Goal: Task Accomplishment & Management: Use online tool/utility

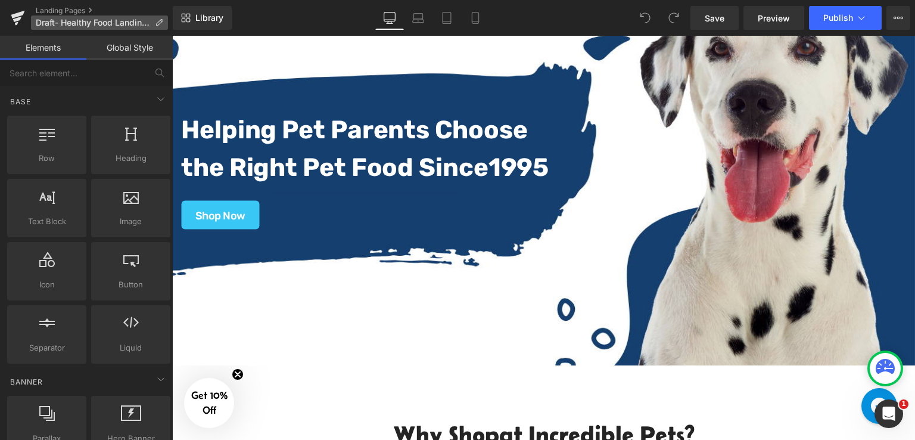
scroll to position [119, 0]
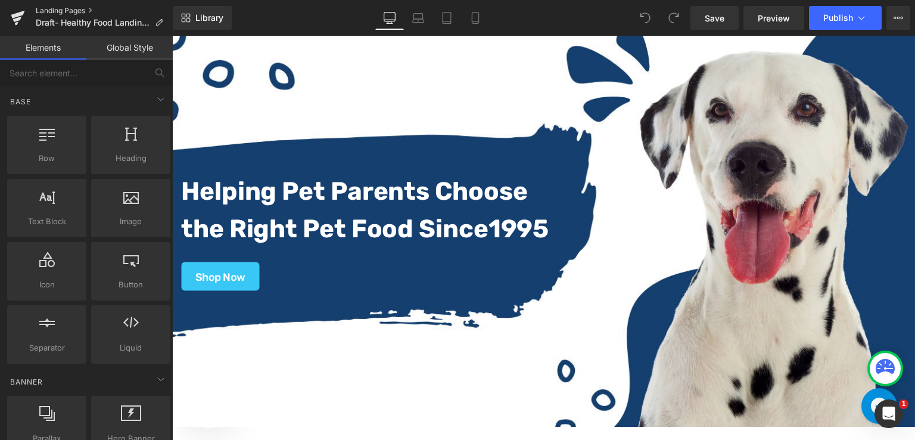
click at [66, 10] on link "Landing Pages" at bounding box center [104, 11] width 137 height 10
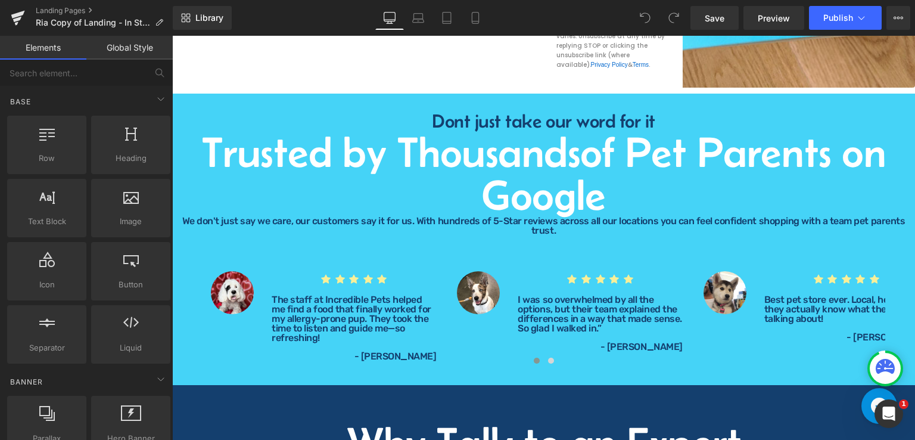
scroll to position [1727, 0]
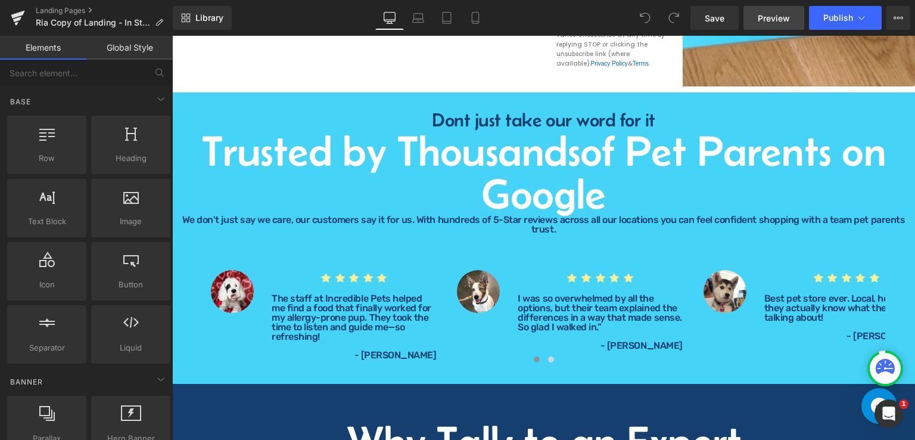
click at [784, 17] on span "Preview" at bounding box center [774, 18] width 32 height 13
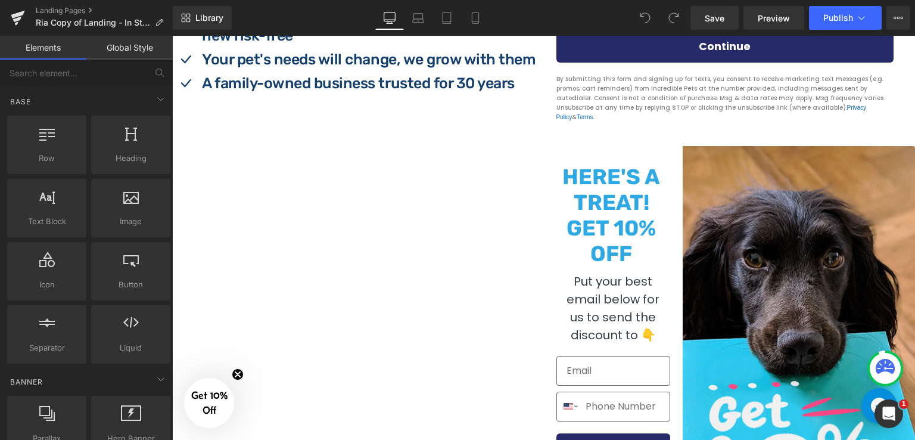
scroll to position [715, 0]
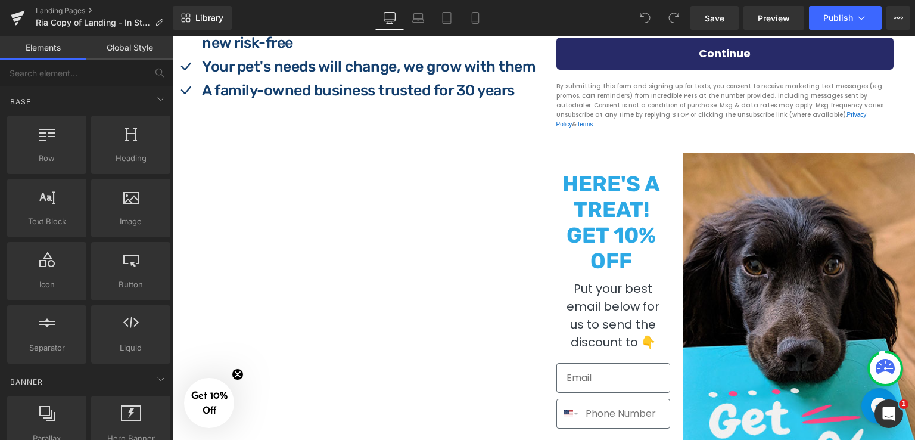
click at [750, 183] on img at bounding box center [799, 389] width 232 height 473
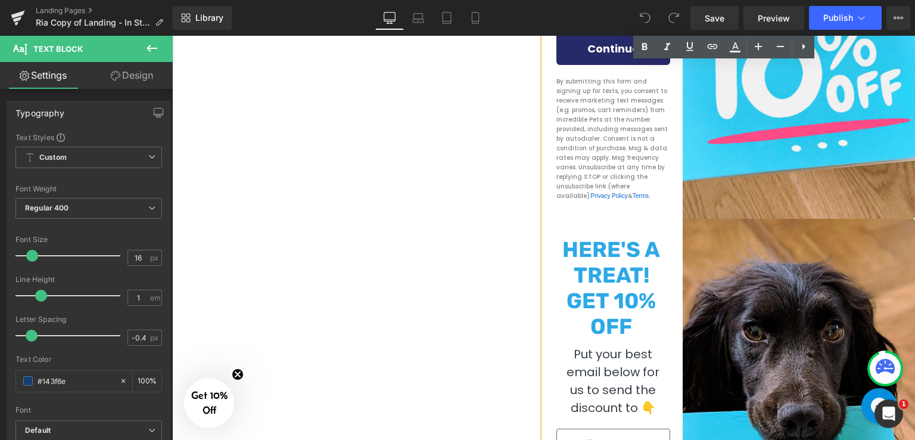
scroll to position [1191, 0]
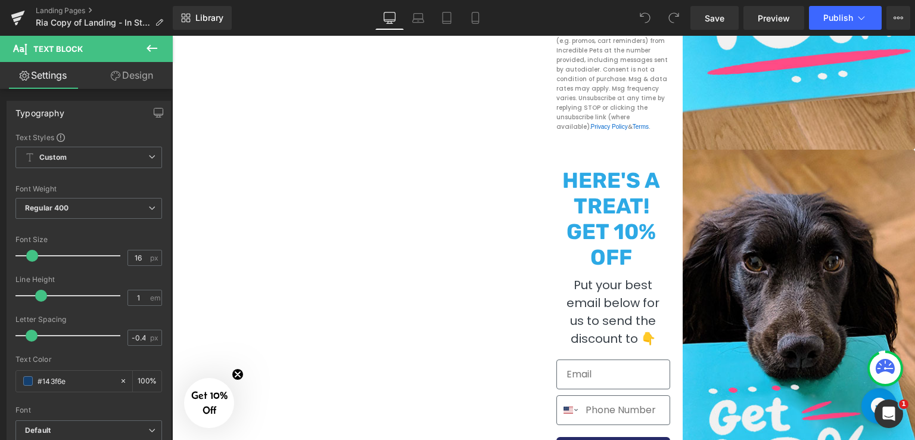
click at [134, 79] on link "Design" at bounding box center [132, 75] width 86 height 27
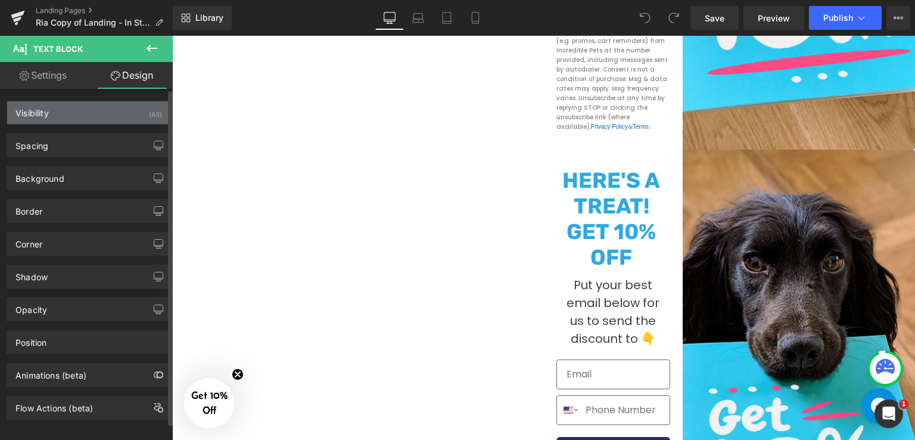
click at [68, 116] on div "Visibility (All)" at bounding box center [88, 112] width 163 height 23
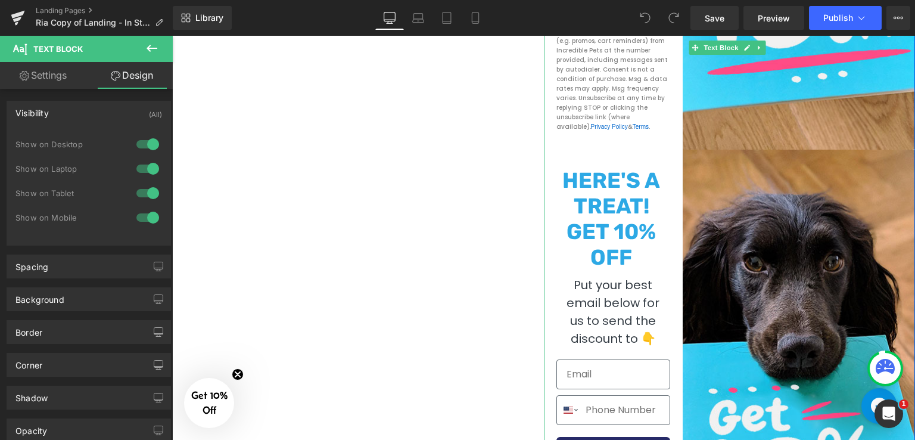
click at [581, 224] on strong "GET 10% OFF" at bounding box center [610, 244] width 89 height 51
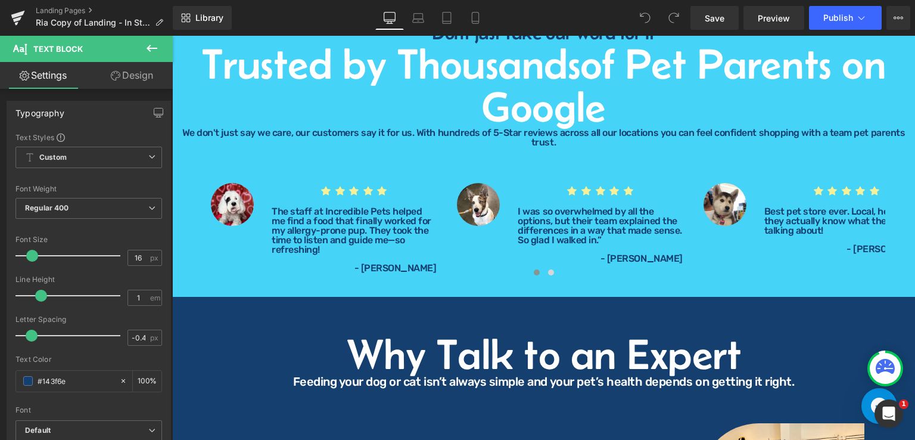
scroll to position [1787, 0]
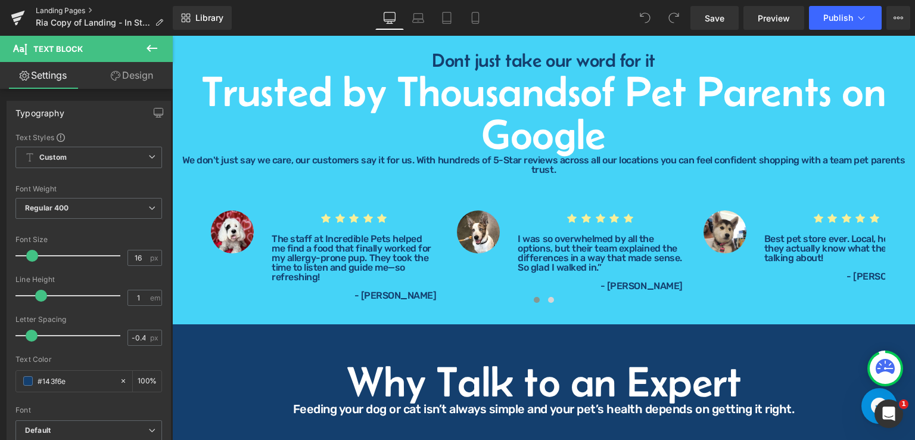
click at [48, 10] on link "Landing Pages" at bounding box center [104, 11] width 137 height 10
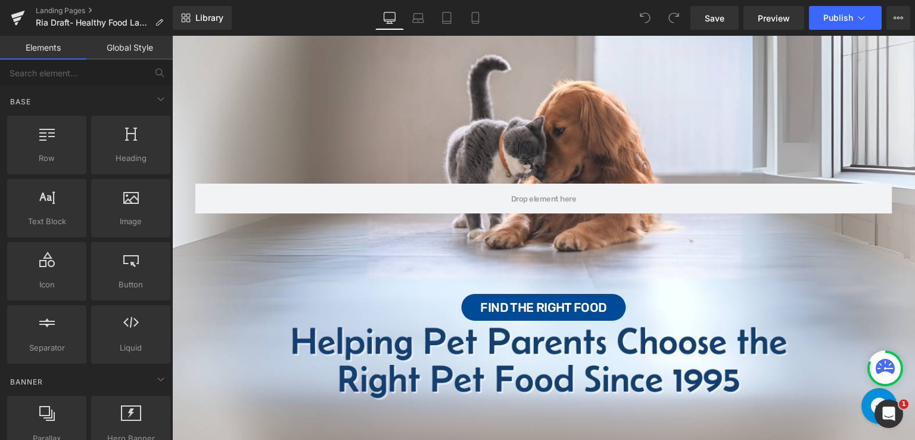
scroll to position [60, 0]
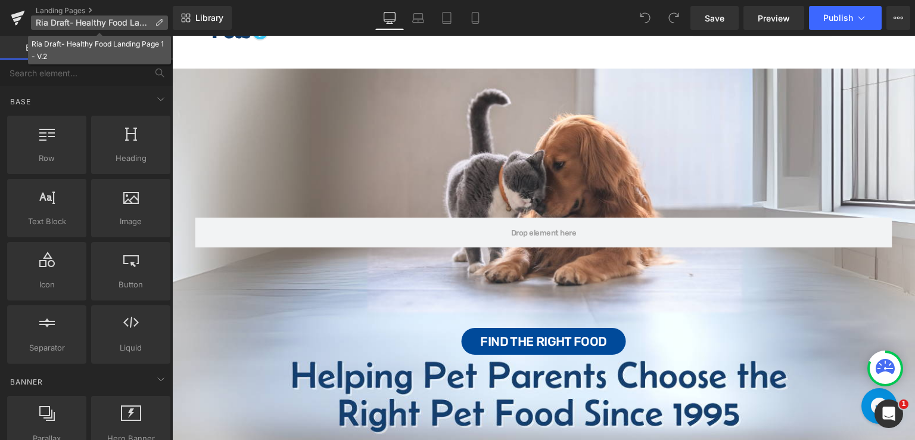
click at [155, 24] on icon at bounding box center [159, 22] width 8 height 8
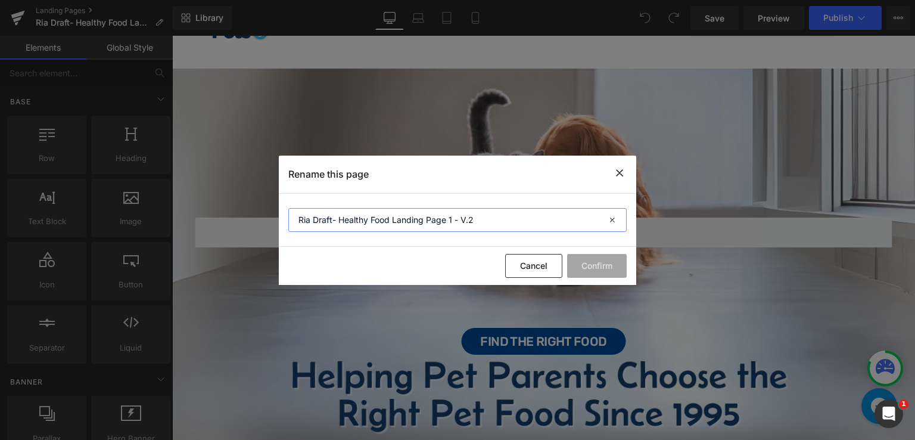
click at [499, 214] on input "Ria Draft- Healthy Food Landing Page 1 - V.2" at bounding box center [457, 220] width 338 height 24
type input "Ria Draft- Healthy Food Landing Page 1 - V.2 - Quiz Ad"
click at [0, 0] on button "Confirm" at bounding box center [0, 0] width 0 height 0
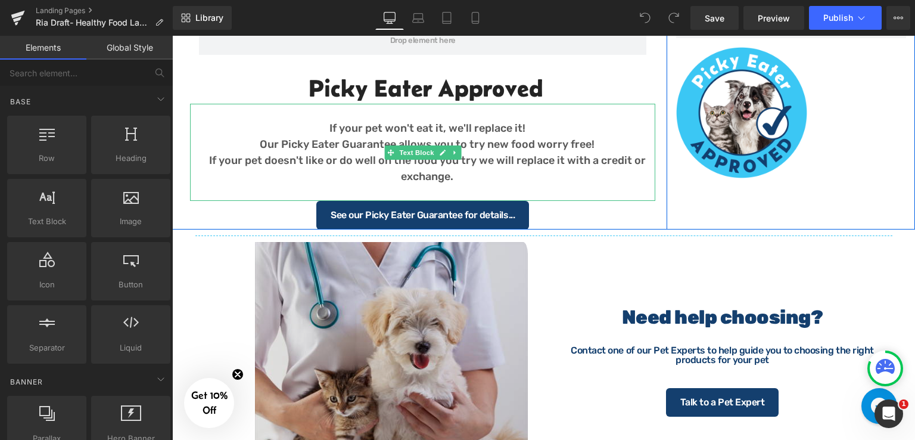
scroll to position [1370, 0]
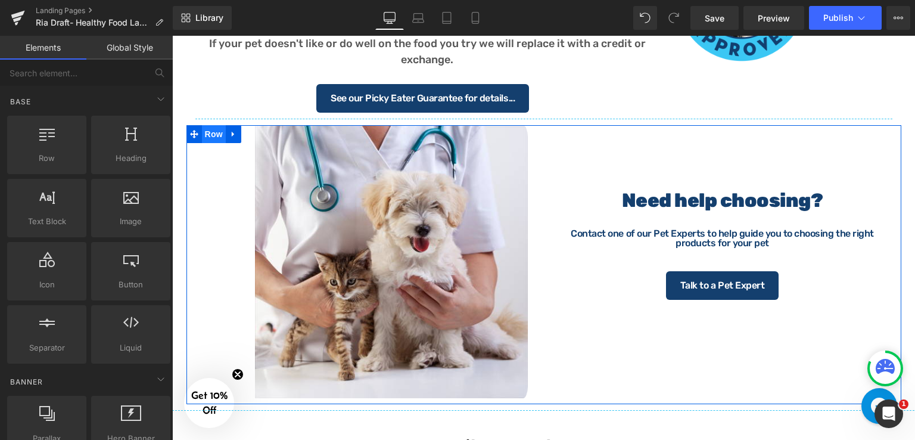
click at [208, 132] on span "Row" at bounding box center [214, 134] width 24 height 18
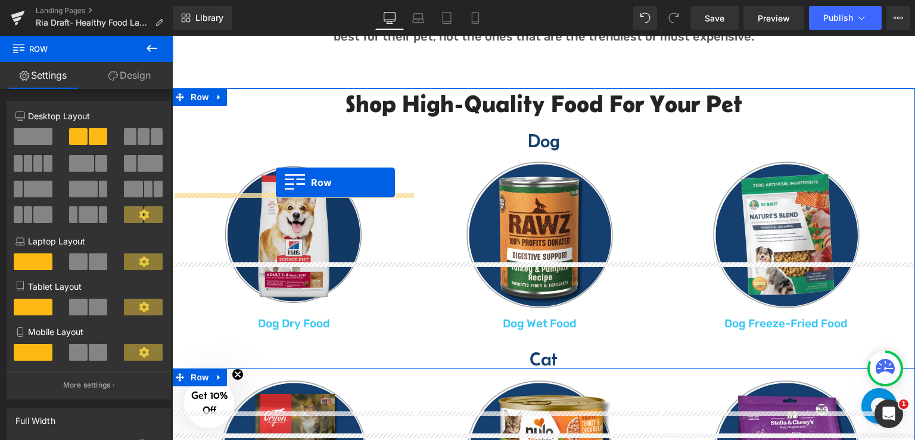
scroll to position [631, 0]
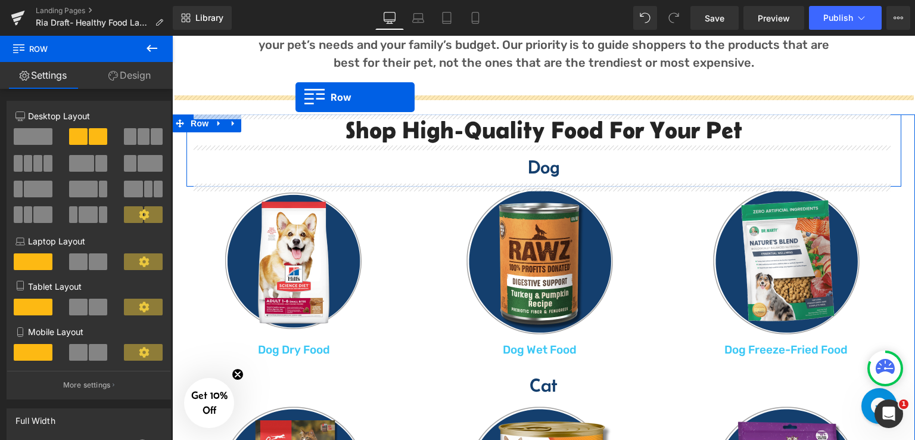
drag, startPoint x: 191, startPoint y: 134, endPoint x: 295, endPoint y: 97, distance: 111.1
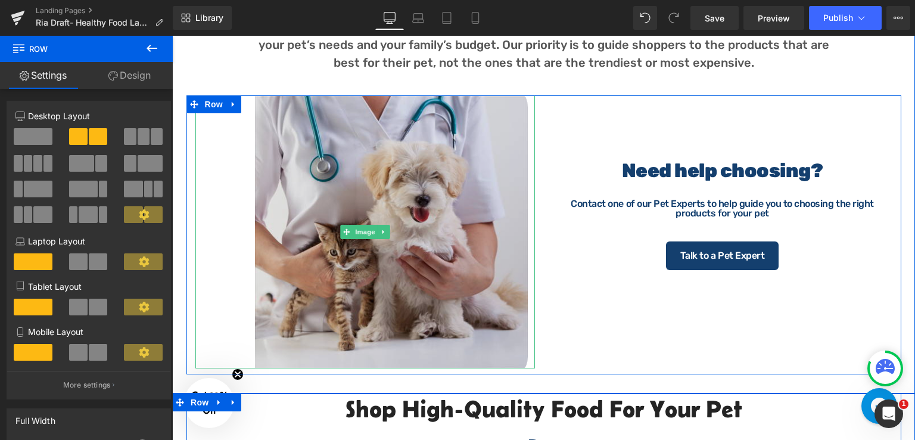
click at [414, 261] on img at bounding box center [365, 231] width 340 height 273
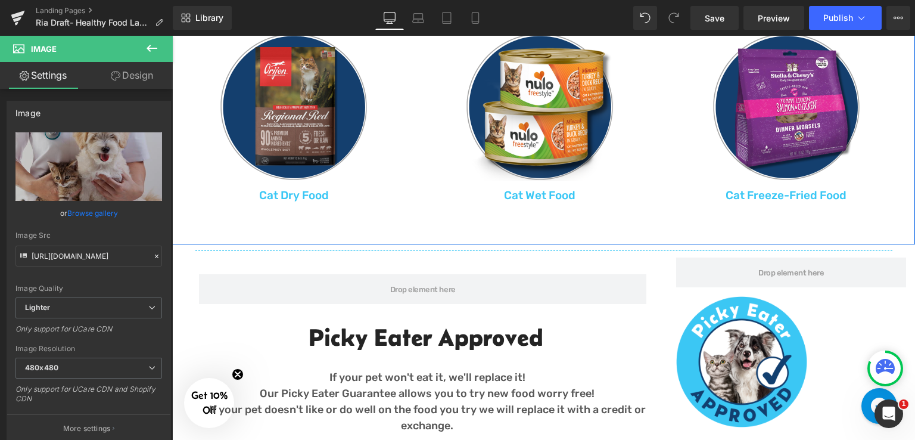
scroll to position [1406, 0]
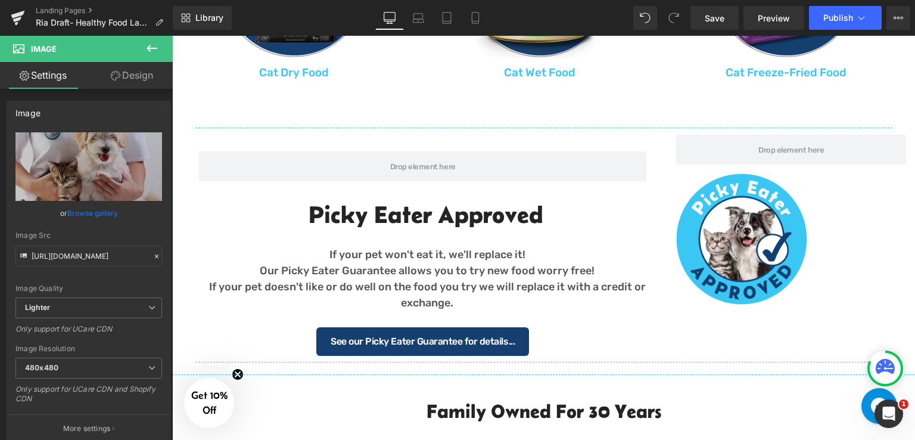
click at [893, 224] on div at bounding box center [791, 238] width 248 height 148
click at [901, 207] on div at bounding box center [791, 238] width 248 height 148
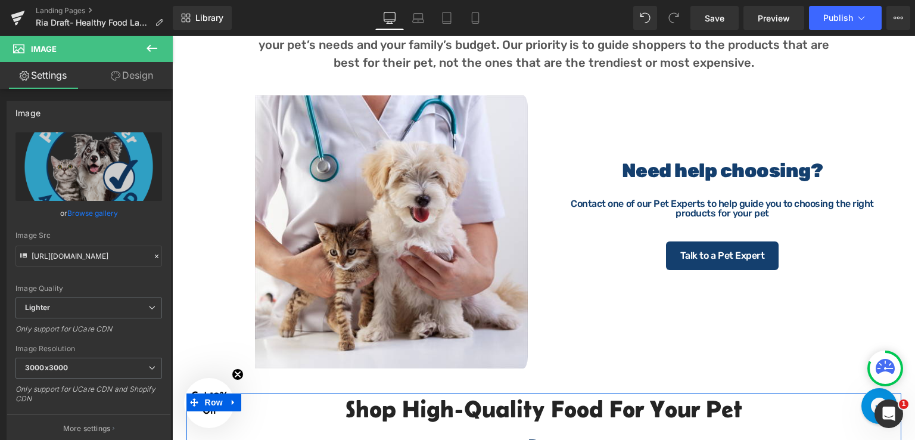
scroll to position [572, 0]
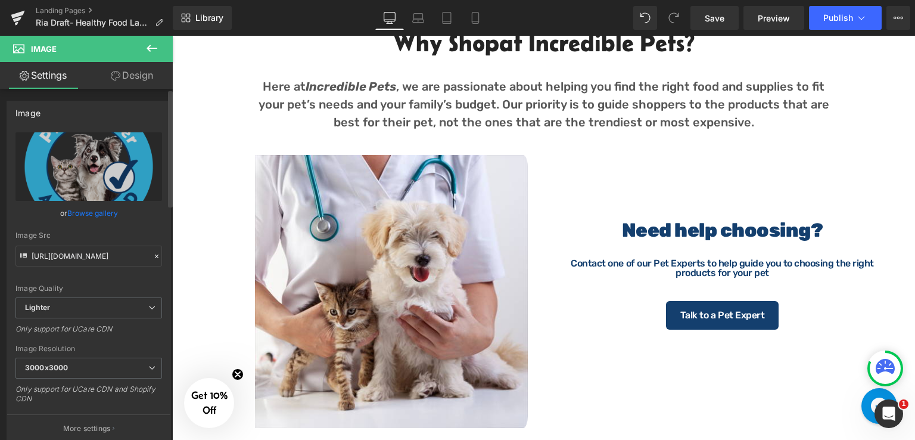
click at [80, 213] on link "Browse gallery" at bounding box center [92, 213] width 51 height 21
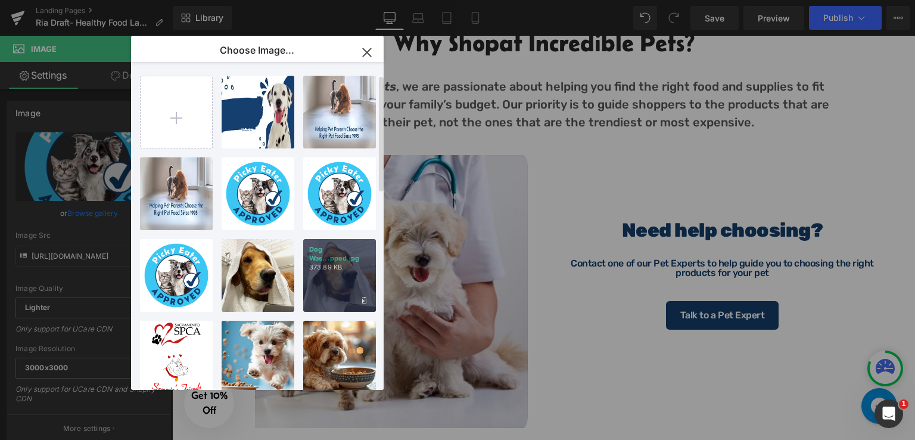
scroll to position [179, 0]
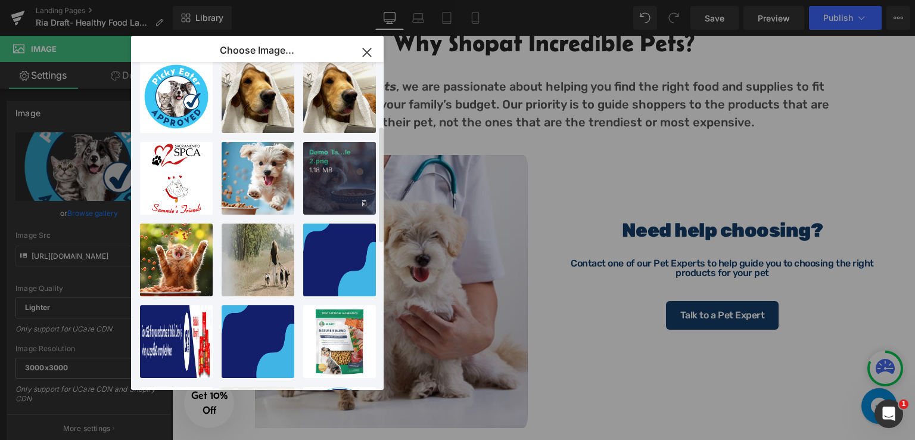
drag, startPoint x: 325, startPoint y: 181, endPoint x: 316, endPoint y: 196, distance: 17.1
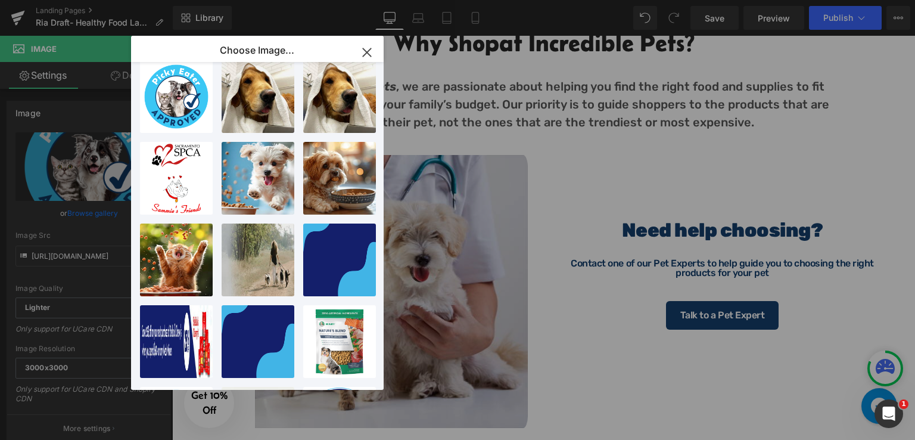
type input "[URL][DOMAIN_NAME]"
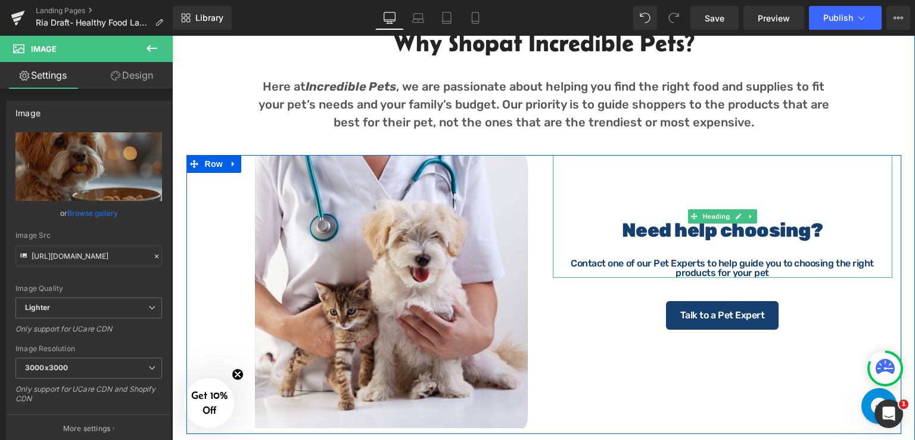
click at [674, 234] on strong "Need help choosing?" at bounding box center [722, 230] width 201 height 23
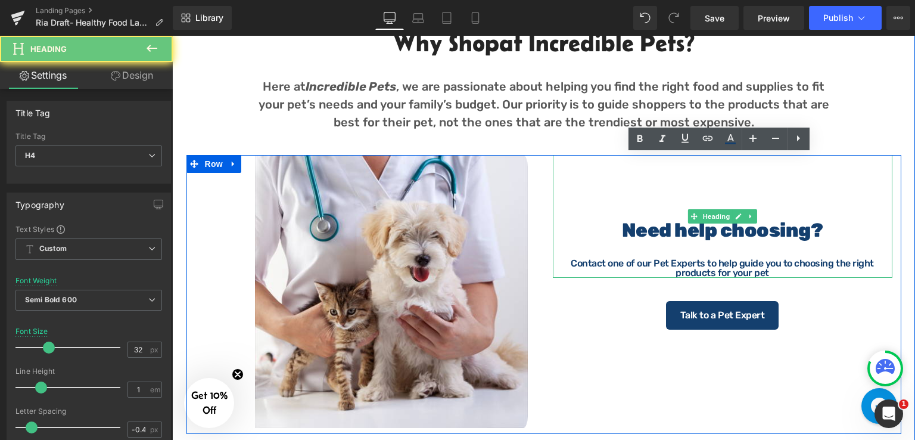
click at [787, 239] on strong "Need help choosing?" at bounding box center [722, 230] width 201 height 23
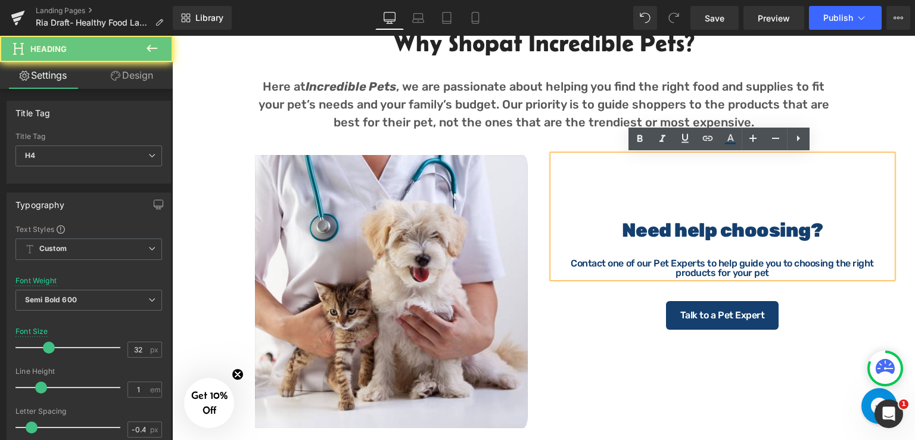
click at [806, 229] on strong "Need help choosing?" at bounding box center [722, 230] width 201 height 23
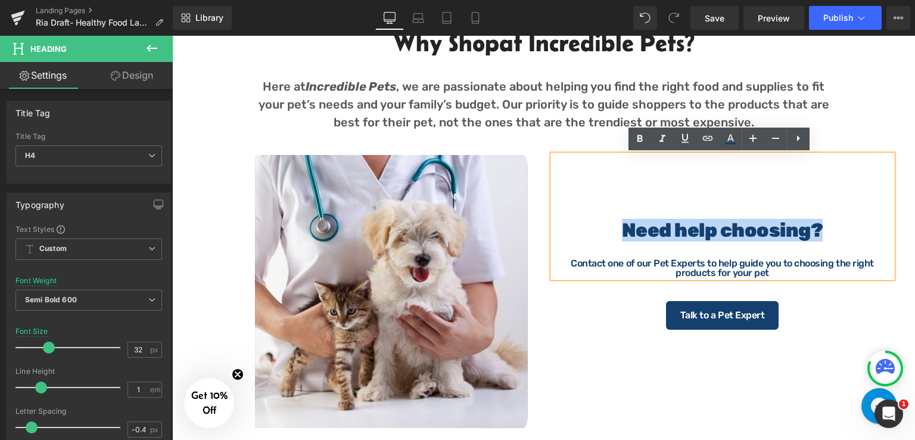
drag, startPoint x: 825, startPoint y: 231, endPoint x: 614, endPoint y: 230, distance: 210.9
click at [614, 230] on h4 "Need help choosing?" at bounding box center [723, 229] width 340 height 19
paste div
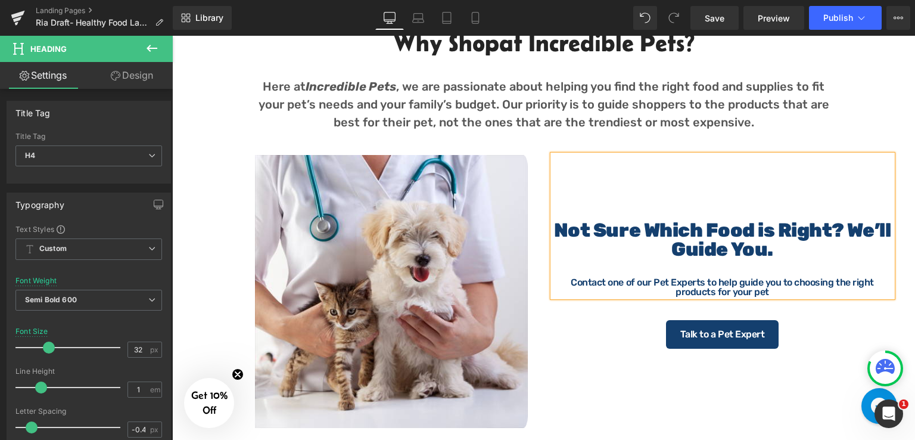
click at [843, 227] on b "Not Sure Which Food is Right? We’ll Guide You." at bounding box center [722, 240] width 337 height 42
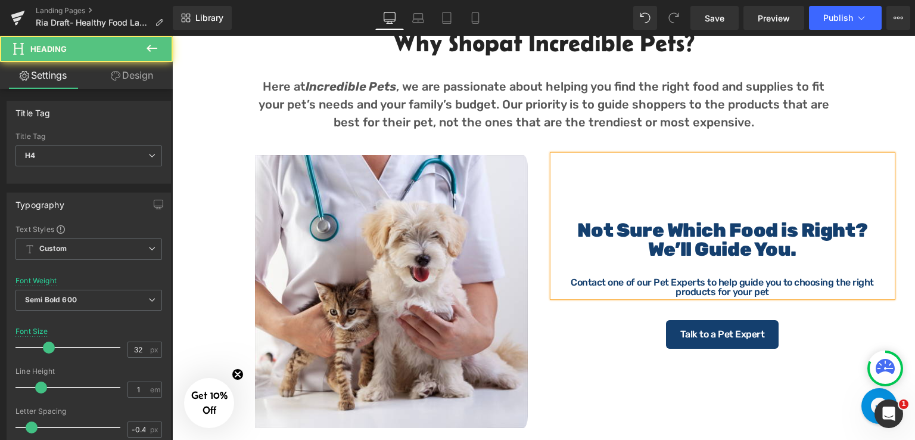
click at [688, 209] on div "Not Sure Which Food is Right? We’ll Guide You. Contact one of our Pet Experts t…" at bounding box center [723, 226] width 340 height 142
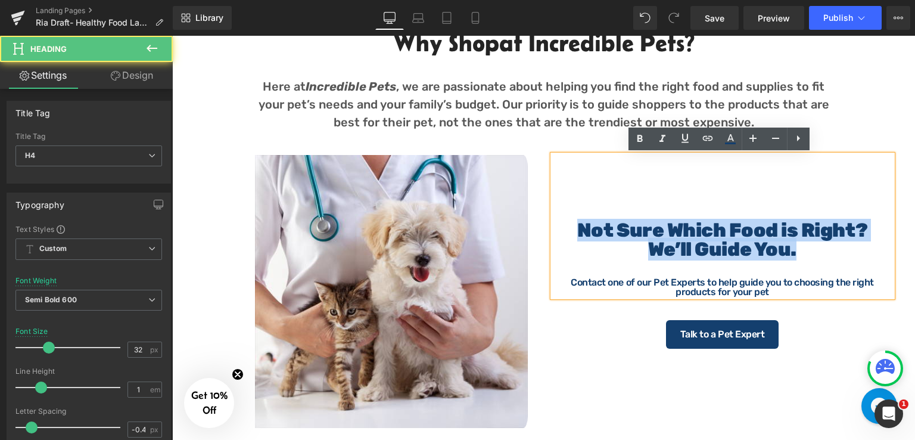
drag, startPoint x: 573, startPoint y: 227, endPoint x: 799, endPoint y: 256, distance: 228.1
click at [799, 256] on div "Not Sure Which Food is Right? We’ll Guide You. Contact one of our Pet Experts t…" at bounding box center [723, 226] width 340 height 142
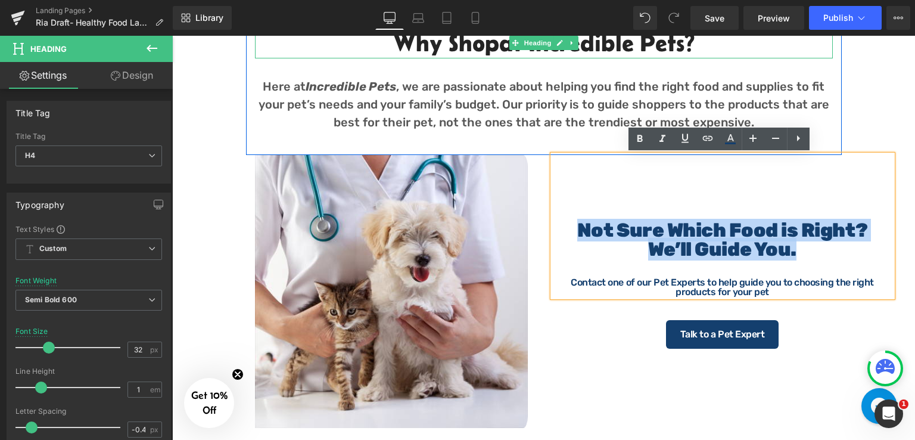
click at [670, 49] on span "at Incredible Pets?" at bounding box center [596, 42] width 195 height 27
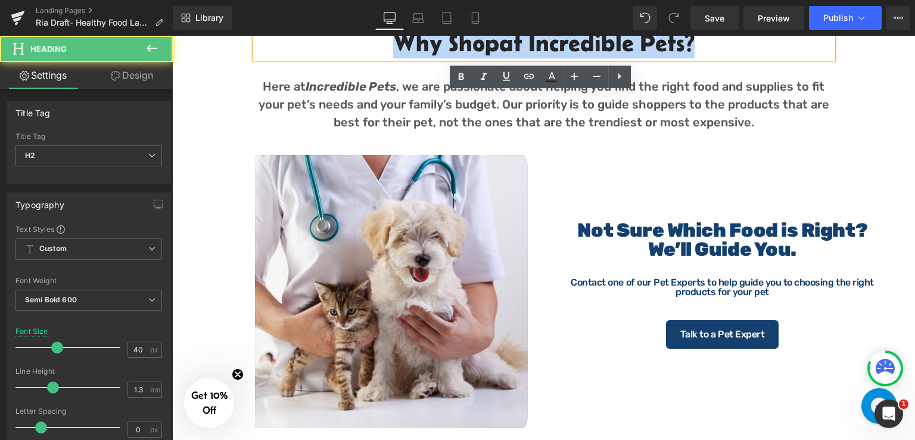
drag, startPoint x: 691, startPoint y: 48, endPoint x: 390, endPoint y: 54, distance: 301.4
click at [390, 54] on h2 "Why Shop at Incredible Pets?" at bounding box center [544, 42] width 578 height 31
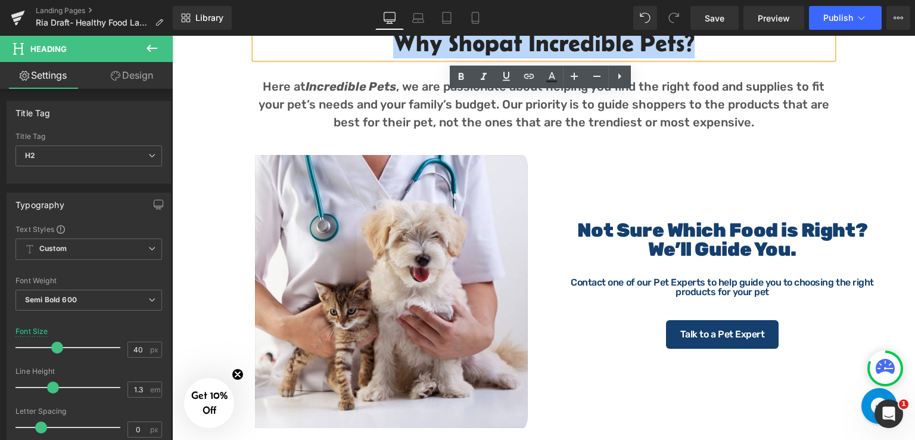
copy h2 "Why Shop at Incredible Pets?"
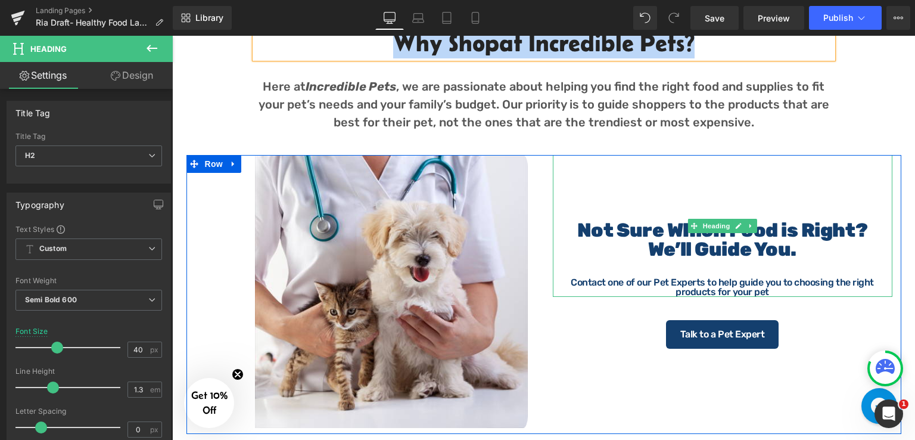
click at [798, 251] on h4 "We’ll Guide You." at bounding box center [723, 248] width 340 height 19
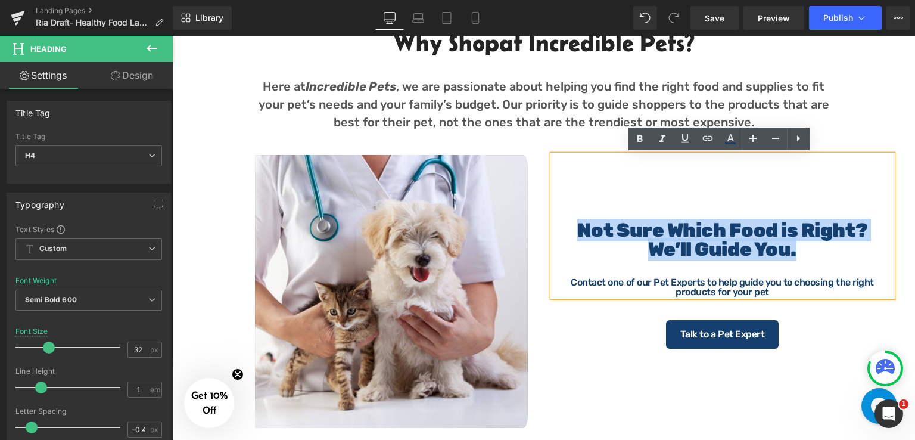
drag, startPoint x: 762, startPoint y: 253, endPoint x: 579, endPoint y: 223, distance: 185.4
click at [579, 223] on div "Not Sure Which Food is Right? We’ll Guide You. Contact one of our Pet Experts t…" at bounding box center [723, 226] width 340 height 142
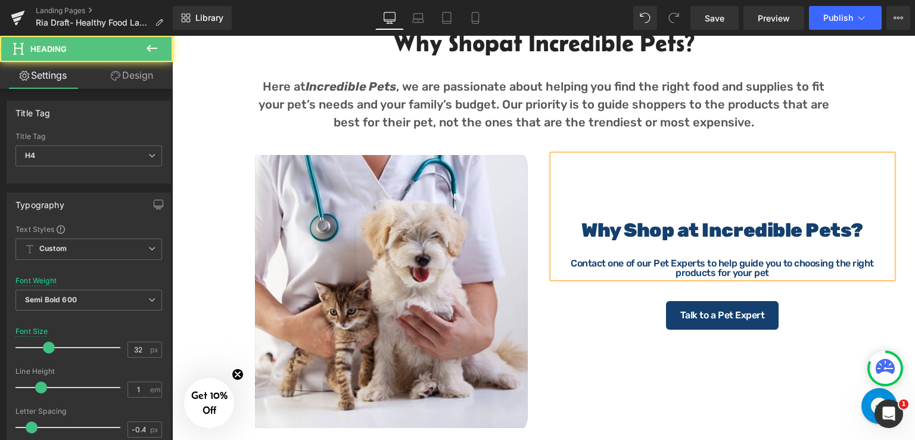
click at [584, 233] on b "Why Shop at Incredible Pets?" at bounding box center [722, 230] width 282 height 23
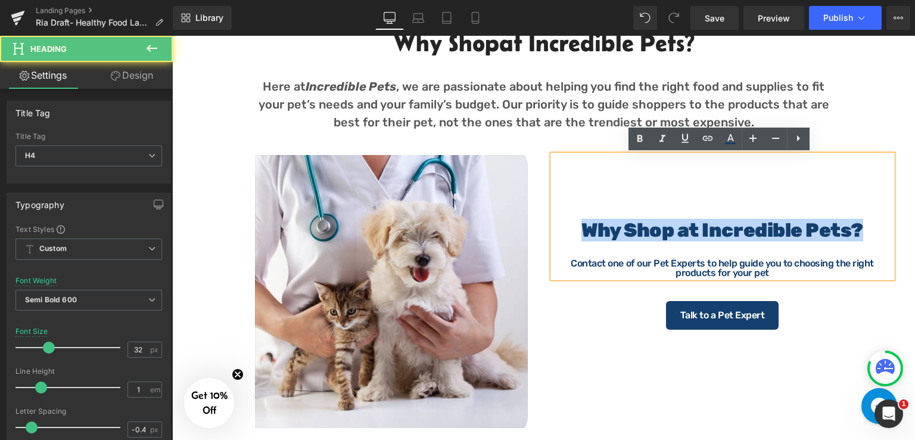
drag, startPoint x: 857, startPoint y: 232, endPoint x: 584, endPoint y: 236, distance: 273.4
click at [584, 236] on b "Why Shop at Incredible Pets?" at bounding box center [722, 230] width 282 height 23
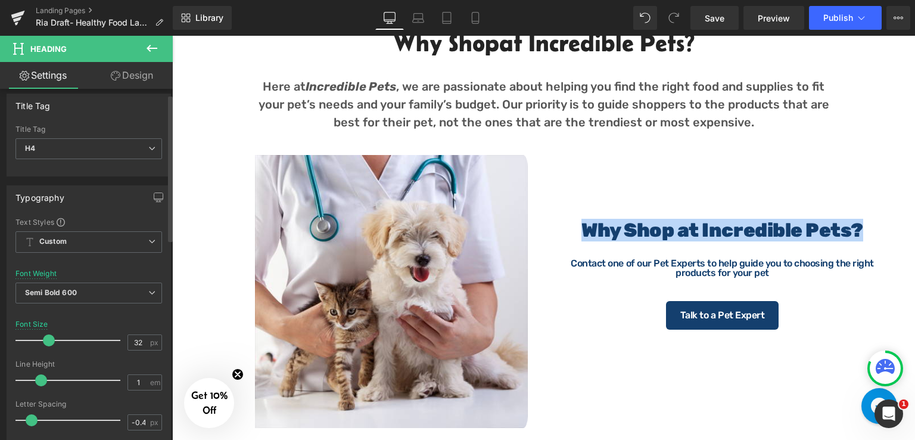
scroll to position [0, 0]
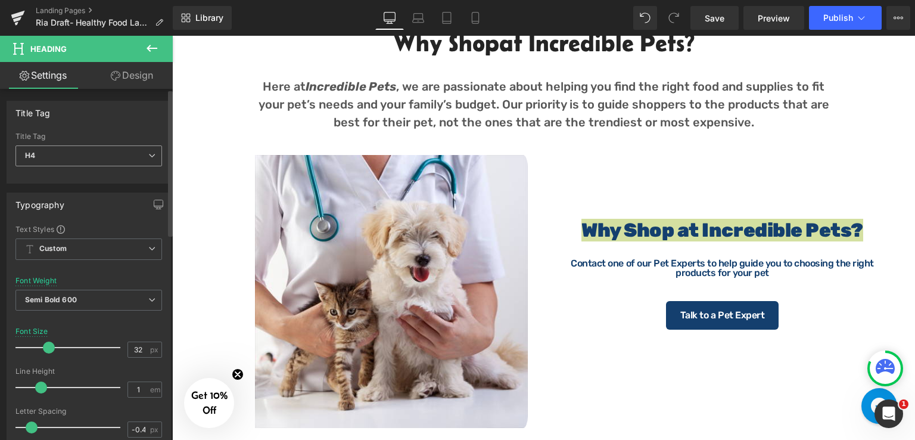
click at [102, 151] on span "H4" at bounding box center [88, 155] width 147 height 21
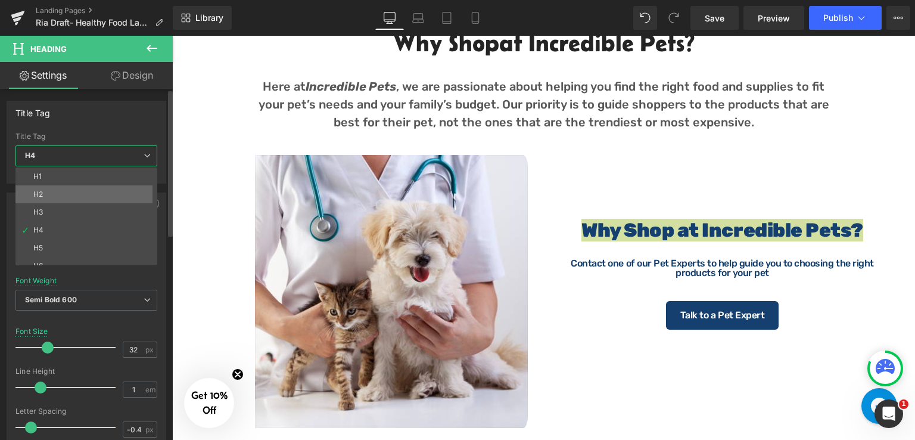
click at [43, 191] on div "H2" at bounding box center [38, 194] width 10 height 8
type input "56"
type input "100"
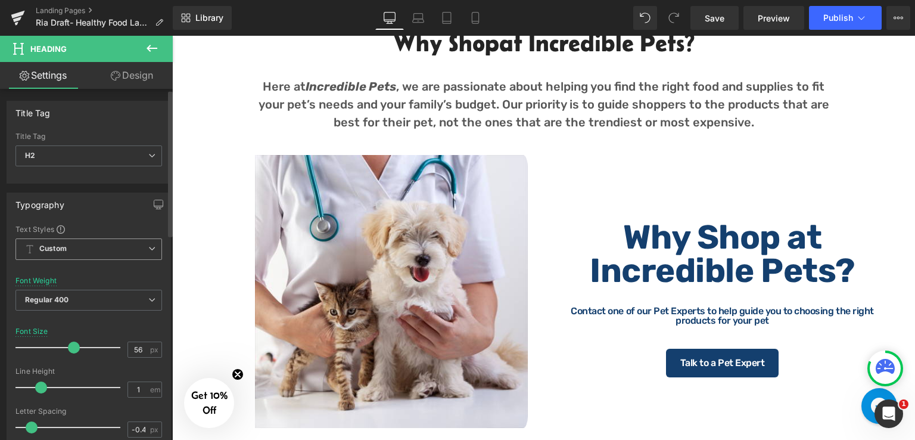
scroll to position [60, 0]
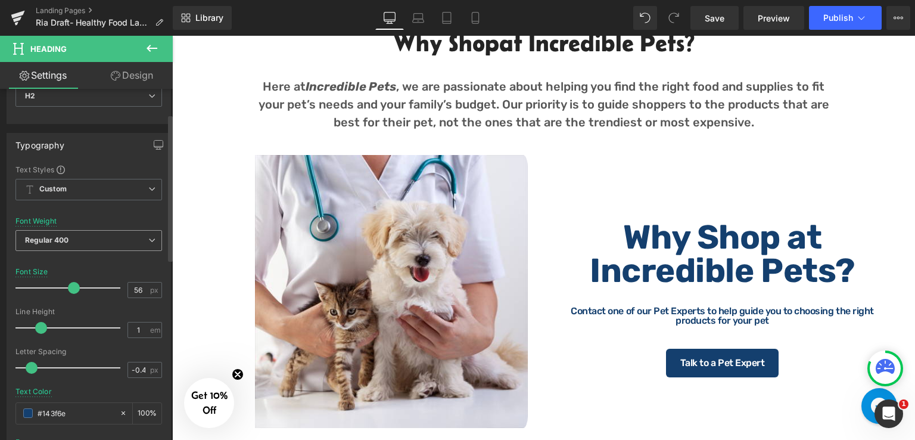
click at [91, 230] on span "Regular 400" at bounding box center [88, 240] width 147 height 21
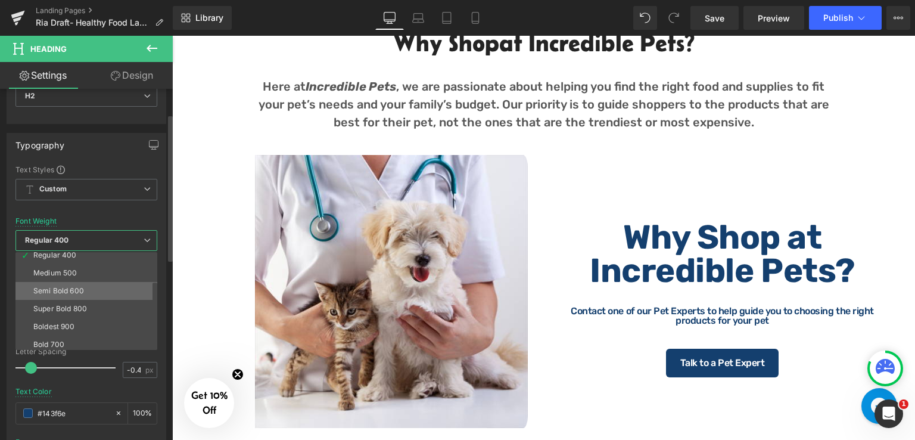
click at [74, 289] on div "Semi Bold 600" at bounding box center [58, 290] width 51 height 8
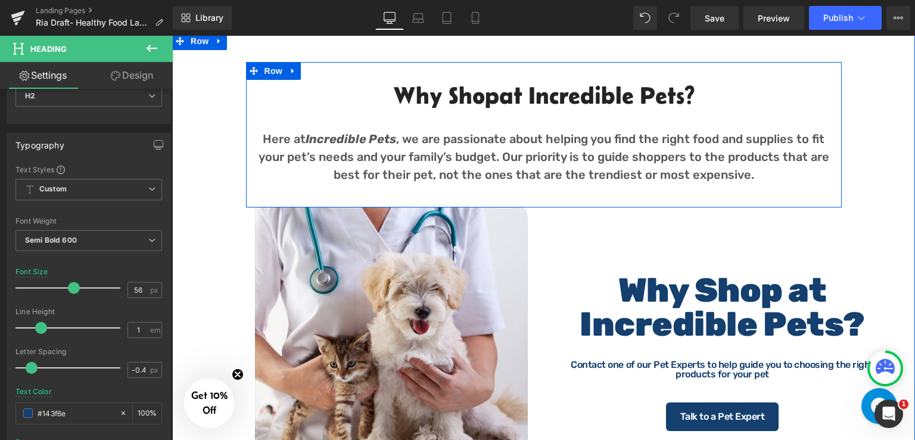
scroll to position [512, 0]
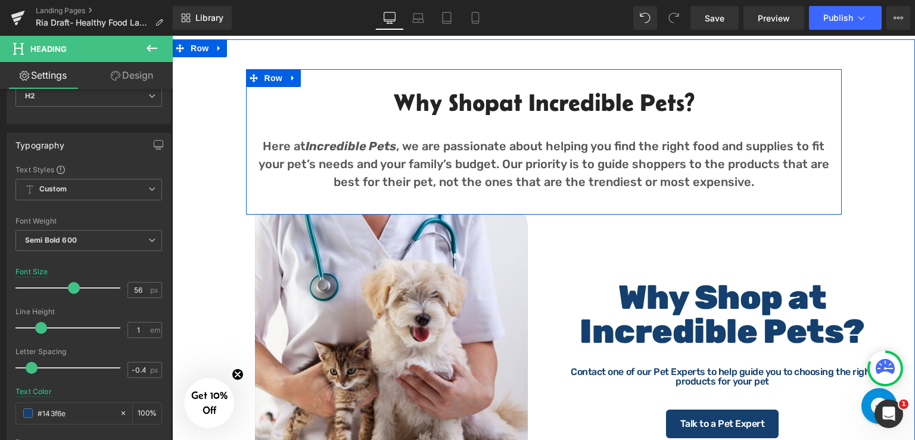
click at [622, 102] on span "at Incredible Pets?" at bounding box center [596, 102] width 195 height 27
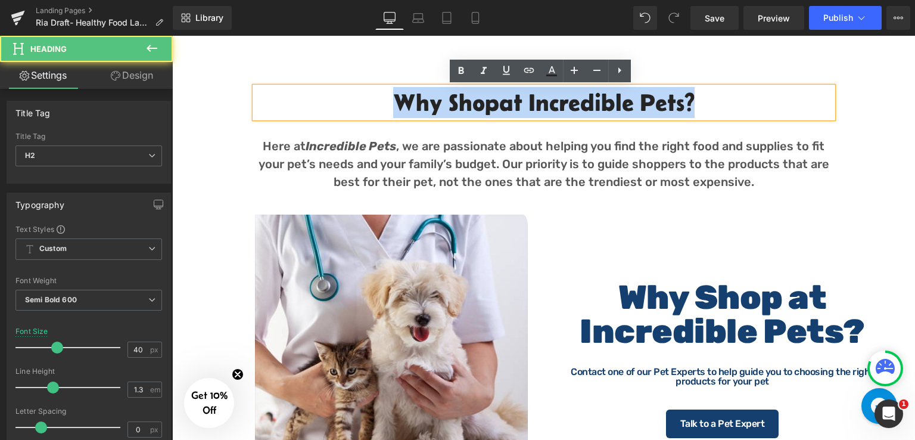
drag, startPoint x: 692, startPoint y: 103, endPoint x: 333, endPoint y: 110, distance: 358.6
click at [333, 110] on h2 "Why Shop at Incredible Pets?" at bounding box center [544, 102] width 578 height 31
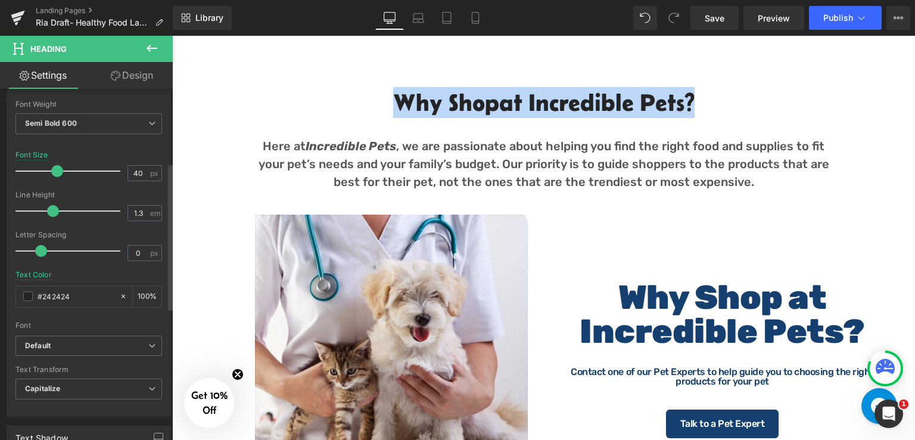
scroll to position [298, 0]
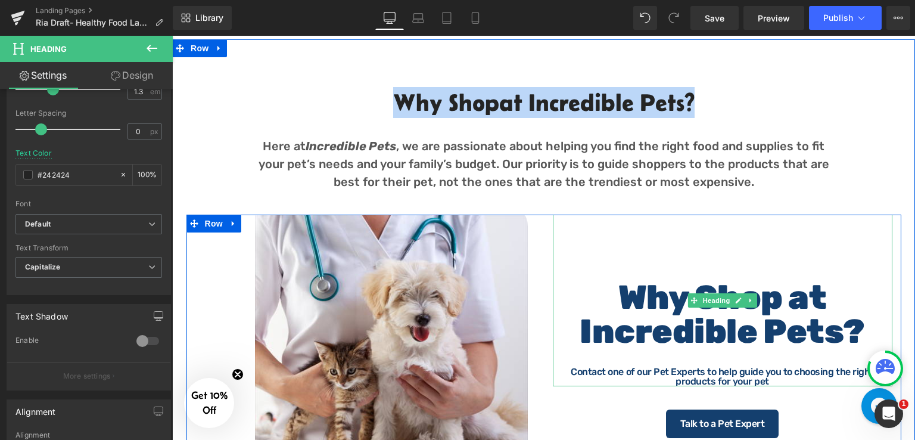
click at [678, 322] on b "Why Shop at Incredible Pets?" at bounding box center [722, 314] width 285 height 73
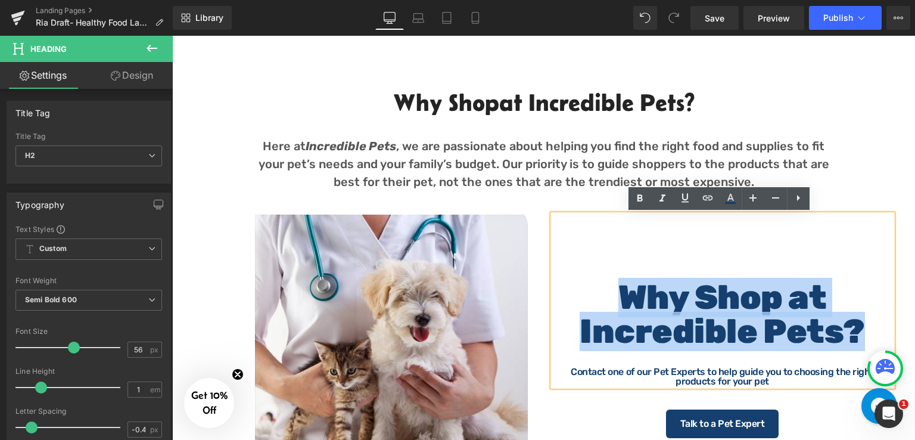
drag, startPoint x: 612, startPoint y: 298, endPoint x: 857, endPoint y: 340, distance: 247.8
click at [857, 340] on h2 "Why Shop at Incredible Pets?" at bounding box center [723, 314] width 340 height 68
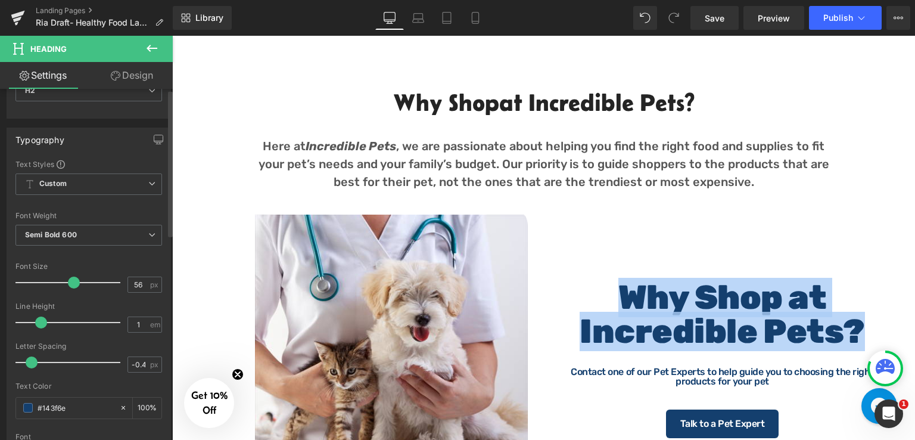
scroll to position [119, 0]
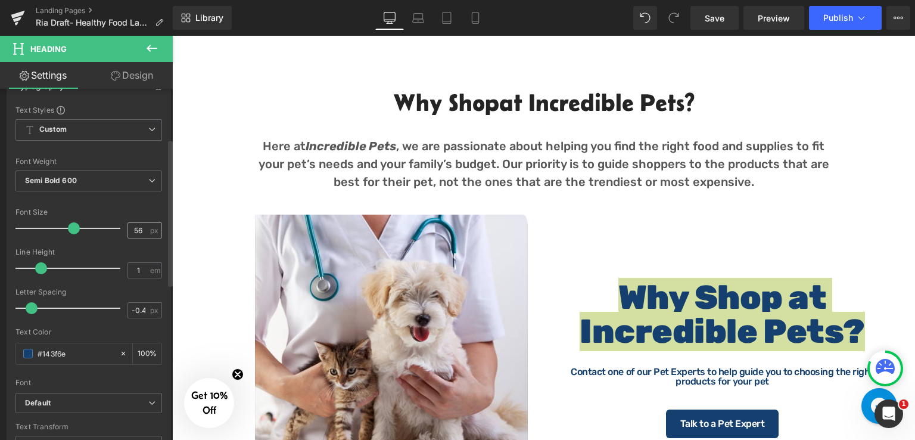
click at [144, 232] on div "56 px" at bounding box center [144, 230] width 35 height 16
click at [139, 232] on input "56" at bounding box center [138, 230] width 21 height 15
type input "5"
type input "40"
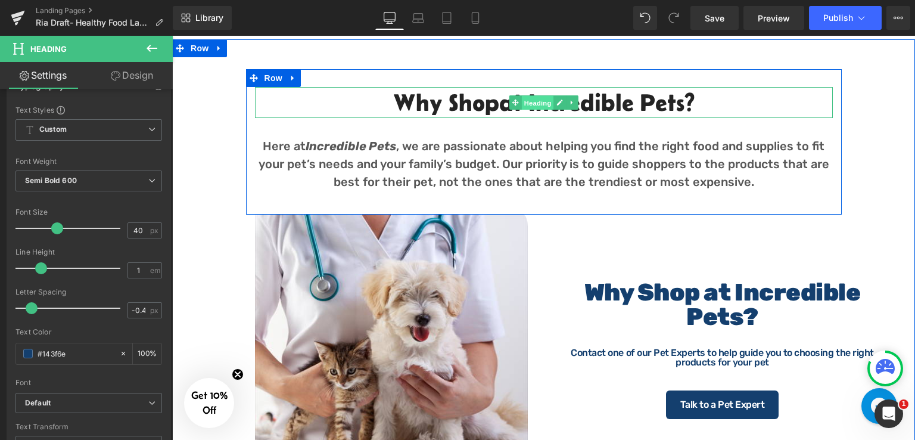
click at [524, 101] on span "Heading" at bounding box center [537, 103] width 32 height 14
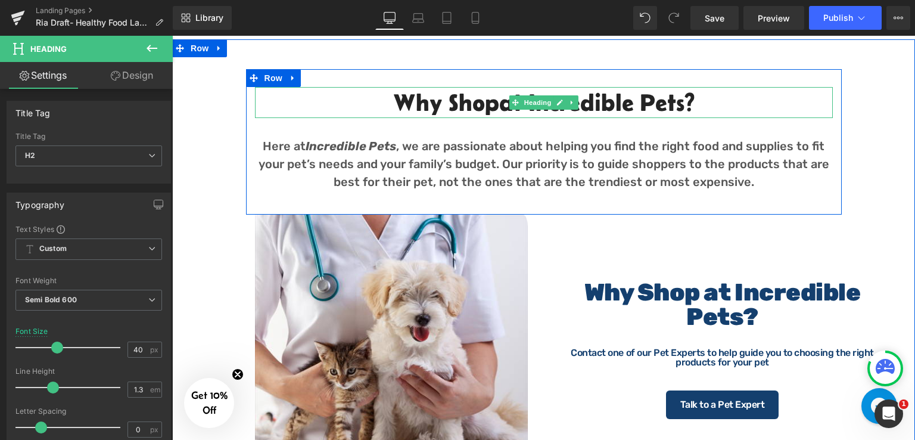
click at [405, 112] on h2 "Why Shop at Incredible Pets?" at bounding box center [544, 102] width 578 height 31
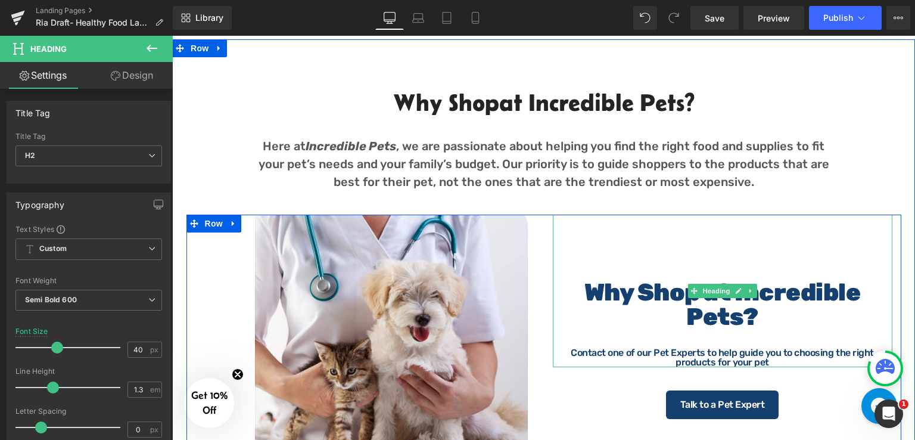
click at [626, 297] on b "Why Shop at Incredible Pets?" at bounding box center [722, 304] width 276 height 52
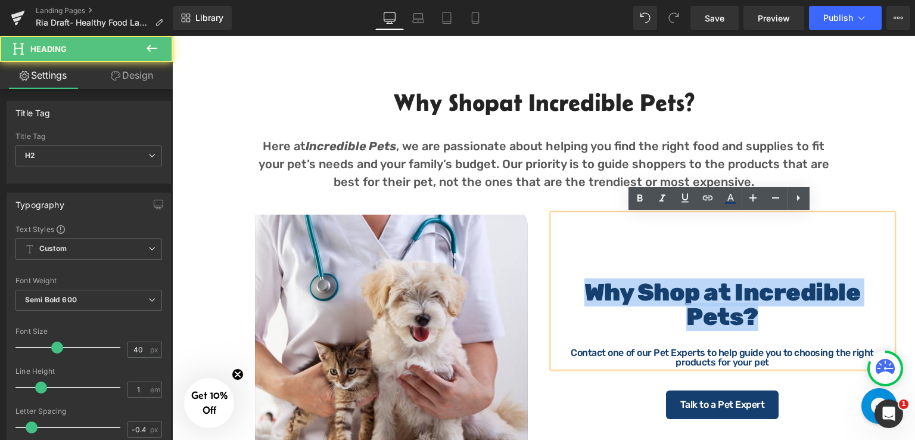
drag, startPoint x: 581, startPoint y: 293, endPoint x: 779, endPoint y: 315, distance: 199.0
click at [779, 315] on h2 "Why Shop at Incredible Pets?" at bounding box center [723, 304] width 340 height 49
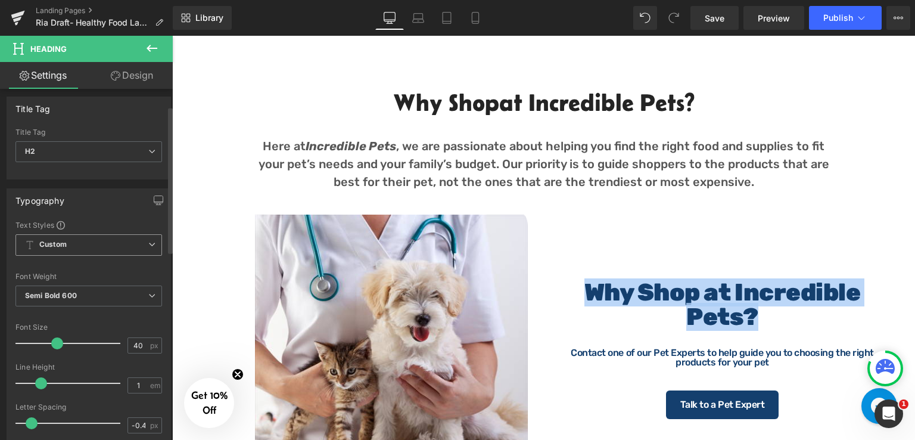
scroll to position [0, 0]
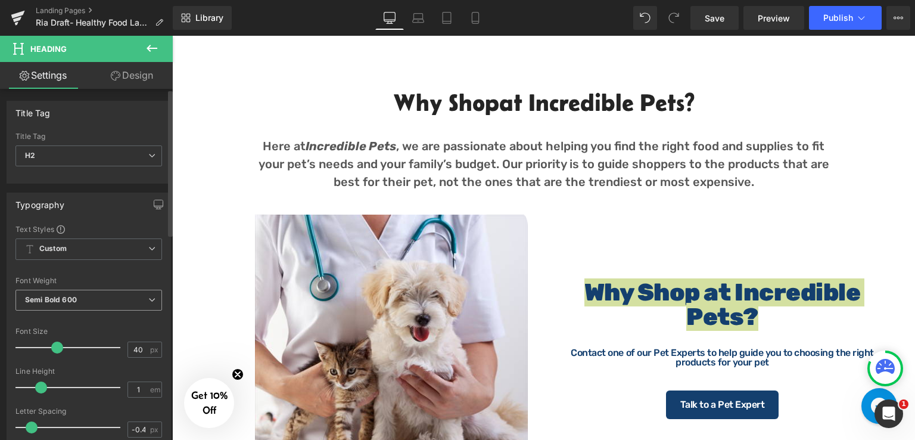
click at [128, 307] on span "Semi Bold 600" at bounding box center [88, 299] width 147 height 21
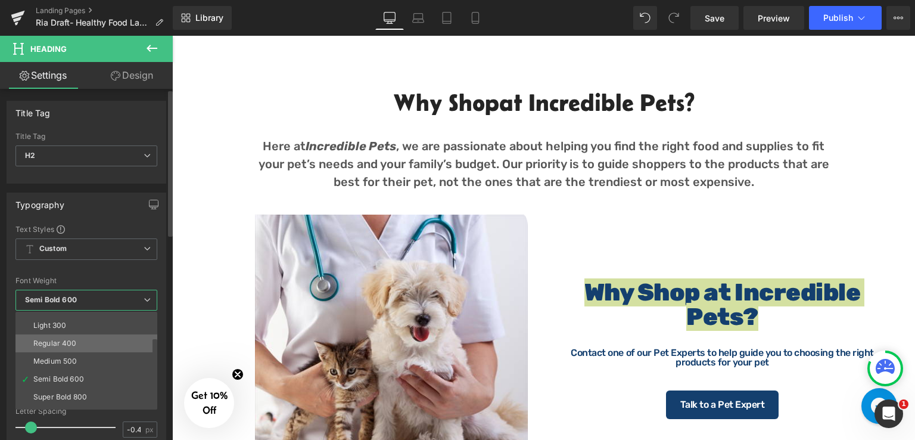
scroll to position [60, 0]
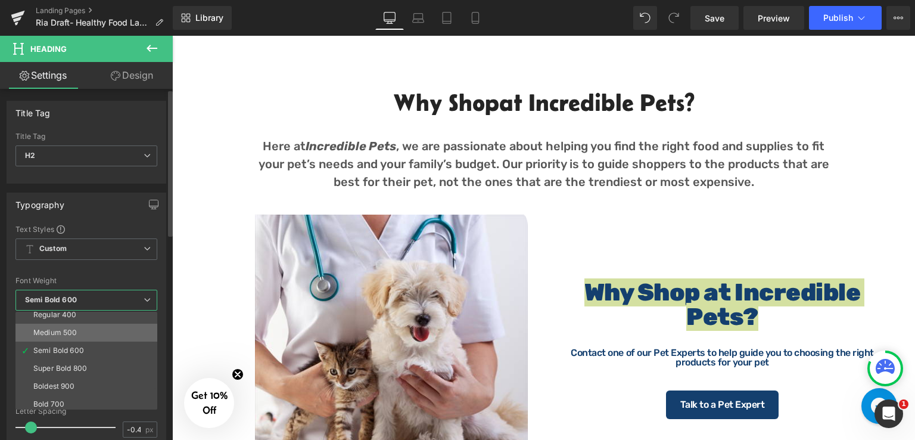
click at [82, 328] on li "Medium 500" at bounding box center [88, 332] width 147 height 18
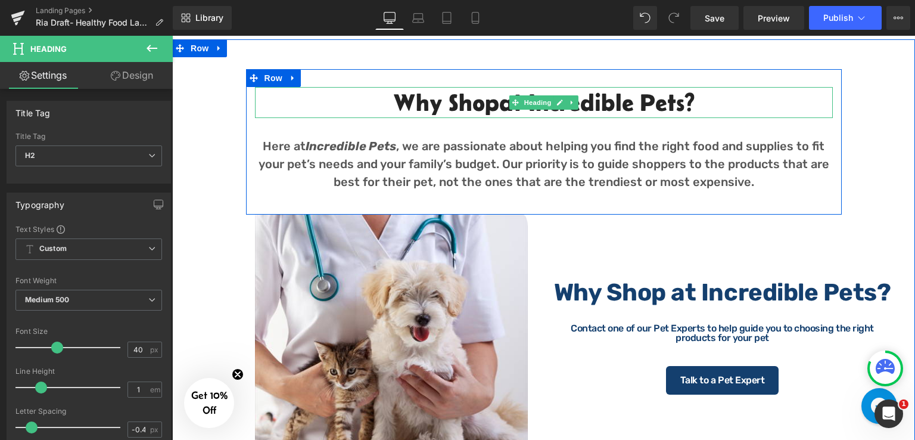
click at [724, 99] on h2 "Why Shop at Incredible Pets?" at bounding box center [544, 102] width 578 height 31
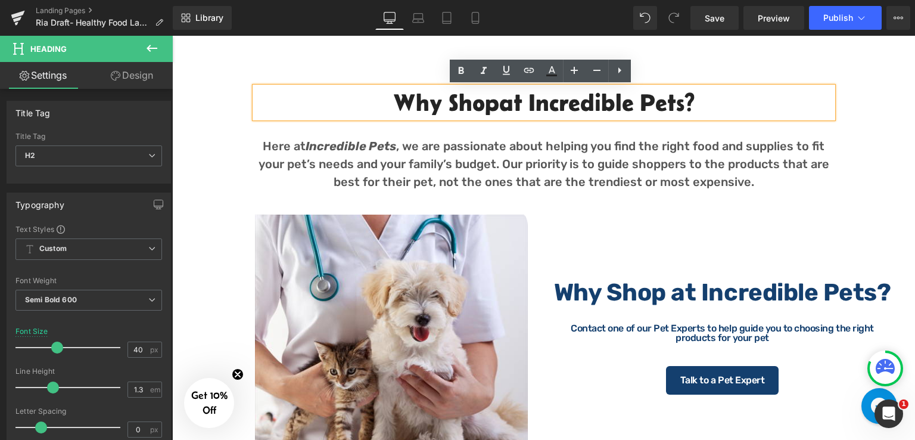
drag, startPoint x: 710, startPoint y: 100, endPoint x: 365, endPoint y: 92, distance: 345.5
click at [365, 92] on h2 "Why Shop at Incredible Pets?" at bounding box center [544, 102] width 578 height 31
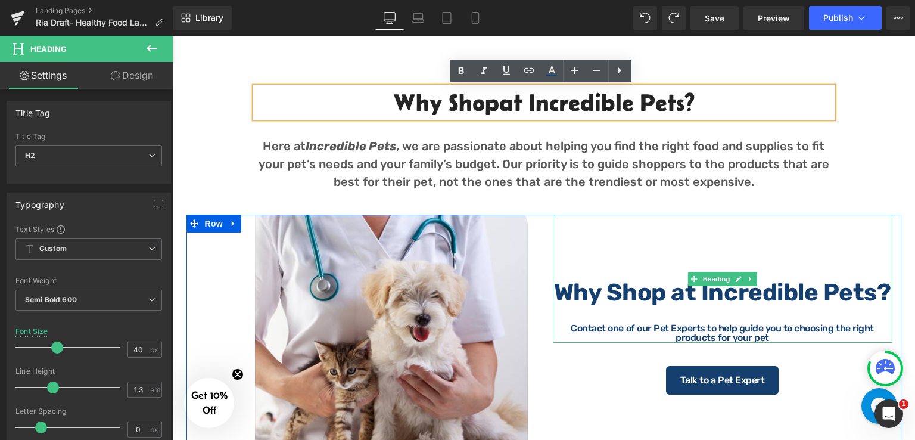
click at [796, 289] on b "Why Shop at Incredible Pets?" at bounding box center [722, 292] width 337 height 28
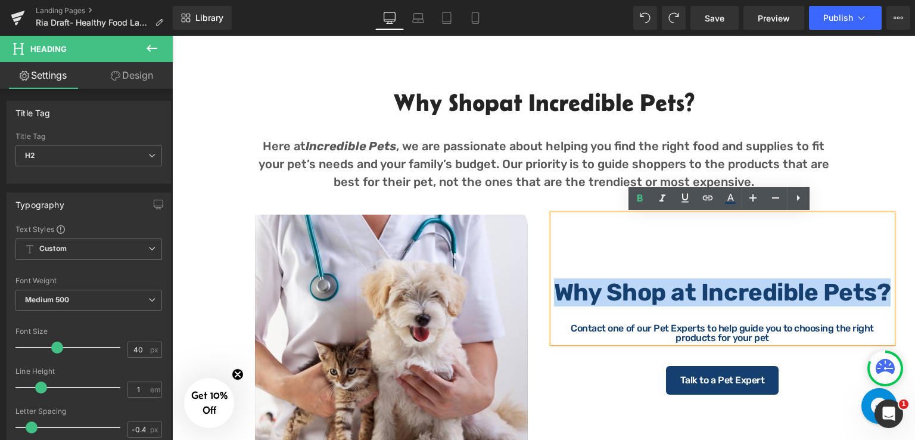
drag, startPoint x: 882, startPoint y: 291, endPoint x: 559, endPoint y: 300, distance: 323.0
click at [559, 300] on b "Why Shop at Incredible Pets?" at bounding box center [722, 292] width 337 height 28
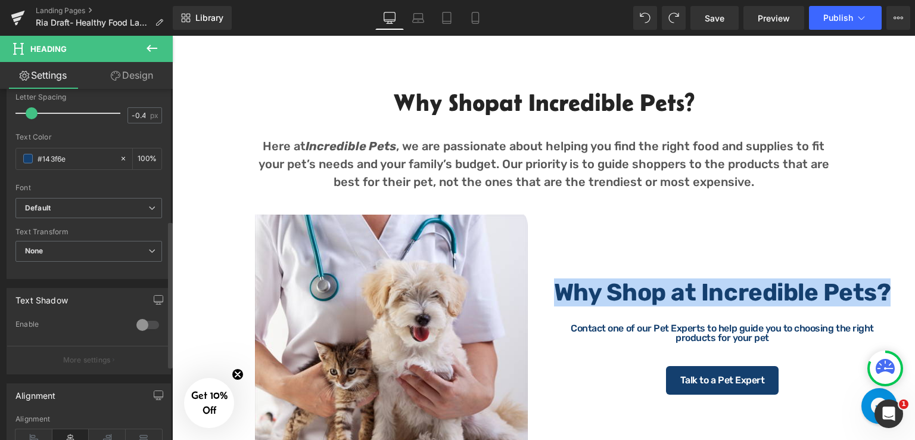
scroll to position [238, 0]
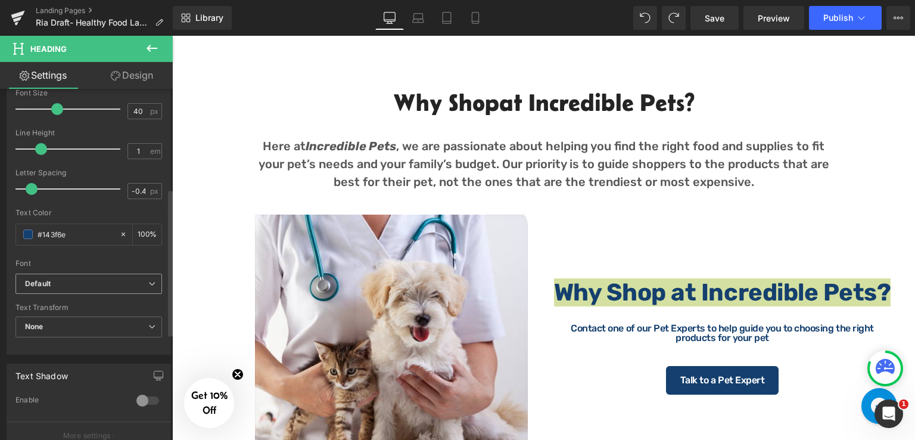
click at [93, 279] on b "Default" at bounding box center [86, 284] width 123 height 10
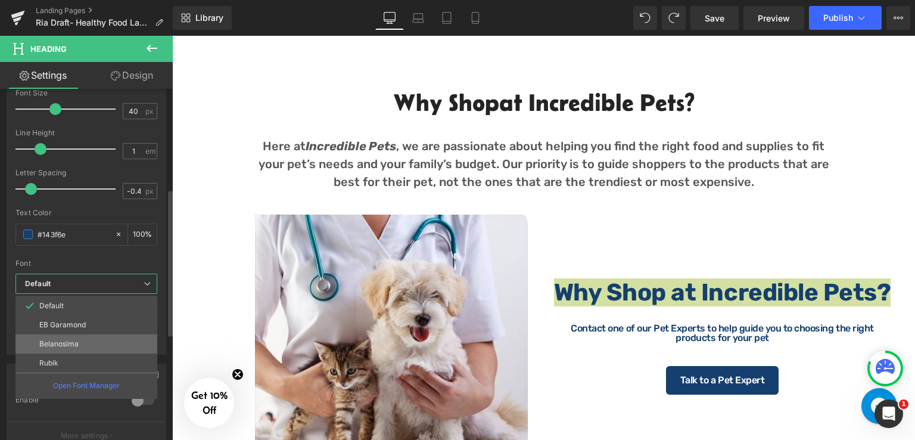
click at [67, 340] on p "Belanosima" at bounding box center [58, 344] width 39 height 8
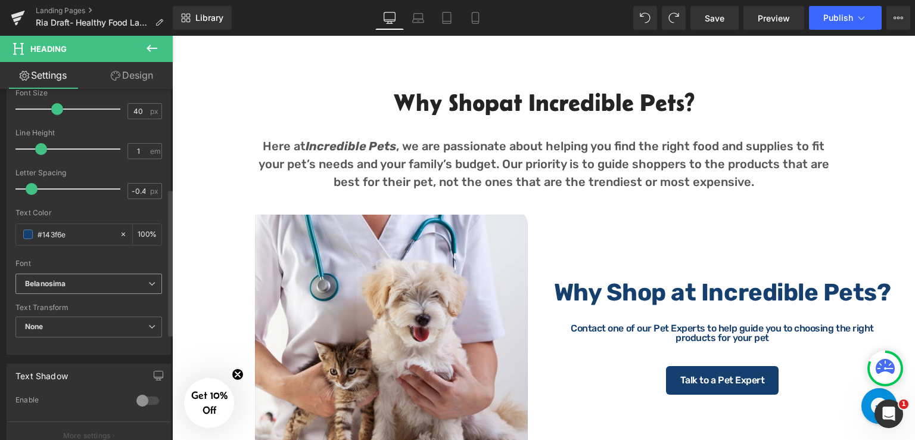
click at [98, 279] on b "Belanosima" at bounding box center [86, 284] width 123 height 10
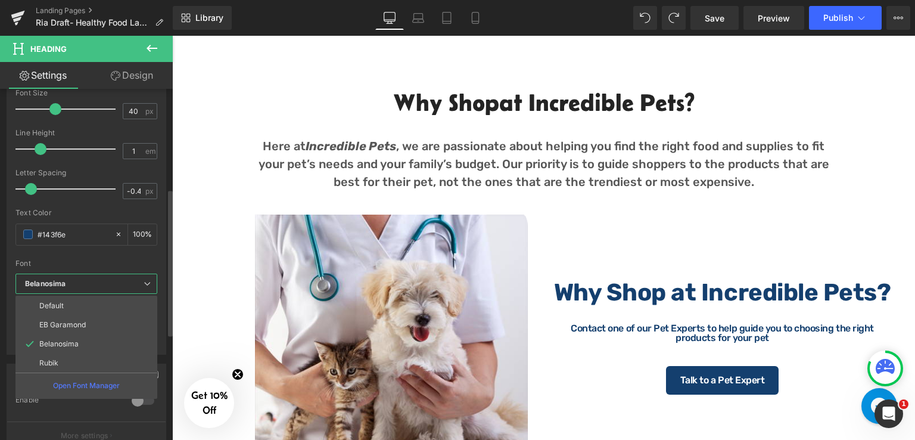
click at [80, 259] on div "Font" at bounding box center [86, 263] width 142 height 8
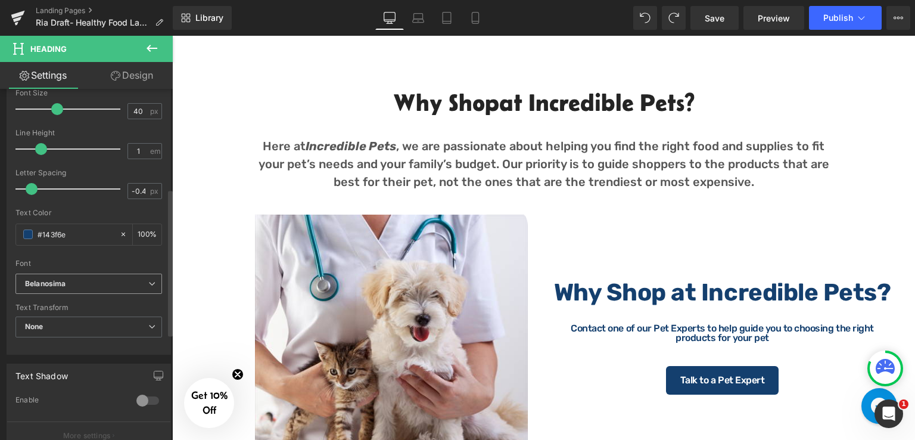
click at [99, 282] on b "Belanosima" at bounding box center [86, 284] width 123 height 10
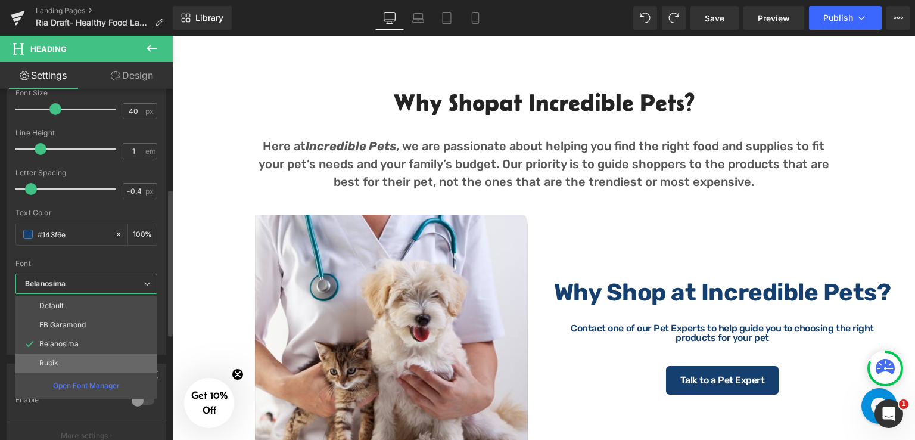
click at [57, 359] on p "Rubik" at bounding box center [48, 363] width 19 height 8
click at [57, 357] on div "Text Shadow 0 Enable #333333 Shadow Color #333333 100 % More settings" at bounding box center [86, 401] width 173 height 95
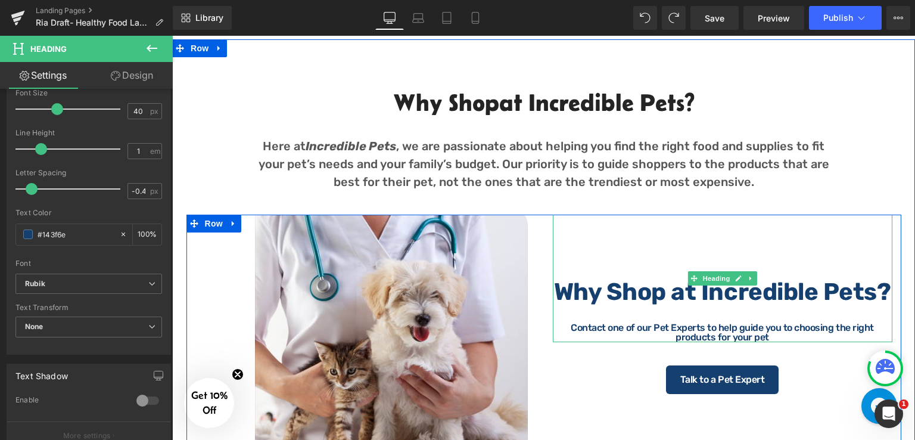
click at [820, 295] on b "Why Shop at Incredible Pets?" at bounding box center [722, 292] width 337 height 28
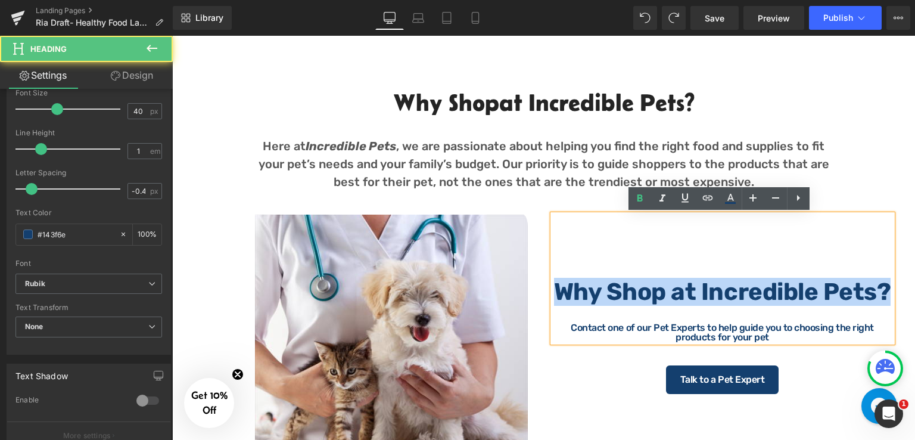
drag, startPoint x: 886, startPoint y: 296, endPoint x: 545, endPoint y: 299, distance: 341.3
click at [545, 299] on div "Why Shop at Incredible Pets? Contact one of our Pet Experts to help guide you t…" at bounding box center [722, 303] width 357 height 179
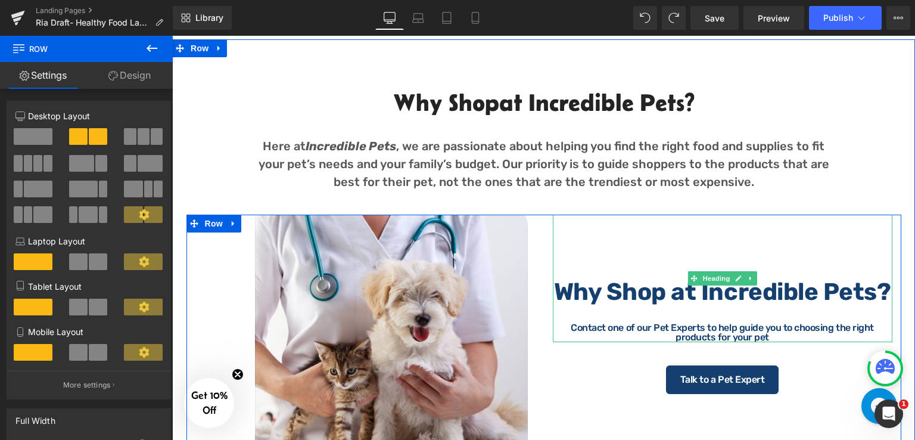
click at [816, 302] on b "Why Shop at Incredible Pets?" at bounding box center [722, 292] width 337 height 28
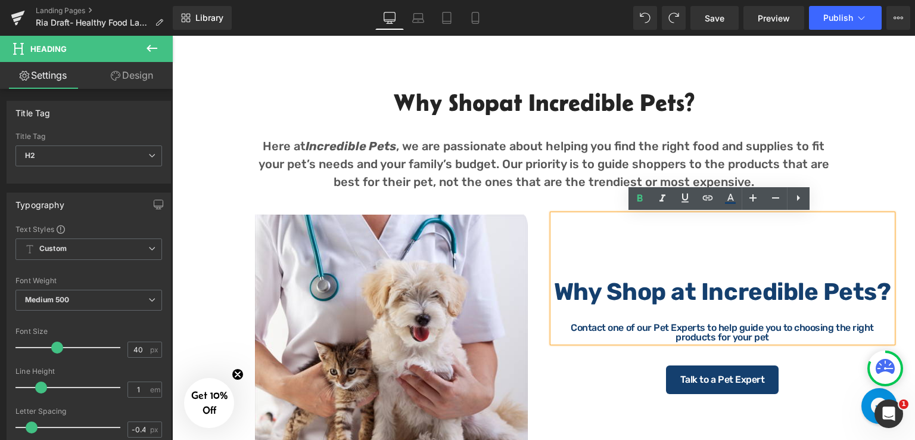
click at [771, 295] on b "Why Shop at Incredible Pets?" at bounding box center [722, 292] width 337 height 28
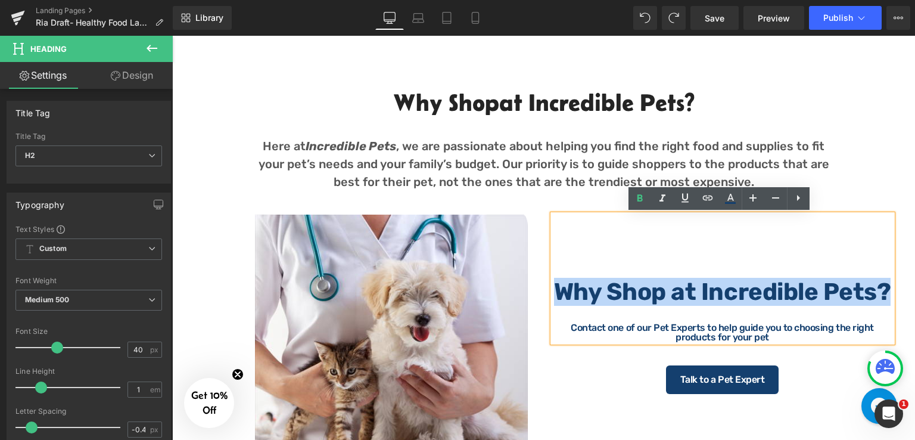
drag, startPoint x: 553, startPoint y: 294, endPoint x: 887, endPoint y: 292, distance: 334.1
click at [887, 292] on h2 "Why Shop at Incredible Pets?" at bounding box center [723, 292] width 340 height 24
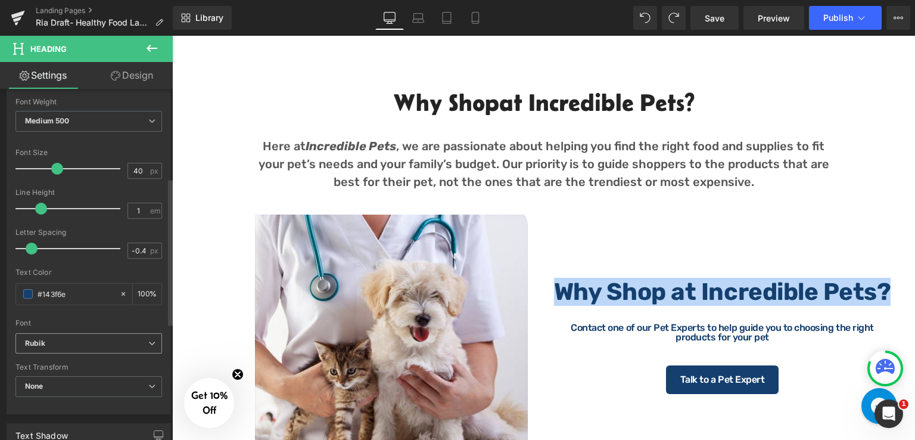
scroll to position [357, 0]
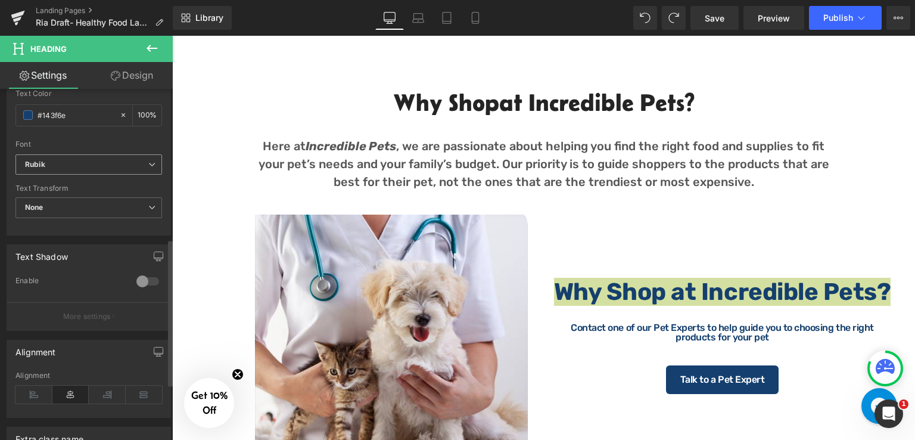
click at [105, 160] on b "Rubik" at bounding box center [86, 165] width 123 height 10
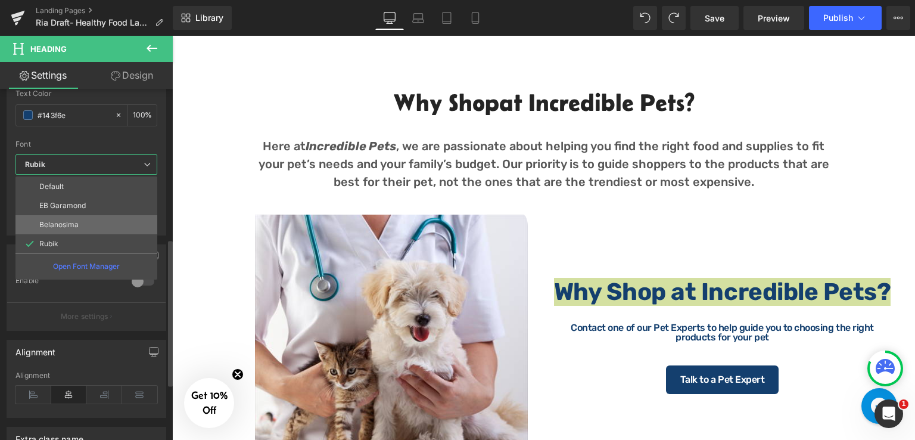
click at [98, 224] on li "Belanosima" at bounding box center [86, 224] width 142 height 19
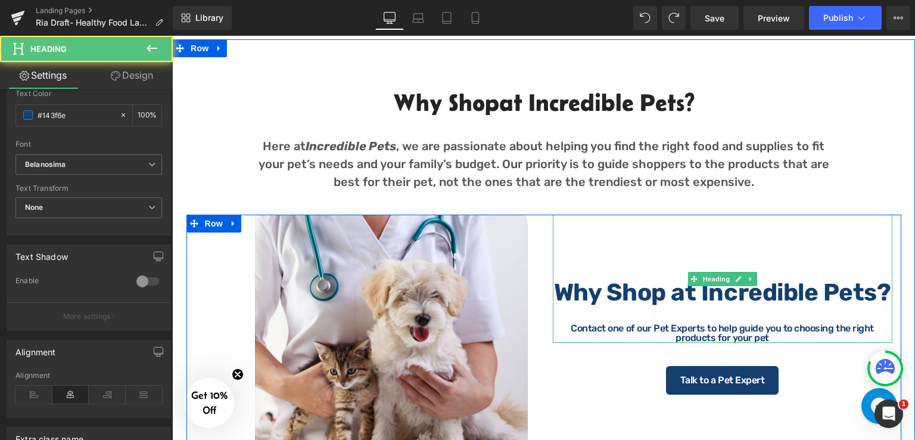
click at [627, 283] on b "Why Shop at Incredible Pets?" at bounding box center [722, 292] width 337 height 28
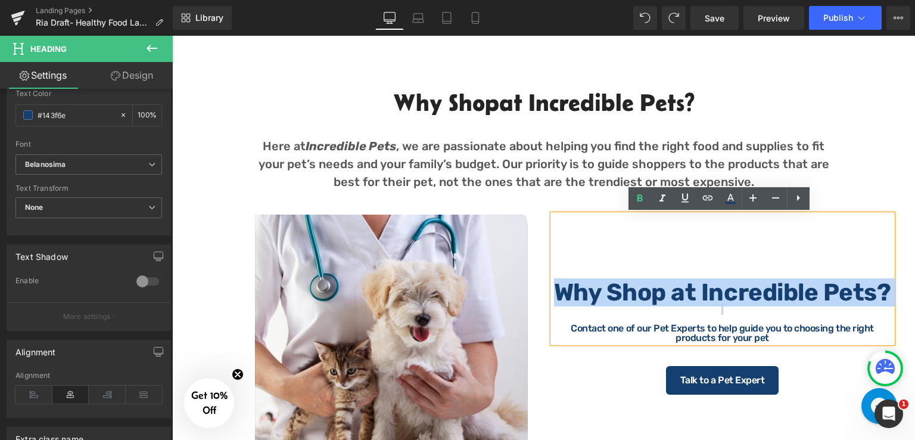
drag, startPoint x: 557, startPoint y: 294, endPoint x: 867, endPoint y: 307, distance: 310.6
click at [867, 307] on div "Why Shop at Incredible Pets? Contact one of our Pet Experts to help guide you t…" at bounding box center [723, 278] width 340 height 128
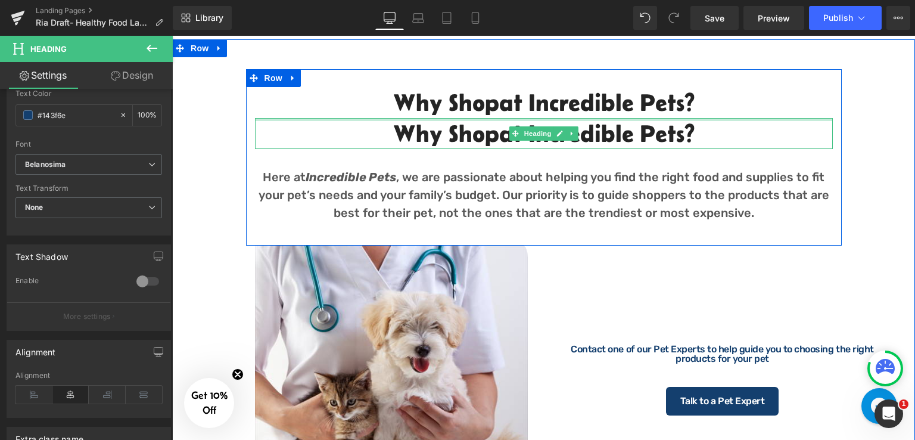
click at [391, 121] on h2 "Why Shop at Incredible Pets?" at bounding box center [544, 133] width 578 height 31
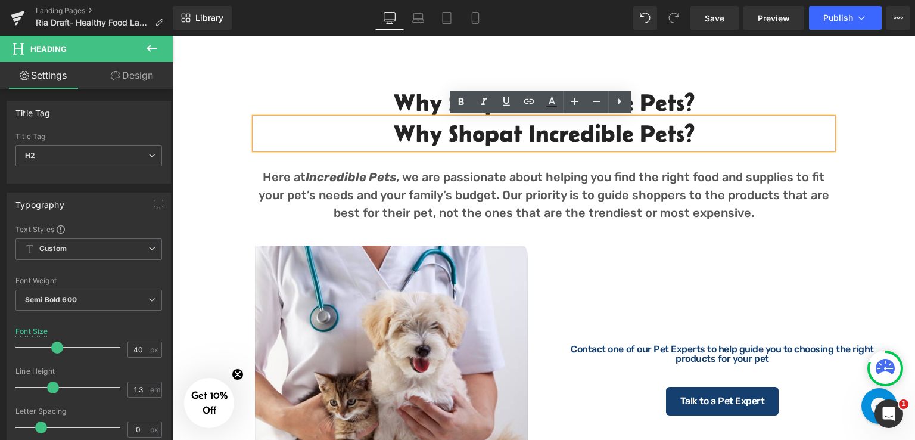
click at [513, 134] on span "at Incredible Pets?" at bounding box center [596, 133] width 195 height 27
click at [800, 63] on div "Why Shop at Incredible Pets? Heading Why Shop at Incredible Pets? Heading Here …" at bounding box center [543, 291] width 743 height 504
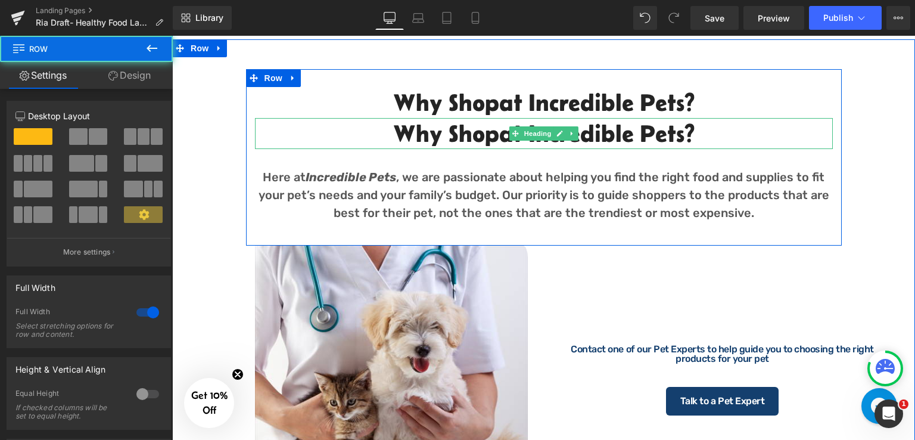
click at [553, 129] on link at bounding box center [559, 133] width 13 height 14
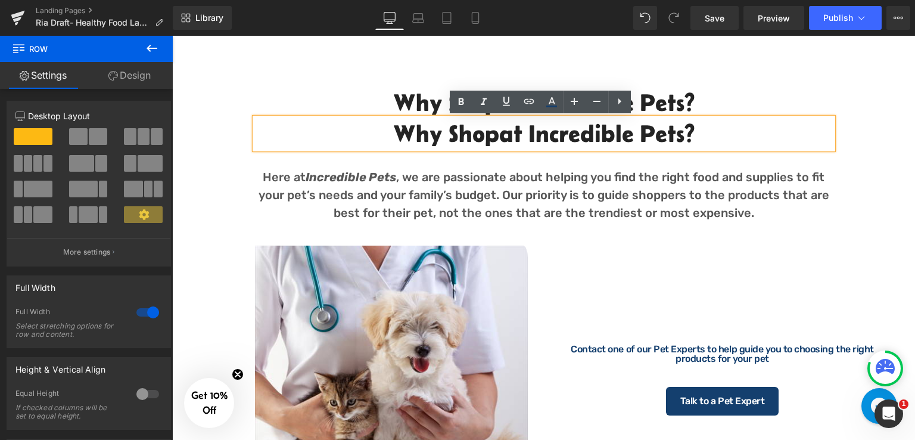
click at [861, 123] on div "Why Shop at Incredible Pets? Heading Why Shop at Incredible Pets? Heading Here …" at bounding box center [543, 296] width 743 height 455
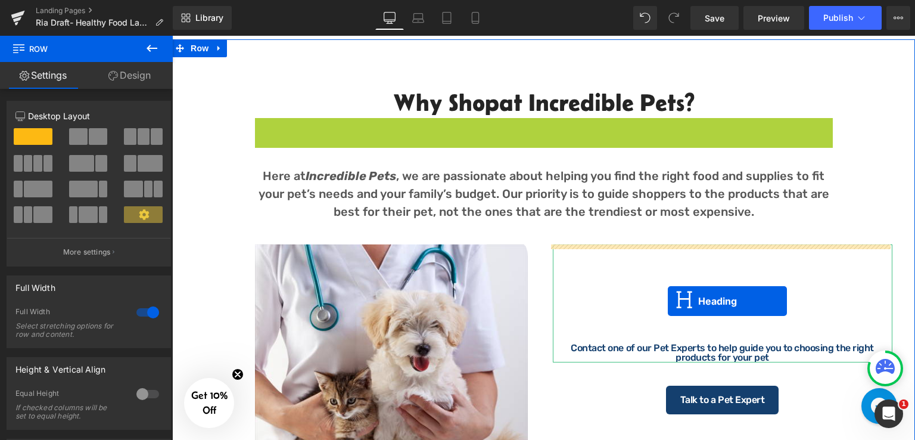
drag, startPoint x: 512, startPoint y: 134, endPoint x: 668, endPoint y: 301, distance: 228.4
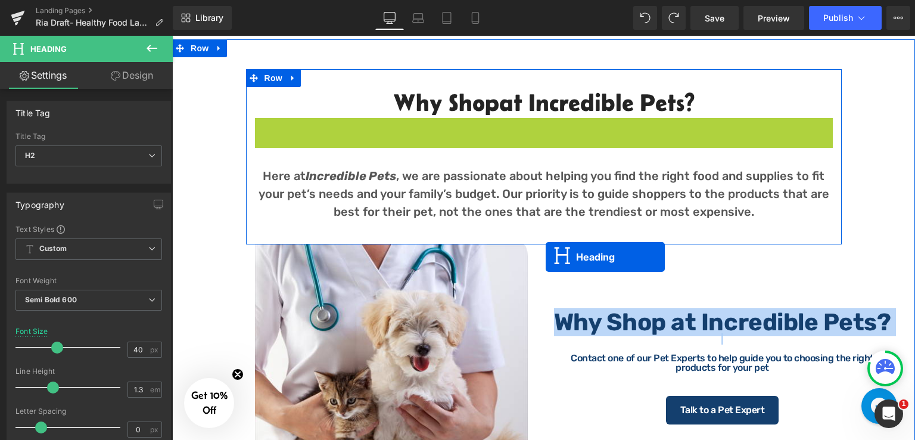
scroll to position [511, 0]
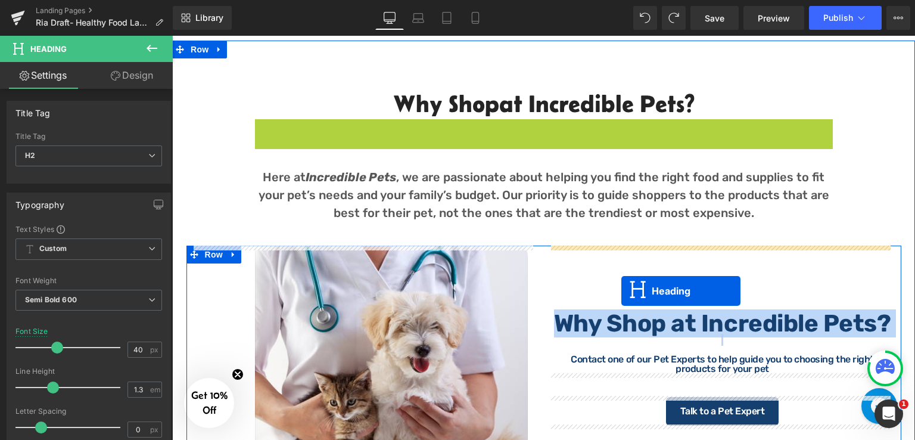
drag, startPoint x: 510, startPoint y: 135, endPoint x: 621, endPoint y: 291, distance: 191.2
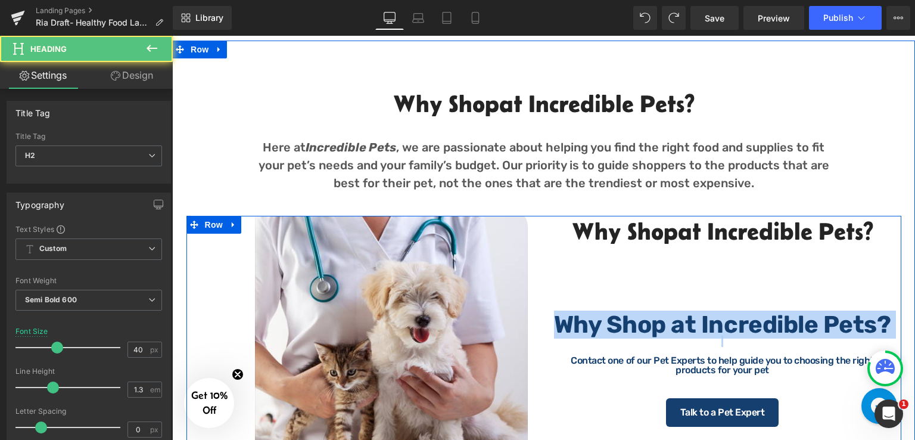
scroll to position [512, 0]
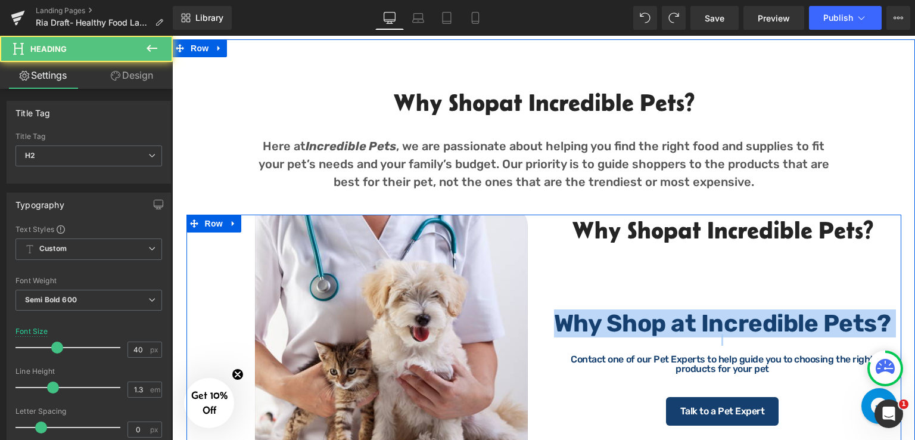
click at [585, 254] on div "Why Shop at Incredible Pets? Contact one of our Pet Experts to help guide you t…" at bounding box center [723, 309] width 340 height 128
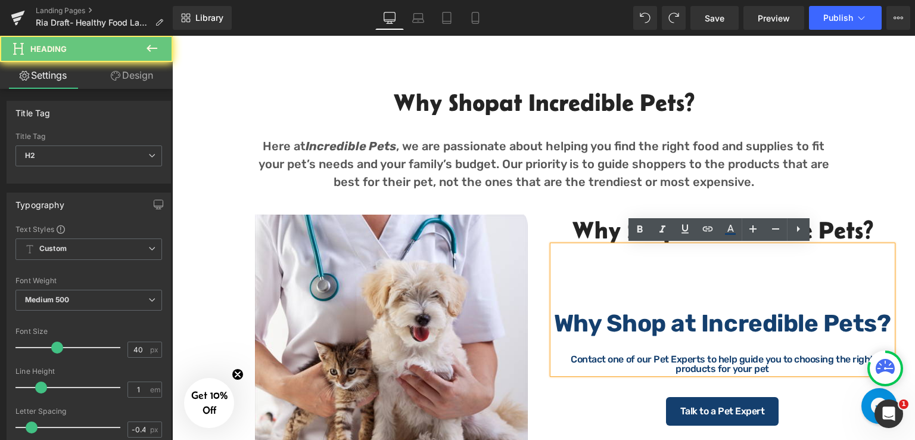
click at [554, 320] on b "Why Shop at Incredible Pets?" at bounding box center [722, 323] width 337 height 28
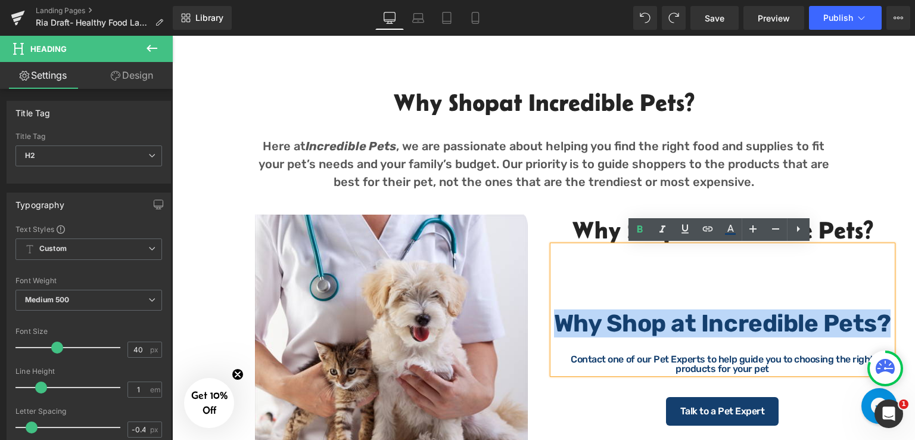
drag, startPoint x: 560, startPoint y: 320, endPoint x: 899, endPoint y: 322, distance: 338.9
click at [899, 322] on div "Why Shop at Incredible Pets? Heading Here at Incredible Pets , we are passionat…" at bounding box center [543, 281] width 743 height 424
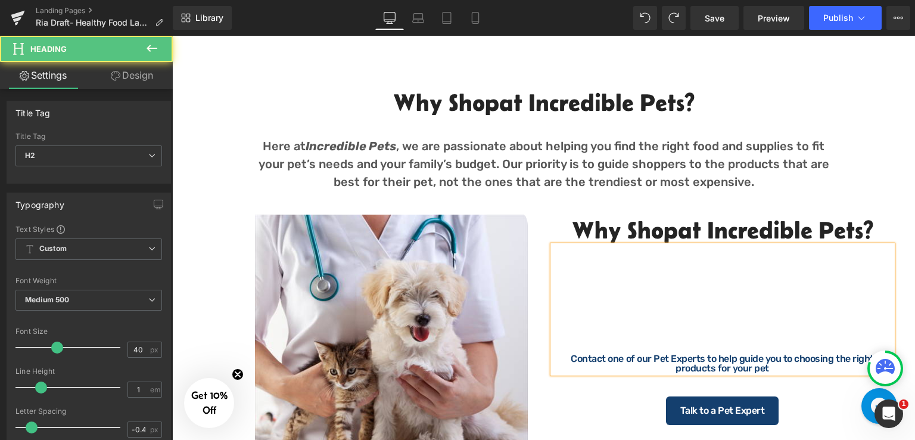
click at [553, 359] on div "Contact one of our Pet Experts to help guide you to choosing the right products…" at bounding box center [723, 363] width 340 height 19
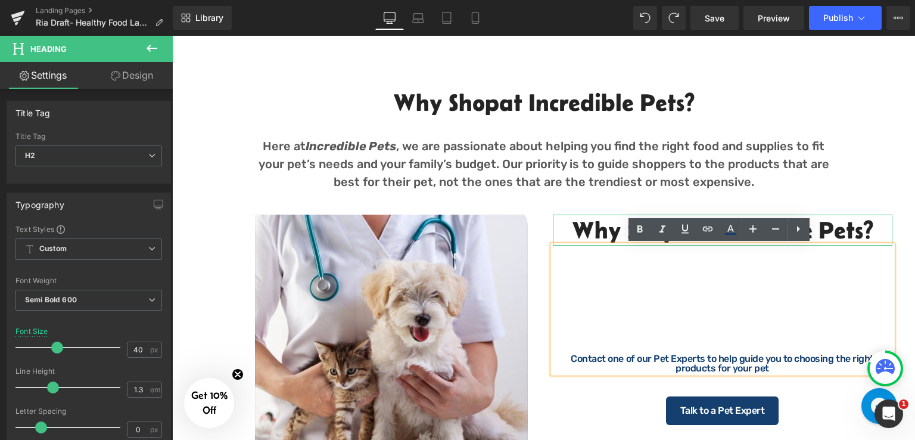
drag, startPoint x: 571, startPoint y: 234, endPoint x: 875, endPoint y: 232, distance: 304.4
click at [875, 232] on h2 "Why Shop at Incredible Pets?" at bounding box center [723, 229] width 340 height 31
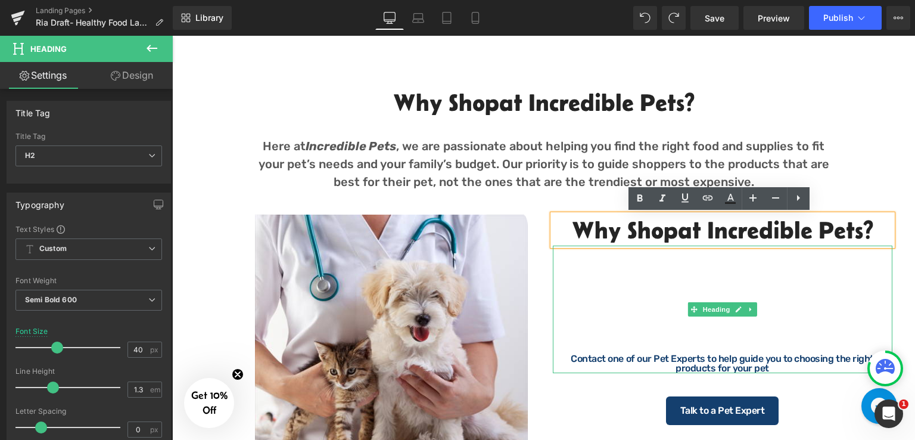
copy h2 "Why Shop at Incredible Pets?"
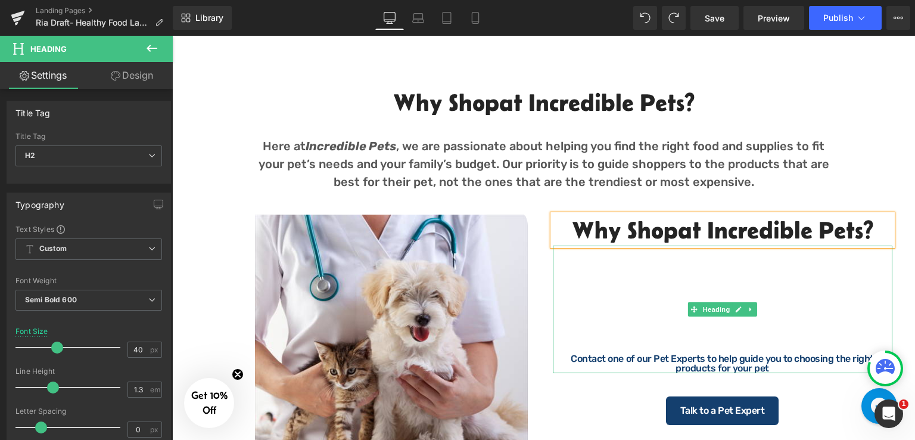
click at [636, 298] on div "Contact one of our Pet Experts to help guide you to choosing the right products…" at bounding box center [723, 308] width 340 height 127
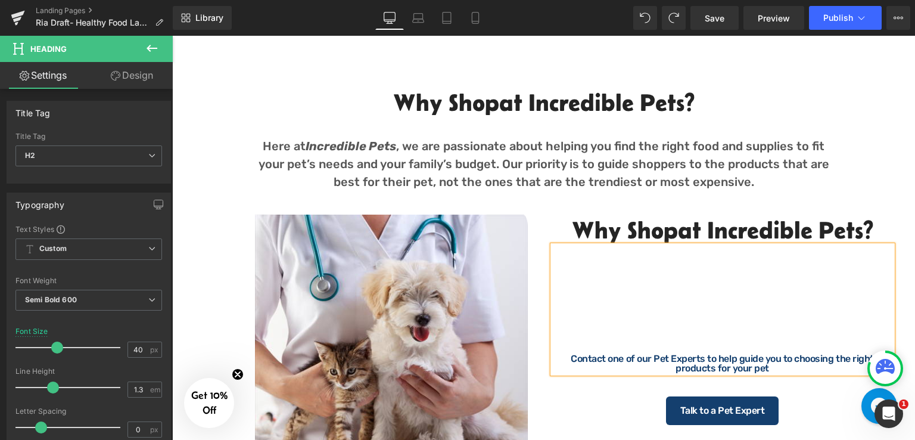
click at [636, 323] on h2 at bounding box center [723, 323] width 340 height 24
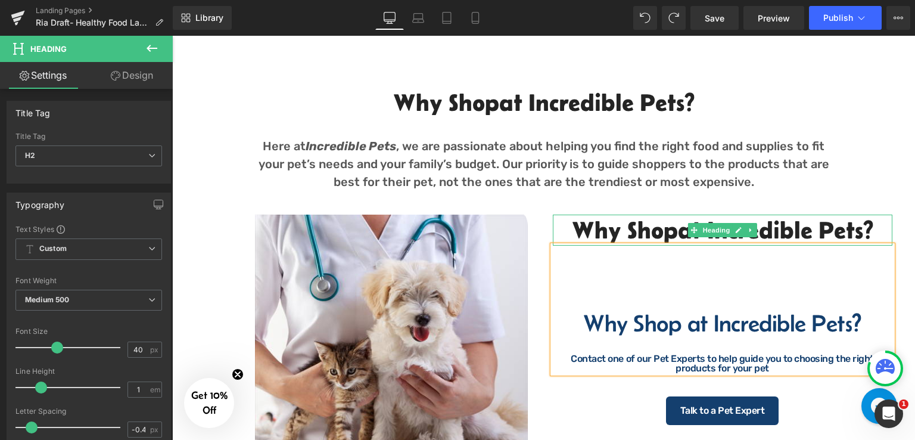
click at [653, 225] on h2 "Why Shop at Incredible Pets?" at bounding box center [723, 229] width 340 height 31
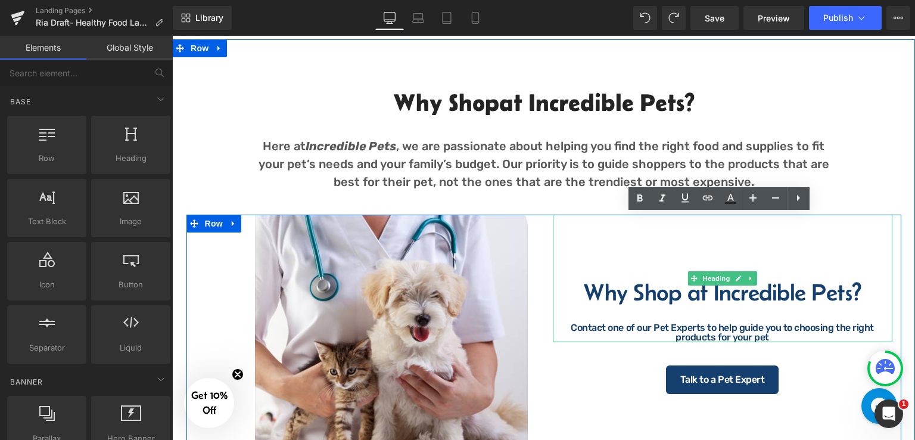
click at [634, 263] on div "Why Shop at Incredible Pets? Contact one of our Pet Experts to help guide you t…" at bounding box center [723, 277] width 340 height 127
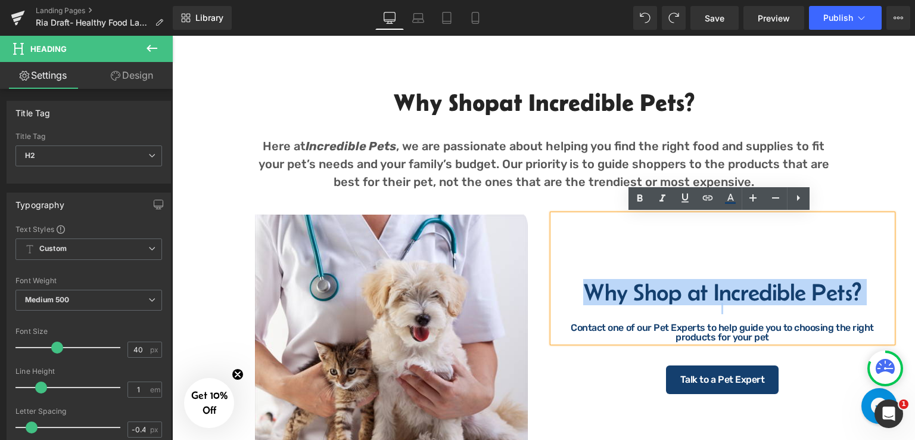
drag, startPoint x: 583, startPoint y: 294, endPoint x: 877, endPoint y: 304, distance: 293.8
click at [877, 304] on div "Why Shop at Incredible Pets? Contact one of our Pet Experts to help guide you t…" at bounding box center [723, 277] width 340 height 127
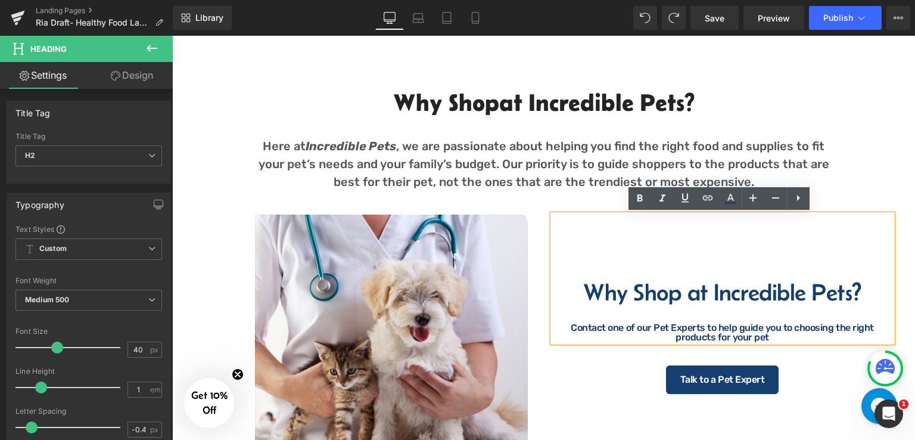
click at [639, 320] on div at bounding box center [723, 318] width 340 height 10
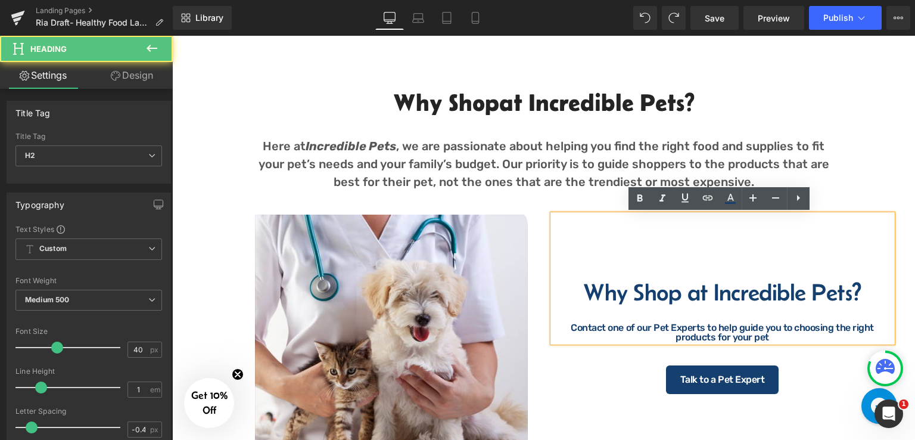
drag, startPoint x: 582, startPoint y: 296, endPoint x: 865, endPoint y: 297, distance: 282.9
click at [865, 297] on h2 "Why Shop at Incredible Pets?" at bounding box center [723, 292] width 340 height 24
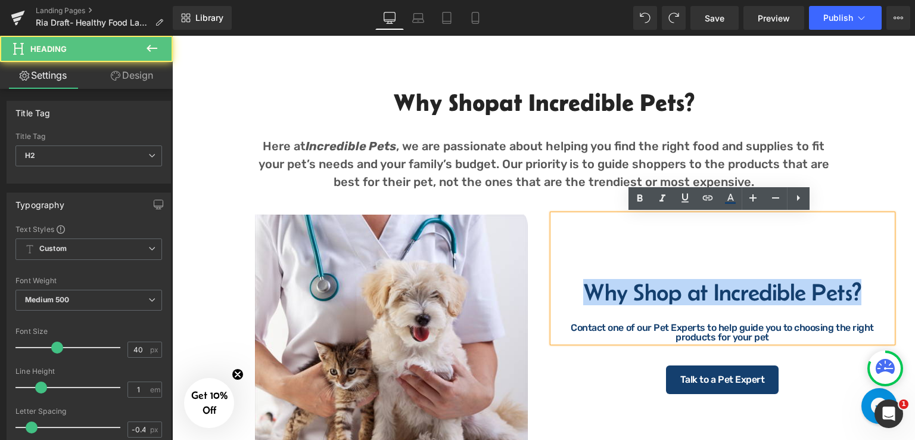
drag, startPoint x: 854, startPoint y: 295, endPoint x: 580, endPoint y: 288, distance: 274.1
click at [580, 288] on h2 "Why Shop at Incredible Pets?" at bounding box center [723, 292] width 340 height 24
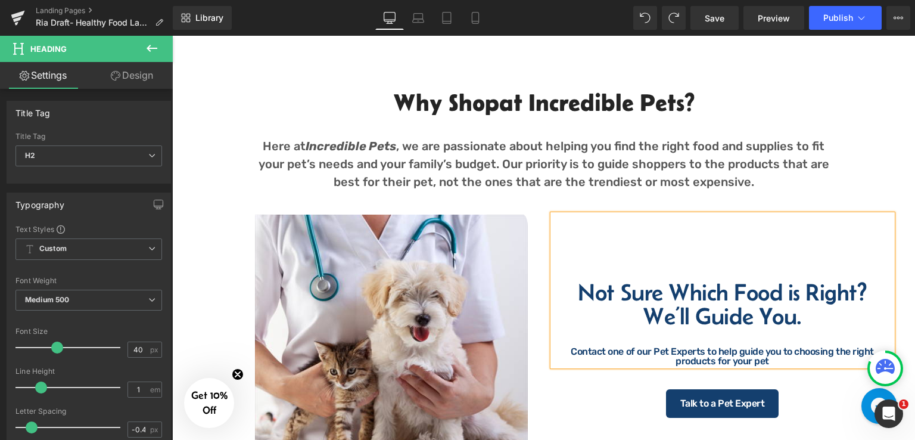
click at [575, 294] on h2 "Not Sure Which Food is Right? We’ll Guide You." at bounding box center [723, 304] width 340 height 48
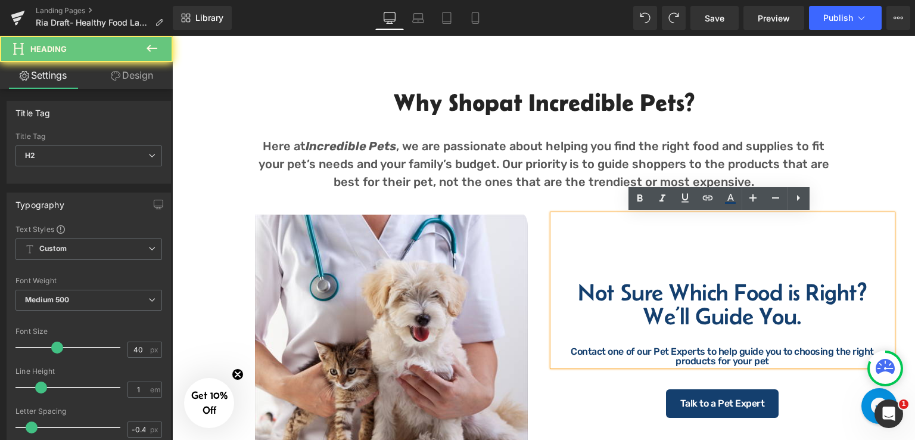
click at [793, 328] on h2 "Not Sure Which Food is Right? We’ll Guide You." at bounding box center [723, 304] width 340 height 48
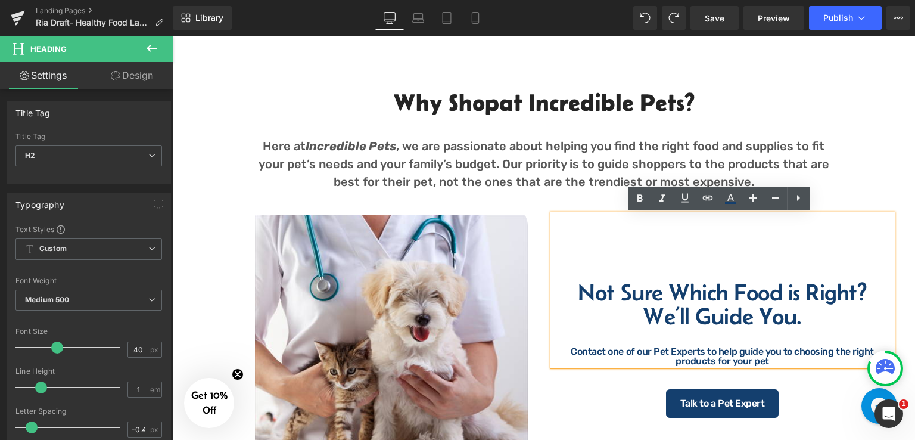
click at [860, 136] on div "Why Shop at Incredible Pets? Heading Here at Incredible Pets , we are passionat…" at bounding box center [543, 281] width 743 height 424
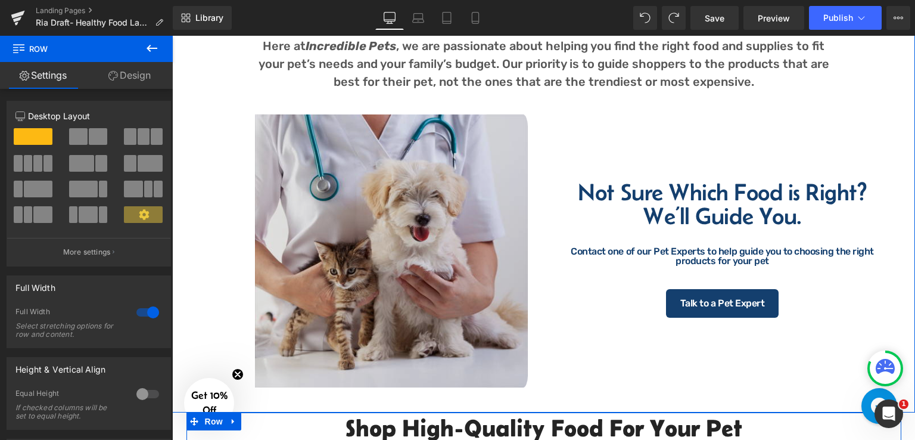
scroll to position [631, 0]
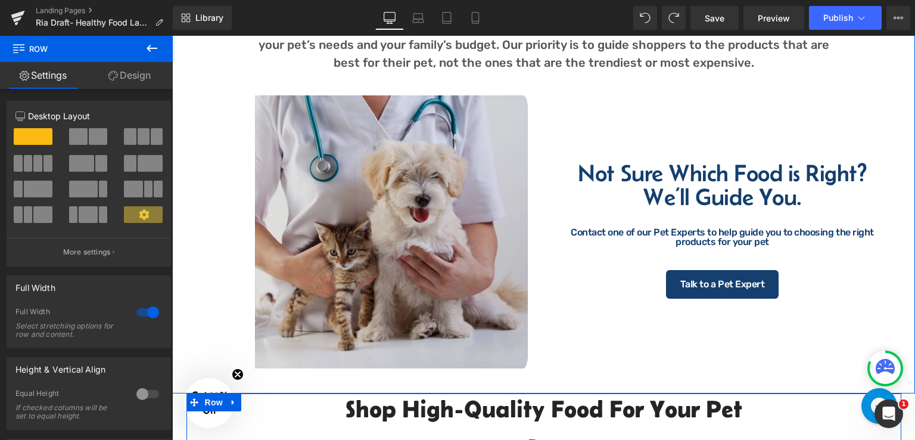
drag, startPoint x: 400, startPoint y: 251, endPoint x: 329, endPoint y: 241, distance: 72.2
click at [400, 251] on img at bounding box center [365, 231] width 340 height 273
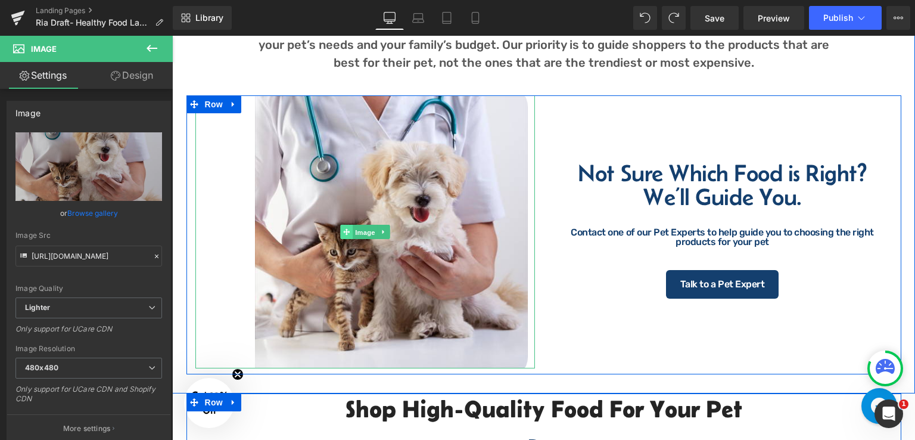
drag, startPoint x: 355, startPoint y: 229, endPoint x: 342, endPoint y: 230, distance: 12.5
click at [355, 229] on span "Image" at bounding box center [365, 232] width 25 height 14
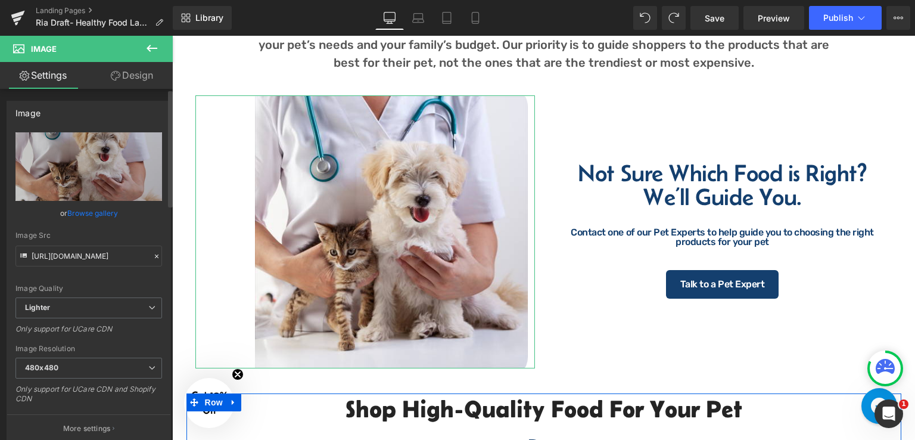
click at [105, 209] on link "Browse gallery" at bounding box center [92, 213] width 51 height 21
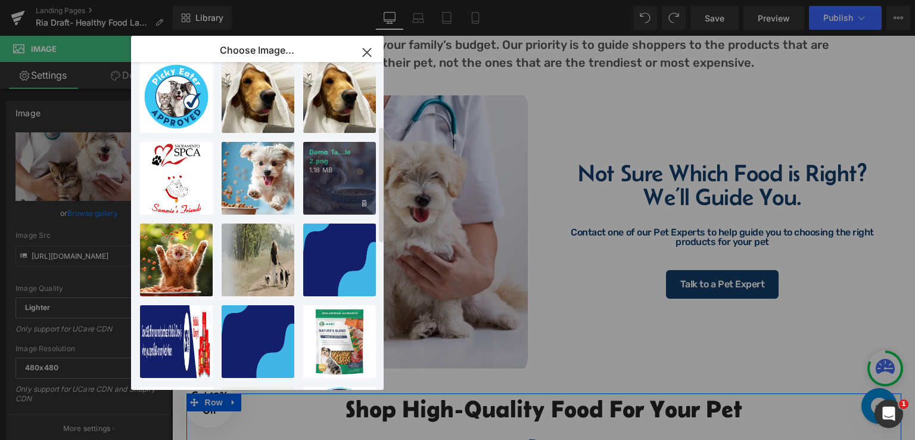
drag, startPoint x: 335, startPoint y: 189, endPoint x: 163, endPoint y: 154, distance: 175.8
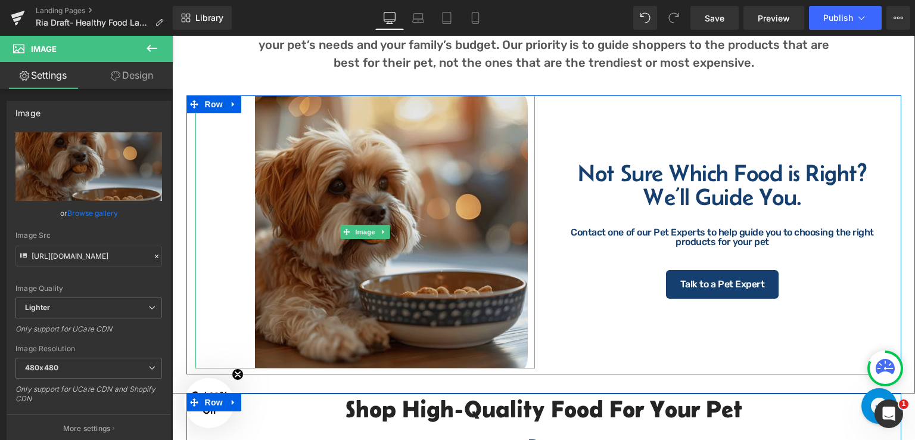
type input "[URL][DOMAIN_NAME]"
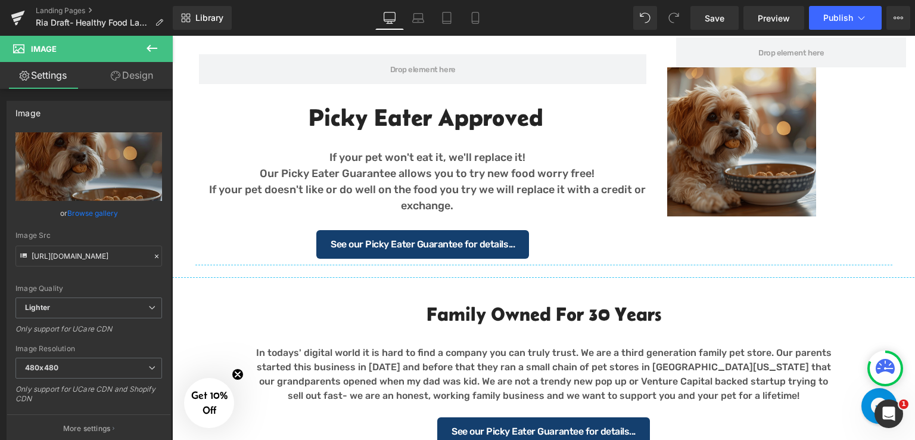
scroll to position [1465, 0]
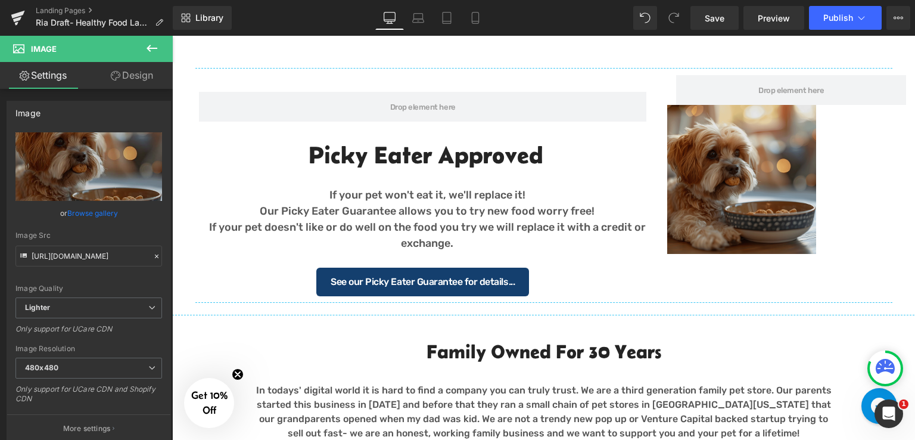
click at [756, 198] on img at bounding box center [741, 179] width 148 height 148
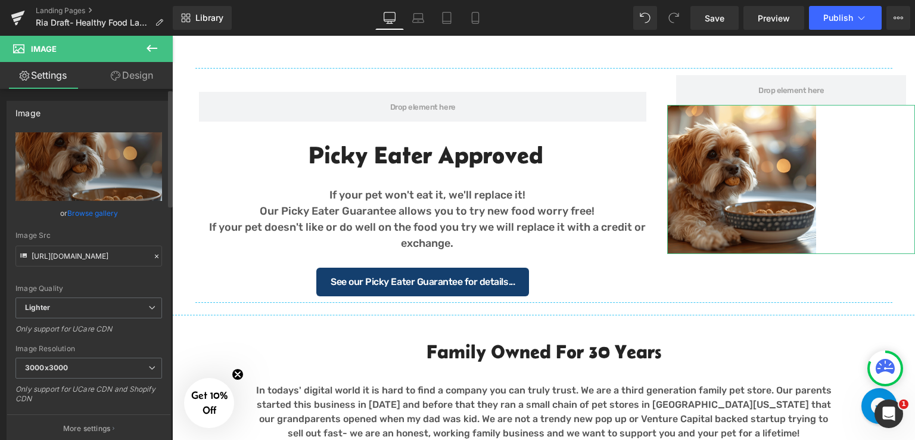
click at [96, 211] on link "Browse gallery" at bounding box center [92, 213] width 51 height 21
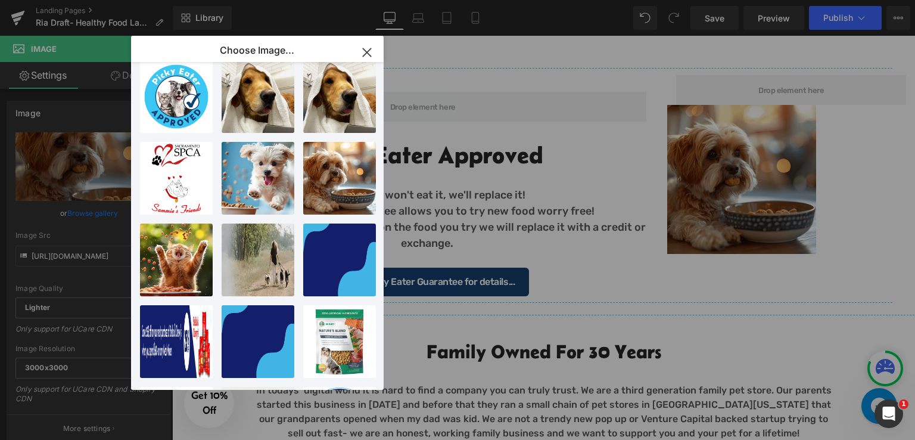
type input "https://ucarecdn.com/27aabdd7-7490-4a44-b975-be61f374396d/-/format/auto/-/previ…"
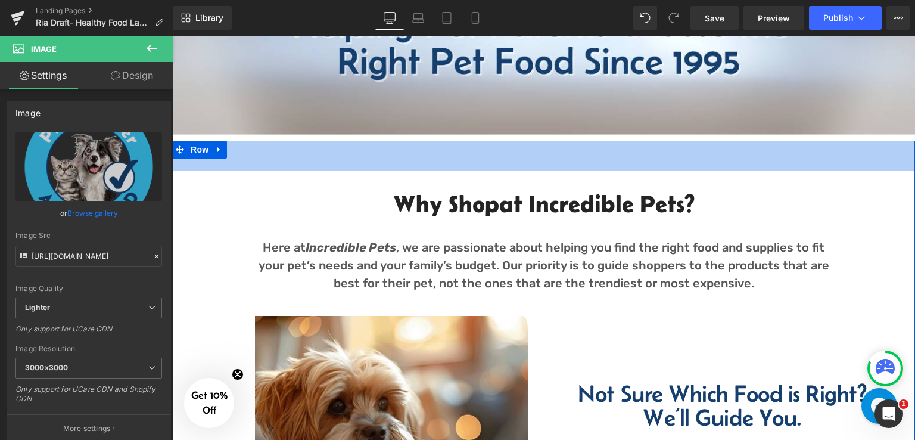
scroll to position [476, 0]
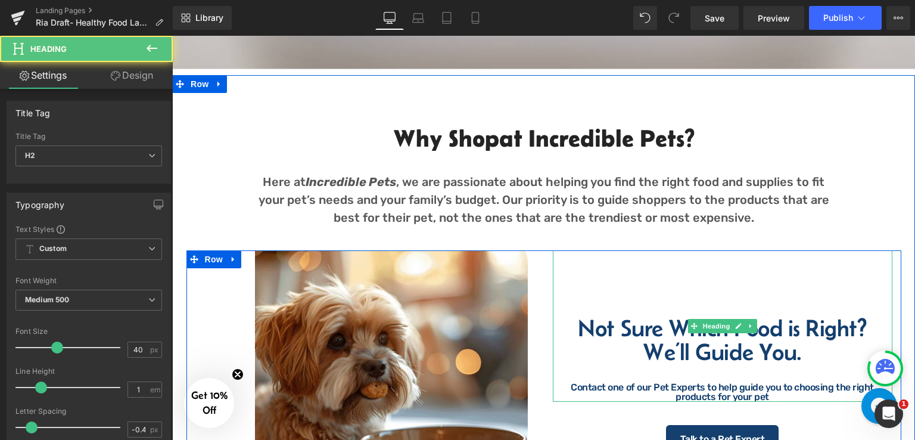
drag, startPoint x: 802, startPoint y: 353, endPoint x: 582, endPoint y: 332, distance: 220.8
click at [582, 332] on h2 "Not Sure Which Food is Right? We’ll Guide You." at bounding box center [723, 340] width 340 height 48
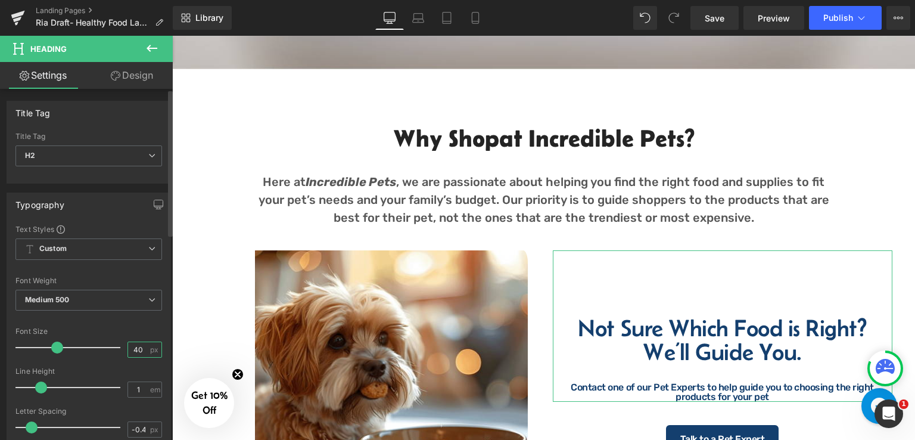
click at [141, 353] on input "40" at bounding box center [138, 349] width 21 height 15
type input "4"
type input "34"
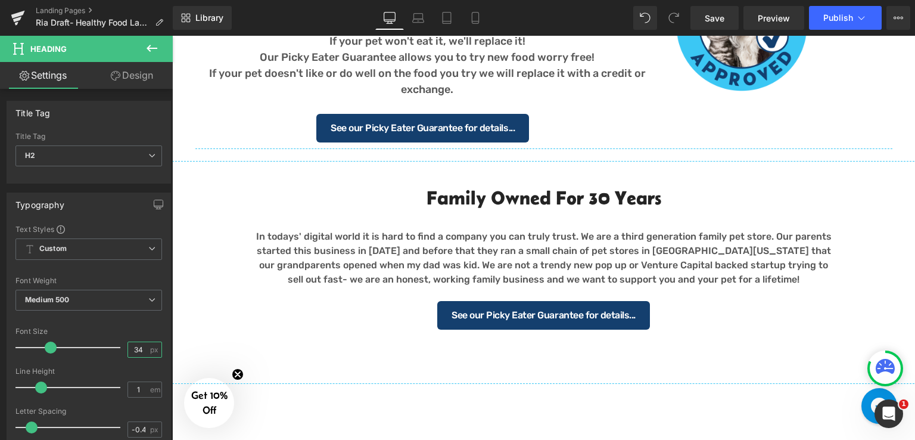
scroll to position [1668, 0]
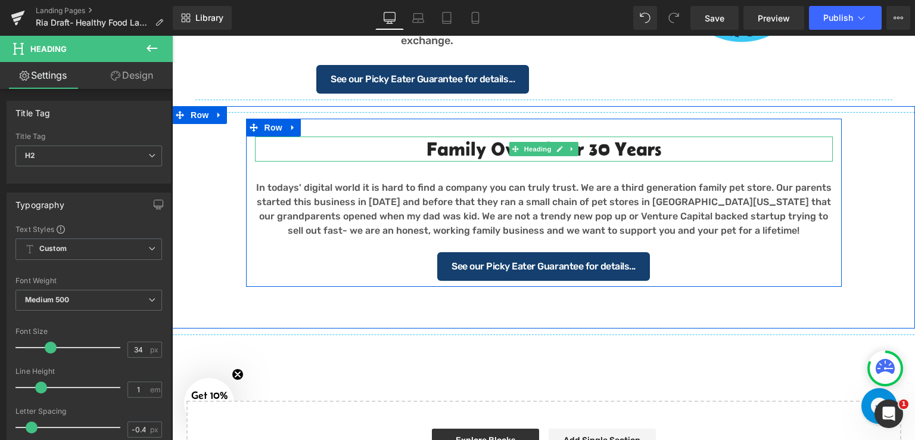
click at [624, 152] on h2 "Family Owned for 30 years" at bounding box center [544, 148] width 578 height 25
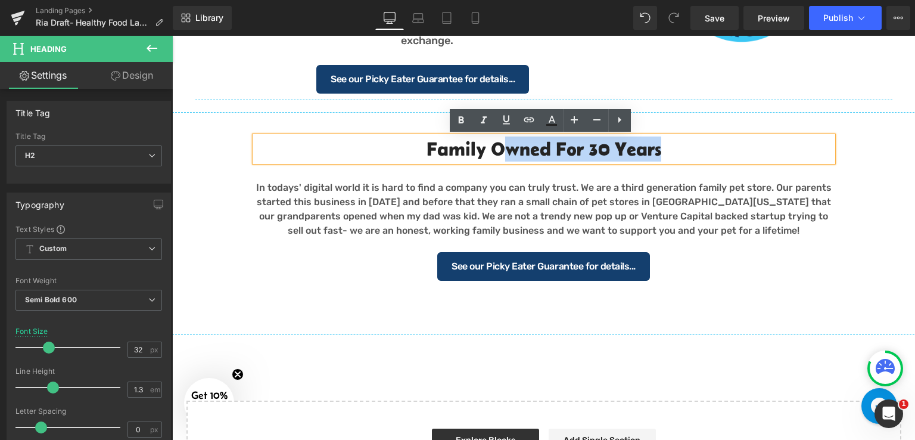
drag, startPoint x: 662, startPoint y: 152, endPoint x: 497, endPoint y: 161, distance: 165.8
click at [497, 161] on div "Family Owned for 30 years Heading In todays' digital world it is hard to find a…" at bounding box center [544, 208] width 596 height 144
click at [172, 36] on div at bounding box center [172, 36] width 0 height 0
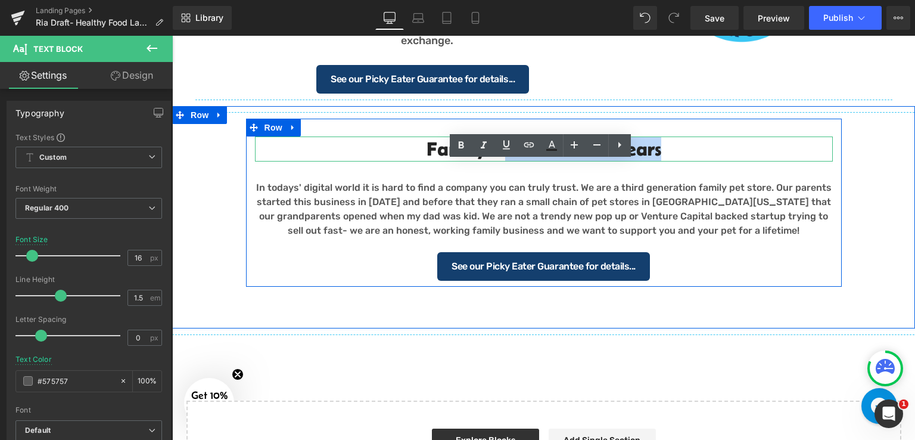
click at [412, 152] on h2 "Family Owned for 30 years" at bounding box center [544, 148] width 578 height 25
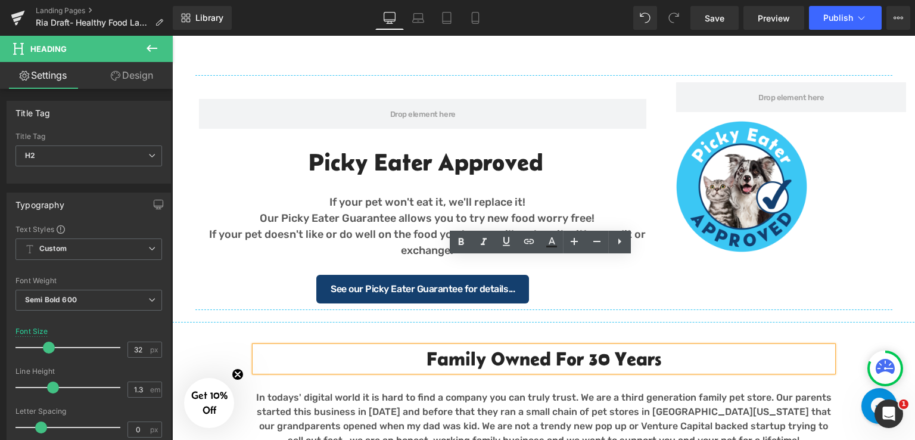
scroll to position [1549, 0]
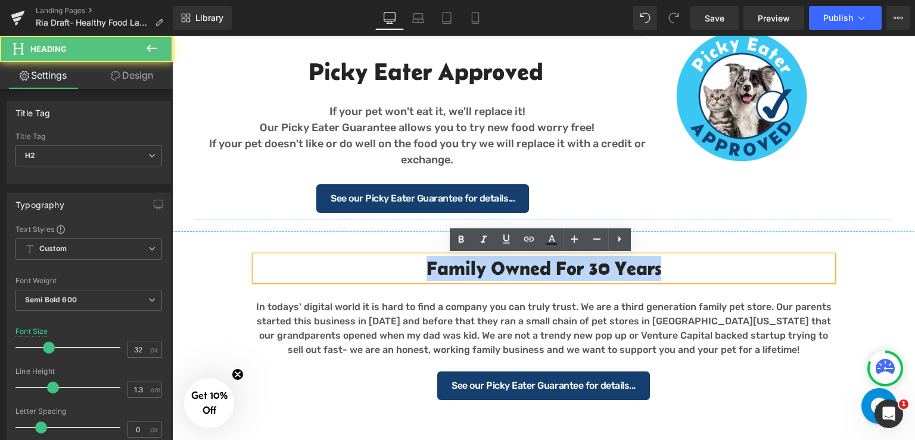
drag, startPoint x: 663, startPoint y: 270, endPoint x: 420, endPoint y: 263, distance: 243.1
click at [420, 263] on h2 "Family Owned for 30 years" at bounding box center [544, 268] width 578 height 25
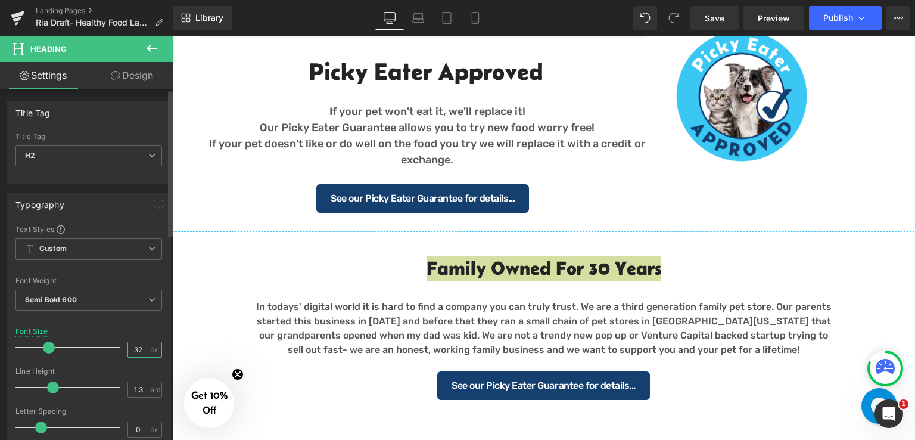
click at [139, 347] on input "32" at bounding box center [138, 349] width 21 height 15
type input "3"
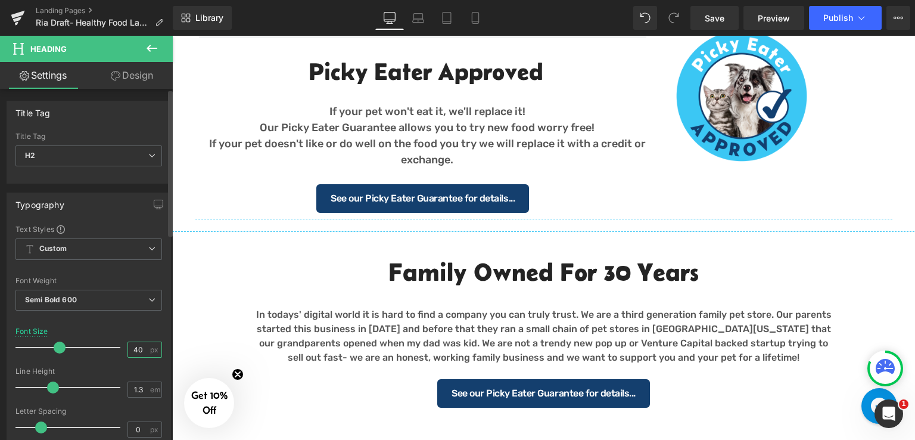
type input "40"
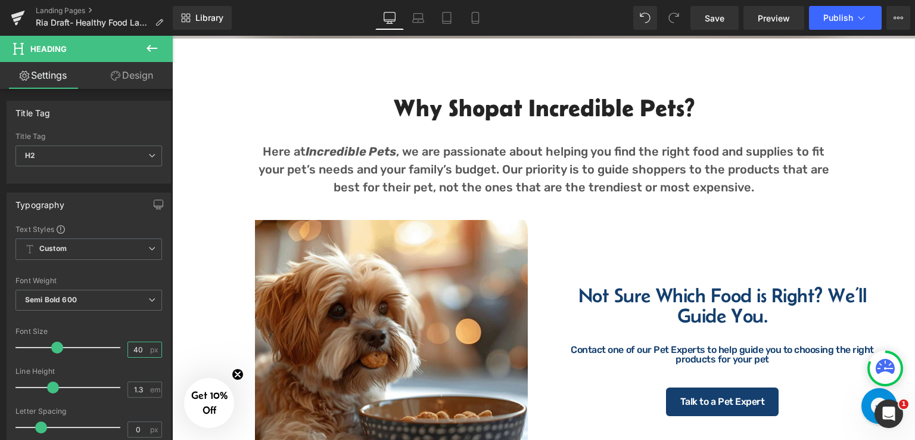
scroll to position [655, 0]
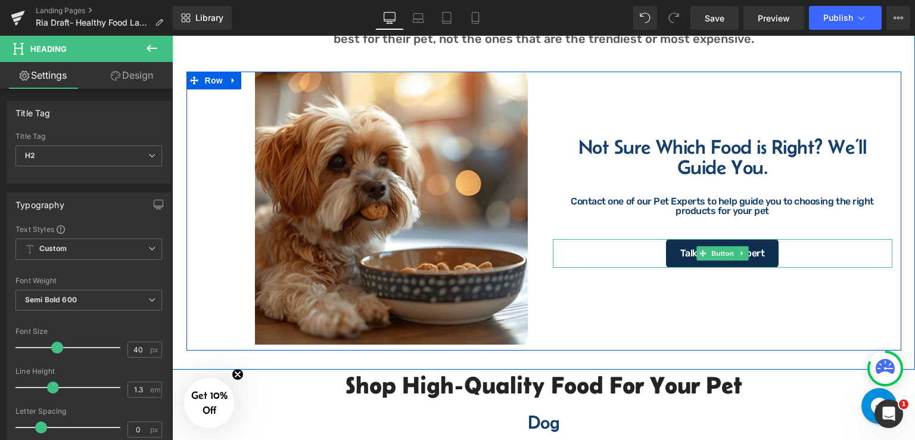
click at [754, 258] on span "Talk to a Pet Expert" at bounding box center [722, 253] width 84 height 10
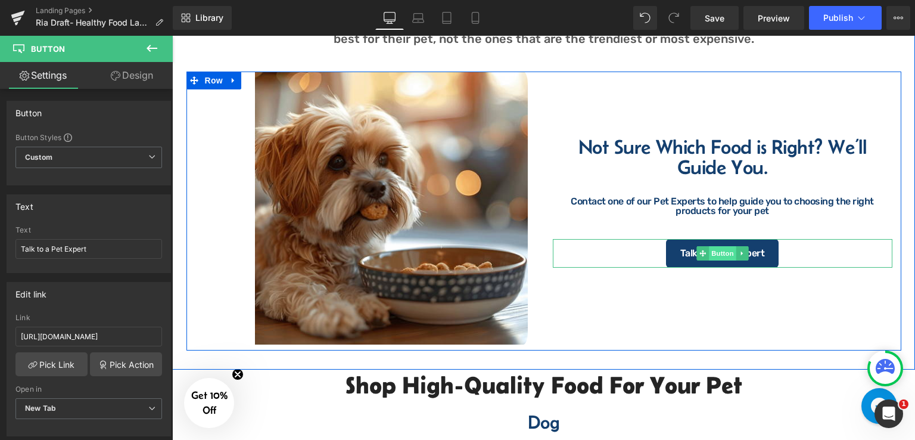
click at [721, 258] on span "Button" at bounding box center [722, 253] width 27 height 14
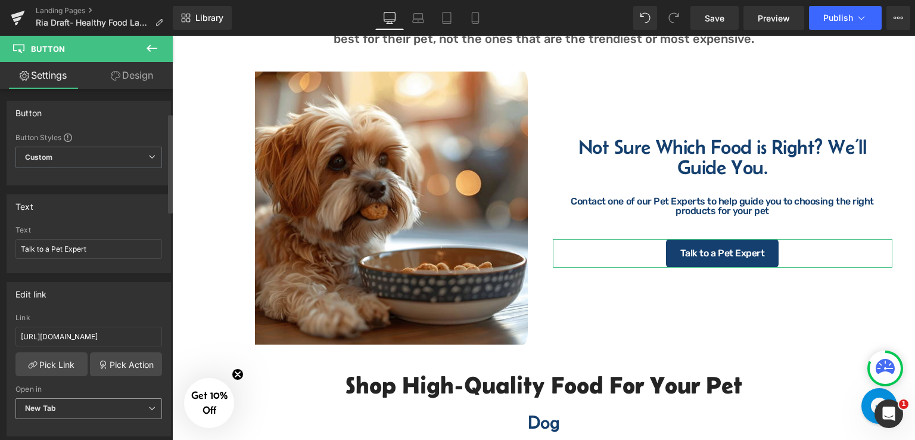
scroll to position [179, 0]
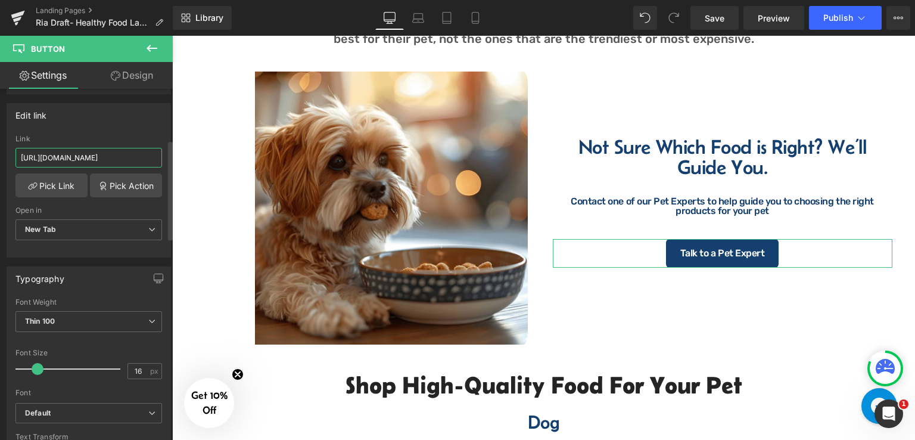
click at [124, 151] on input "[URL][DOMAIN_NAME]" at bounding box center [88, 158] width 147 height 20
type input "https://form.typeform.com/to/hMHcEeBI"
click at [118, 129] on div "Edit link https://form.typeform.com/to/hMHcEeBI Link https://form.typeform.com/…" at bounding box center [89, 180] width 164 height 154
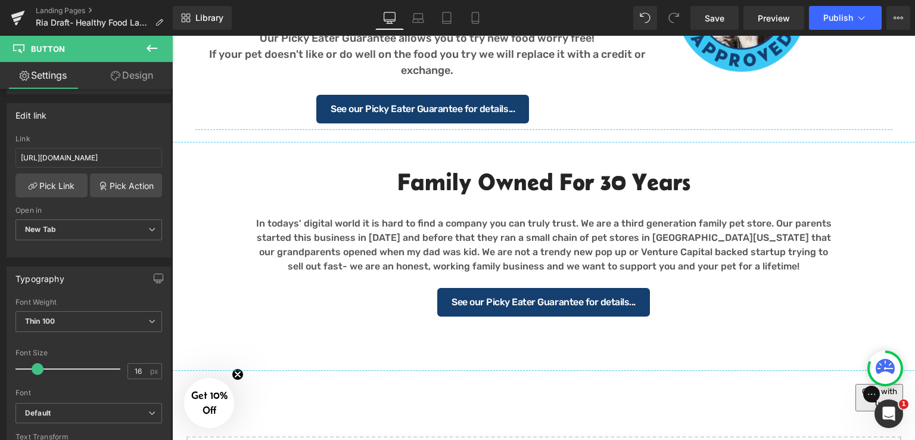
scroll to position [1668, 0]
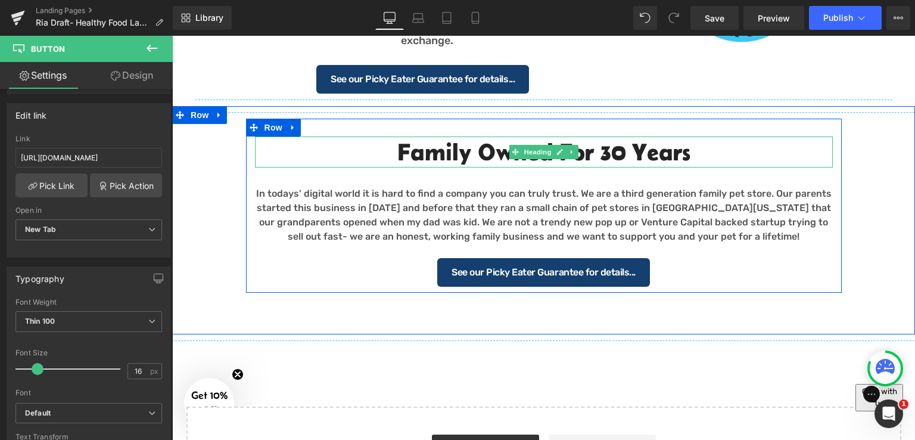
click at [605, 150] on h2 "Family Owned for 30 years" at bounding box center [544, 151] width 578 height 31
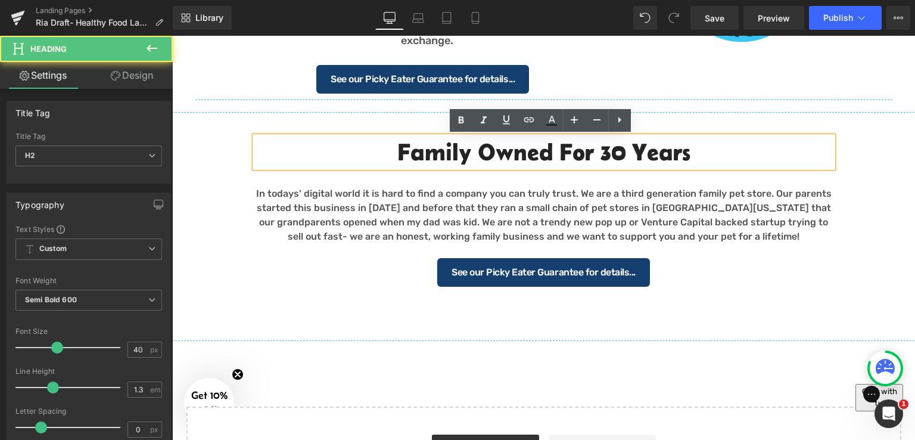
click at [684, 155] on h2 "Family Owned for 30 years" at bounding box center [544, 151] width 578 height 31
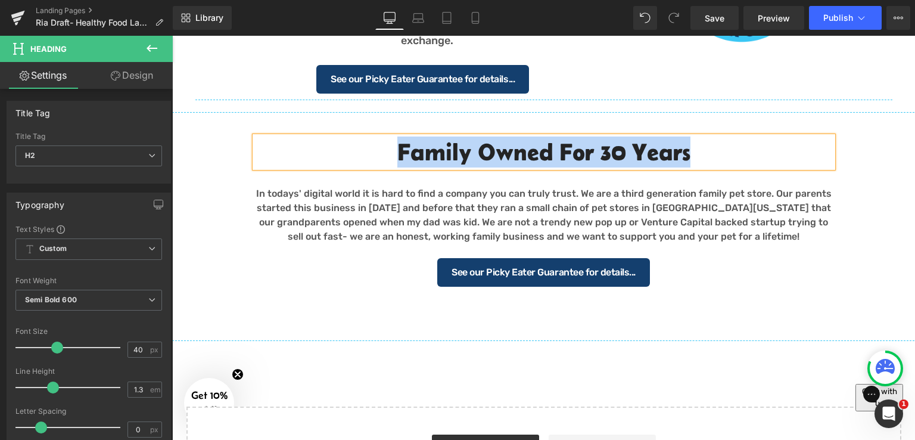
paste div
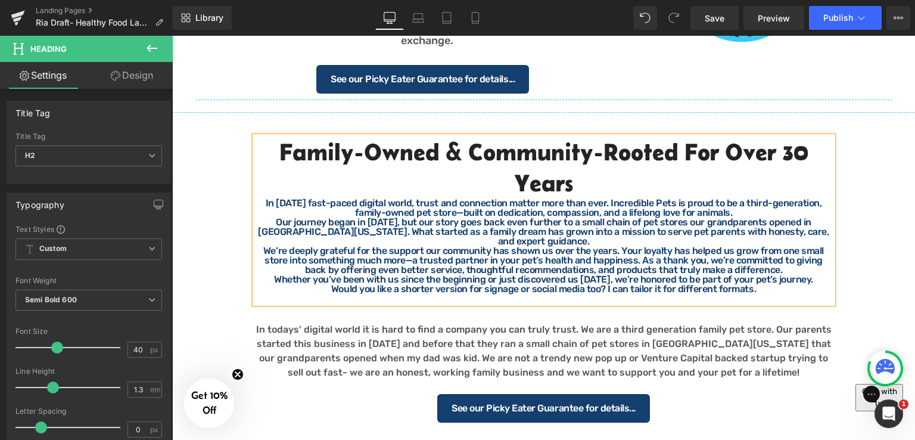
click at [408, 246] on div "We’re deeply grateful for the support our community has shown us over the years…" at bounding box center [544, 260] width 578 height 29
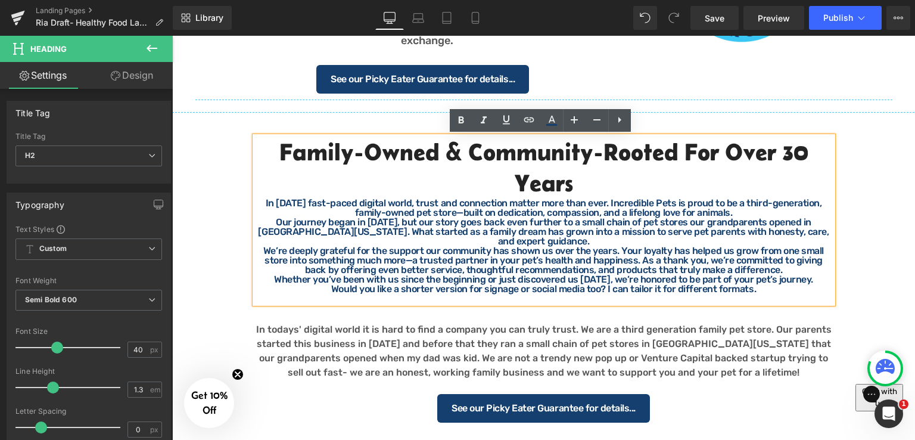
click at [729, 214] on div "In today’s fast-paced digital world, trust and connection matter more than ever…" at bounding box center [544, 207] width 578 height 19
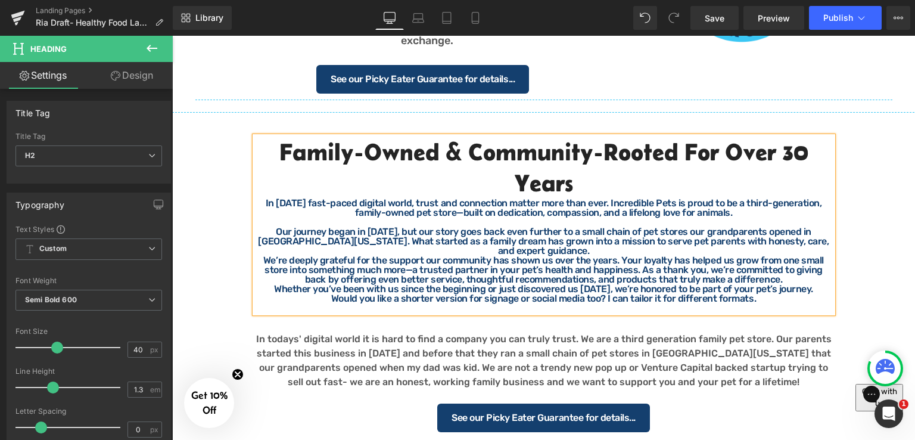
click at [639, 182] on h2 "Family-Owned & Community-Rooted for Over 30 Years" at bounding box center [544, 167] width 578 height 62
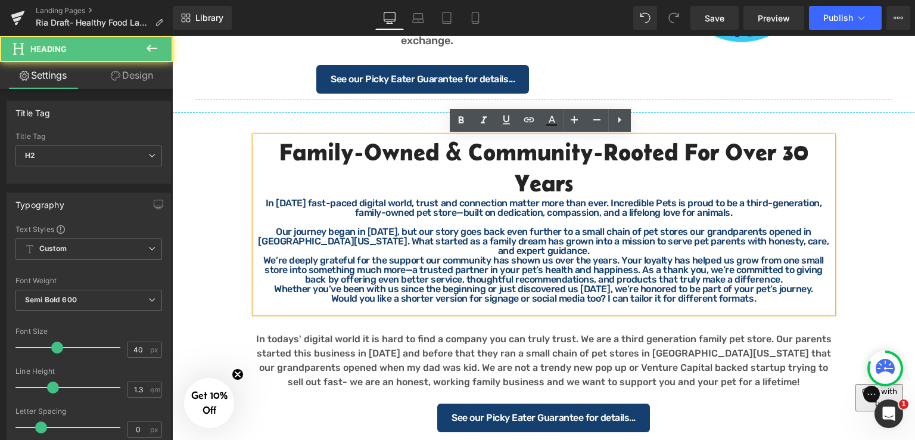
click at [255, 205] on div "In today’s fast-paced digital world, trust and connection matter more than ever…" at bounding box center [544, 207] width 578 height 19
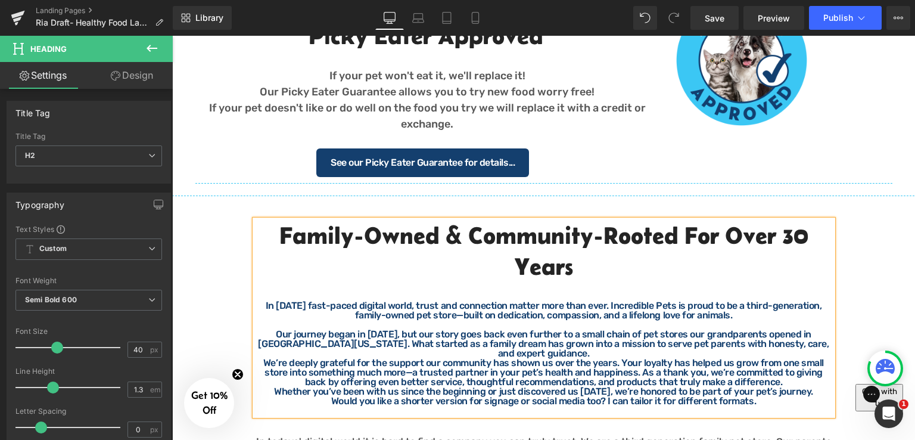
scroll to position [1608, 0]
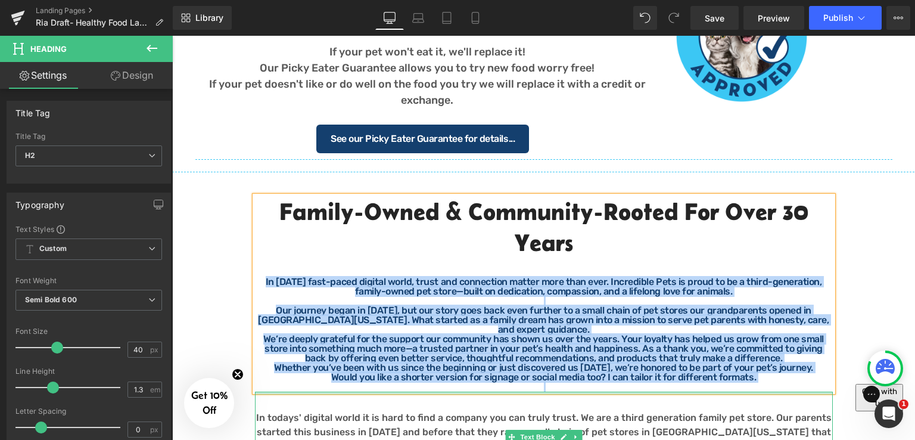
drag, startPoint x: 253, startPoint y: 280, endPoint x: 762, endPoint y: 381, distance: 519.8
click at [762, 381] on div "Family-Owned & Community-Rooted for Over 30 Years In today’s fast-paced digita…" at bounding box center [544, 353] width 596 height 314
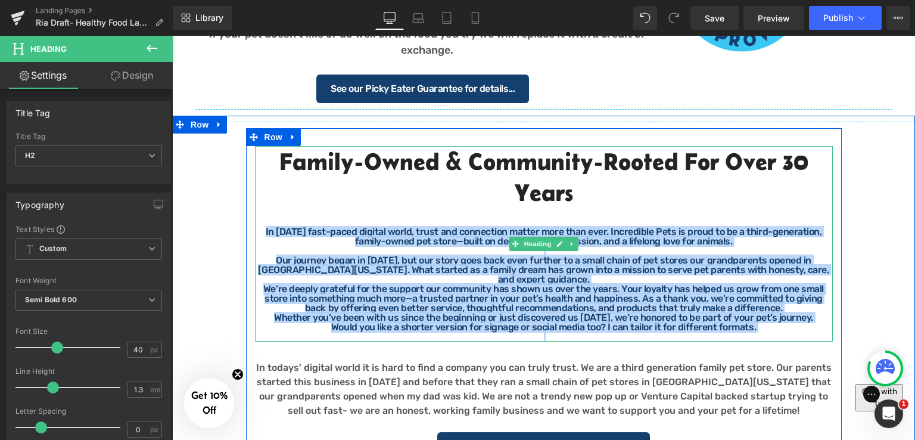
scroll to position [1727, 0]
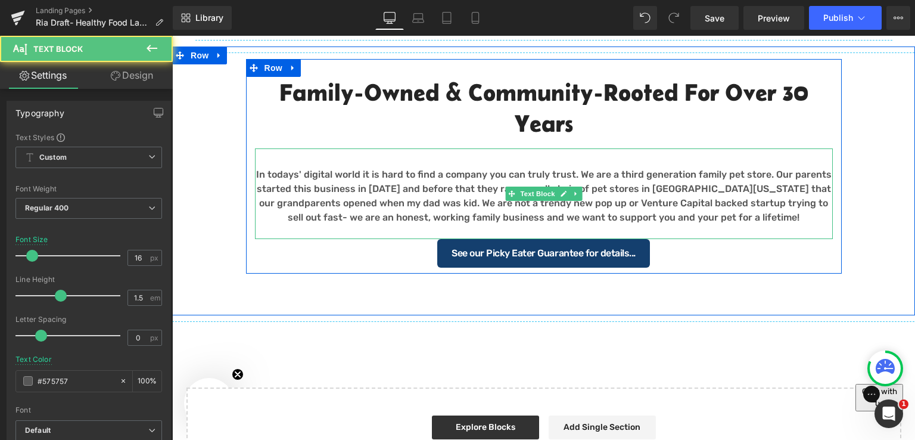
drag, startPoint x: 739, startPoint y: 220, endPoint x: 284, endPoint y: 179, distance: 456.9
click at [267, 178] on p "In todays' digital world it is hard to find a company you can truly trust. We a…" at bounding box center [544, 195] width 578 height 57
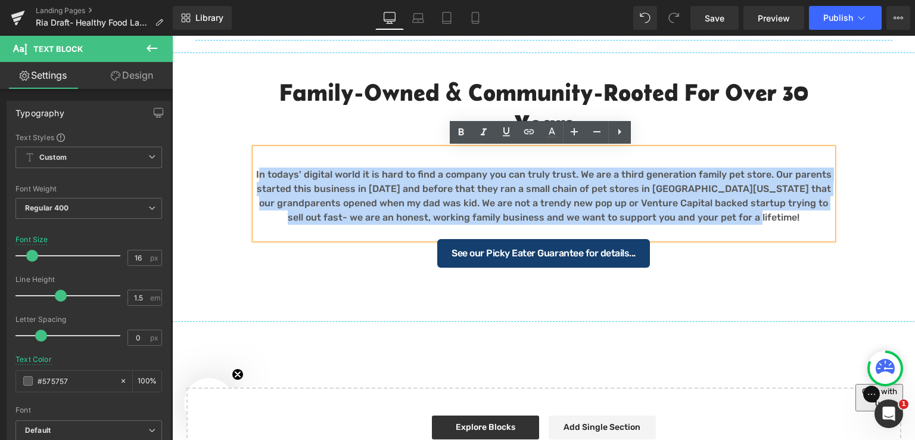
click at [267, 176] on p "In todays' digital world it is hard to find a company you can truly trust. We a…" at bounding box center [544, 195] width 578 height 57
drag, startPoint x: 261, startPoint y: 174, endPoint x: 741, endPoint y: 214, distance: 481.7
click at [741, 214] on p "In todays' digital world it is hard to find a company you can truly trust. We a…" at bounding box center [544, 195] width 578 height 57
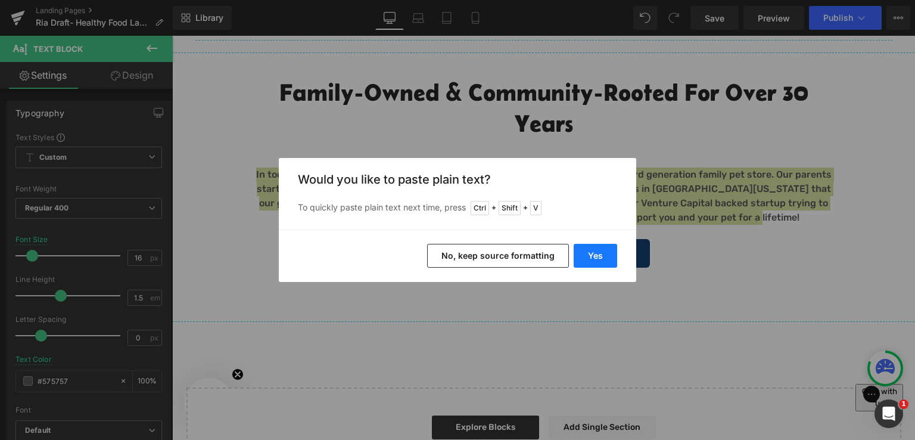
click at [588, 256] on button "Yes" at bounding box center [595, 256] width 43 height 24
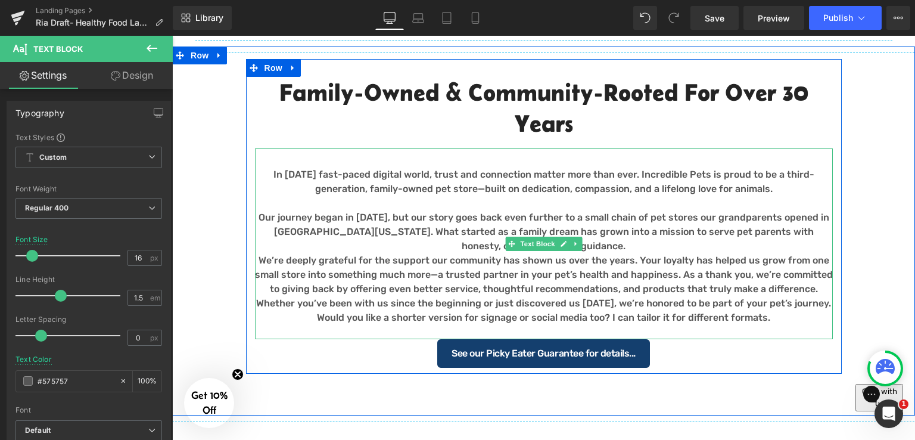
click at [373, 213] on p "Our journey began in 1995, but our story goes back even further to a small chai…" at bounding box center [544, 231] width 578 height 43
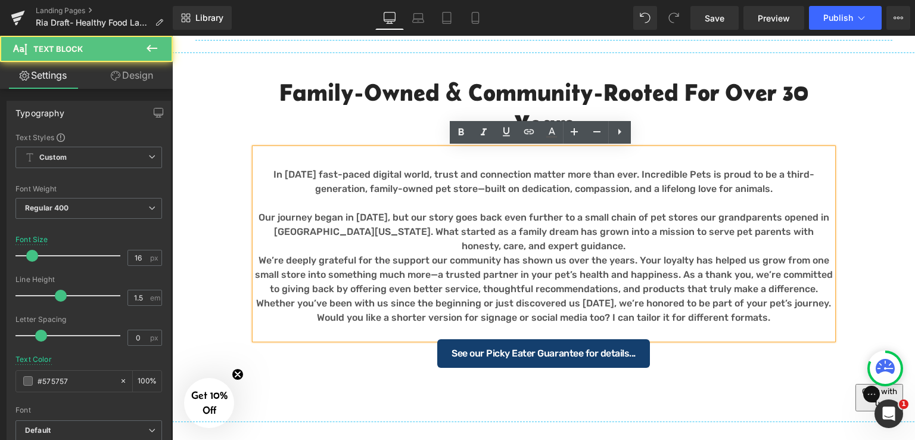
click at [654, 221] on p "Our journey began in 1995, but our story goes back even further to a small chai…" at bounding box center [544, 231] width 578 height 43
click at [597, 251] on p "Our journey began in 1995, but our story goes back even further to a small chai…" at bounding box center [544, 231] width 578 height 43
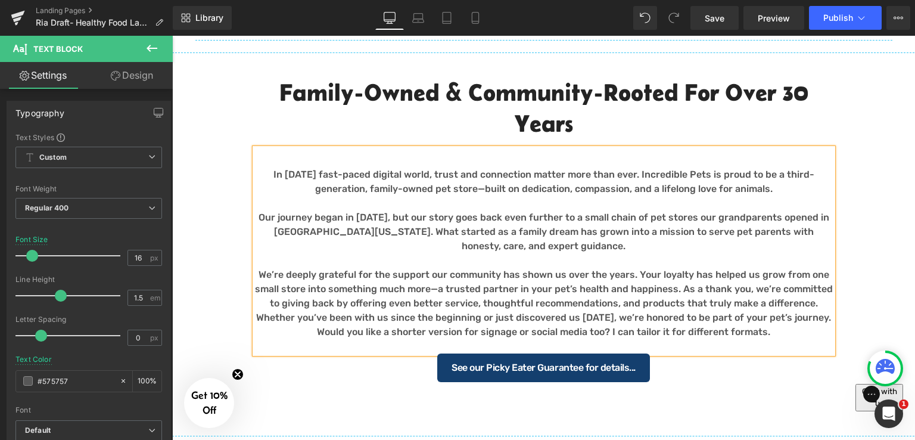
click at [671, 289] on p "We’re deeply grateful for the support our community has shown us over the years…" at bounding box center [544, 288] width 578 height 43
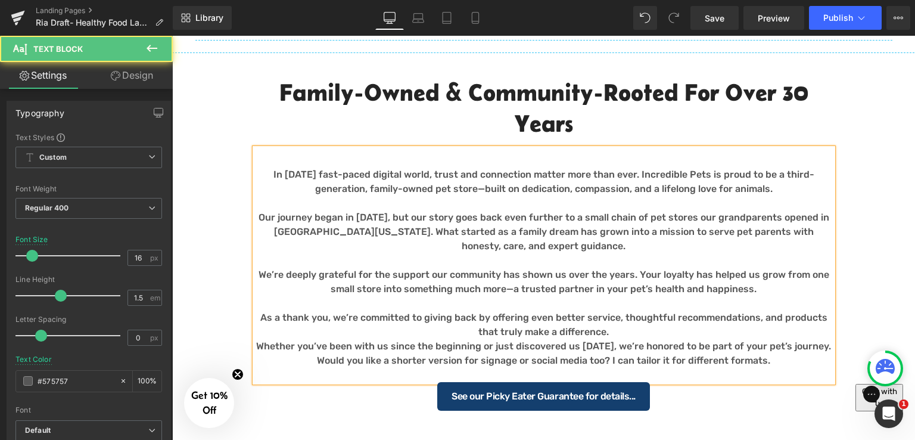
click at [599, 332] on p "As a thank you, we’re committed to giving back by offering even better service,…" at bounding box center [544, 324] width 578 height 29
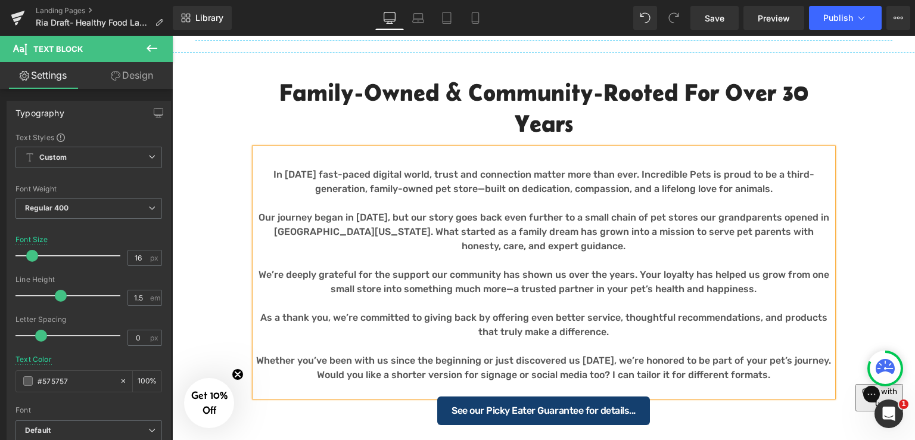
click at [858, 270] on div "Separator Family-Owned & Community-Rooted for Over 30 Years  Heading In today…" at bounding box center [543, 238] width 743 height 384
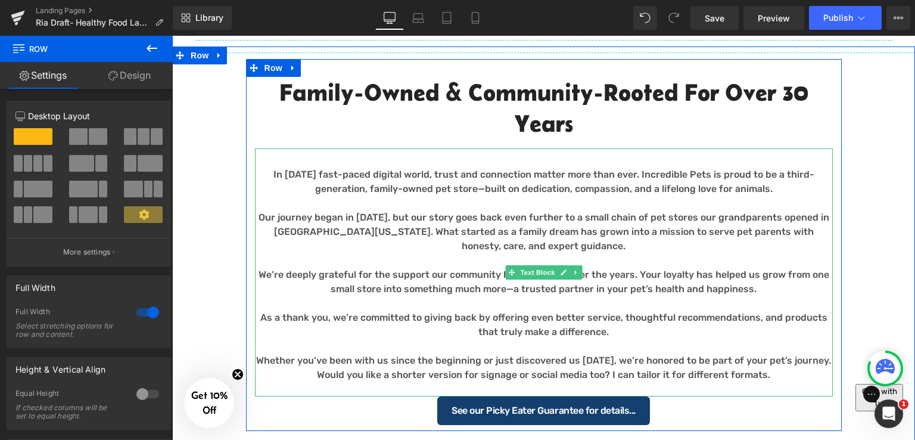
click at [399, 213] on p "Our journey began in 1995, but our story goes back even further to a small chai…" at bounding box center [544, 231] width 578 height 43
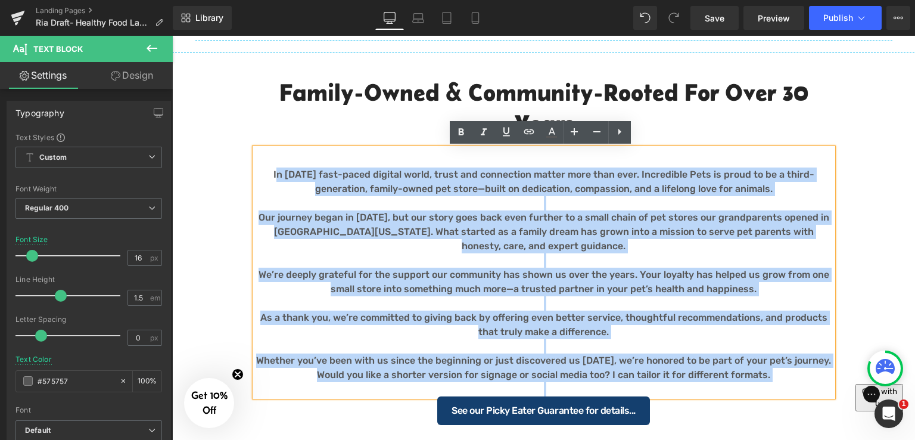
drag, startPoint x: 281, startPoint y: 172, endPoint x: 773, endPoint y: 387, distance: 536.9
click at [773, 387] on div "In today’s fast-paced digital world, trust and connection matter more than ever…" at bounding box center [544, 272] width 578 height 248
click at [858, 243] on div "Separator Family-Owned & Community-Rooted for Over 30 Years  Heading In today…" at bounding box center [543, 238] width 743 height 384
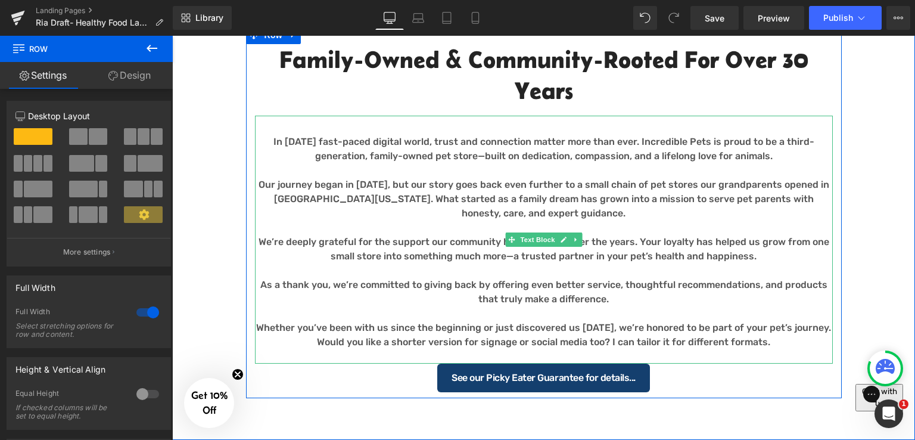
scroll to position [1787, 0]
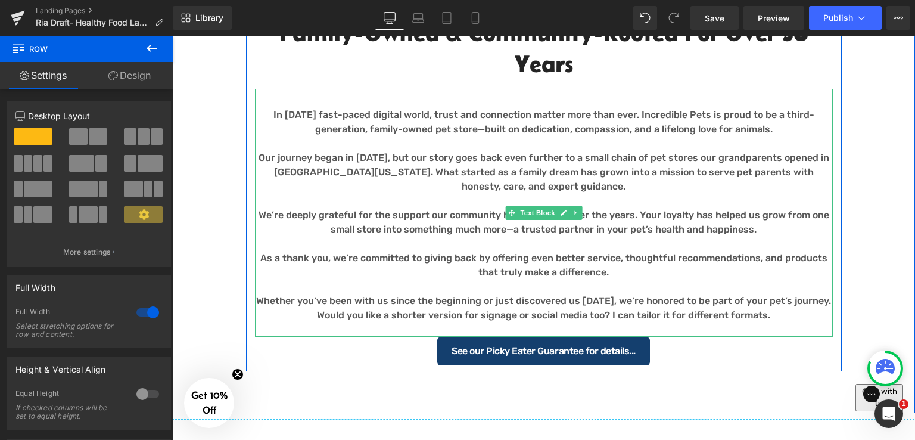
click at [518, 136] on p "In today’s fast-paced digital world, trust and connection matter more than ever…" at bounding box center [544, 122] width 578 height 29
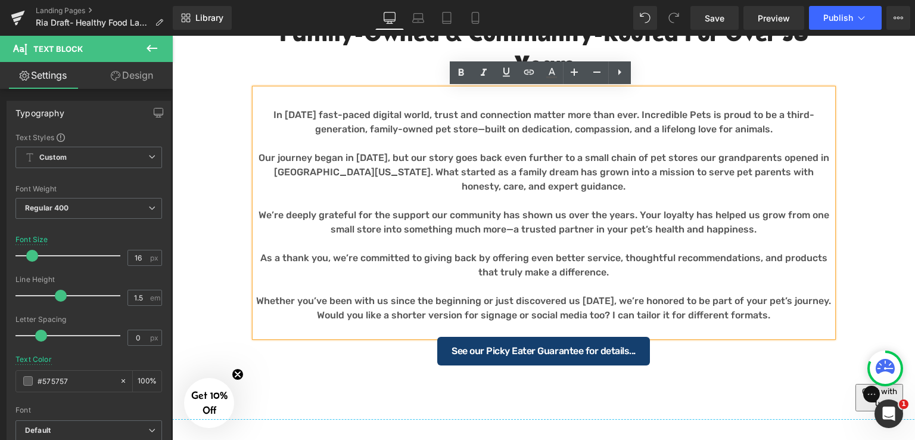
click at [593, 172] on p "Our journey began in 1995, but our story goes back even further to a small chai…" at bounding box center [544, 172] width 578 height 43
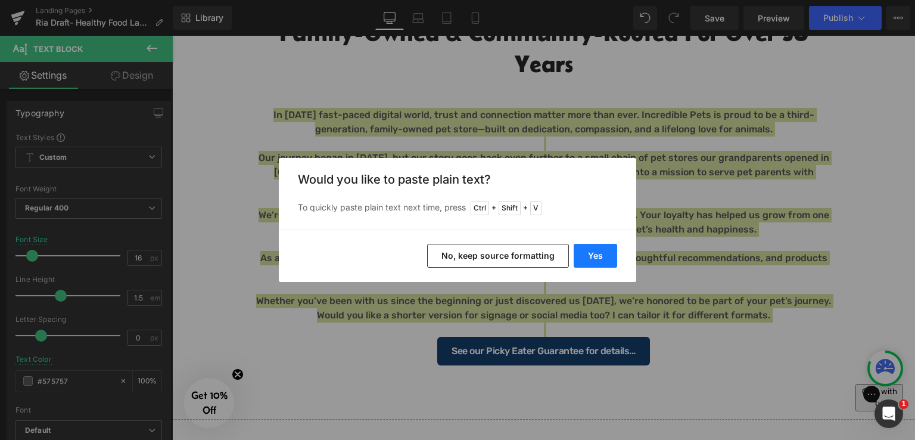
click at [600, 261] on button "Yes" at bounding box center [595, 256] width 43 height 24
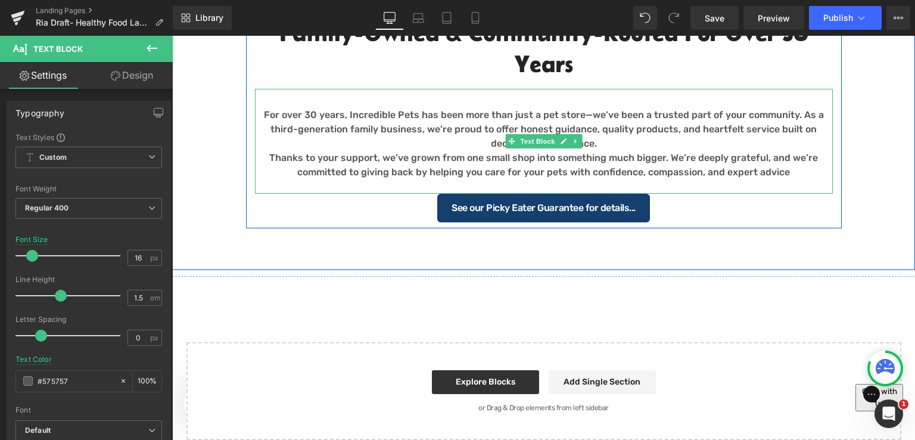
click at [600, 141] on p "For over 30 years, Incredible Pets has been more than just a pet store—we’ve be…" at bounding box center [544, 129] width 578 height 43
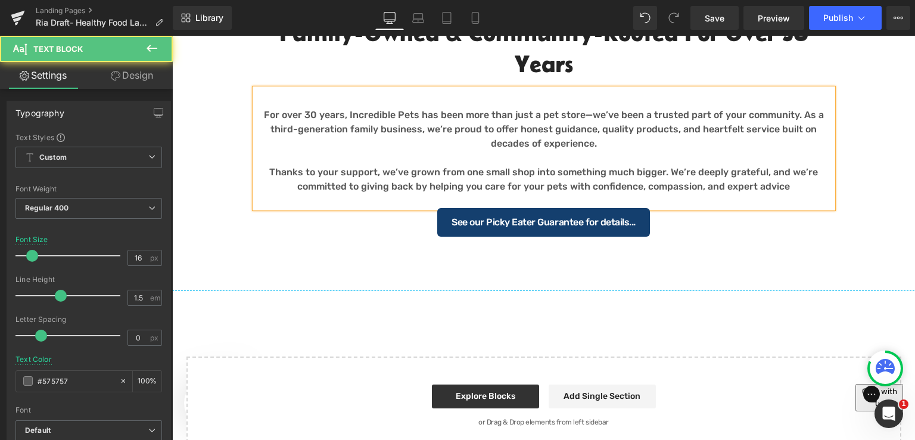
click at [267, 170] on p "Thanks to your support, we’ve grown from one small shop into something much big…" at bounding box center [544, 179] width 578 height 29
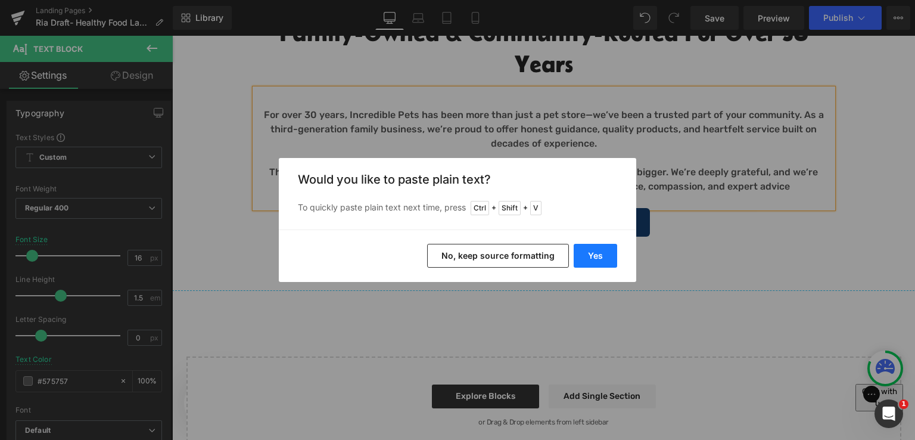
click at [596, 259] on button "Yes" at bounding box center [595, 256] width 43 height 24
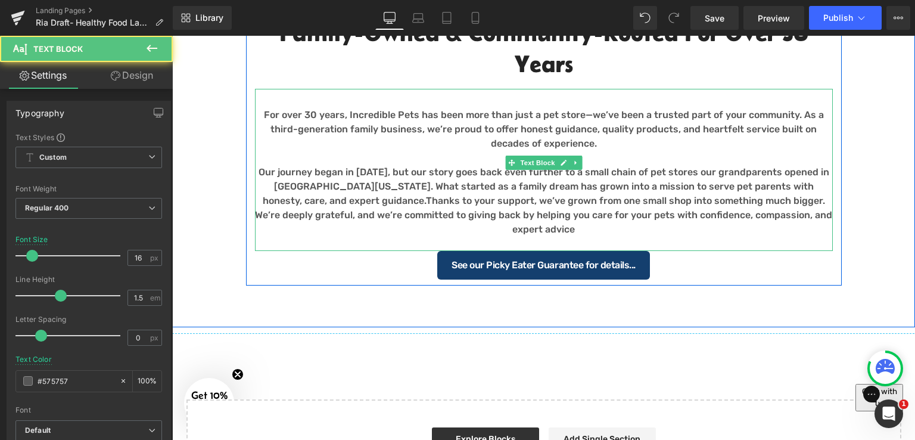
click at [476, 212] on p "Our journey began in 1995, but our story goes back even further to a small chai…" at bounding box center [544, 200] width 578 height 71
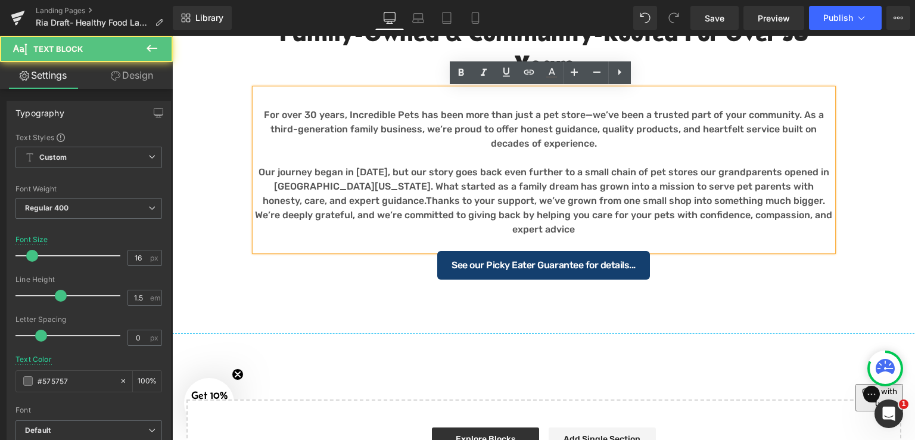
click at [294, 200] on p "Our journey began in 1995, but our story goes back even further to a small chai…" at bounding box center [544, 200] width 578 height 71
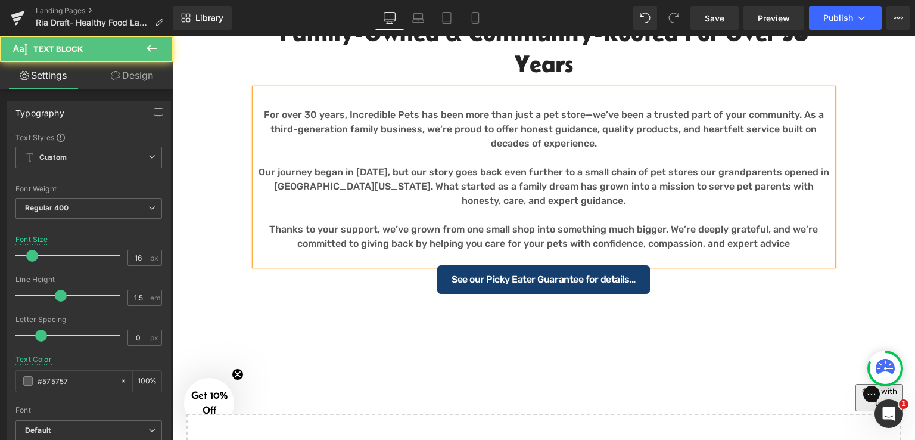
click at [695, 178] on p "Our journey began in 1995, but our story goes back even further to a small chai…" at bounding box center [544, 186] width 578 height 43
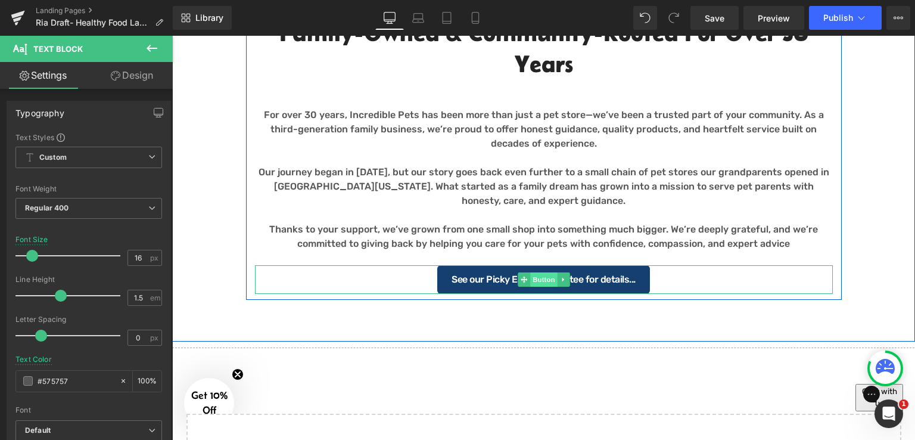
click at [535, 275] on span "Button" at bounding box center [543, 279] width 27 height 14
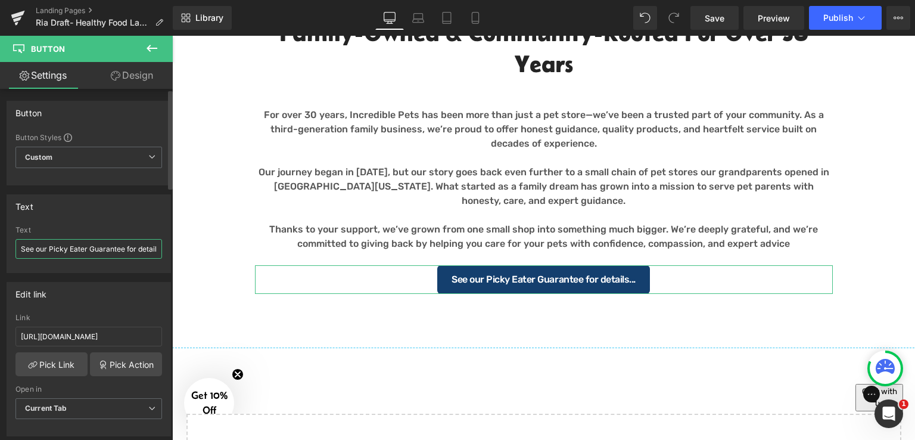
click at [85, 246] on input "See our Picky Eater Guarantee for details..." at bounding box center [88, 249] width 147 height 20
type input "Visit us [DATE]—your pet deserves the best."
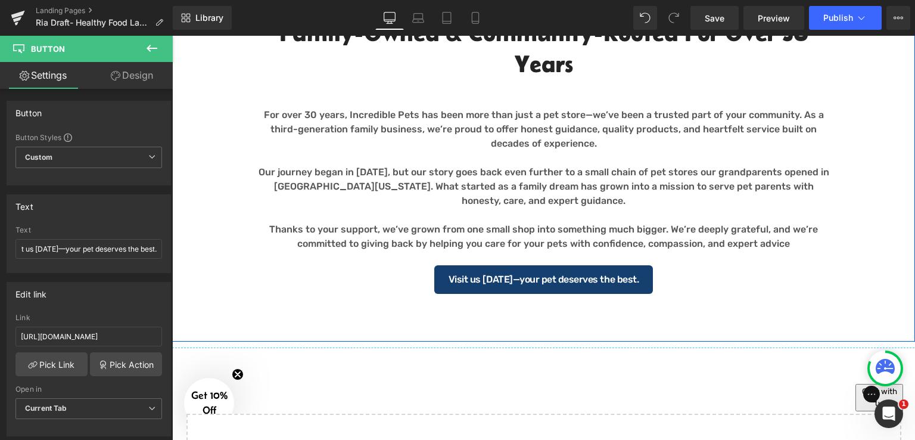
click at [858, 263] on div "Separator Family-Owned & Community-Rooted for Over 30 Years  Heading For over…" at bounding box center [543, 143] width 743 height 313
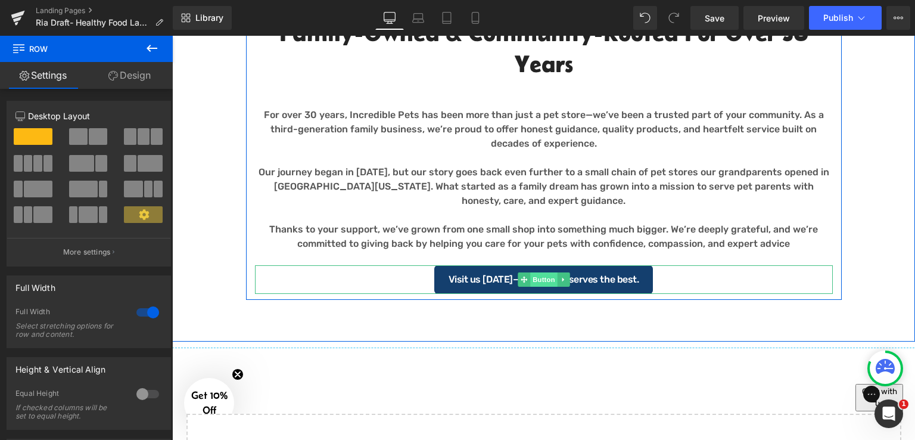
click at [537, 279] on span "Button" at bounding box center [543, 279] width 27 height 14
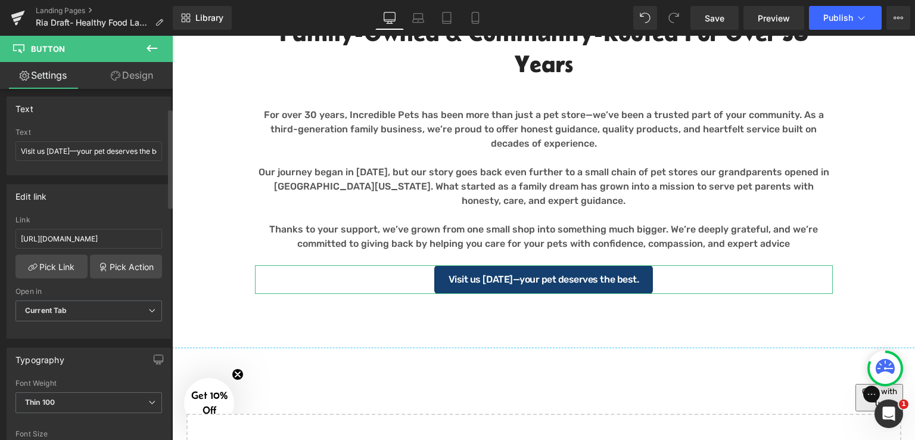
scroll to position [119, 0]
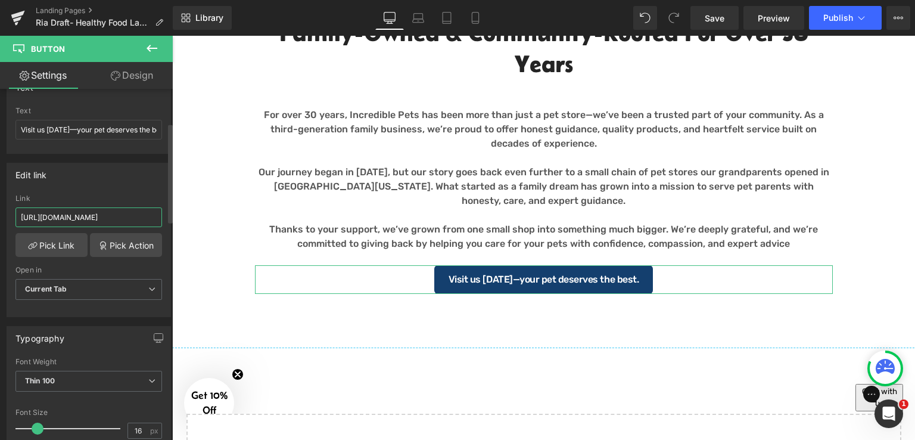
click at [112, 217] on input "[URL][DOMAIN_NAME]" at bounding box center [88, 217] width 147 height 20
paste input "locations"
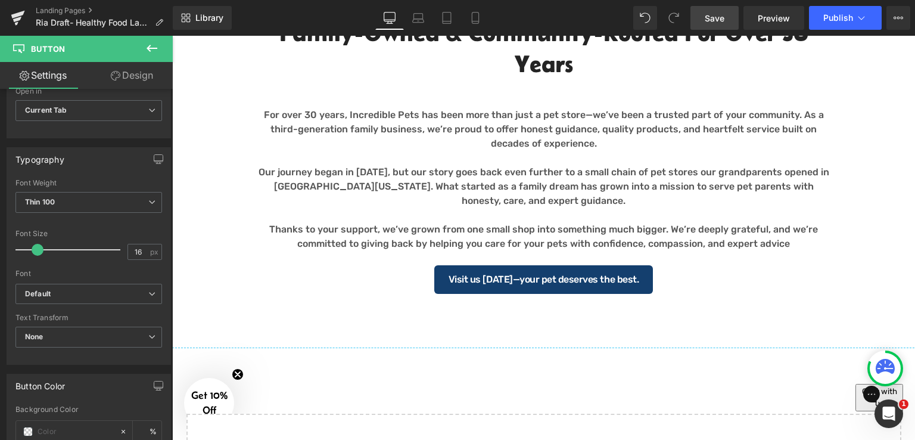
type input "https://incredpets.com/pages/locations"
click at [703, 21] on link "Save" at bounding box center [714, 18] width 48 height 24
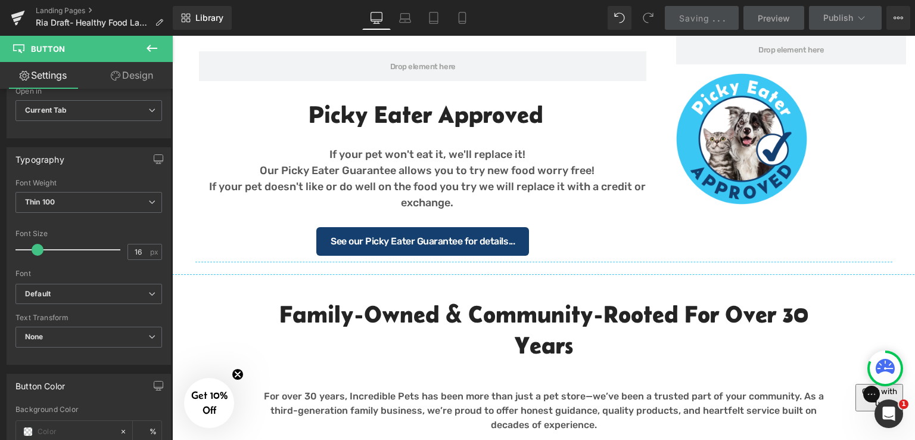
scroll to position [1549, 0]
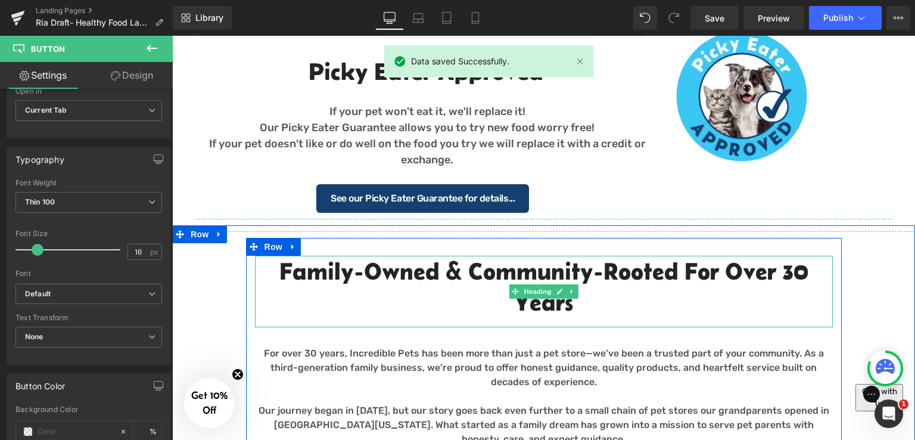
click at [444, 275] on h2 "Family-Owned & Community-Rooted for Over 30 Years" at bounding box center [544, 287] width 578 height 62
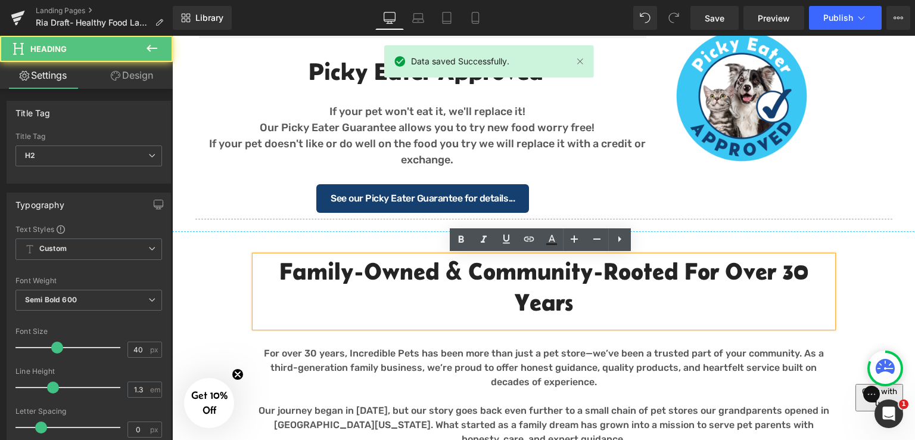
click at [465, 267] on h2 "Family-Owned & Community-Rooted for Over 30 Years" at bounding box center [544, 287] width 578 height 62
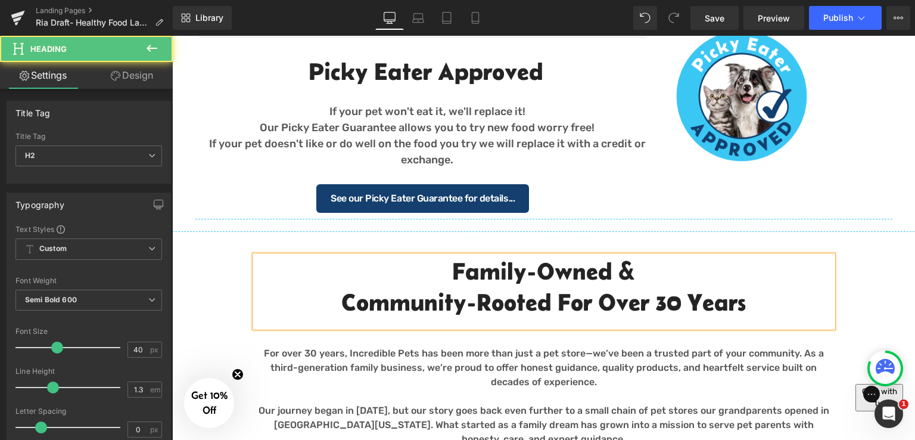
click at [771, 301] on h2 "Community-Rooted for Over 30 Years" at bounding box center [544, 301] width 578 height 31
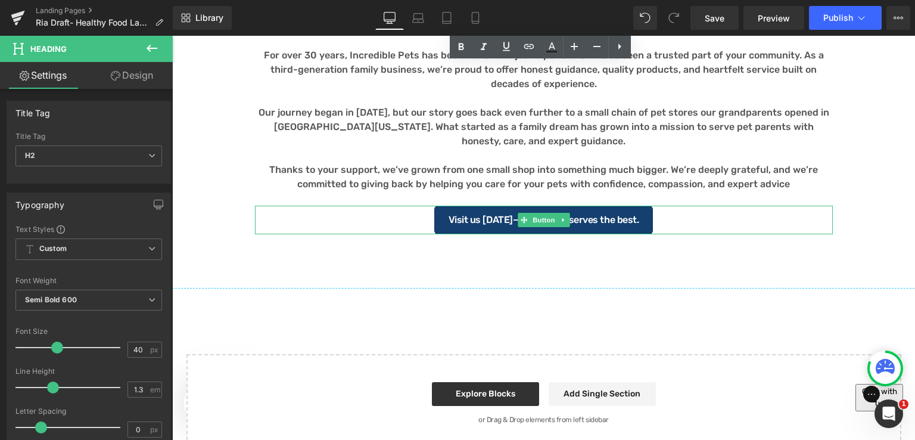
scroll to position [1727, 0]
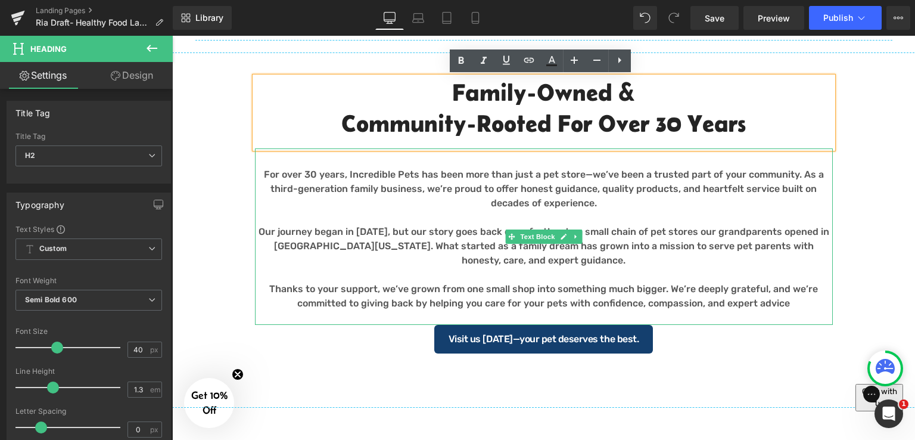
click at [793, 305] on p "Thanks to your support, we’ve grown from one small shop into something much big…" at bounding box center [544, 296] width 578 height 29
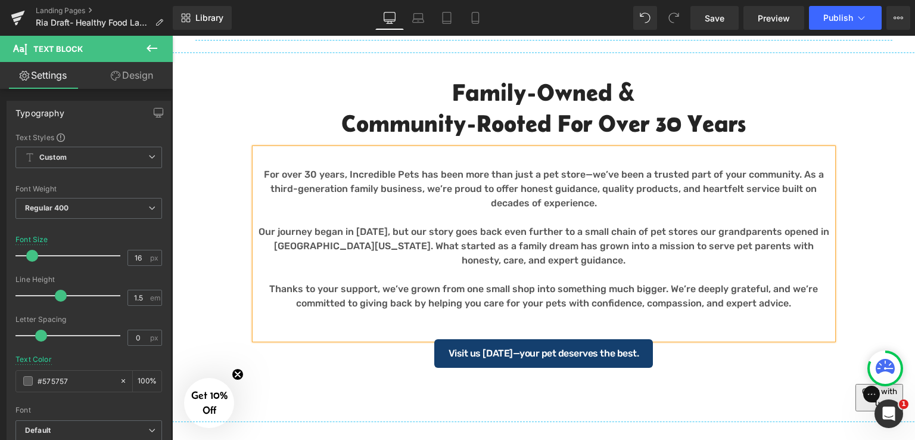
click at [857, 256] on div "Separator Family-Owned & Community-Rooted for Over 30 Years  Heading For over…" at bounding box center [543, 209] width 743 height 327
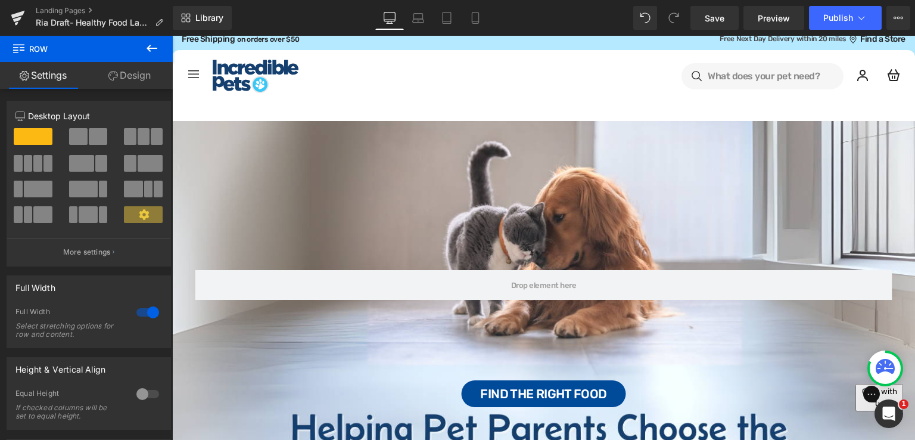
scroll to position [0, 0]
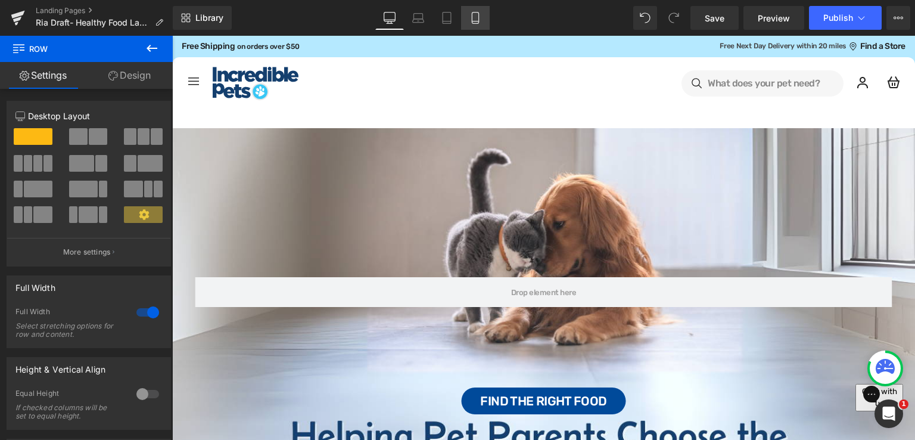
drag, startPoint x: 470, startPoint y: 23, endPoint x: 172, endPoint y: 113, distance: 311.1
click at [470, 23] on icon at bounding box center [475, 18] width 12 height 12
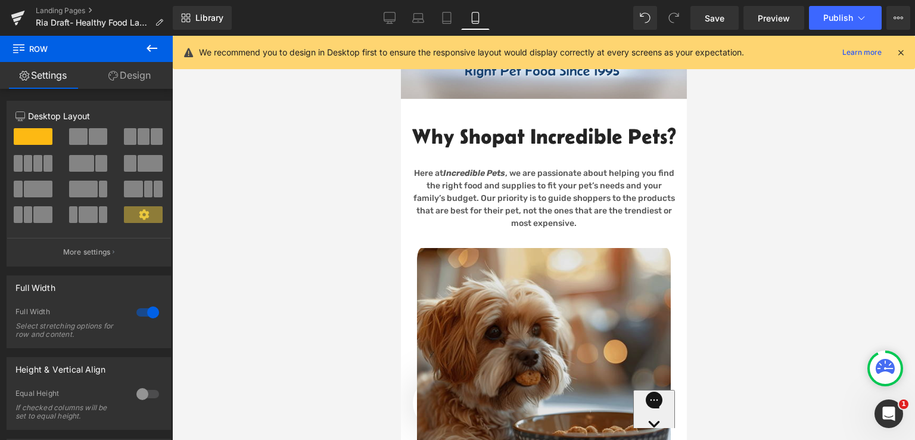
scroll to position [476, 0]
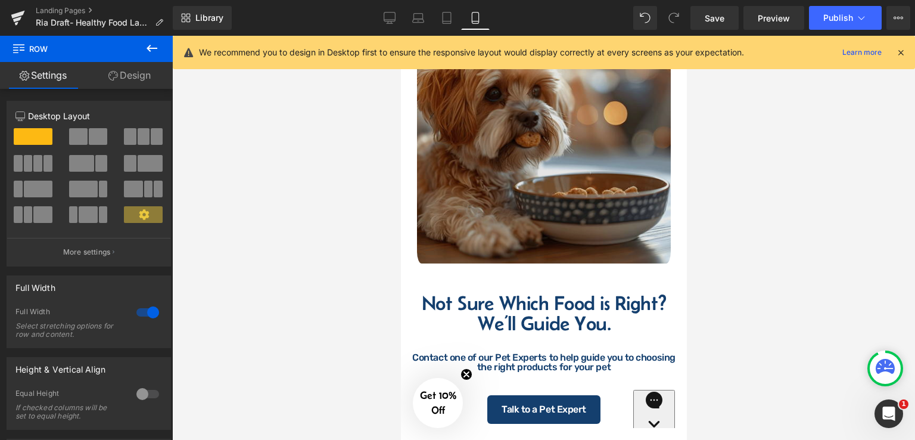
click at [546, 177] on img at bounding box center [543, 137] width 268 height 254
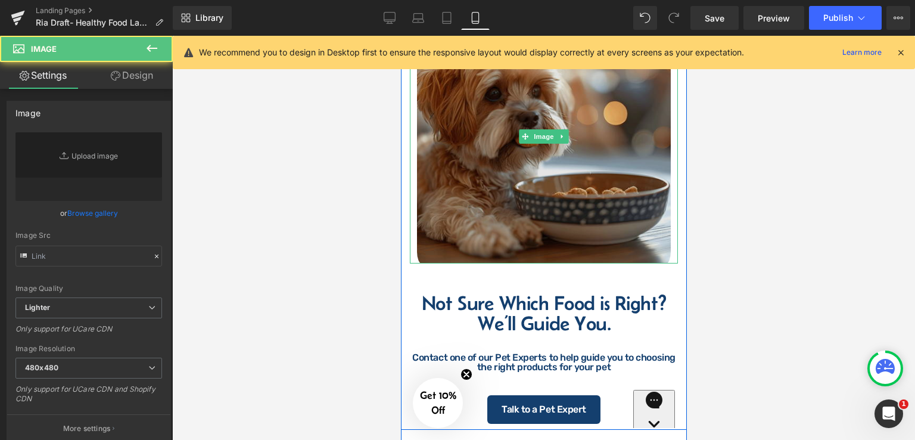
type input "[URL][DOMAIN_NAME]"
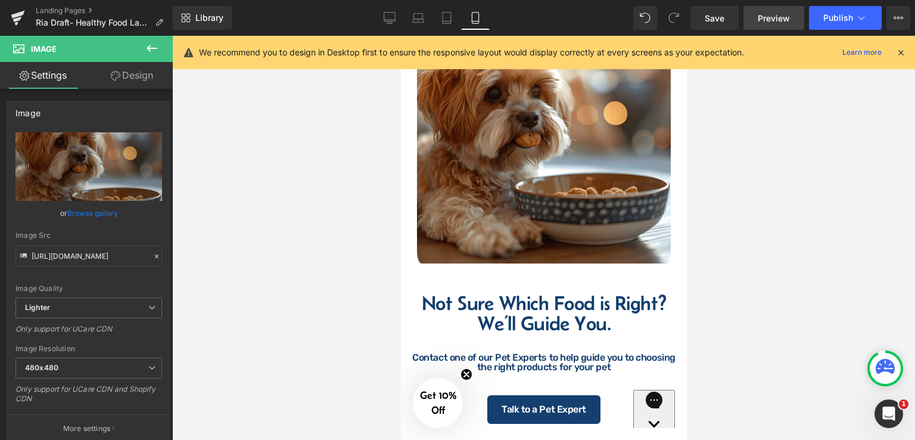
click at [784, 13] on span "Preview" at bounding box center [774, 18] width 32 height 13
click at [713, 19] on span "Save" at bounding box center [715, 18] width 20 height 13
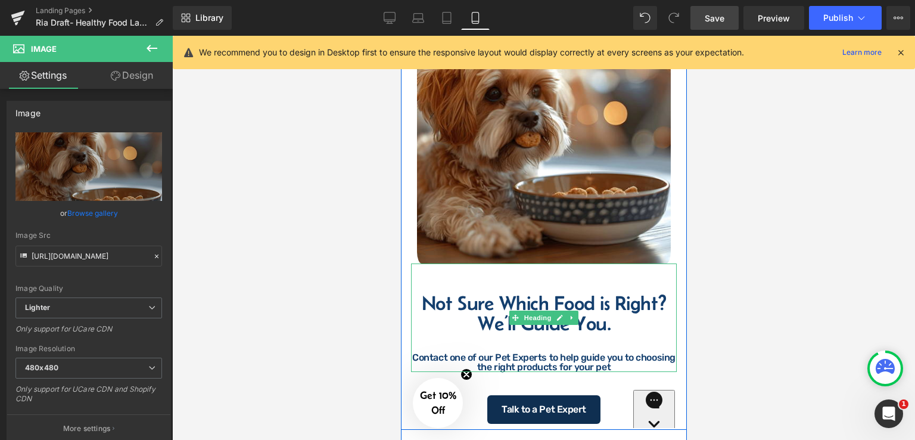
scroll to position [596, 0]
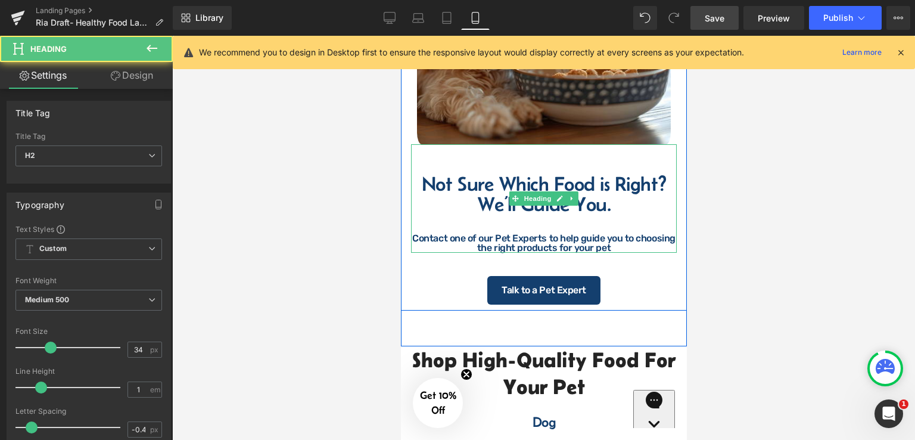
drag, startPoint x: 613, startPoint y: 235, endPoint x: 425, endPoint y: 213, distance: 189.5
click at [425, 213] on h2 "Not Sure Which Food is Right? We’ll Guide You." at bounding box center [543, 194] width 263 height 41
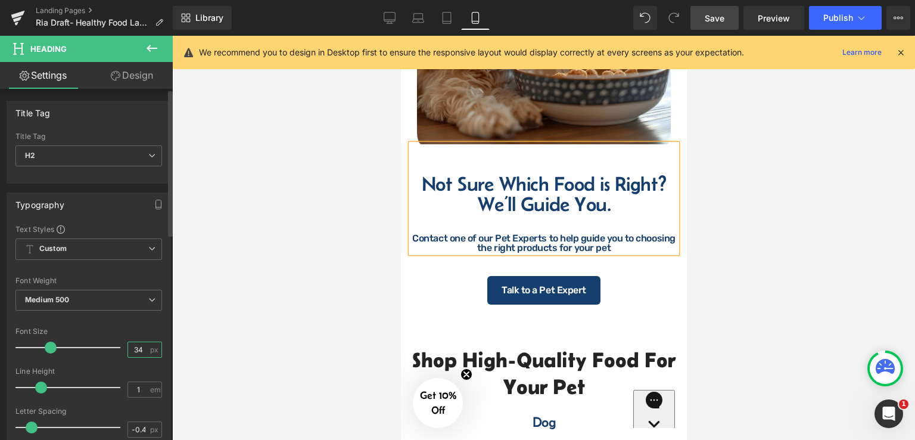
click at [141, 351] on input "34" at bounding box center [138, 349] width 21 height 15
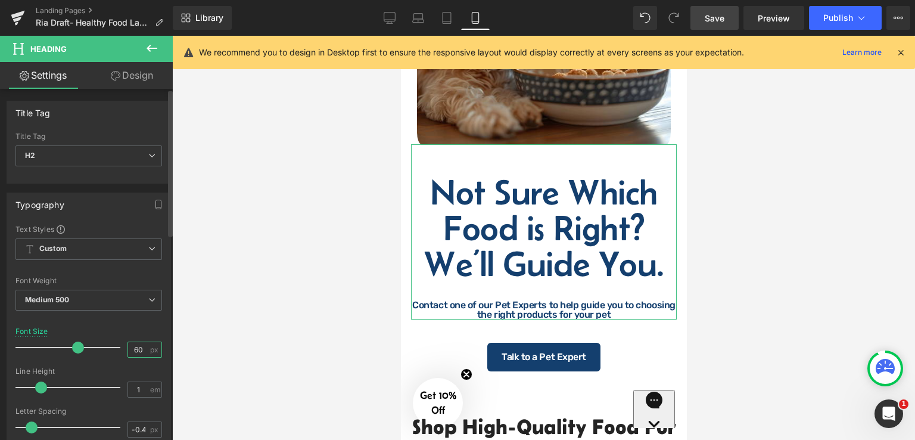
type input "6"
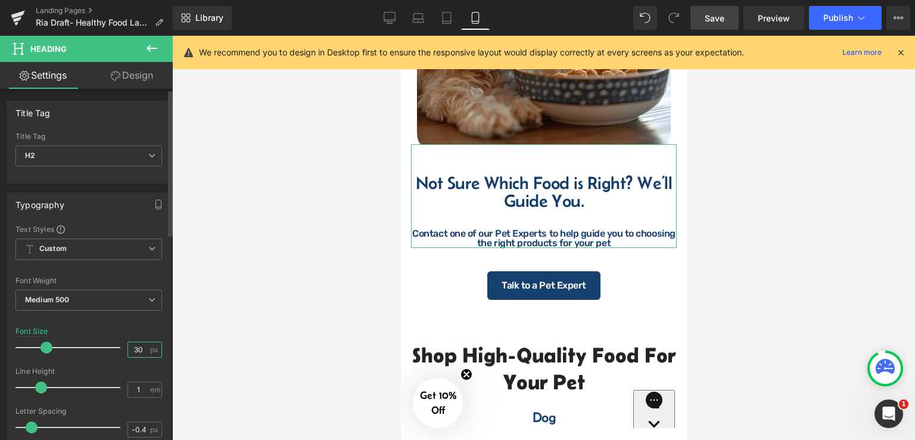
type input "30"
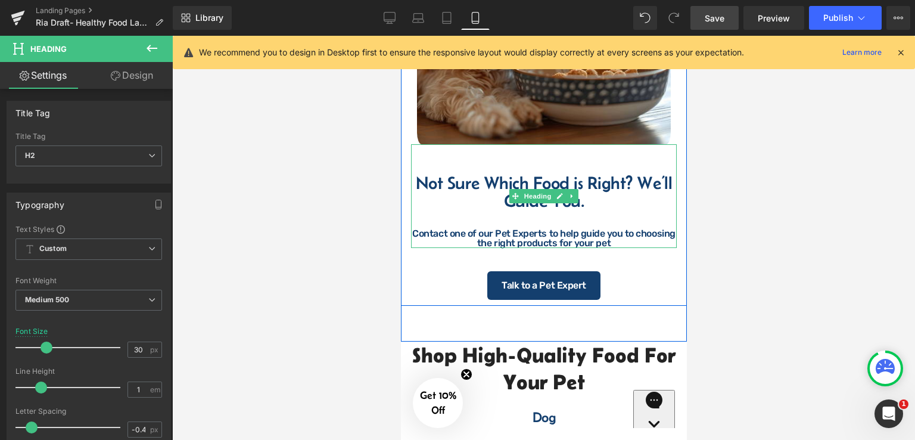
drag, startPoint x: 581, startPoint y: 229, endPoint x: 418, endPoint y: 209, distance: 163.8
click at [418, 209] on h2 "Not Sure Which Food is Right? We’ll Guide You." at bounding box center [543, 192] width 263 height 36
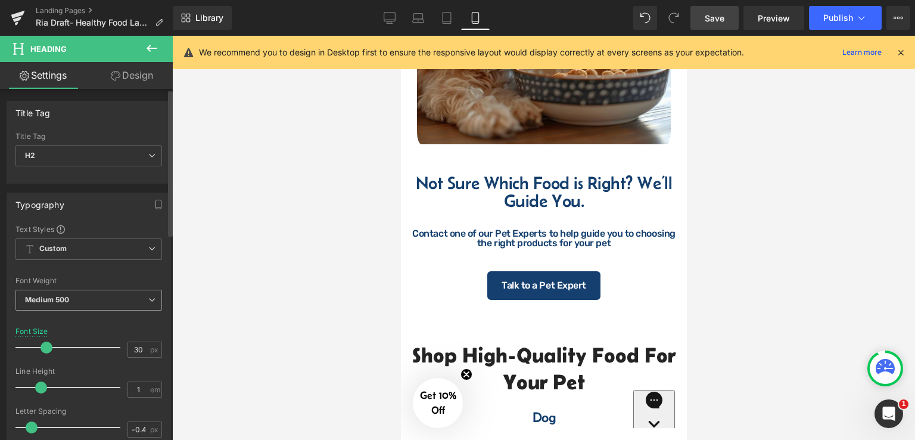
click at [86, 303] on span "Medium 500" at bounding box center [88, 299] width 147 height 21
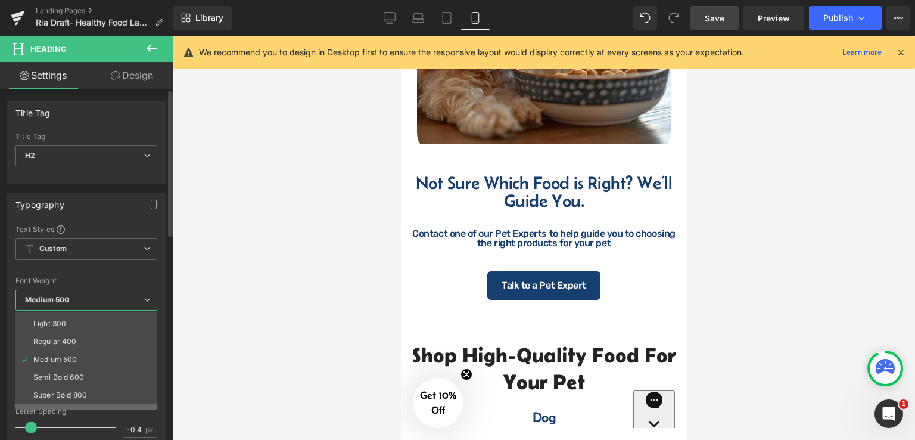
scroll to position [60, 0]
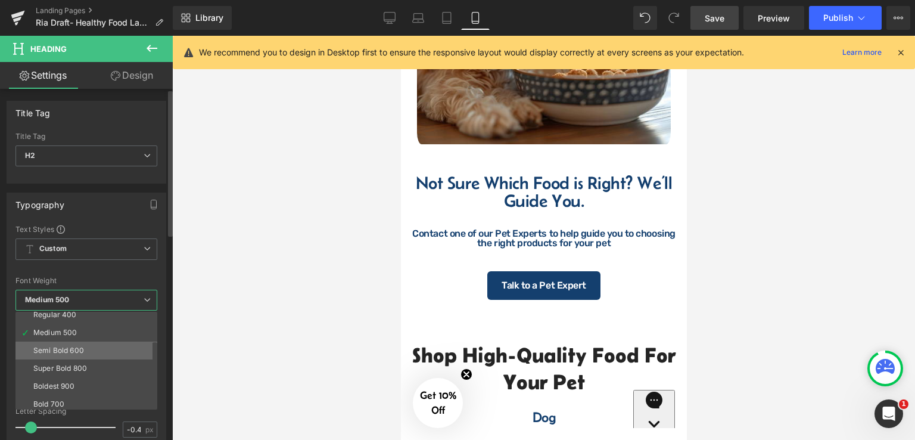
click at [69, 346] on div "Semi Bold 600" at bounding box center [58, 350] width 51 height 8
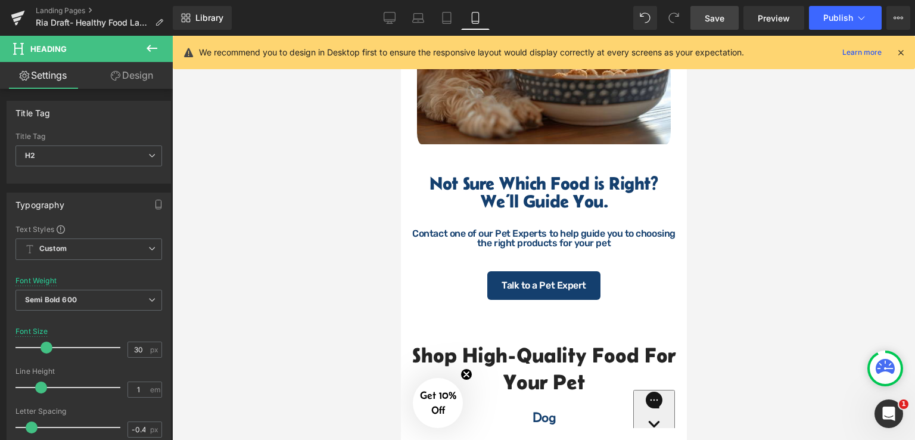
click at [724, 244] on div at bounding box center [543, 238] width 743 height 404
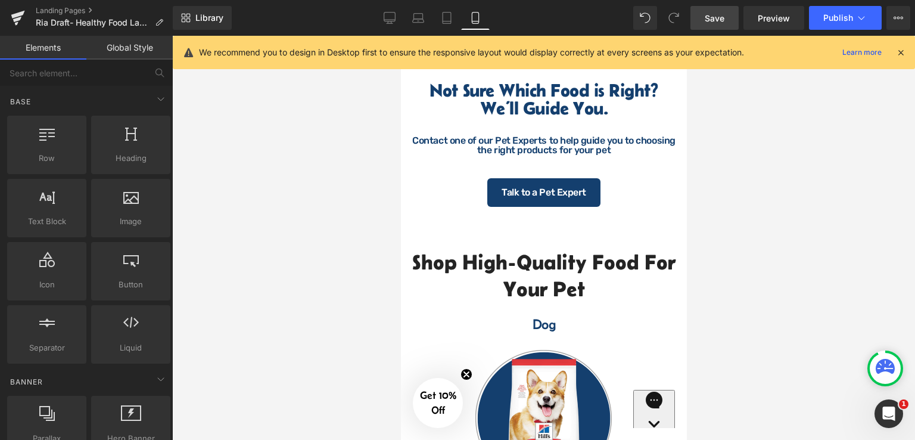
scroll to position [665, 0]
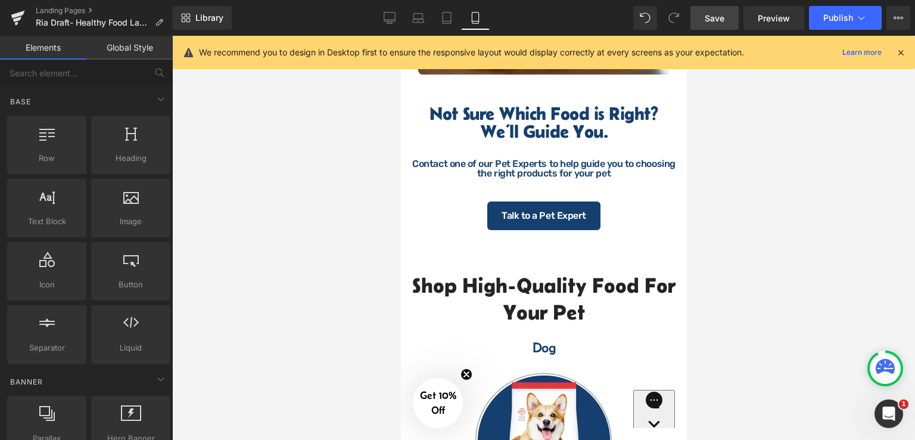
drag, startPoint x: 684, startPoint y: 157, endPoint x: 1107, endPoint y: 201, distance: 425.2
click at [710, 188] on div at bounding box center [543, 238] width 743 height 404
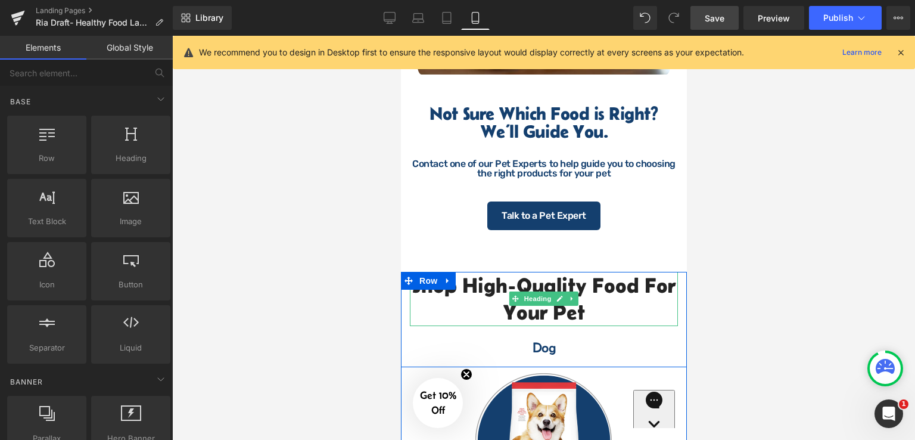
click at [587, 326] on h2 "Shop High-Quality Food For your pet" at bounding box center [543, 299] width 268 height 54
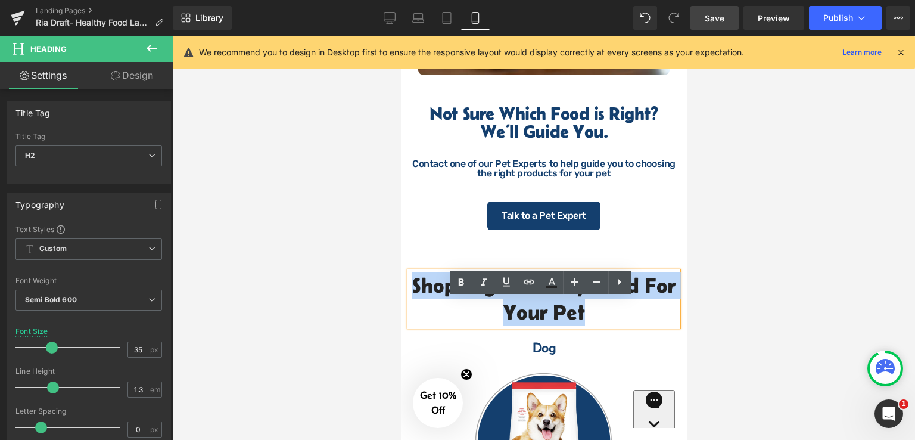
drag, startPoint x: 590, startPoint y: 341, endPoint x: 405, endPoint y: 314, distance: 187.2
click at [409, 314] on h2 "Shop High-Quality Food For your pet" at bounding box center [543, 299] width 268 height 54
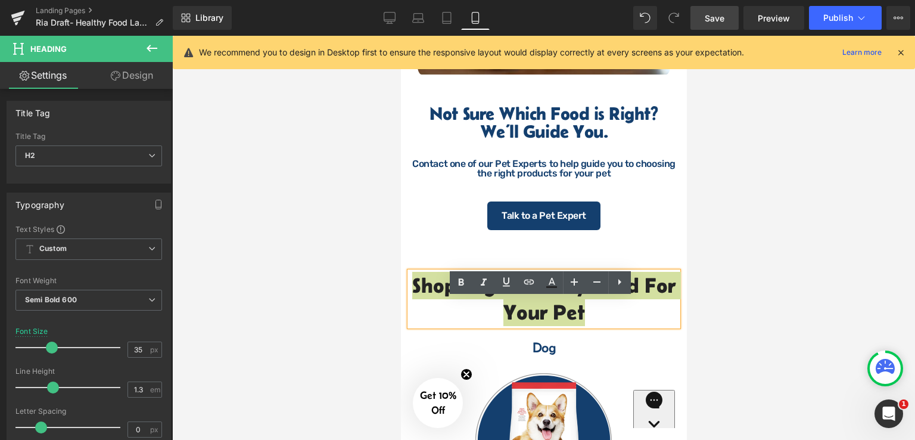
click at [717, 210] on div at bounding box center [543, 238] width 743 height 404
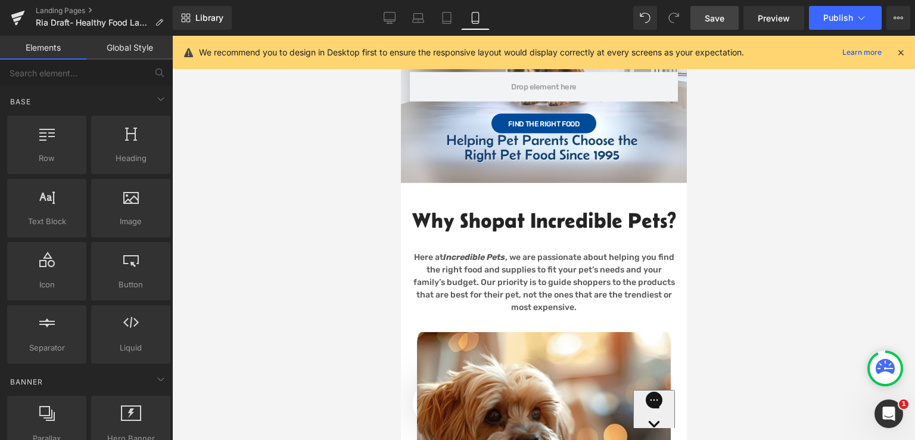
scroll to position [143, 0]
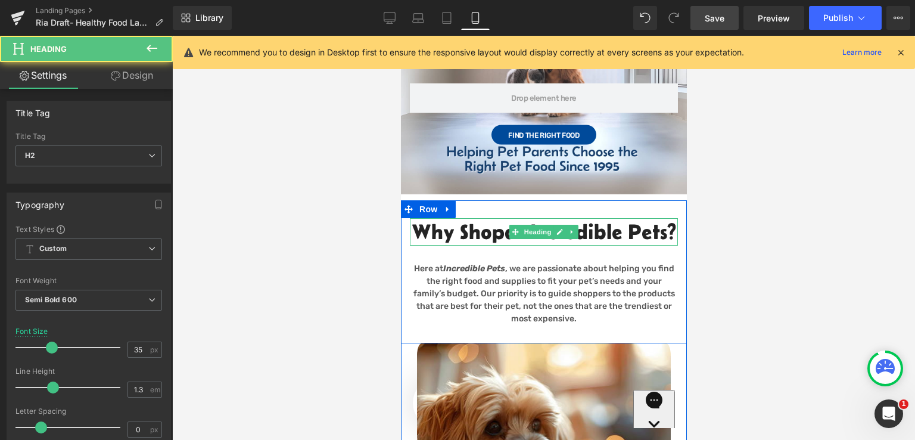
click at [570, 245] on h2 "Why Shop at Incredible Pets?" at bounding box center [543, 231] width 268 height 27
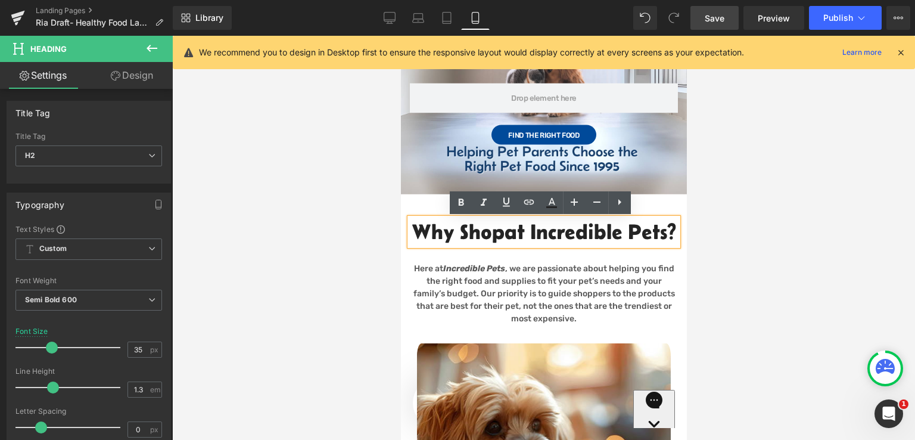
drag, startPoint x: 574, startPoint y: 260, endPoint x: 428, endPoint y: 228, distance: 149.6
click at [428, 228] on h2 "Why Shop at Incredible Pets?" at bounding box center [543, 231] width 268 height 27
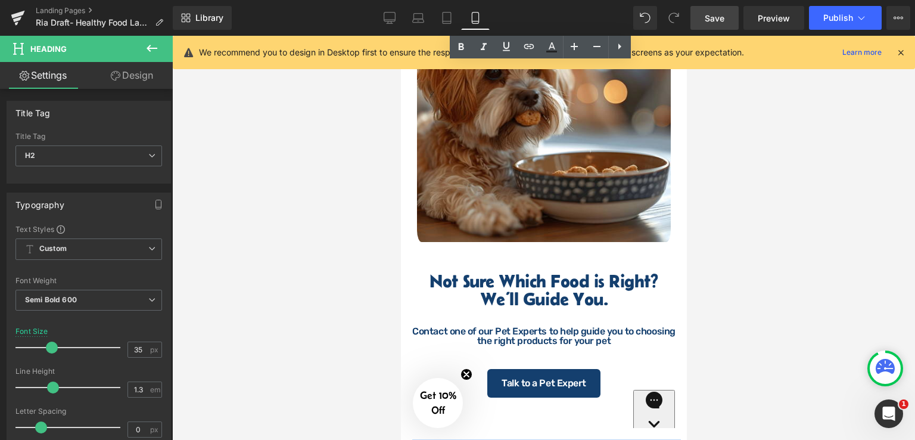
scroll to position [500, 0]
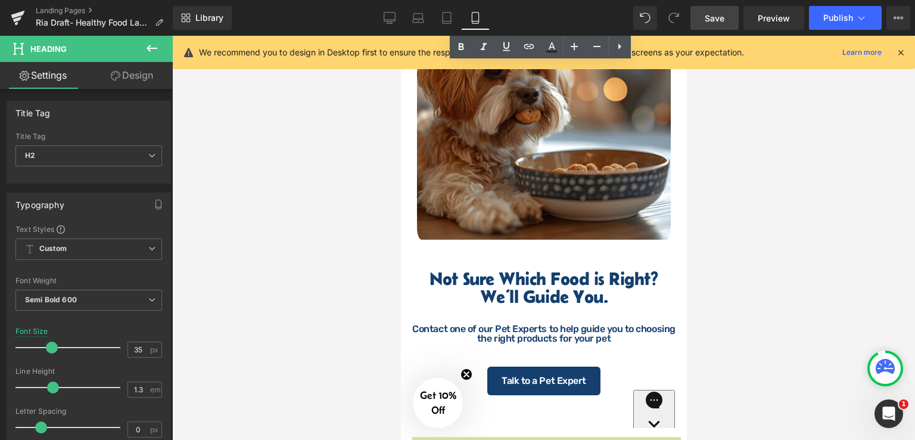
click at [696, 282] on div at bounding box center [543, 238] width 743 height 404
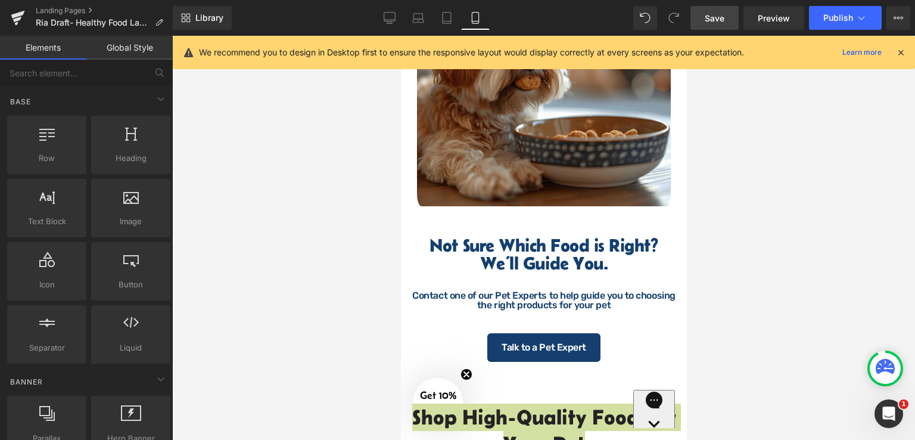
scroll to position [561, 0]
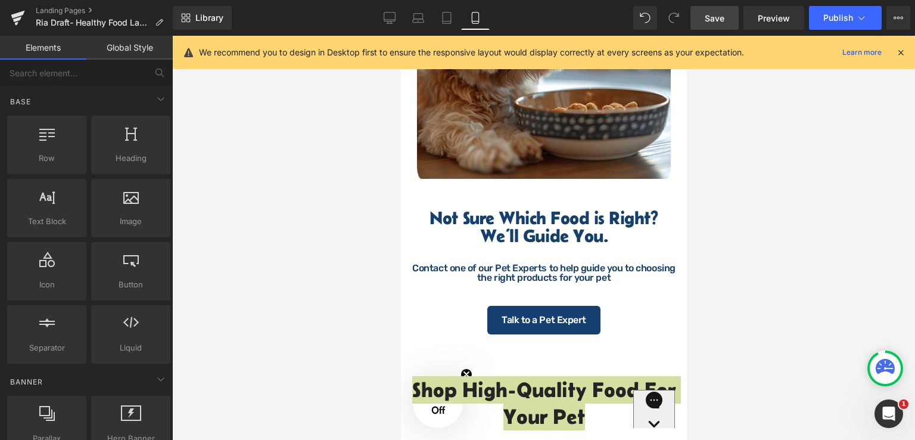
drag, startPoint x: 684, startPoint y: 148, endPoint x: 1117, endPoint y: 193, distance: 435.3
click at [730, 216] on div at bounding box center [543, 238] width 743 height 404
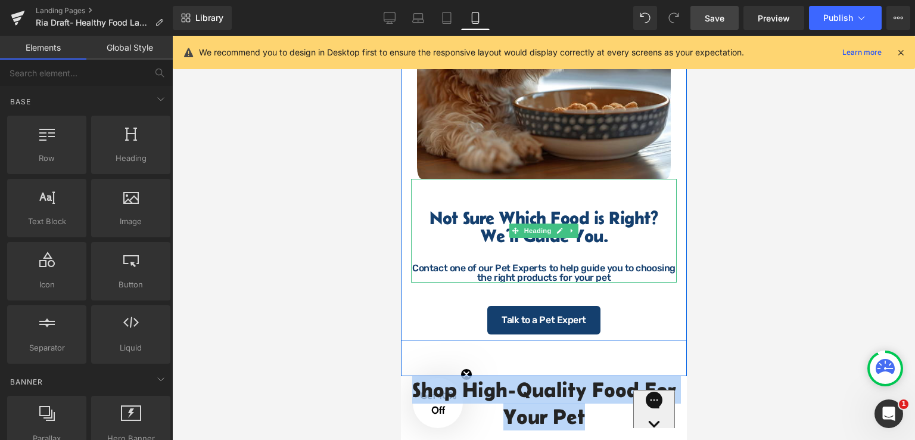
click at [627, 244] on h2 "Not Sure Which Food is Right? We’ll Guide You." at bounding box center [543, 226] width 263 height 36
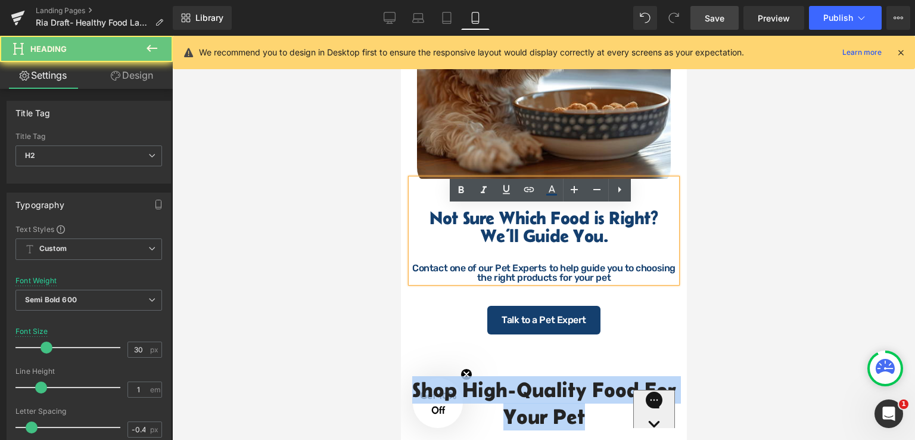
drag, startPoint x: 606, startPoint y: 266, endPoint x: 415, endPoint y: 241, distance: 192.7
click at [415, 241] on h2 "Not Sure Which Food is Right? We’ll Guide You." at bounding box center [543, 226] width 263 height 36
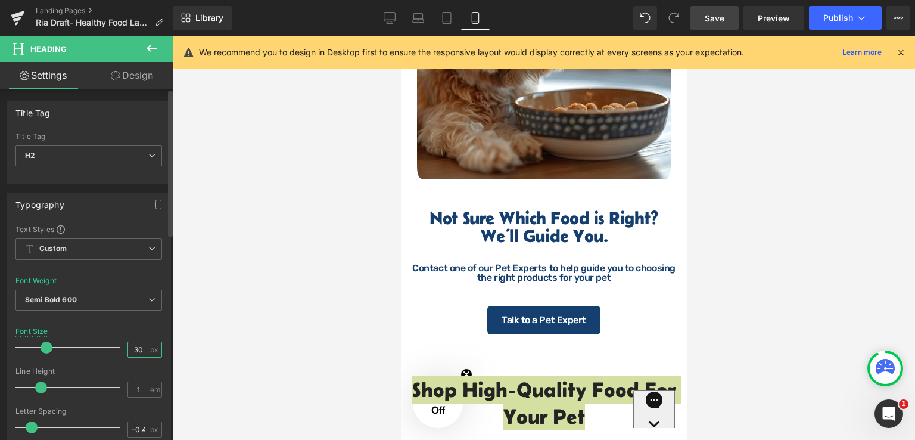
click at [139, 348] on input "30" at bounding box center [138, 349] width 21 height 15
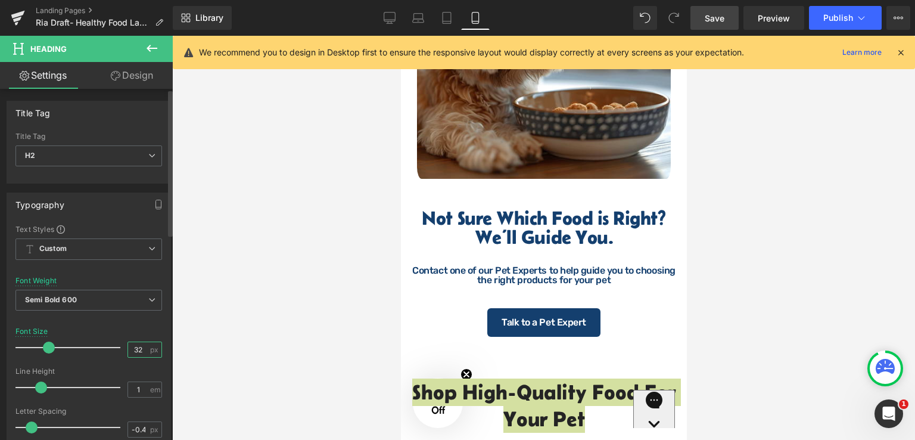
type input "32"
click at [722, 14] on span "Save" at bounding box center [715, 18] width 20 height 13
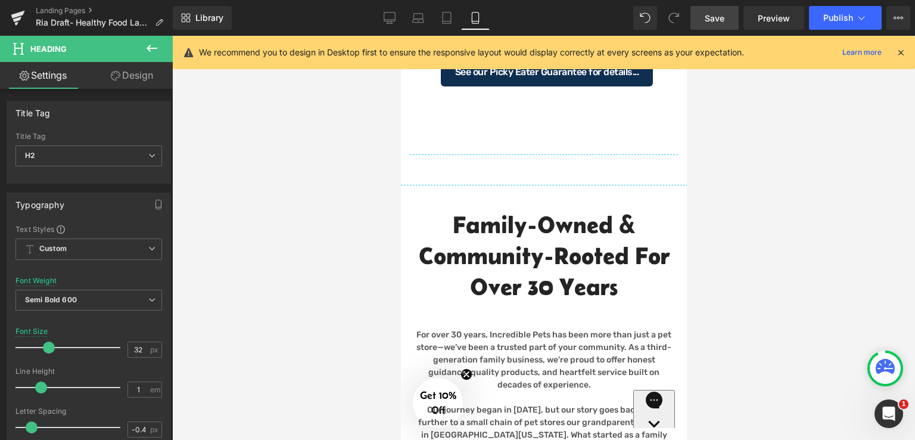
scroll to position [1633, 0]
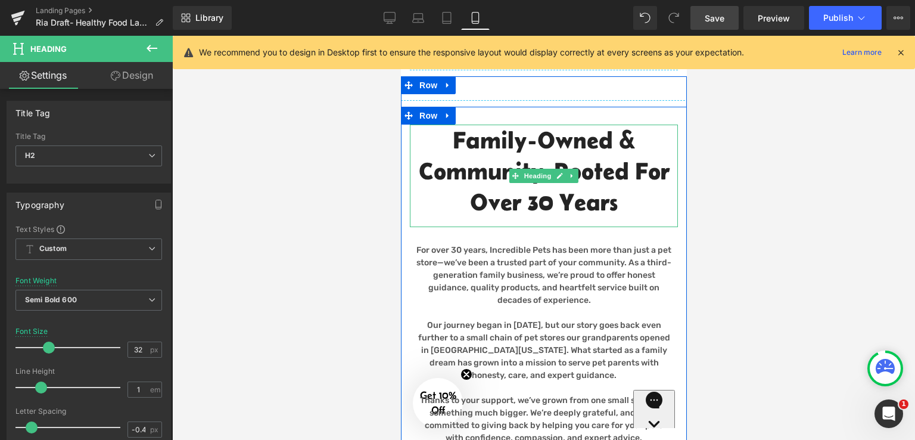
click at [614, 155] on h2 "Family-Owned &" at bounding box center [543, 139] width 268 height 31
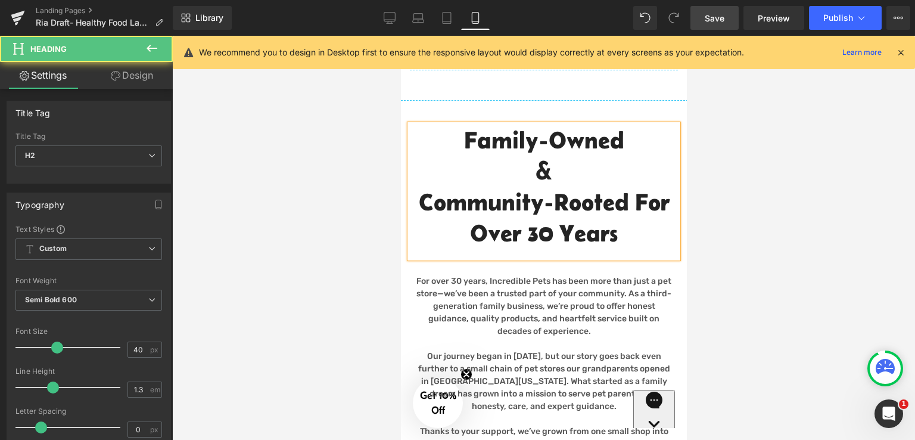
click at [633, 233] on h2 "Community-Rooted for Over 30 Years" at bounding box center [543, 217] width 268 height 62
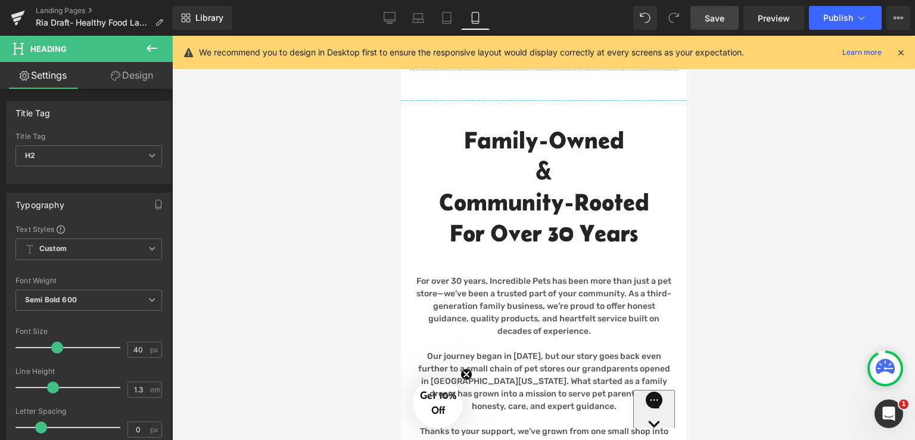
click at [720, 19] on span "Save" at bounding box center [715, 18] width 20 height 13
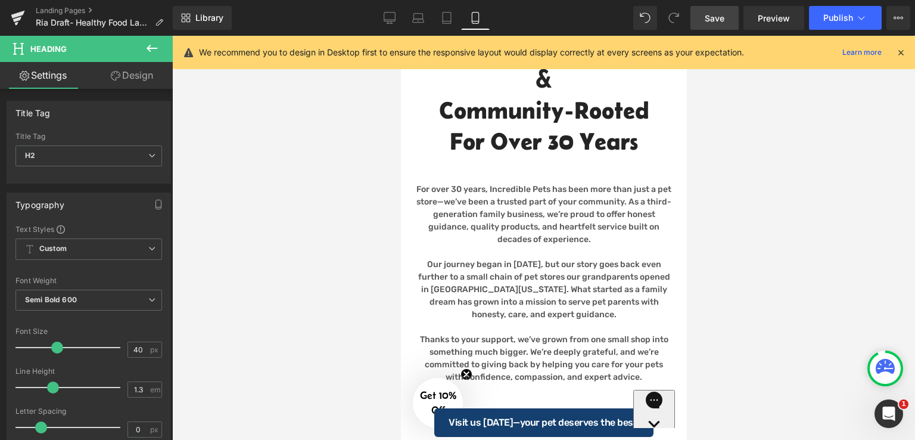
scroll to position [1760, 0]
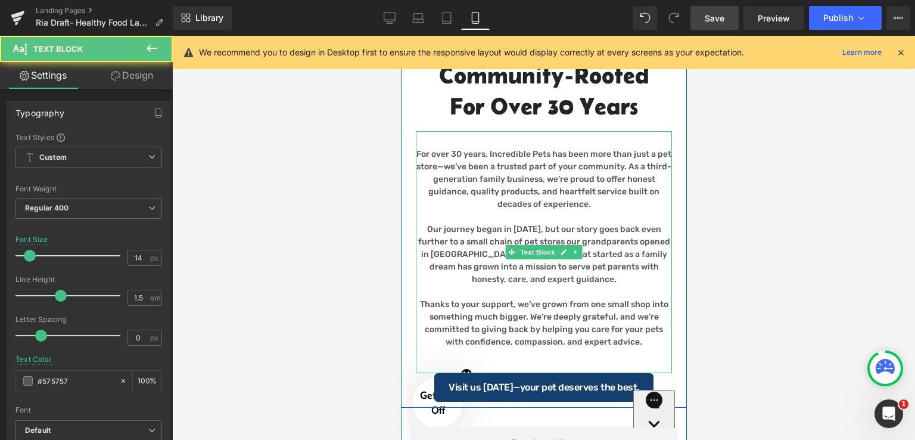
drag, startPoint x: 487, startPoint y: 182, endPoint x: 616, endPoint y: 191, distance: 130.2
click at [545, 179] on p "For over 30 years, Incredible Pets has been more than just a pet store—we’ve be…" at bounding box center [543, 179] width 256 height 63
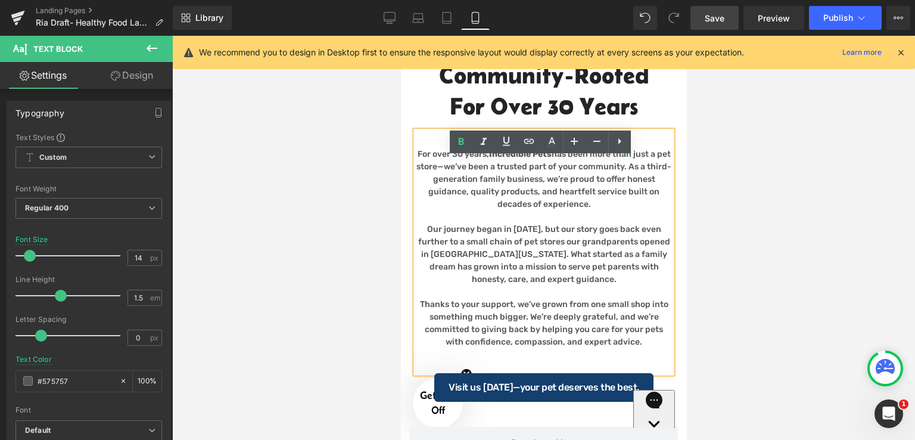
click at [748, 201] on div at bounding box center [543, 238] width 743 height 404
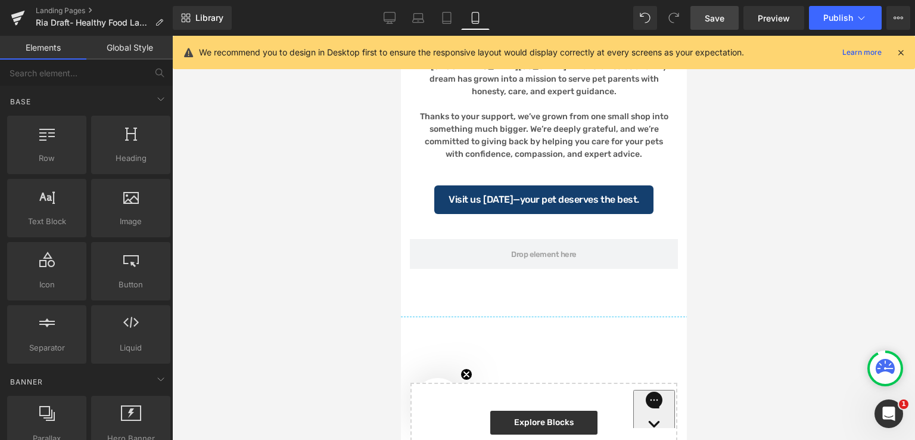
scroll to position [1971, 0]
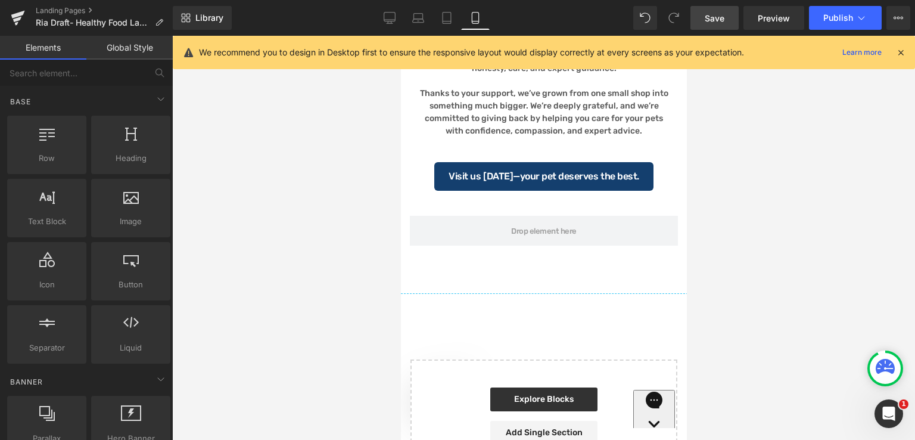
click at [712, 15] on span "Save" at bounding box center [715, 18] width 20 height 13
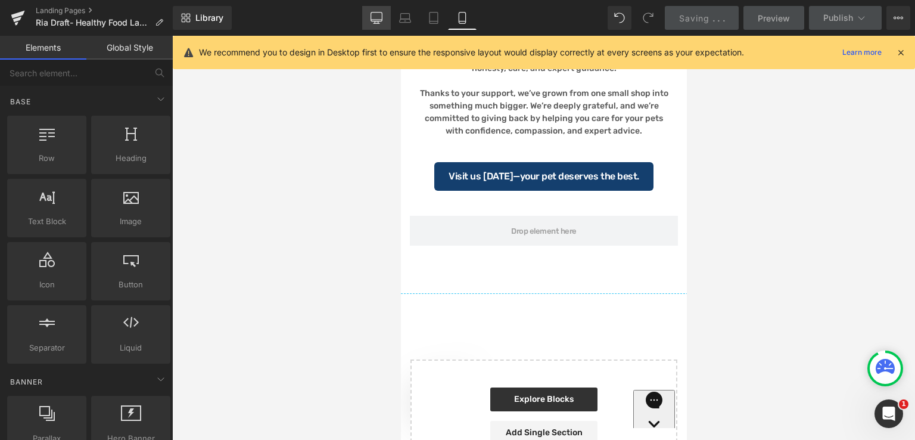
drag, startPoint x: 371, startPoint y: 20, endPoint x: 389, endPoint y: 23, distance: 18.2
click at [371, 20] on link "Desktop" at bounding box center [376, 18] width 29 height 24
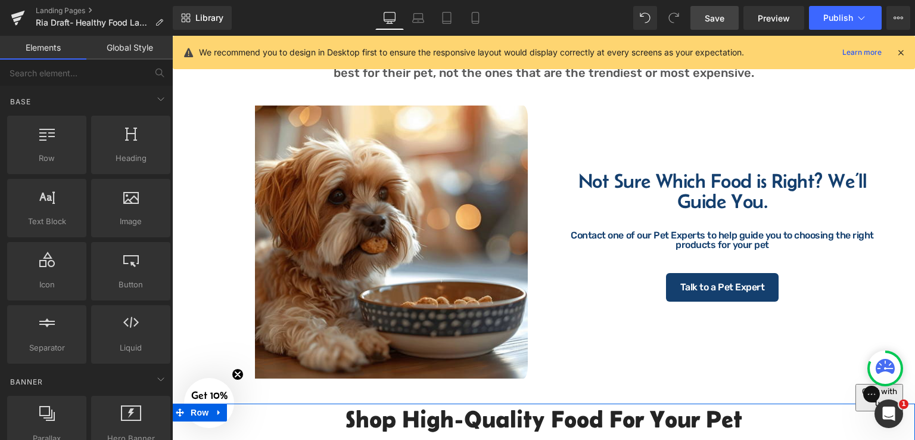
scroll to position [560, 0]
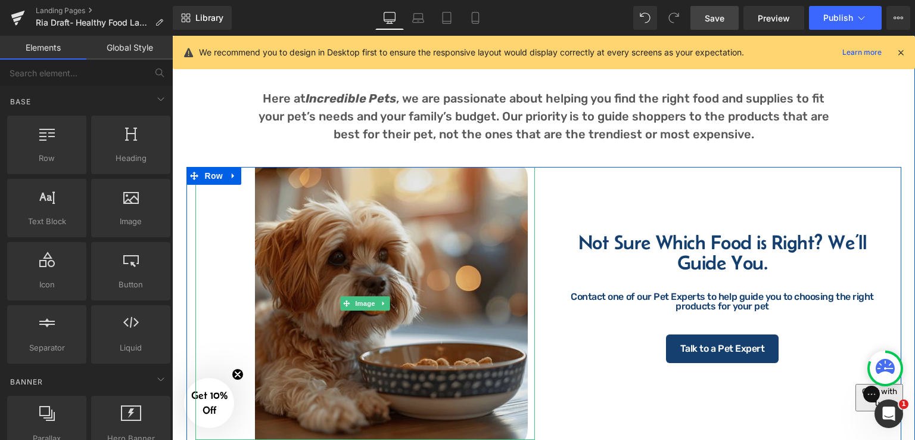
click at [378, 228] on img at bounding box center [365, 303] width 340 height 273
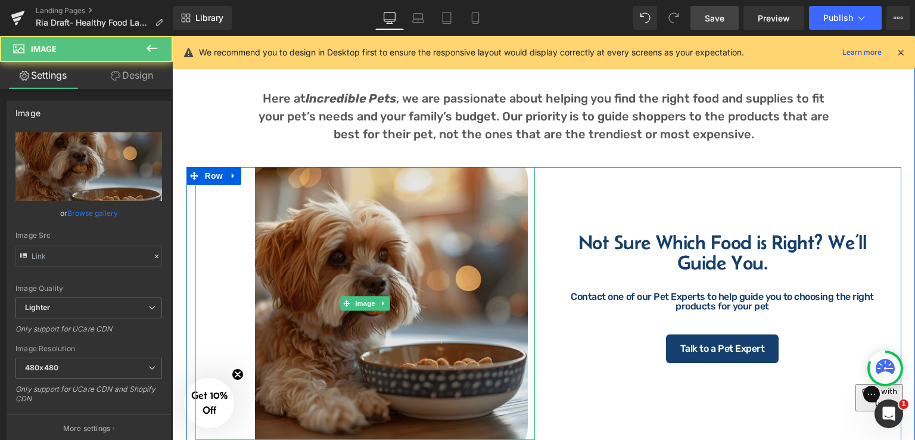
type input "[URL][DOMAIN_NAME]"
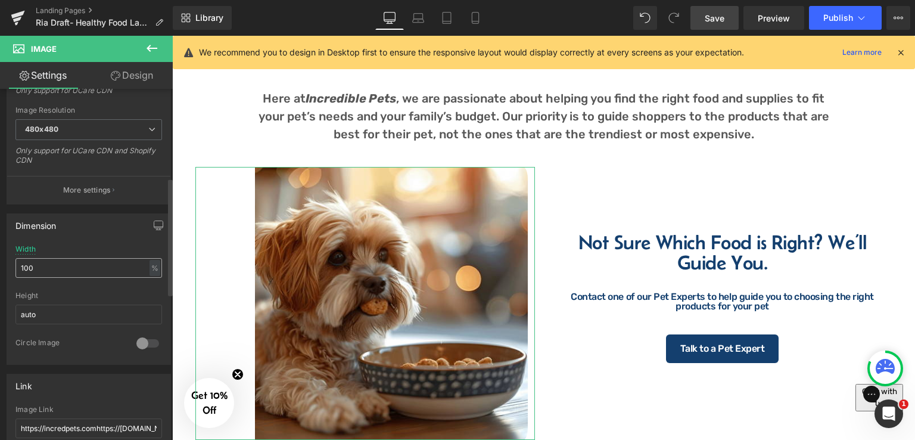
scroll to position [417, 0]
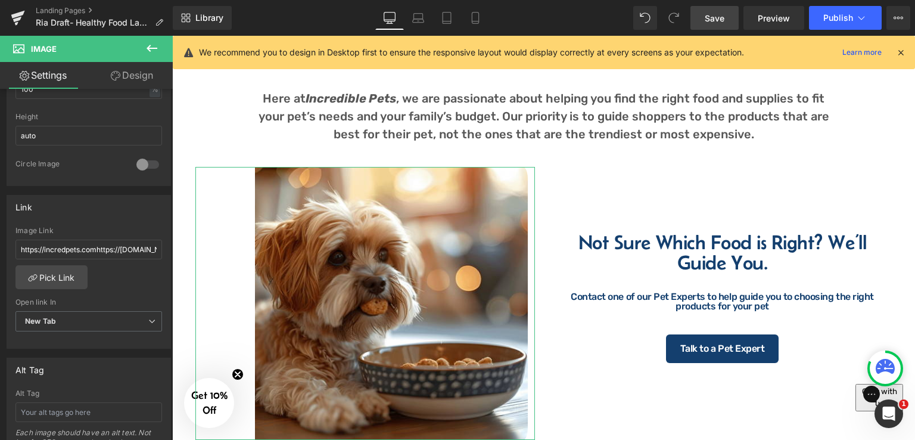
click at [148, 77] on link "Design" at bounding box center [132, 75] width 86 height 27
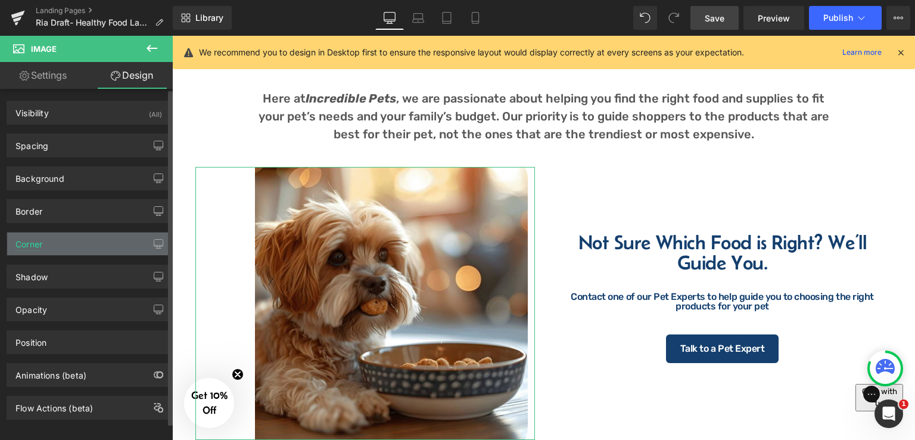
type input "20"
click at [67, 239] on div "Corner" at bounding box center [88, 243] width 163 height 23
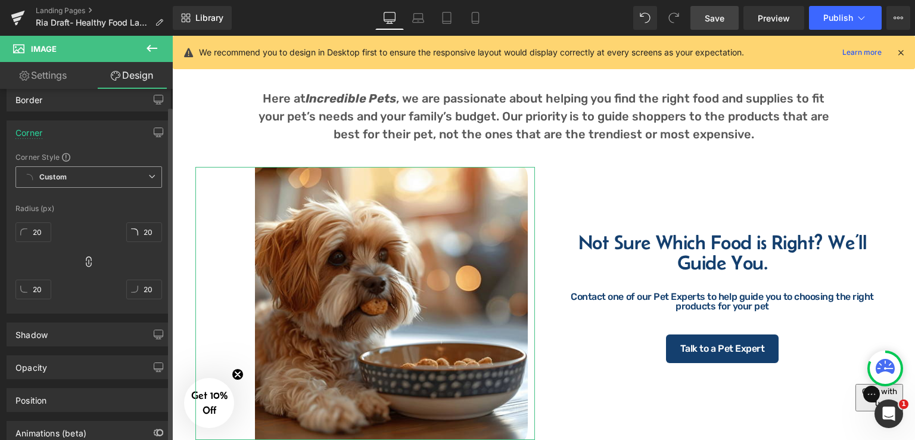
scroll to position [119, 0]
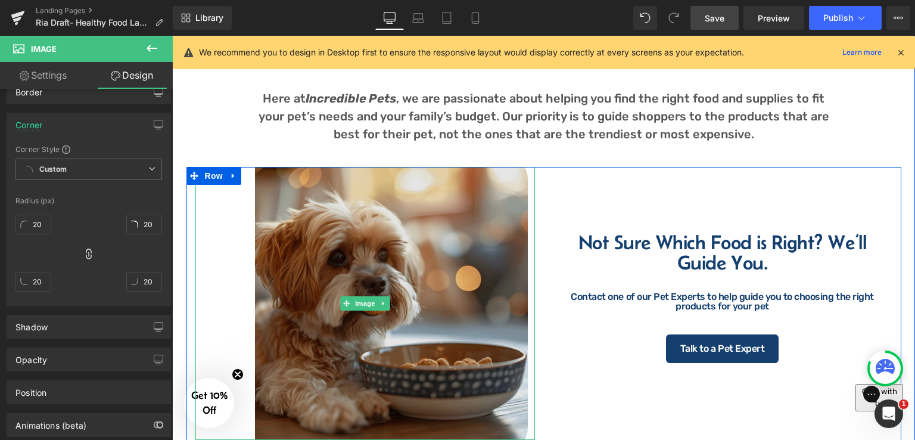
click at [259, 194] on img at bounding box center [365, 303] width 340 height 273
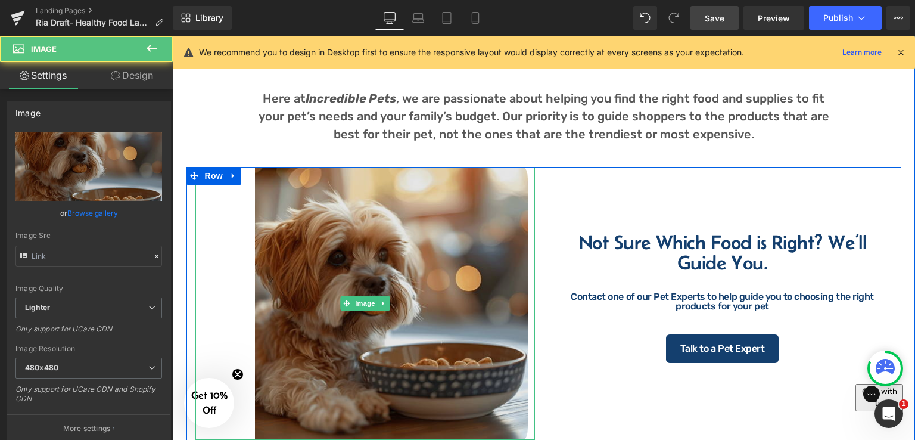
type input "[URL][DOMAIN_NAME]"
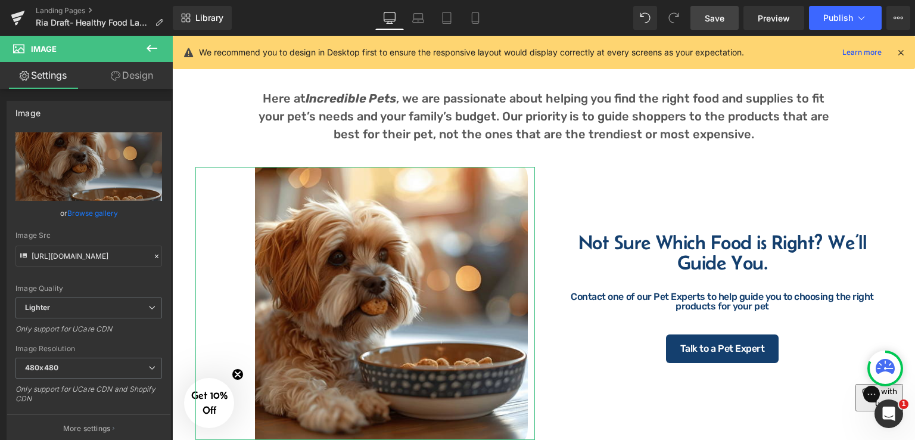
click at [129, 71] on link "Design" at bounding box center [132, 75] width 86 height 27
click at [0, 0] on div "Corner" at bounding box center [0, 0] width 0 height 0
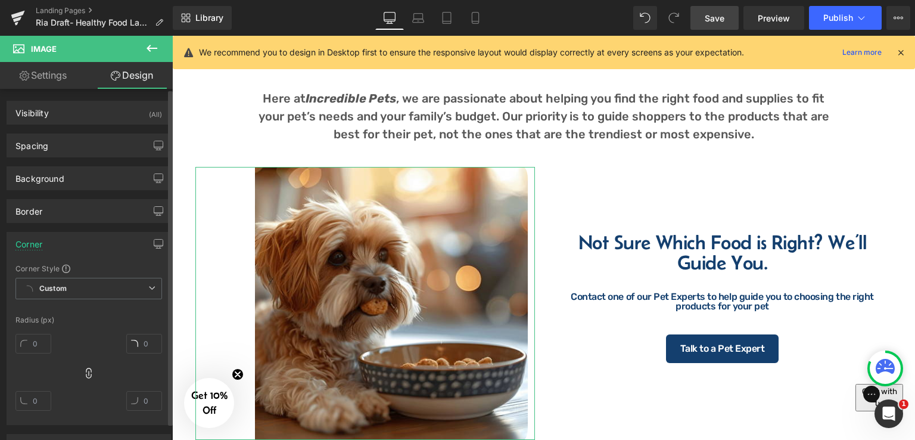
type input "20"
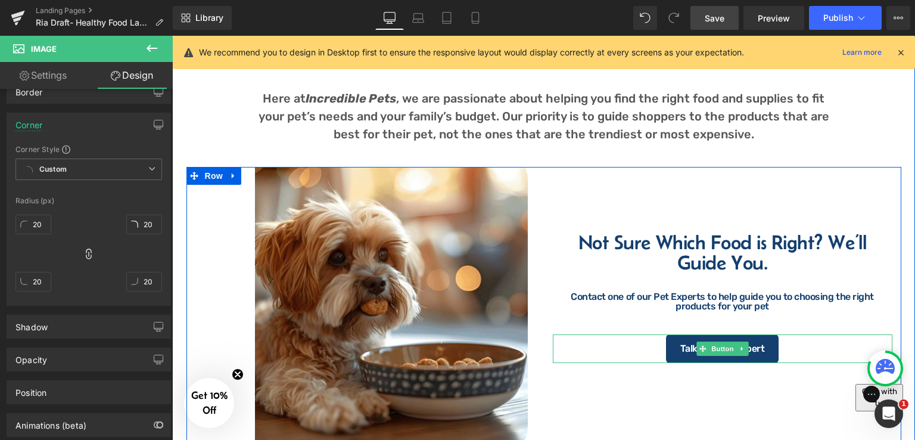
click at [779, 346] on div "Talk to a Pet Expert" at bounding box center [723, 348] width 340 height 29
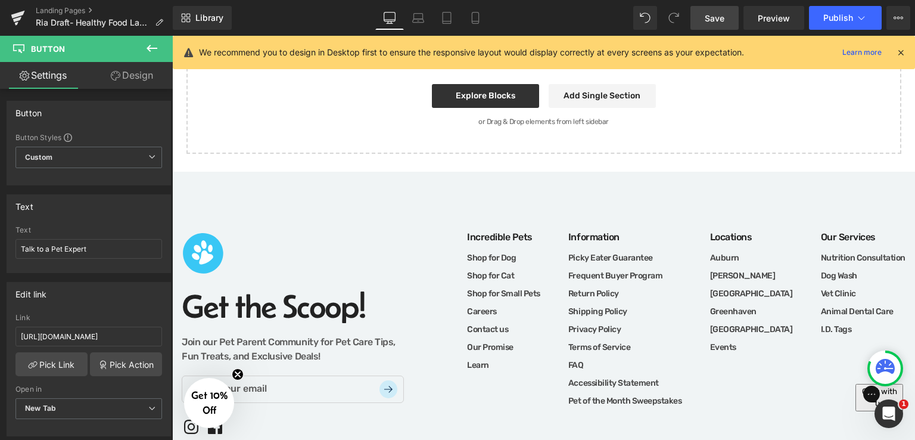
scroll to position [2130, 0]
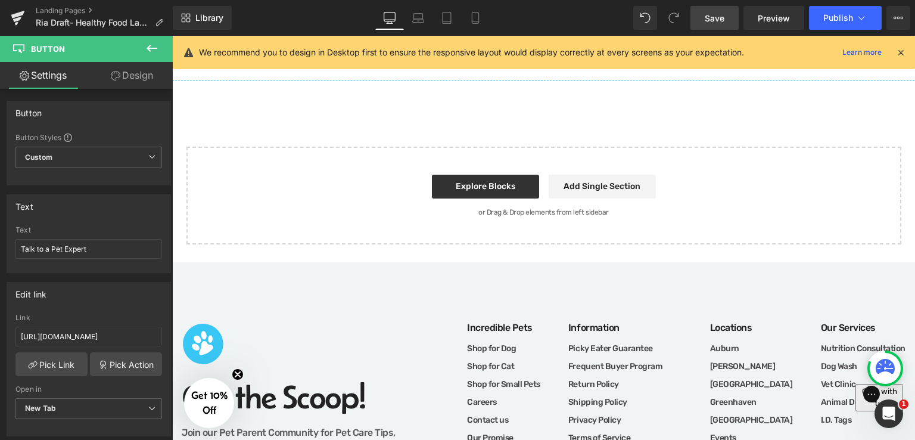
click at [719, 17] on span "Save" at bounding box center [715, 18] width 20 height 13
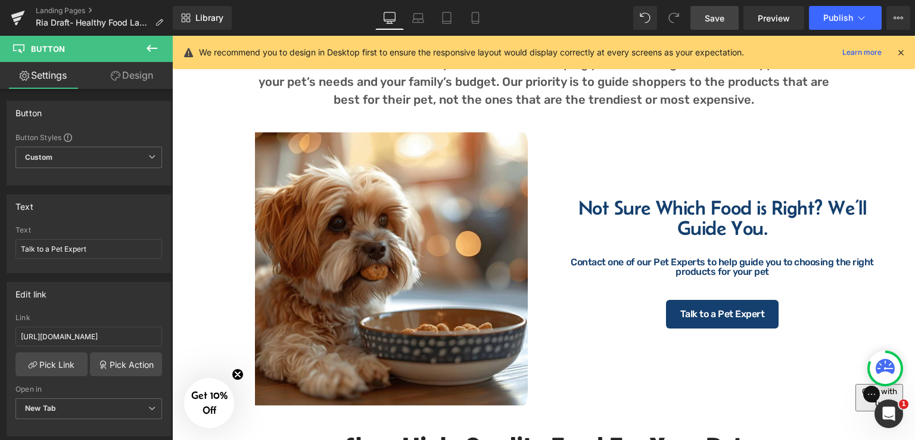
scroll to position [581, 0]
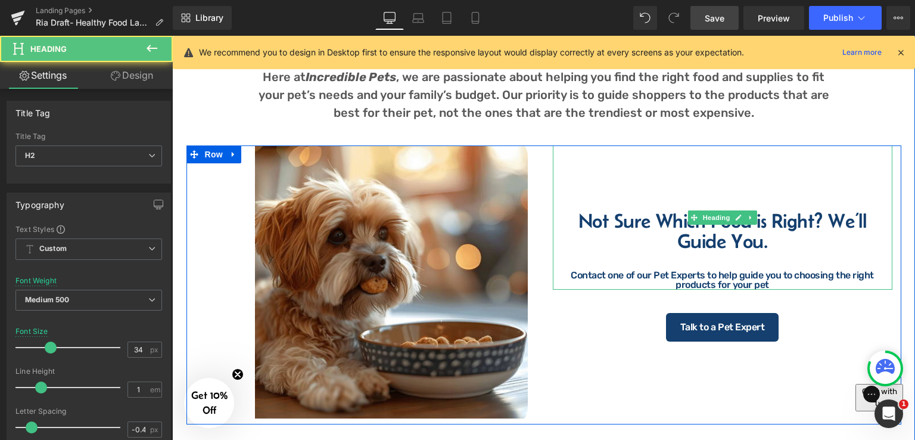
drag, startPoint x: 576, startPoint y: 219, endPoint x: 765, endPoint y: 254, distance: 192.6
click at [765, 254] on div "Not Sure Which Food is Right? We’ll Guide You. Contact one of our Pet Experts t…" at bounding box center [723, 217] width 340 height 144
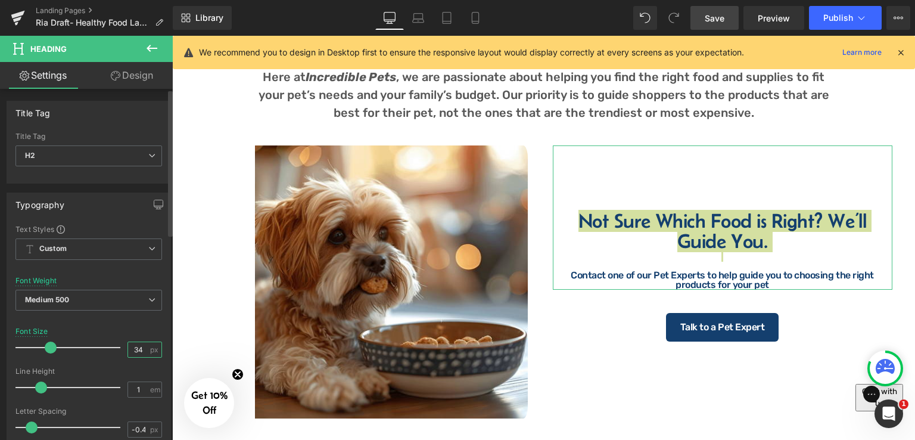
click at [140, 347] on input "34" at bounding box center [138, 349] width 21 height 15
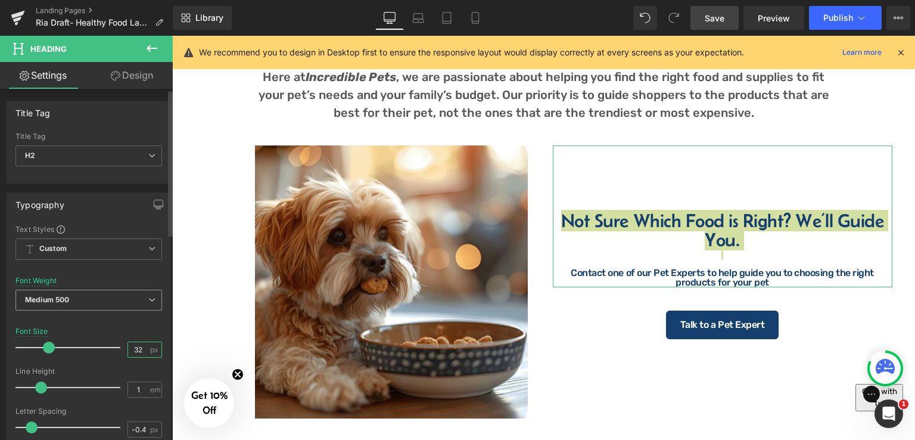
type input "32"
click at [76, 303] on span "Medium 500" at bounding box center [88, 299] width 147 height 21
click at [122, 215] on div "Typography Text Styles Custom Custom Setup Global Style Custom Setup Global Sty…" at bounding box center [89, 392] width 164 height 400
click at [721, 21] on span "Save" at bounding box center [715, 18] width 20 height 13
click at [721, 16] on span "Save" at bounding box center [715, 18] width 20 height 13
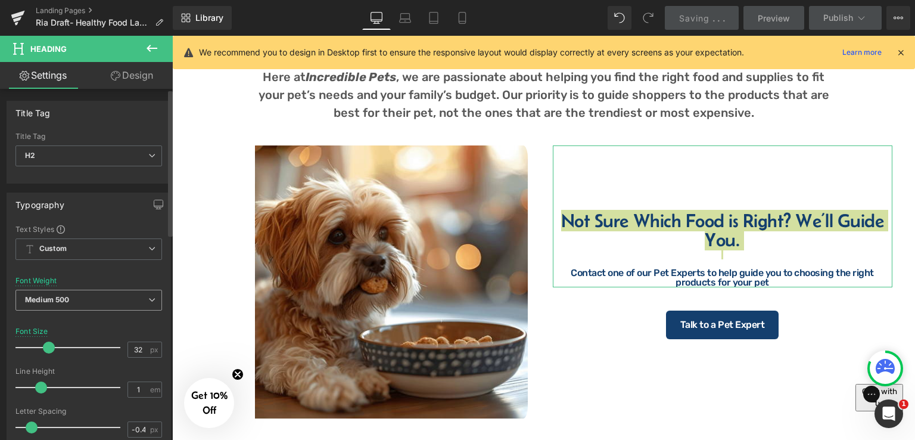
click at [71, 296] on span "Medium 500" at bounding box center [88, 299] width 147 height 21
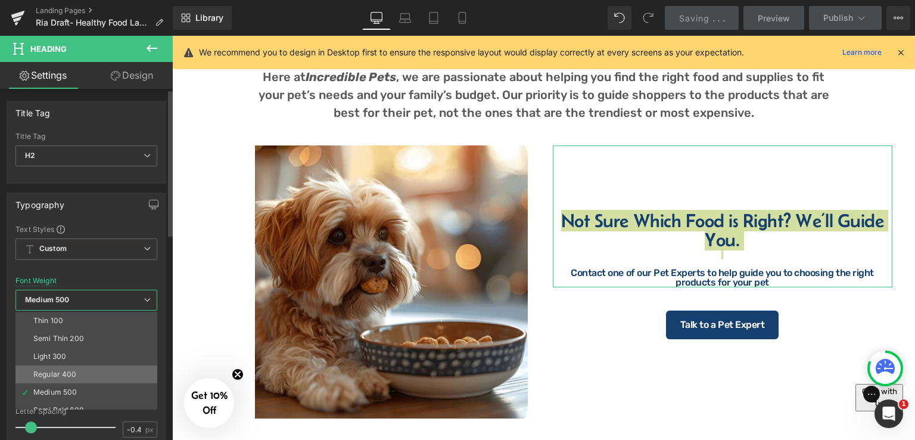
click at [73, 371] on div "Regular 400" at bounding box center [54, 374] width 43 height 8
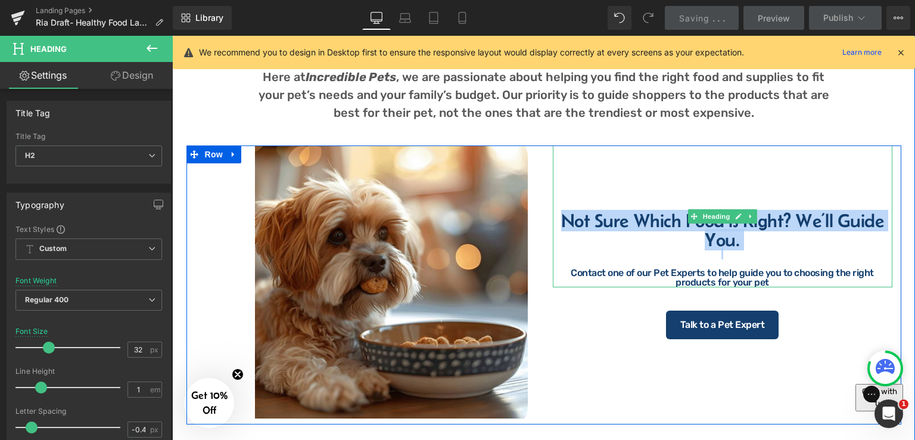
click at [593, 223] on h2 "Not Sure Which Food is Right? We’ll Guide You." at bounding box center [723, 230] width 340 height 38
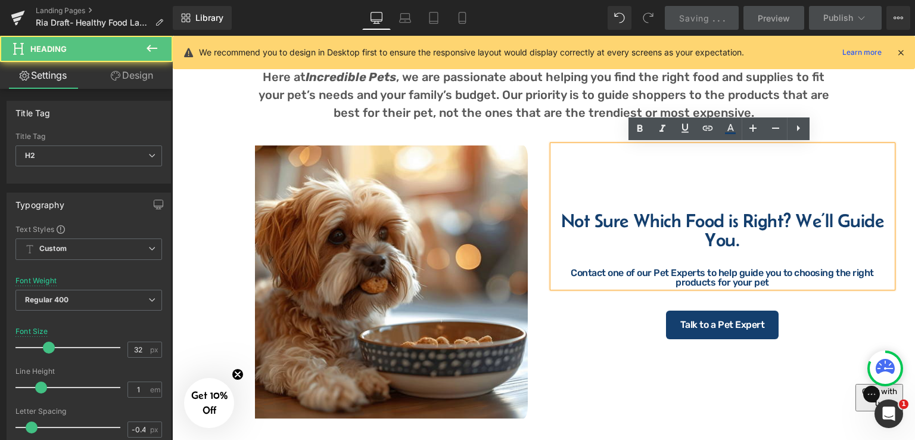
drag, startPoint x: 748, startPoint y: 245, endPoint x: 562, endPoint y: 222, distance: 187.8
click at [562, 222] on h2 "Not Sure Which Food is Right? We’ll Guide You." at bounding box center [723, 230] width 340 height 38
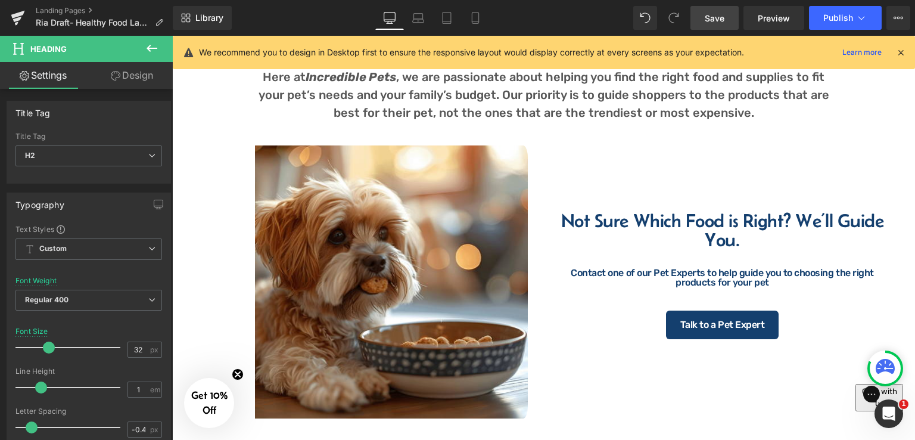
click at [712, 18] on span "Save" at bounding box center [715, 18] width 20 height 13
click at [875, 124] on div "Why Shop at Incredible Pets? Heading Here at Incredible Pets , we are passionat…" at bounding box center [543, 212] width 743 height 424
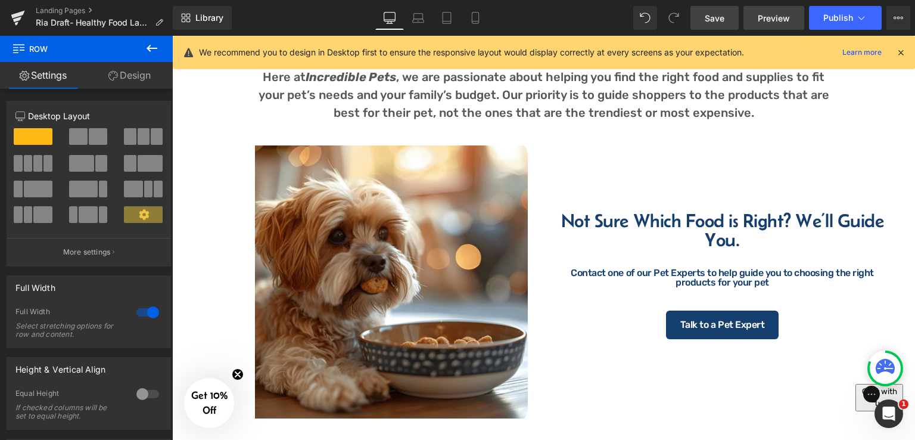
click at [765, 21] on span "Preview" at bounding box center [774, 18] width 32 height 13
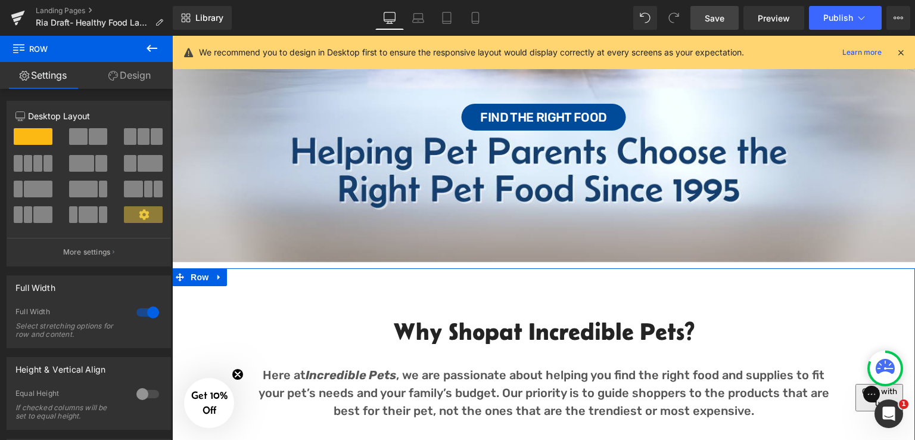
scroll to position [522, 0]
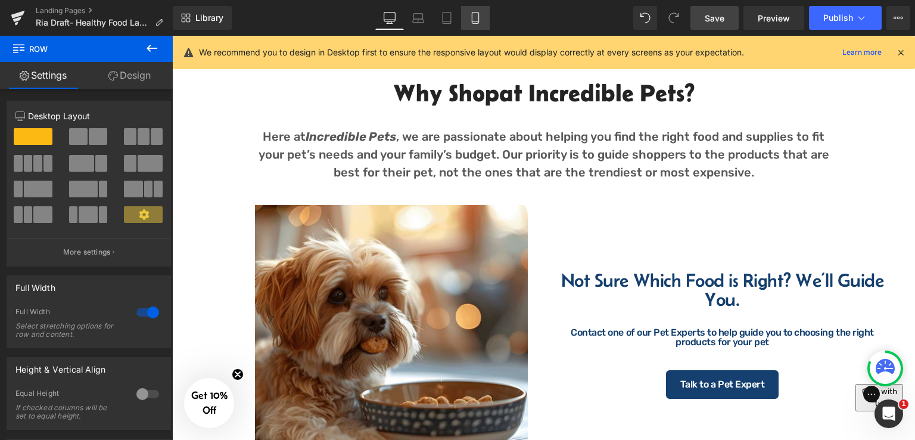
drag, startPoint x: 481, startPoint y: 8, endPoint x: 148, endPoint y: 96, distance: 344.4
click at [481, 8] on link "Mobile" at bounding box center [475, 18] width 29 height 24
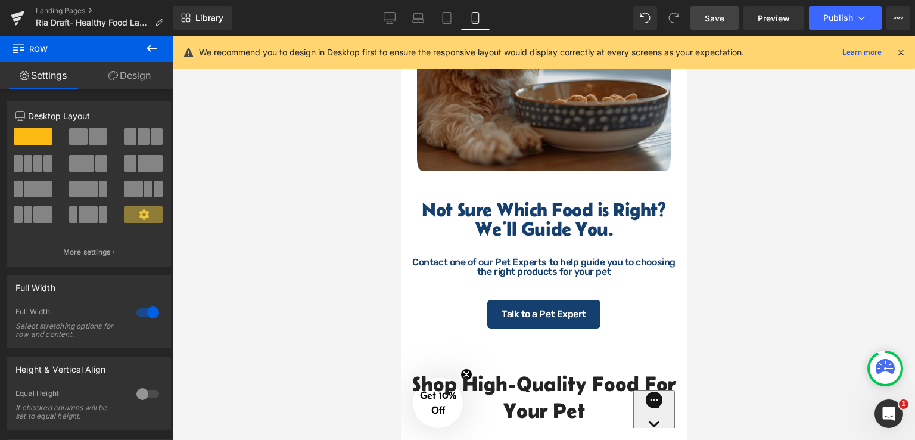
scroll to position [588, 0]
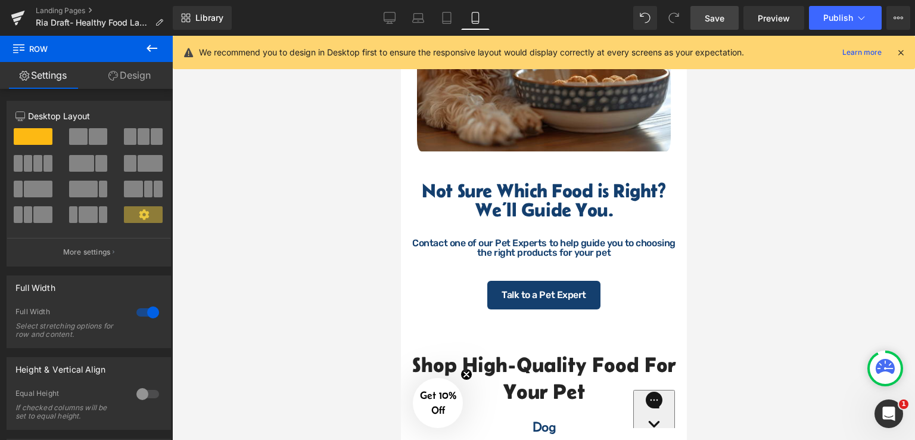
drag, startPoint x: 596, startPoint y: 222, endPoint x: 608, endPoint y: 241, distance: 23.0
click at [596, 219] on h2 "Not Sure Which Food is Right? We’ll Guide You." at bounding box center [543, 200] width 263 height 38
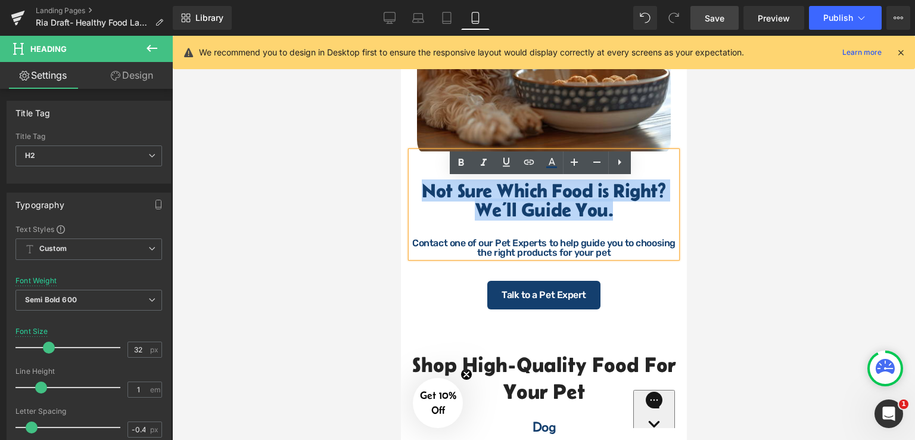
drag, startPoint x: 608, startPoint y: 241, endPoint x: 423, endPoint y: 220, distance: 185.2
click at [423, 219] on h2 "Not Sure Which Food is Right? We’ll Guide You." at bounding box center [543, 200] width 263 height 38
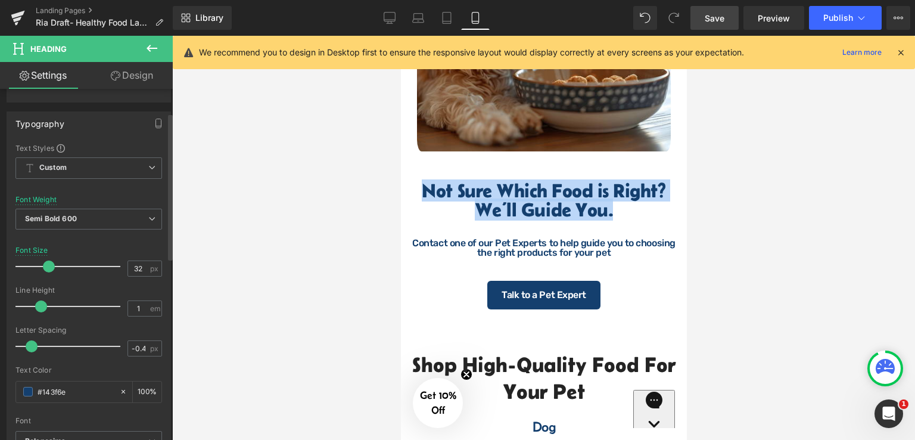
scroll to position [119, 0]
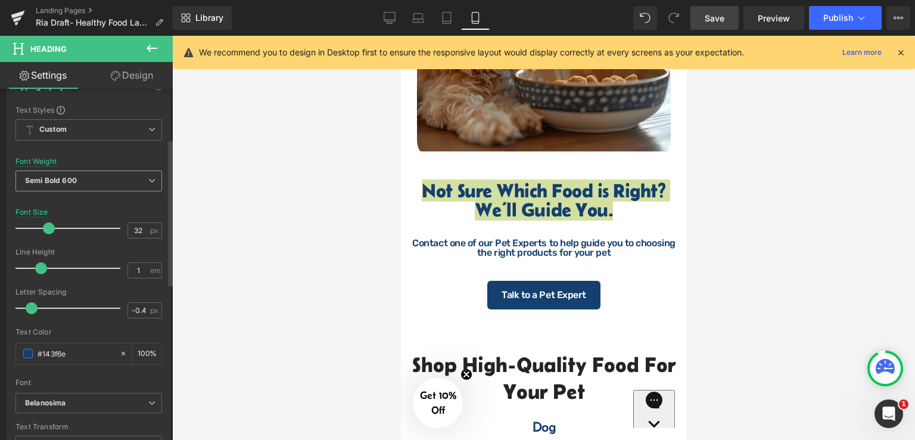
click at [76, 180] on b "Semi Bold 600" at bounding box center [51, 180] width 52 height 9
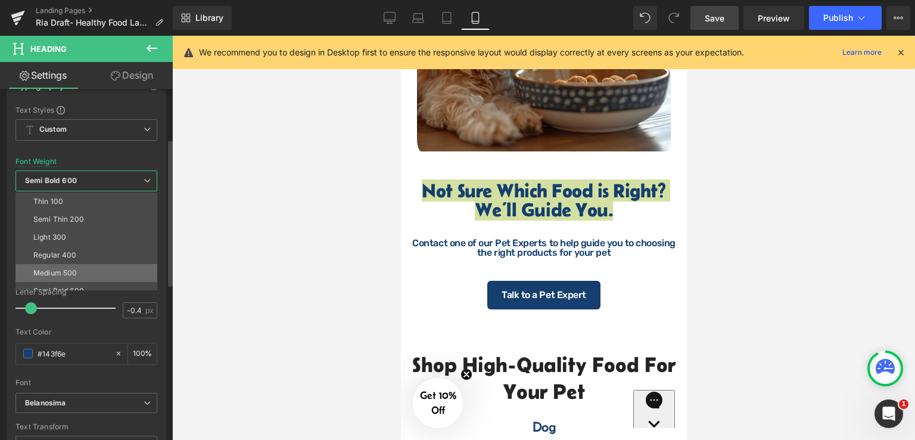
click at [67, 275] on div "Medium 500" at bounding box center [54, 273] width 43 height 8
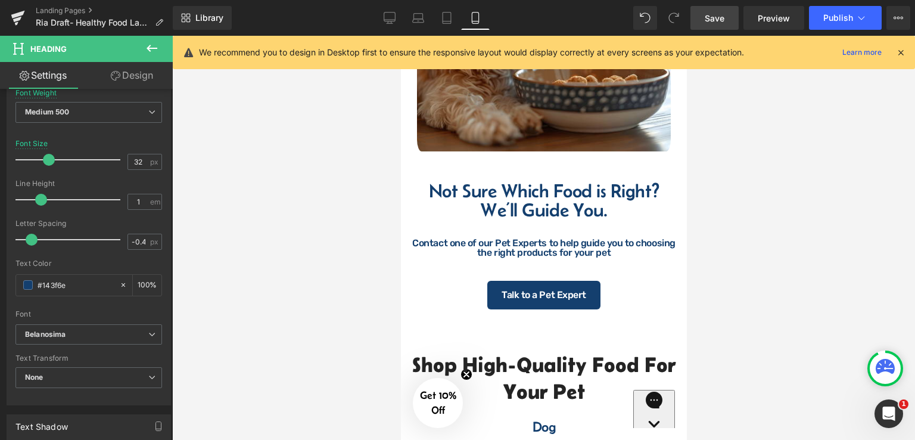
scroll to position [238, 0]
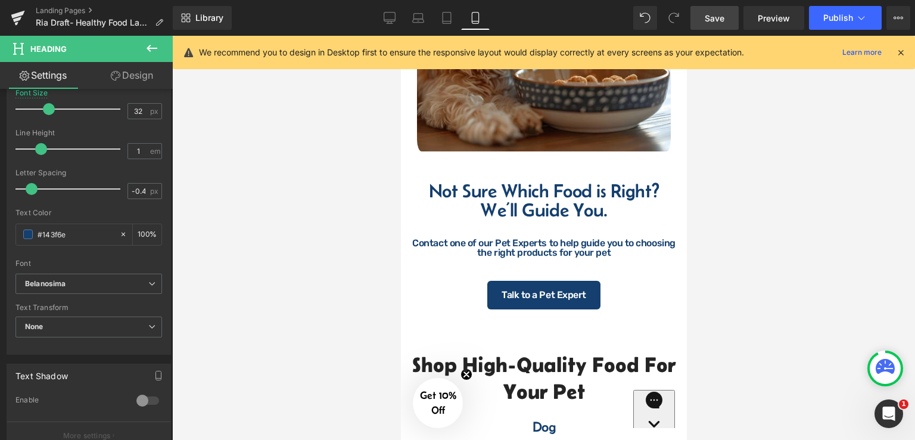
click at [722, 18] on span "Save" at bounding box center [715, 18] width 20 height 13
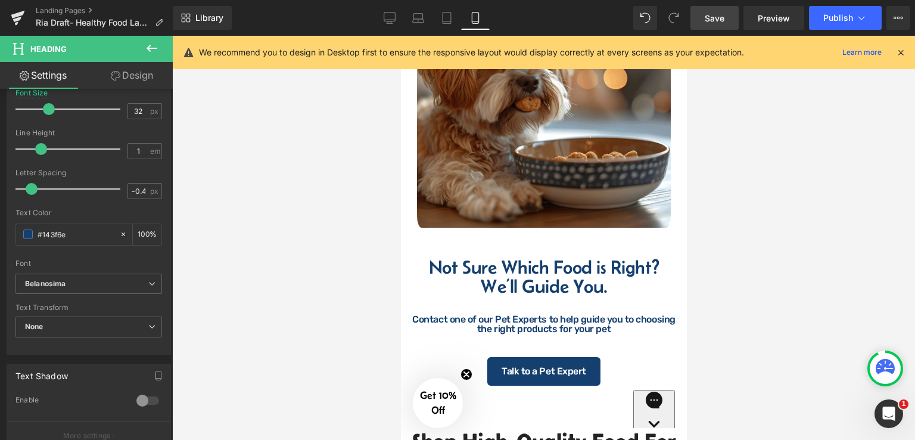
scroll to position [520, 0]
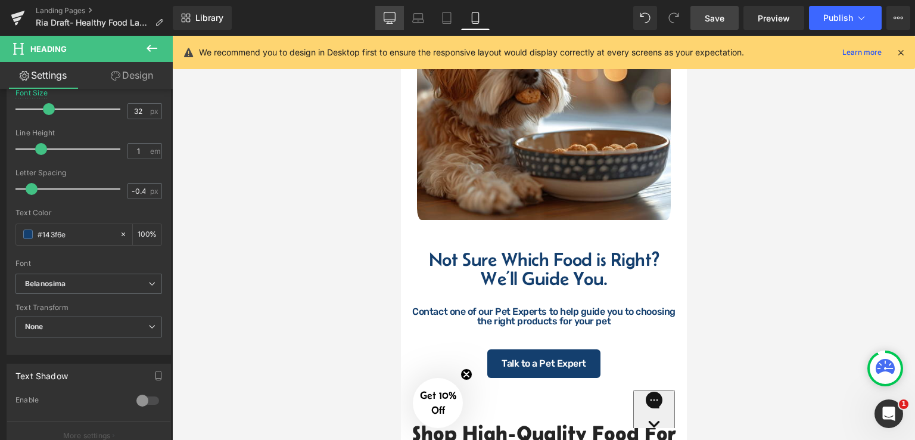
click at [382, 17] on link "Desktop" at bounding box center [389, 18] width 29 height 24
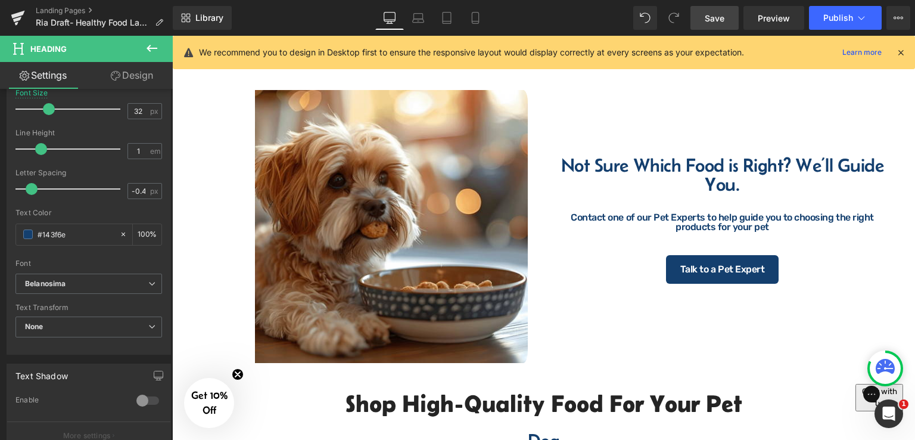
scroll to position [658, 0]
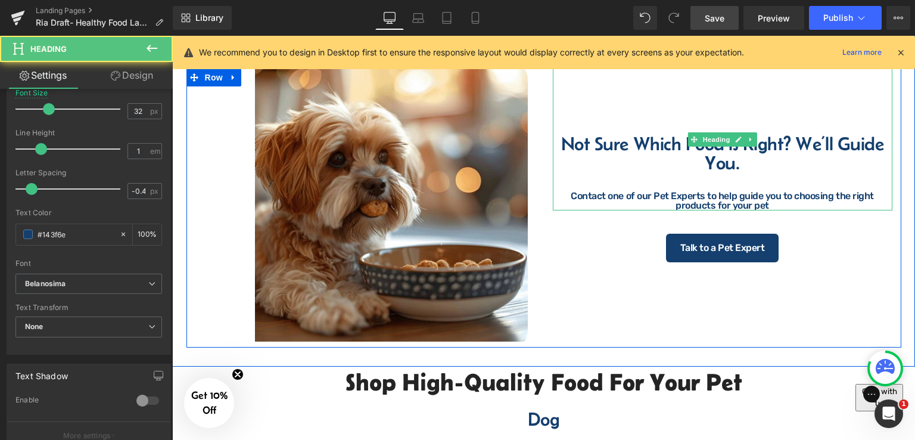
drag, startPoint x: 562, startPoint y: 142, endPoint x: 291, endPoint y: 245, distance: 289.9
click at [750, 166] on h2 "Not Sure Which Food is Right? We’ll Guide You." at bounding box center [723, 153] width 340 height 38
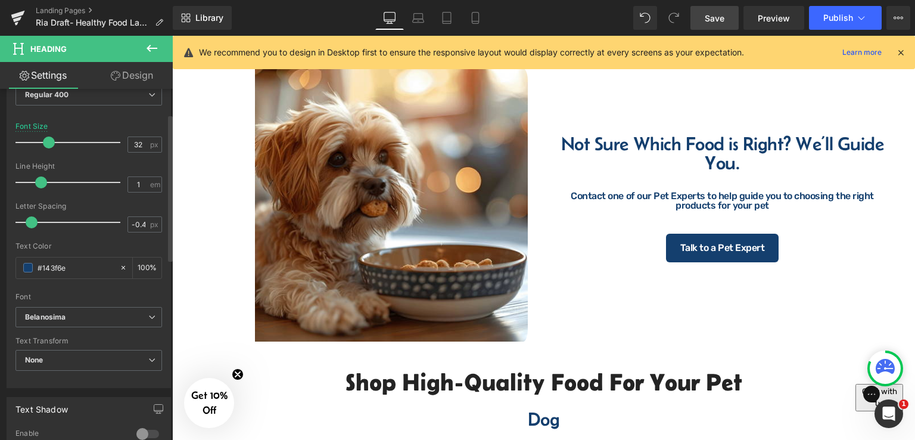
scroll to position [60, 0]
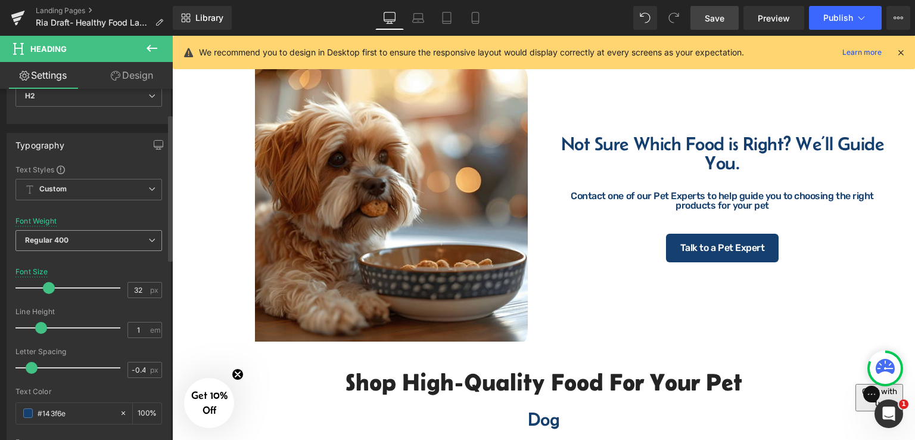
click at [107, 236] on span "Regular 400" at bounding box center [88, 240] width 147 height 21
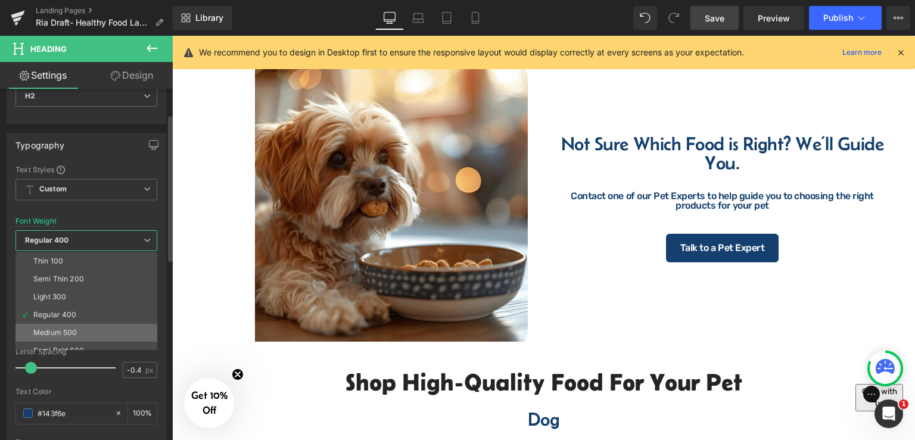
click at [71, 325] on li "Medium 500" at bounding box center [88, 332] width 147 height 18
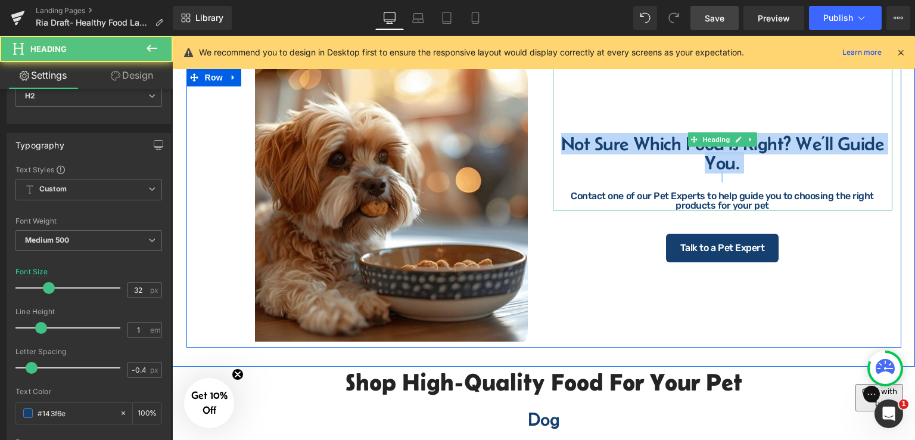
drag, startPoint x: 581, startPoint y: 144, endPoint x: 695, endPoint y: 172, distance: 117.2
click at [748, 177] on div "Not Sure Which Food is Right? We’ll Guide You. Contact one of our Pet Experts t…" at bounding box center [723, 139] width 340 height 142
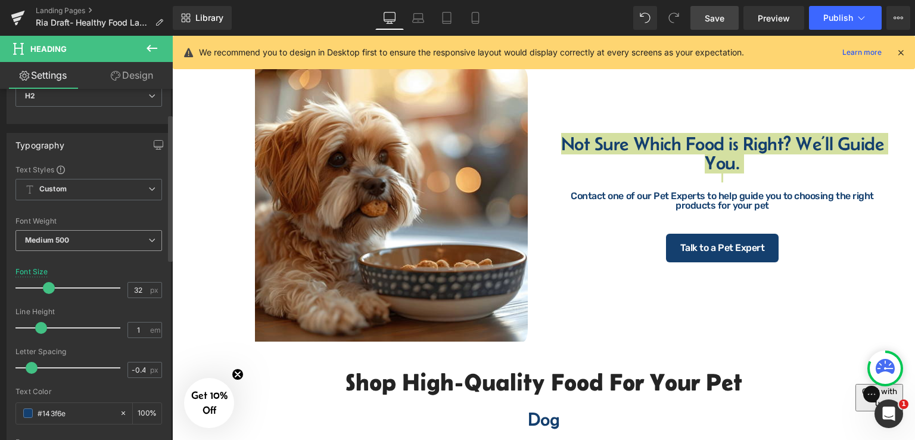
click at [73, 236] on span "Medium 500" at bounding box center [88, 240] width 147 height 21
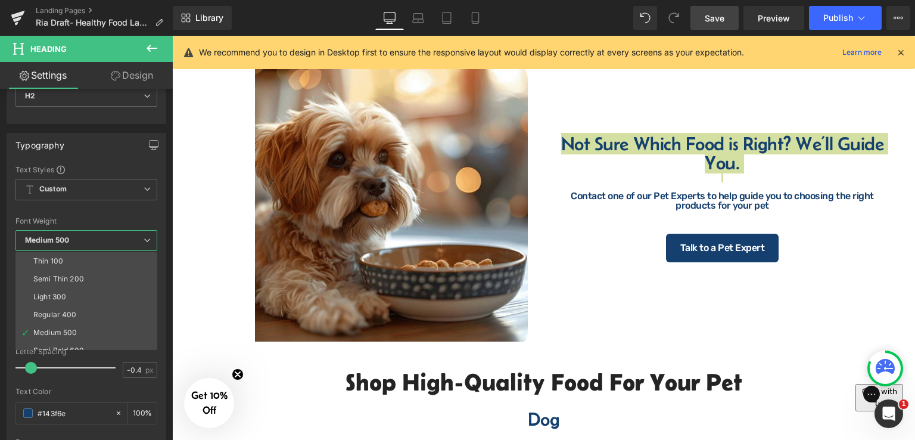
click at [722, 17] on span "Save" at bounding box center [715, 18] width 20 height 13
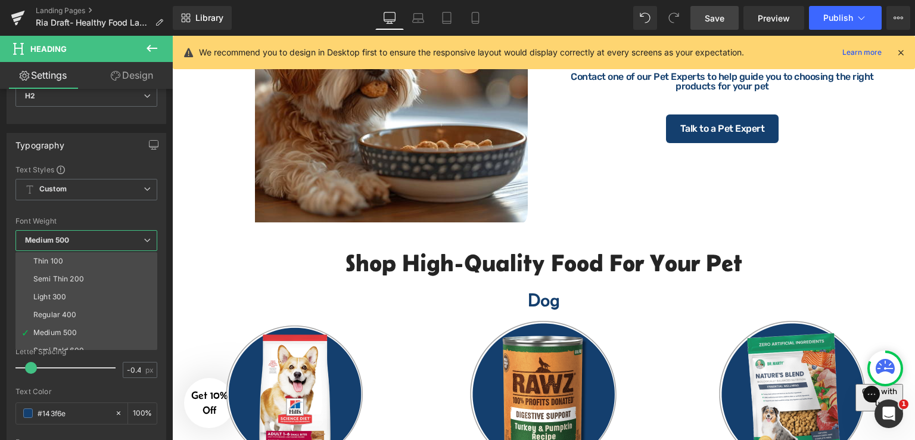
scroll to position [599, 0]
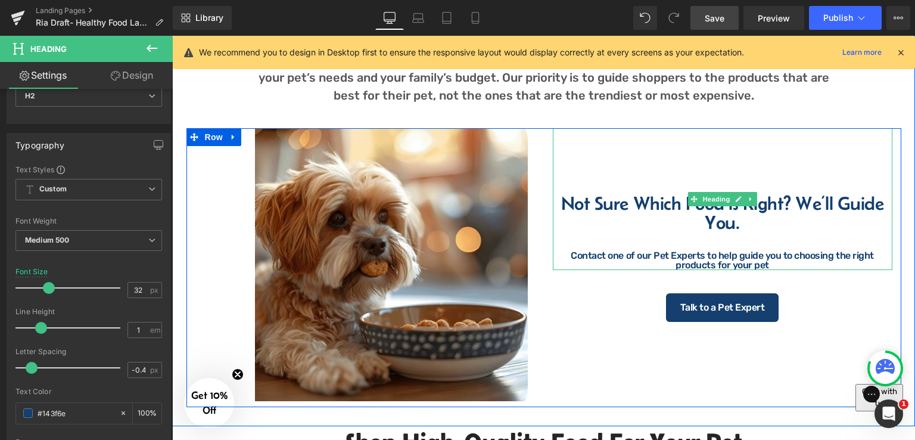
click at [793, 198] on h2 "Not Sure Which Food is Right? We’ll Guide You." at bounding box center [723, 213] width 340 height 38
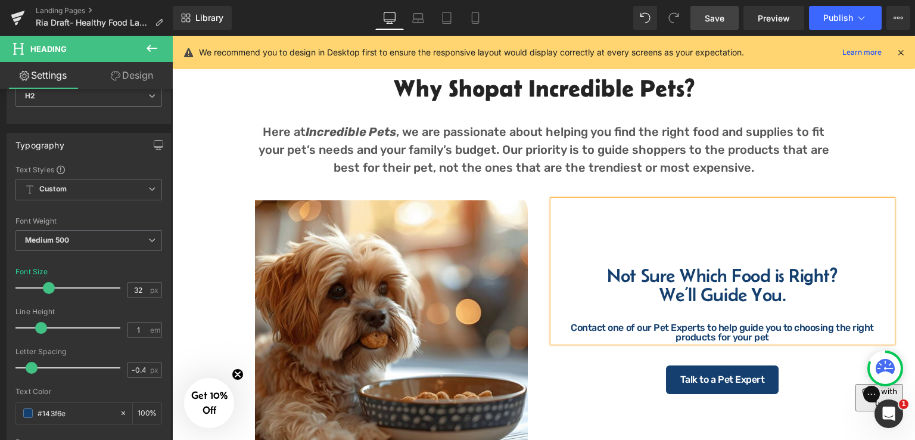
scroll to position [479, 0]
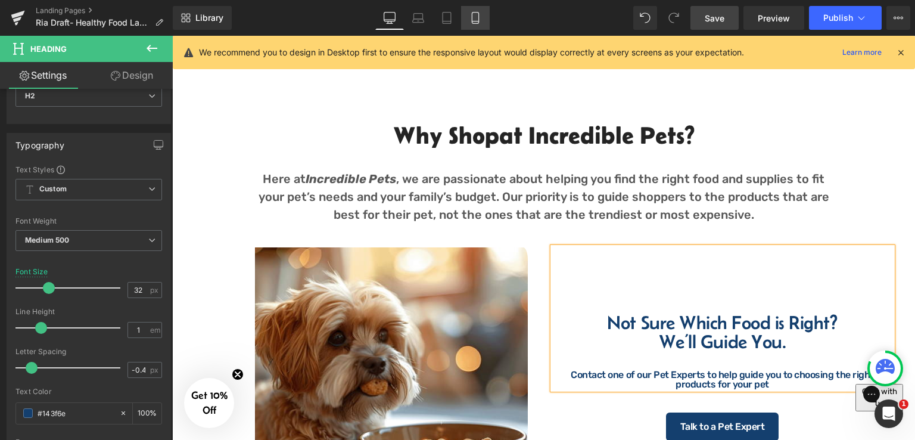
click at [468, 18] on link "Mobile" at bounding box center [475, 18] width 29 height 24
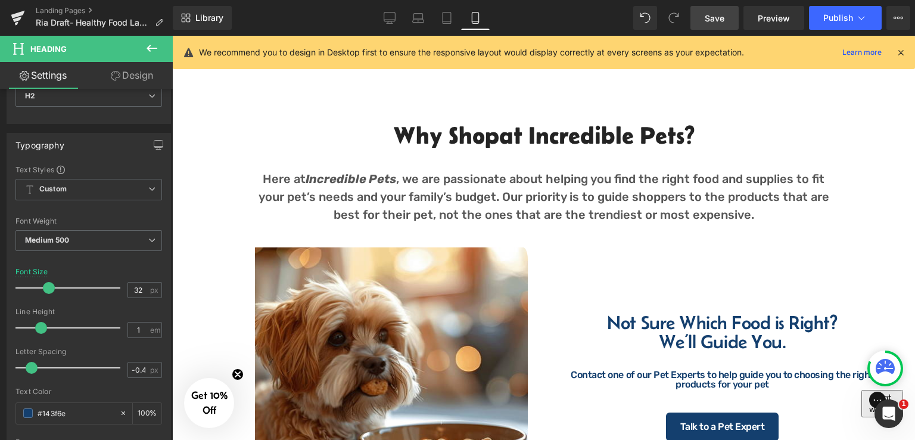
type input "100"
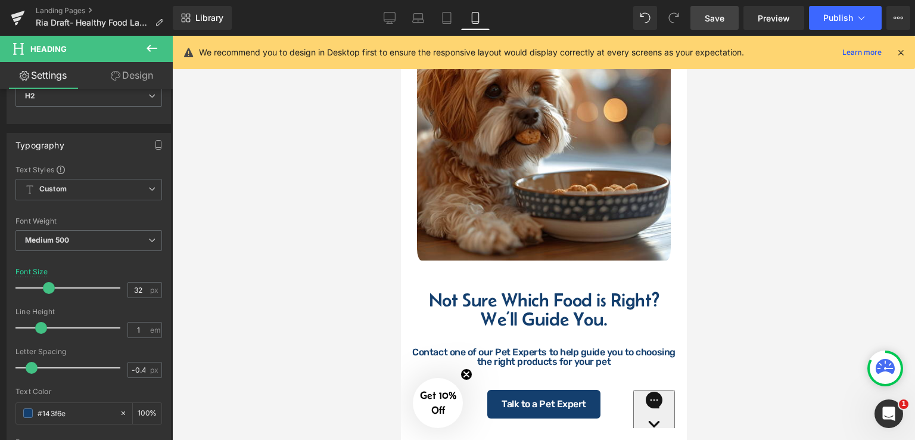
scroll to position [468, 0]
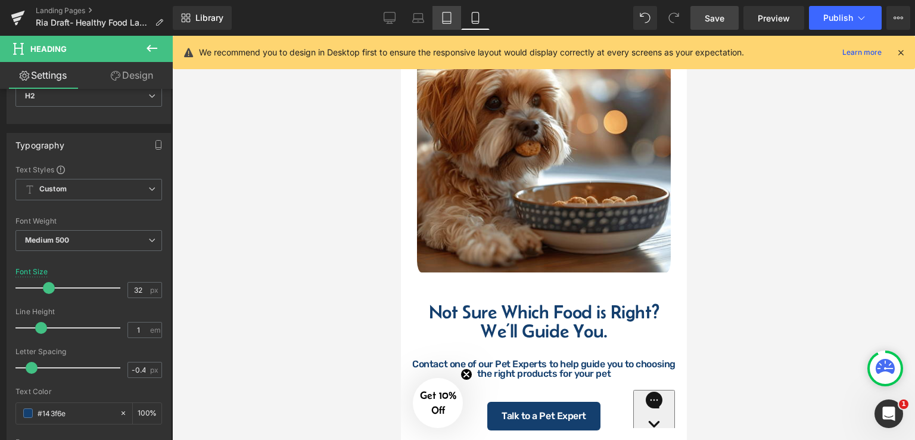
click at [443, 20] on icon at bounding box center [447, 18] width 8 height 11
type input "34"
type input "100"
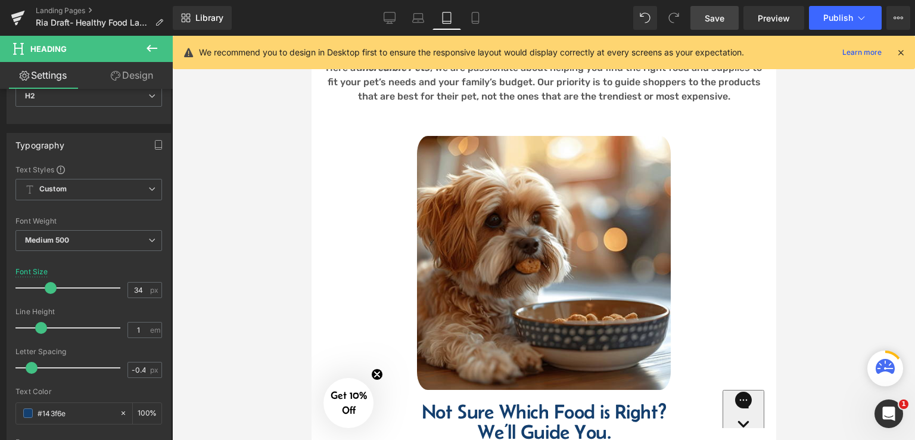
scroll to position [748, 0]
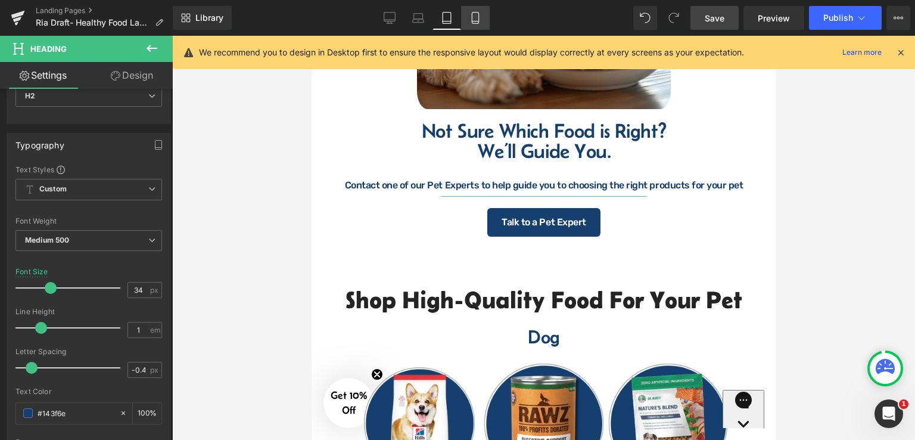
click at [482, 20] on link "Mobile" at bounding box center [475, 18] width 29 height 24
type input "32"
type input "100"
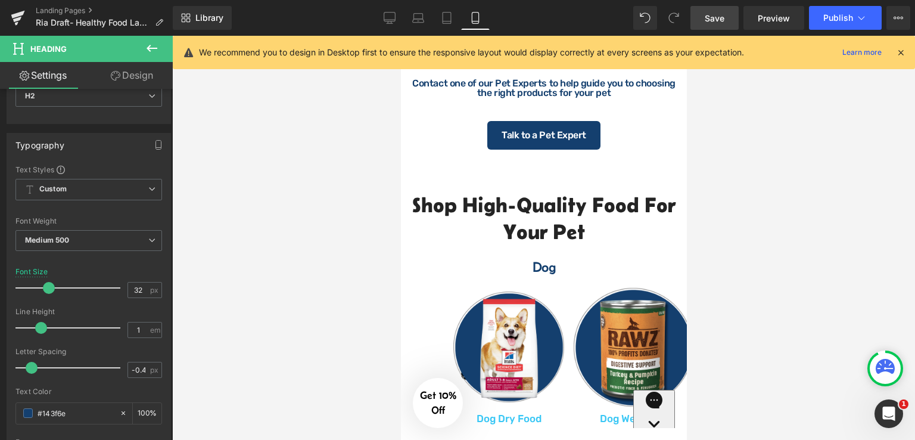
scroll to position [539, 0]
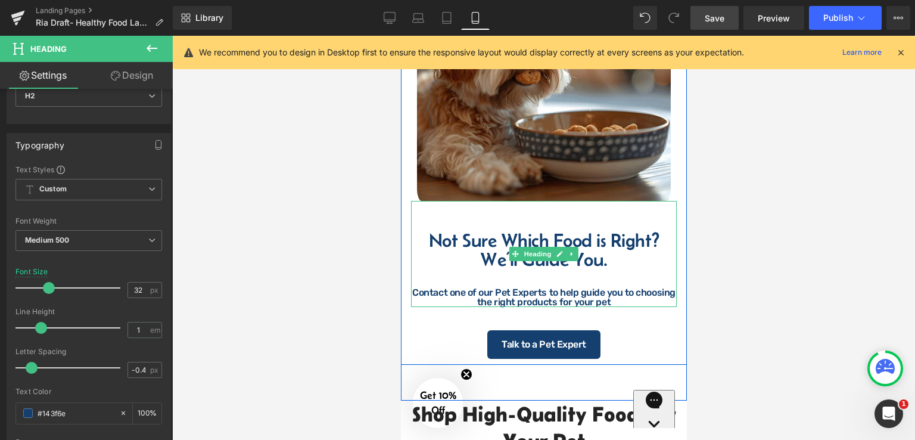
click at [475, 269] on h2 "We’ll Guide You." at bounding box center [543, 259] width 263 height 19
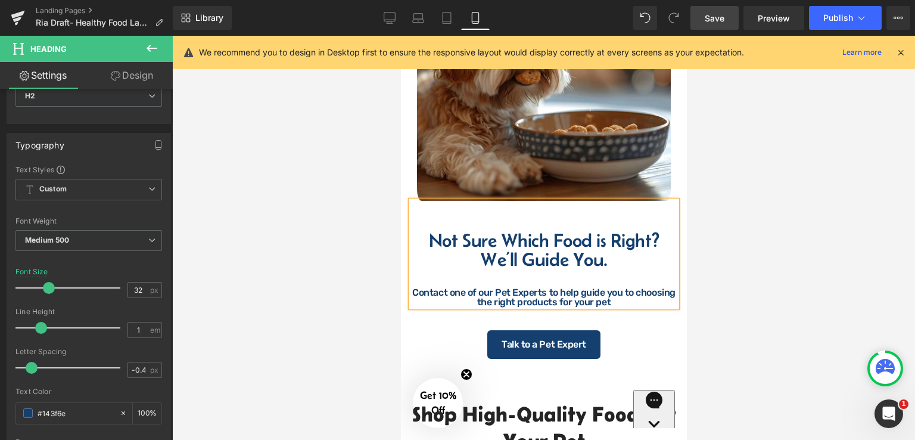
click at [719, 12] on span "Save" at bounding box center [715, 18] width 20 height 13
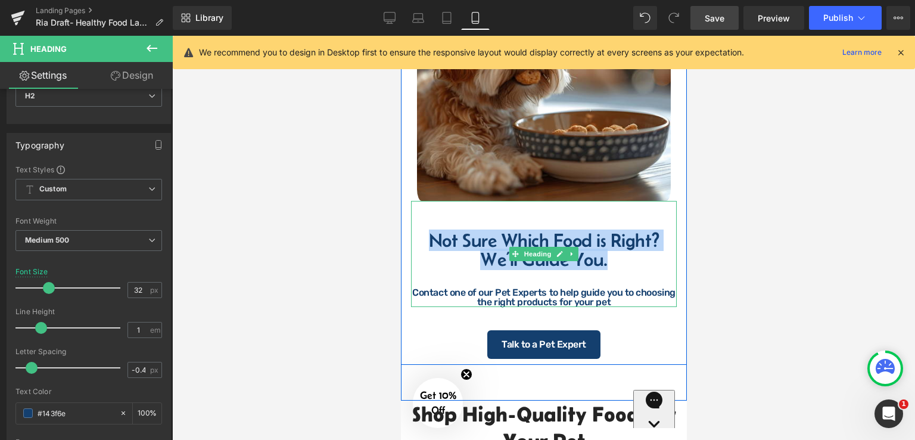
drag, startPoint x: 600, startPoint y: 288, endPoint x: 423, endPoint y: 263, distance: 178.6
click at [423, 263] on div "Not Sure Which Food is Right? We’ll Guide You. Contact one of our Pet Experts t…" at bounding box center [543, 254] width 266 height 106
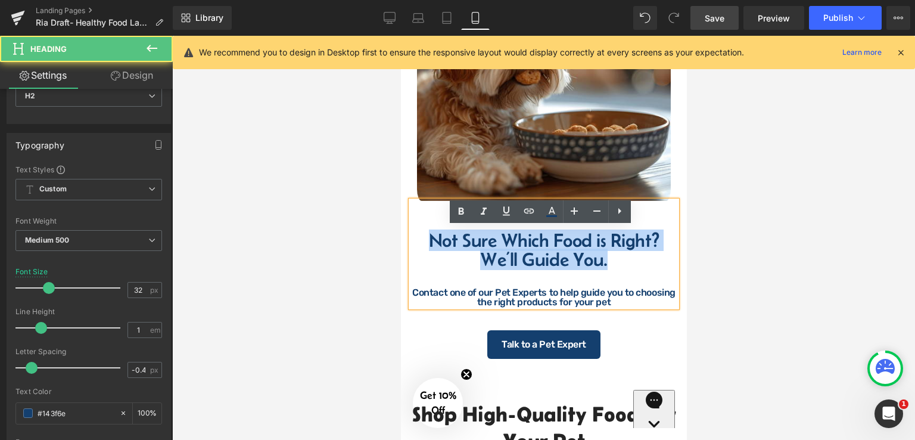
click at [479, 270] on span "We’ll Guide You." at bounding box center [542, 258] width 127 height 21
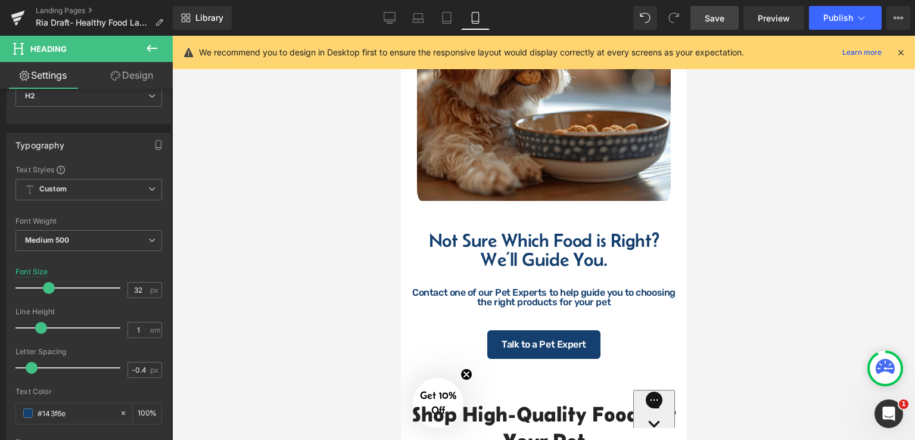
click at [715, 18] on span "Save" at bounding box center [715, 18] width 20 height 13
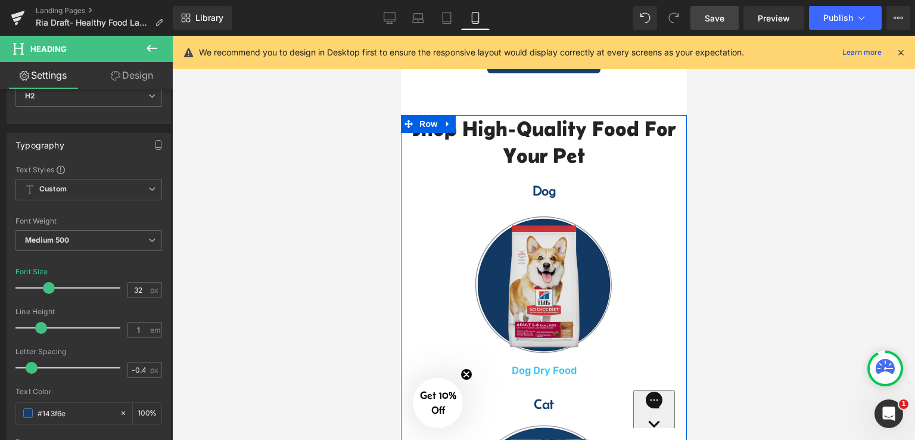
scroll to position [718, 0]
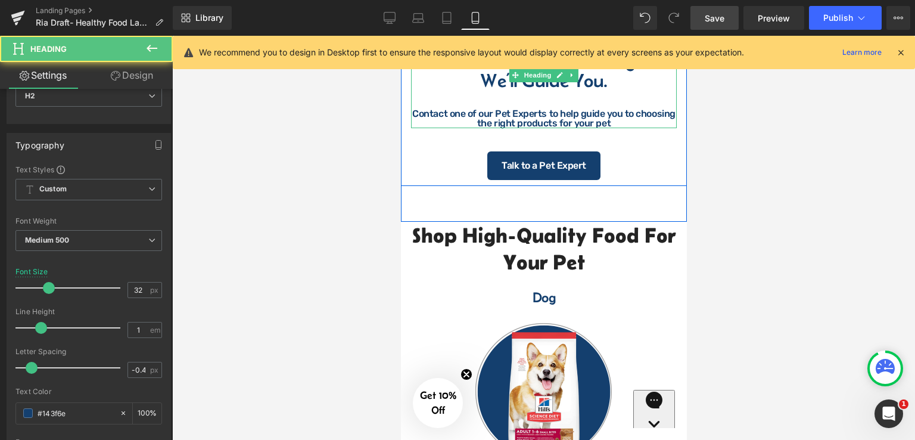
click at [606, 128] on div "Contact one of our Pet Experts to help guide you to choosing the right products…" at bounding box center [543, 118] width 263 height 19
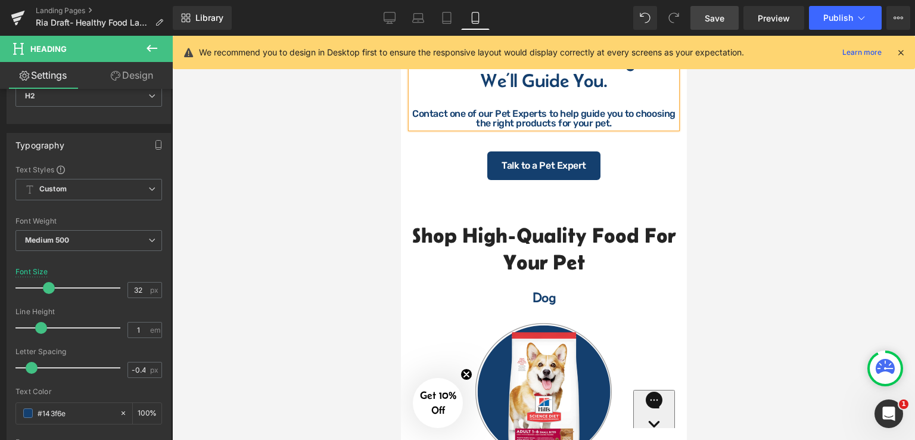
click at [761, 269] on div at bounding box center [543, 238] width 743 height 404
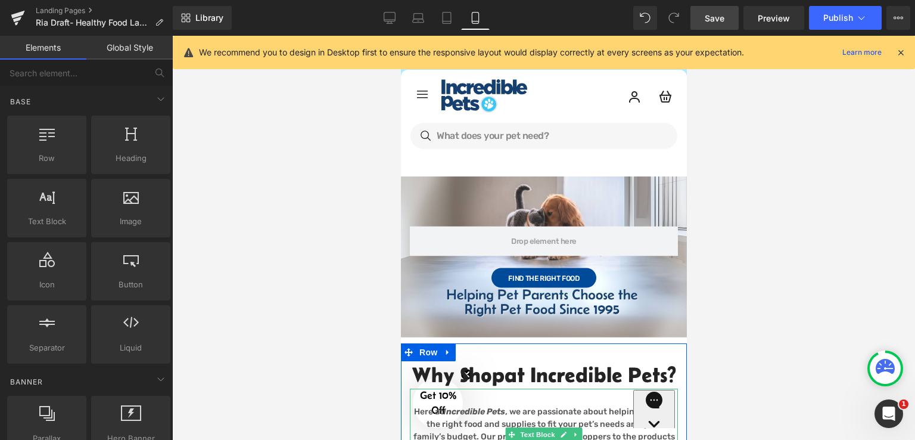
scroll to position [0, 0]
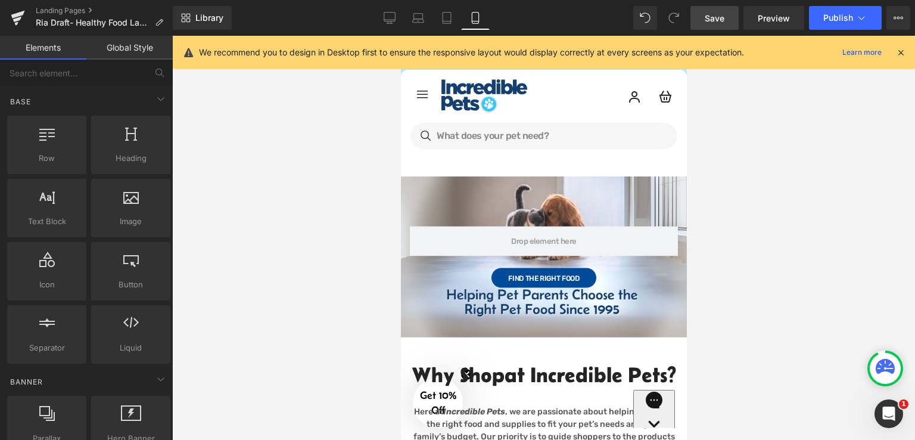
click at [727, 127] on div at bounding box center [543, 238] width 743 height 404
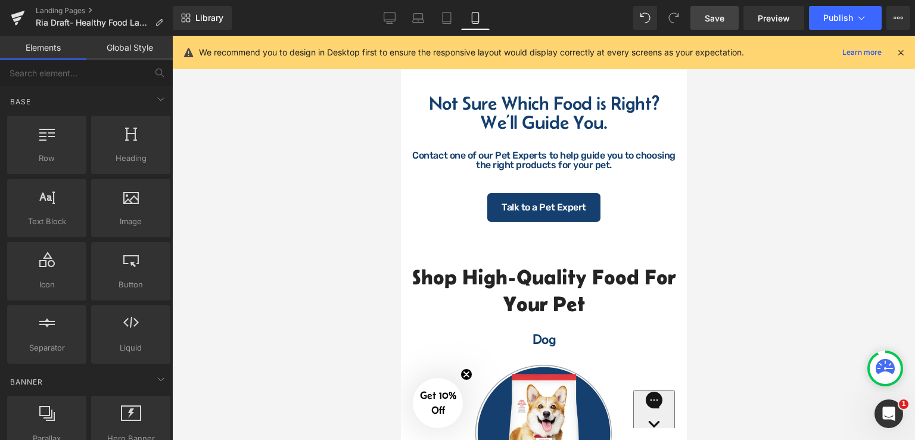
scroll to position [655, 0]
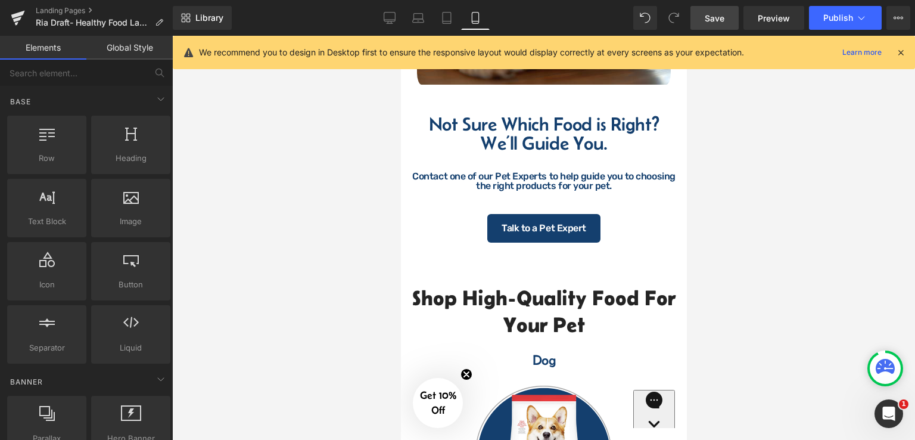
click at [459, 191] on div "Contact one of our Pet Experts to help guide you to choosing the right products…" at bounding box center [543, 181] width 263 height 19
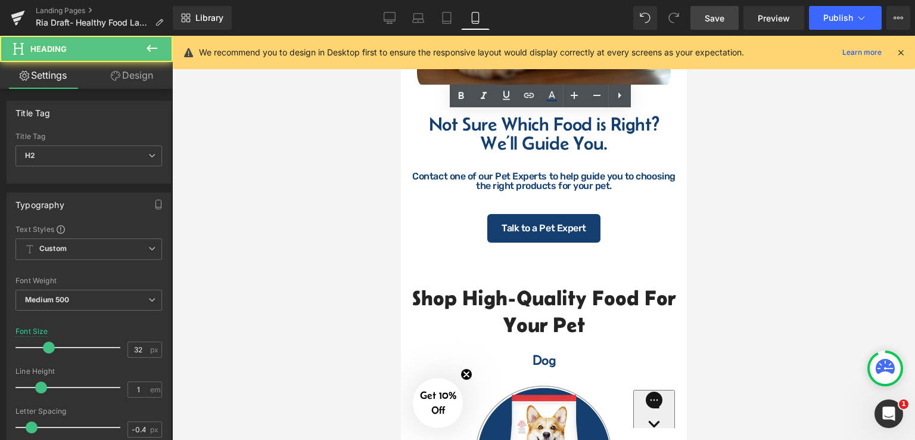
click at [503, 191] on div "Contact one of our Pet Experts to help guide you to choosing the right products…" at bounding box center [543, 181] width 263 height 19
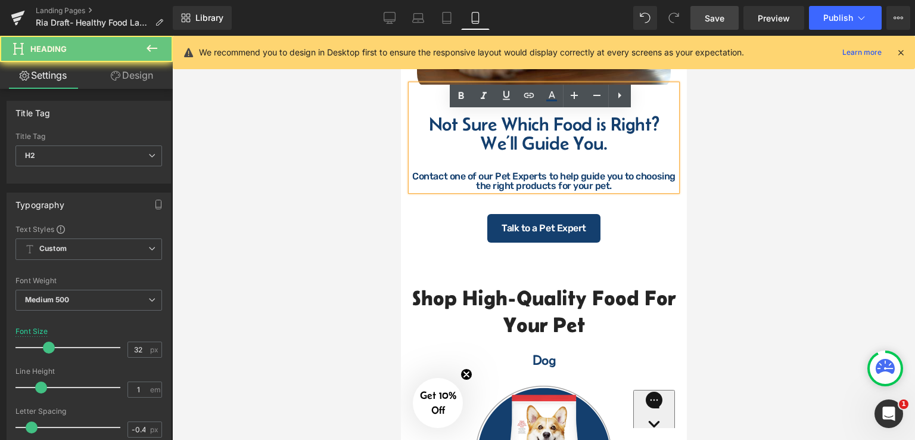
drag, startPoint x: 412, startPoint y: 200, endPoint x: 606, endPoint y: 216, distance: 194.8
click at [606, 191] on div "Contact one of our Pet Experts to help guide you to choosing the right products…" at bounding box center [543, 181] width 263 height 19
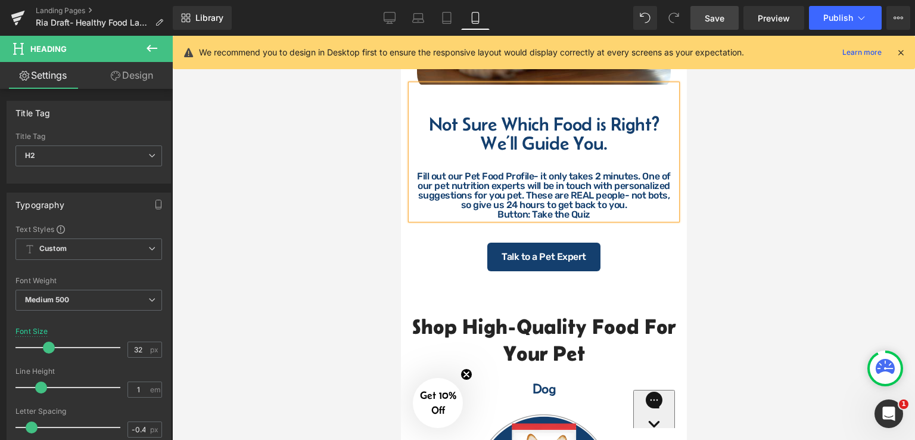
click at [629, 205] on div "Fill out our Pet Food Profile- it only takes 2 minutes. One of our pet nutritio…" at bounding box center [543, 191] width 263 height 38
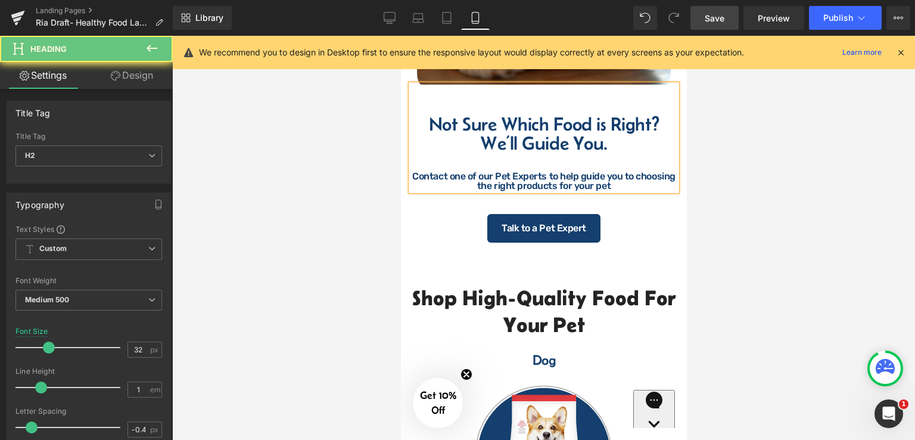
click at [609, 191] on div "Contact one of our Pet Experts to help guide you to choosing the right products…" at bounding box center [543, 181] width 263 height 19
drag, startPoint x: 609, startPoint y: 214, endPoint x: 413, endPoint y: 208, distance: 196.0
click at [413, 191] on div "Contact one of our Pet Experts to help guide you to choosing the right products…" at bounding box center [543, 181] width 263 height 19
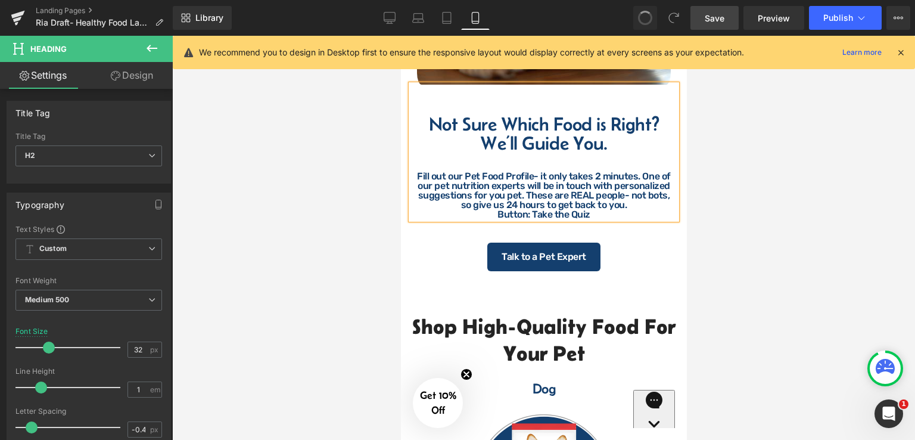
drag, startPoint x: 589, startPoint y: 220, endPoint x: 566, endPoint y: 215, distance: 23.8
click at [591, 210] on div "Fill out our Pet Food Profile- it only takes 2 minutes. One of our pet nutritio…" at bounding box center [543, 191] width 263 height 38
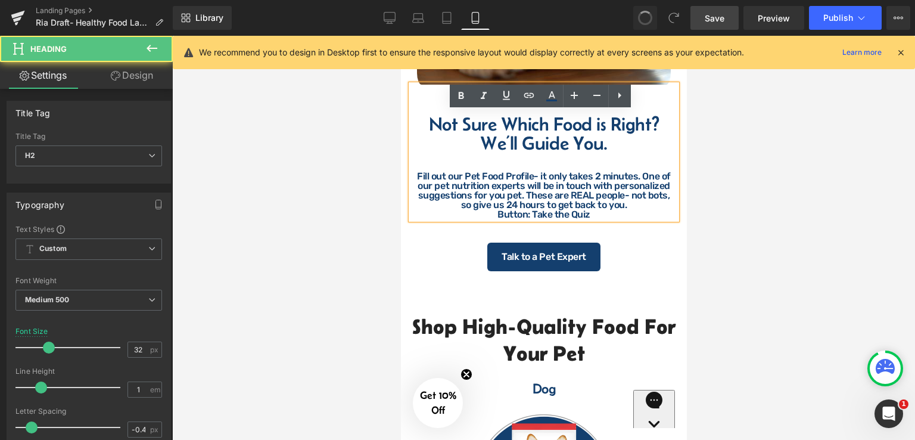
click at [516, 210] on div "Fill out our Pet Food Profile- it only takes 2 minutes. One of our pet nutritio…" at bounding box center [543, 191] width 263 height 38
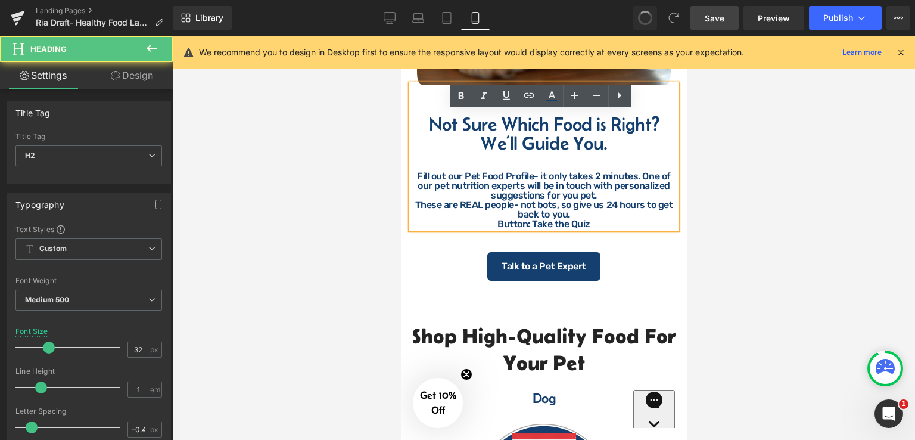
click at [627, 200] on div "Fill out our Pet Food Profile- it only takes 2 minutes. One of our pet nutritio…" at bounding box center [543, 186] width 263 height 29
click at [615, 219] on div "These are REAL people- not bots, so give us 24 hours to get back to you." at bounding box center [543, 209] width 263 height 19
click at [416, 219] on div "These are REAL people- not bots, so give us 24 hours to get back to you." at bounding box center [543, 209] width 263 height 19
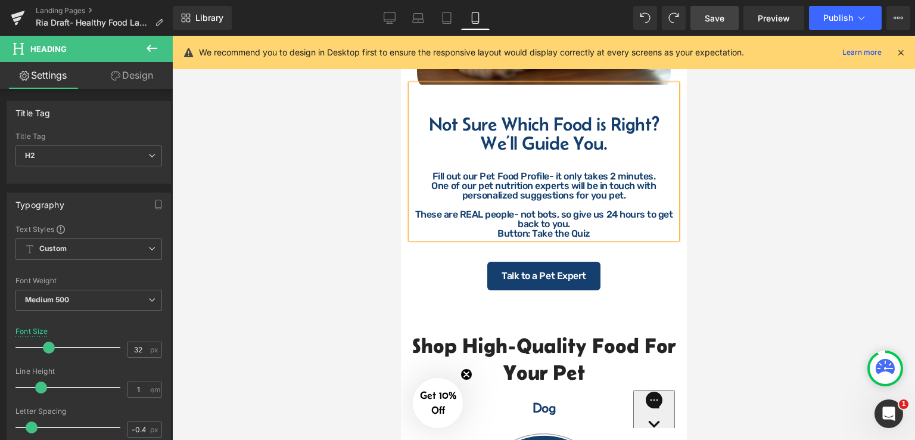
click at [432, 200] on div "One of our pet nutrition experts will be in touch with personalized suggestions…" at bounding box center [543, 190] width 263 height 19
click at [639, 210] on div at bounding box center [543, 205] width 263 height 10
click at [590, 229] on div "These are REAL people- not bots, so give us 24 hours to get back to you." at bounding box center [543, 219] width 263 height 19
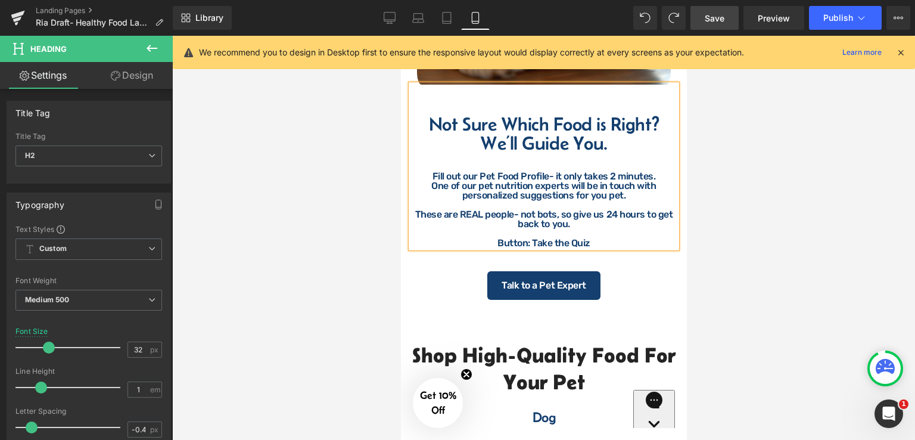
drag, startPoint x: 589, startPoint y: 271, endPoint x: 530, endPoint y: 271, distance: 59.6
click at [530, 248] on div "Button: Take the Quiz" at bounding box center [543, 243] width 263 height 10
click at [575, 281] on span "Talk to a Pet Expert" at bounding box center [543, 286] width 84 height 10
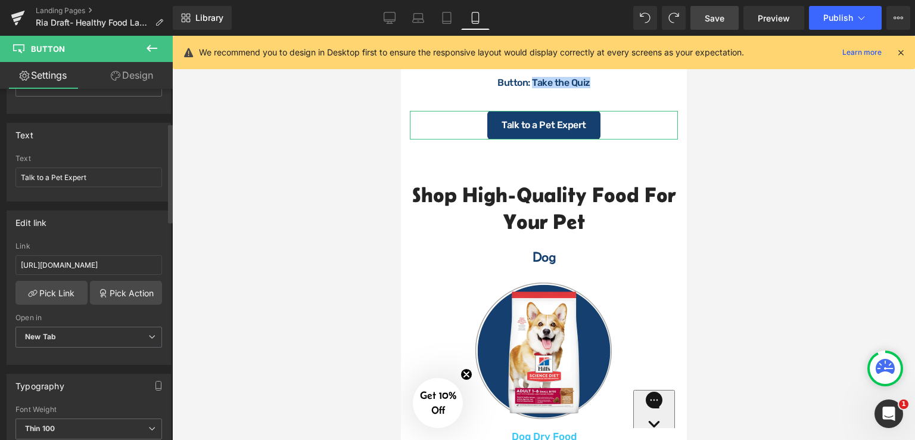
scroll to position [119, 0]
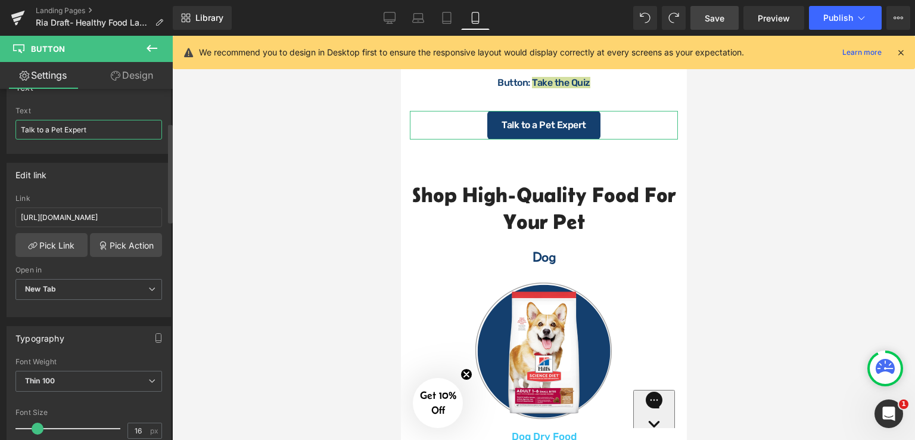
click at [0, 123] on div "Text Talk to a Pet Expert Text Talk to a Pet Expert" at bounding box center [89, 110] width 178 height 88
type input "Take the Quiz"
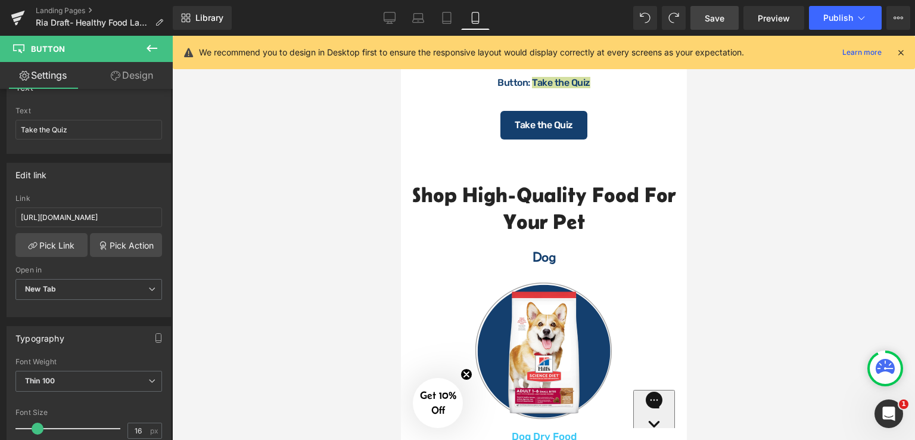
click at [713, 195] on div at bounding box center [543, 238] width 743 height 404
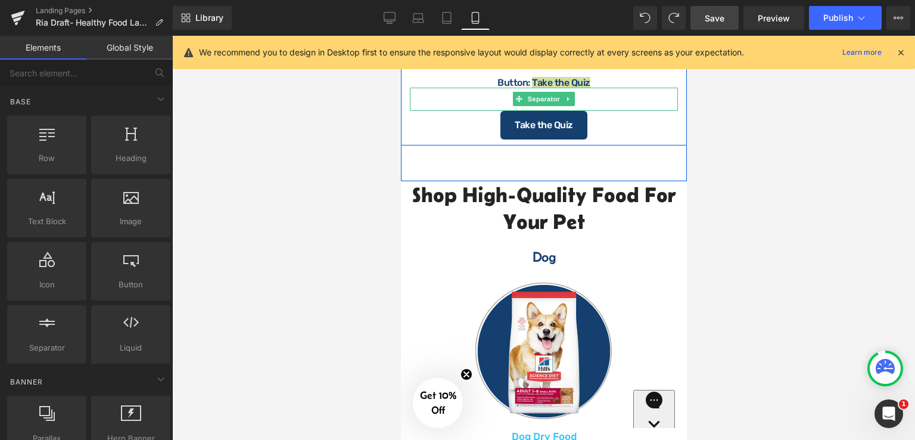
click at [511, 91] on div at bounding box center [543, 89] width 268 height 3
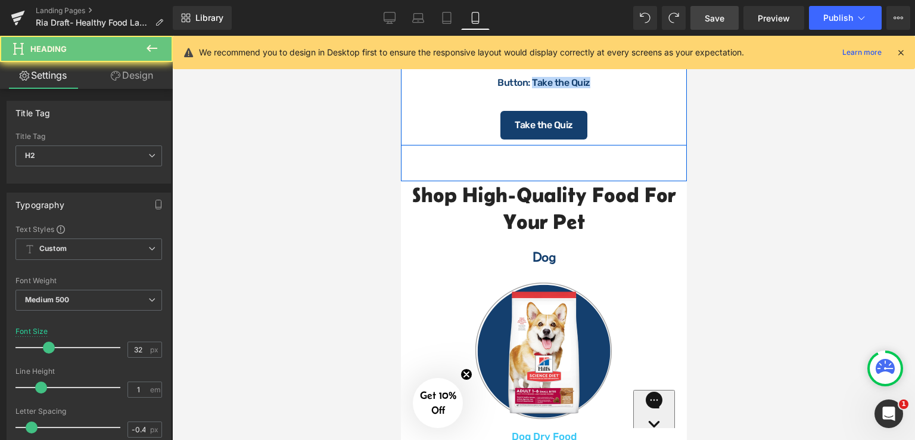
click at [525, 78] on div at bounding box center [543, 73] width 263 height 10
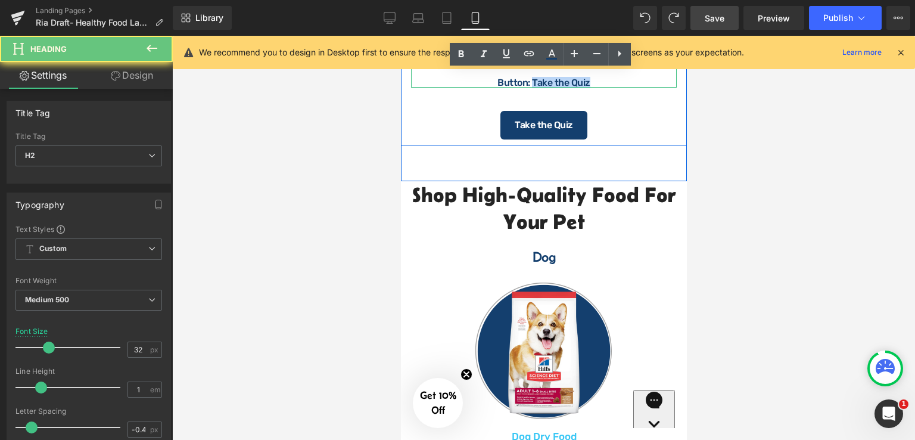
drag, startPoint x: 592, startPoint y: 232, endPoint x: 480, endPoint y: 229, distance: 112.0
click at [480, 88] on div "Button: Take the Quiz" at bounding box center [543, 83] width 263 height 10
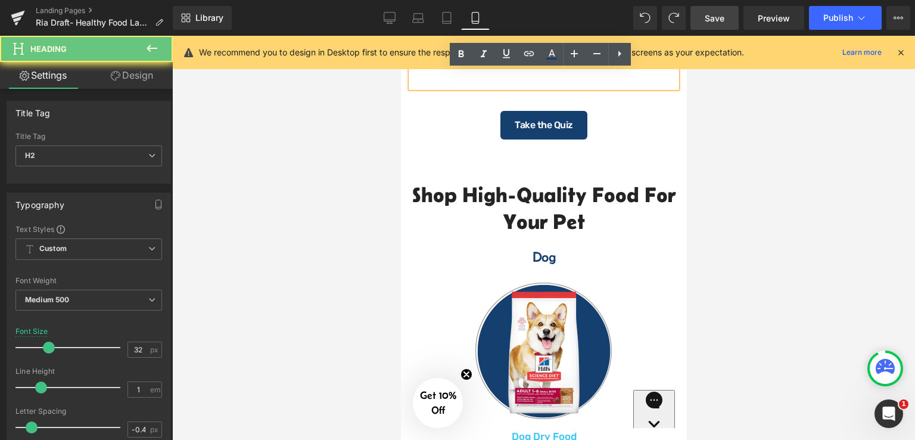
drag, startPoint x: 453, startPoint y: 104, endPoint x: 631, endPoint y: 129, distance: 179.3
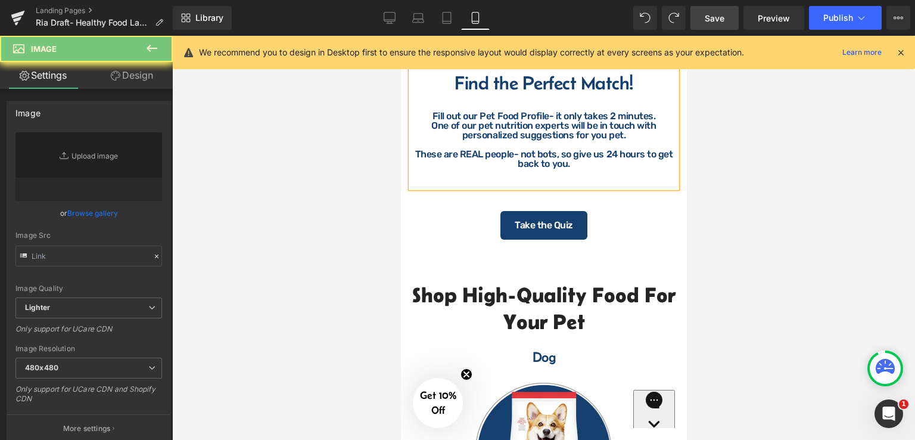
click at [106, 216] on link "Browse gallery" at bounding box center [92, 213] width 51 height 21
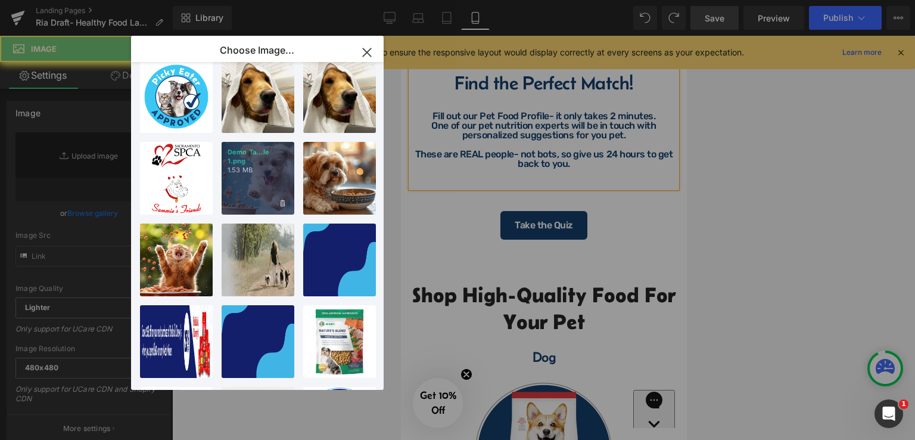
drag, startPoint x: 248, startPoint y: 177, endPoint x: 242, endPoint y: 162, distance: 16.0
click at [0, 0] on div "Demo Ta...le 1.png 1.53 MB" at bounding box center [0, 0] width 0 height 0
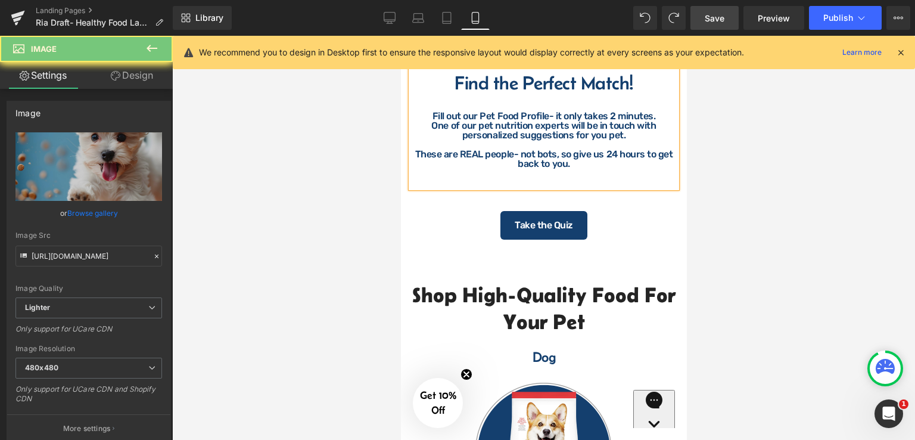
click at [726, 15] on link "Save" at bounding box center [714, 18] width 48 height 24
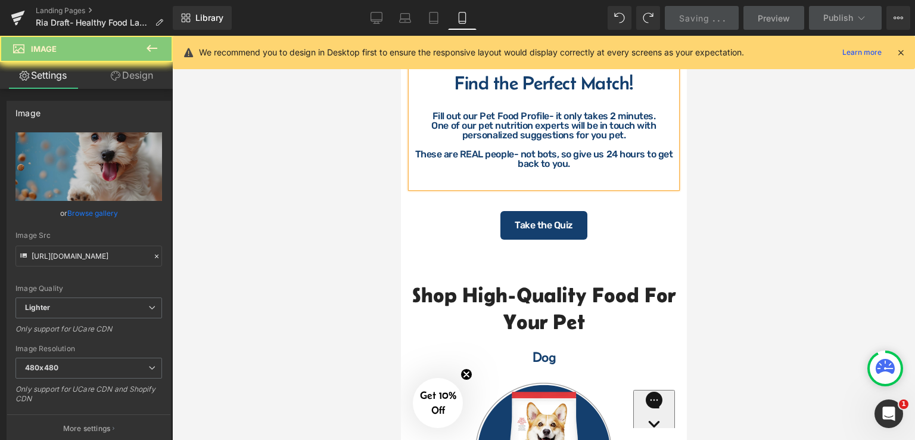
type input "[URL][DOMAIN_NAME]"
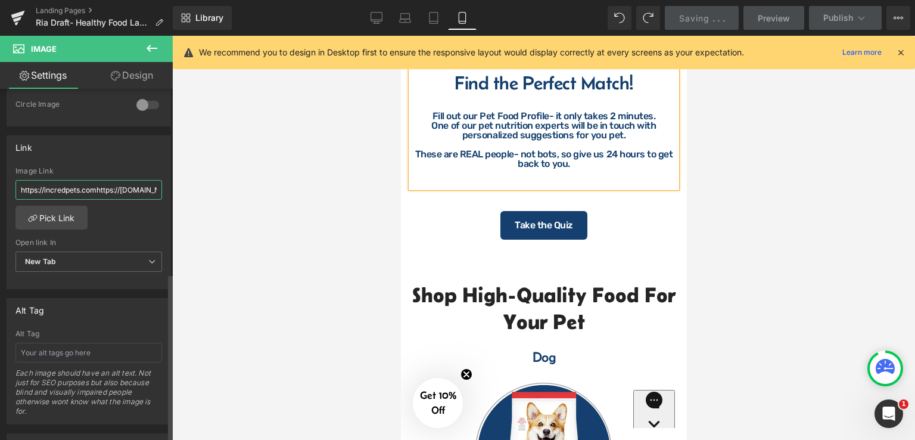
scroll to position [0, 0]
paste input "form.typeform.com/to/hMHcEeBI"
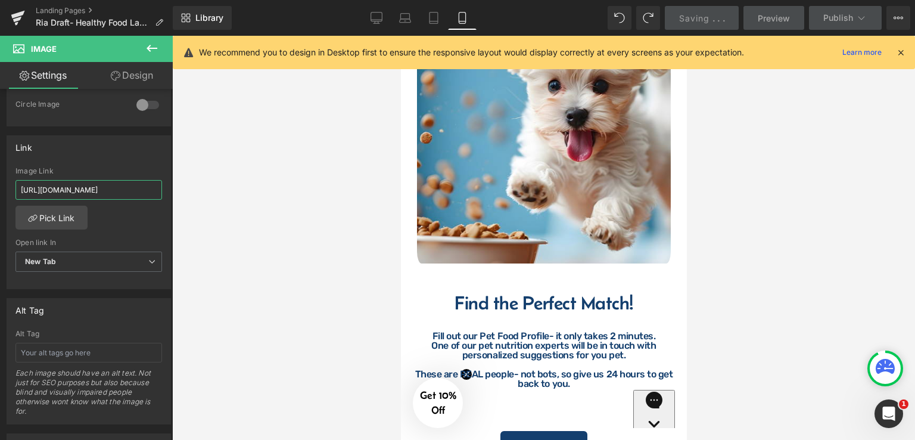
type input "https://form.typeform.com/to/hMHcEeBI"
click at [376, 18] on icon at bounding box center [376, 18] width 12 height 12
type input "https://ucarecdn.com/4397502d-e1a0-448a-8fd2-441bdc98dd4e/-/format/auto/-/previ…"
click at [706, 19] on span "Saving" at bounding box center [694, 18] width 30 height 10
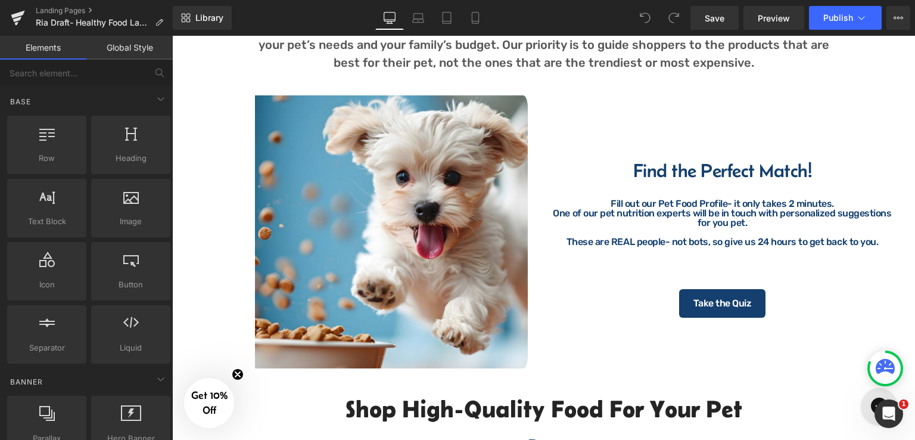
scroll to position [655, 0]
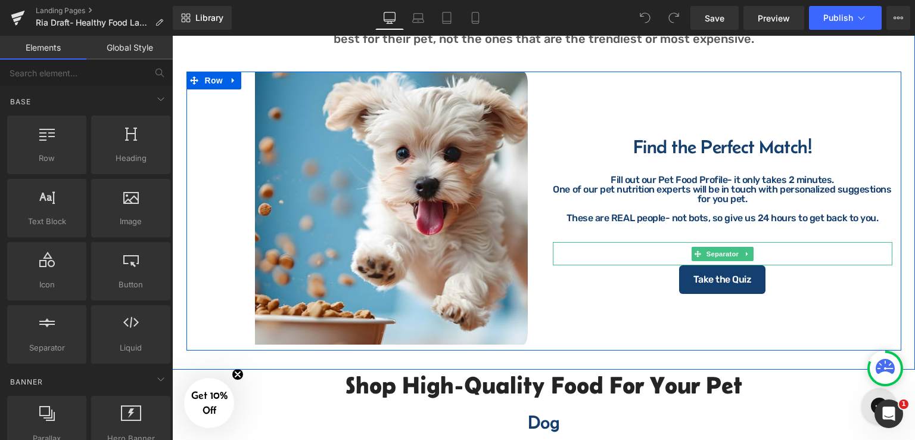
click at [774, 257] on hr at bounding box center [722, 256] width 157 height 17
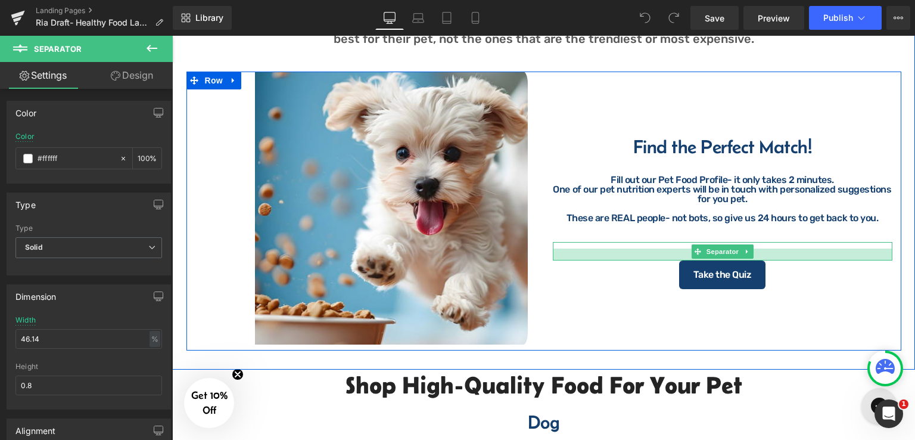
click at [774, 257] on div at bounding box center [723, 254] width 340 height 12
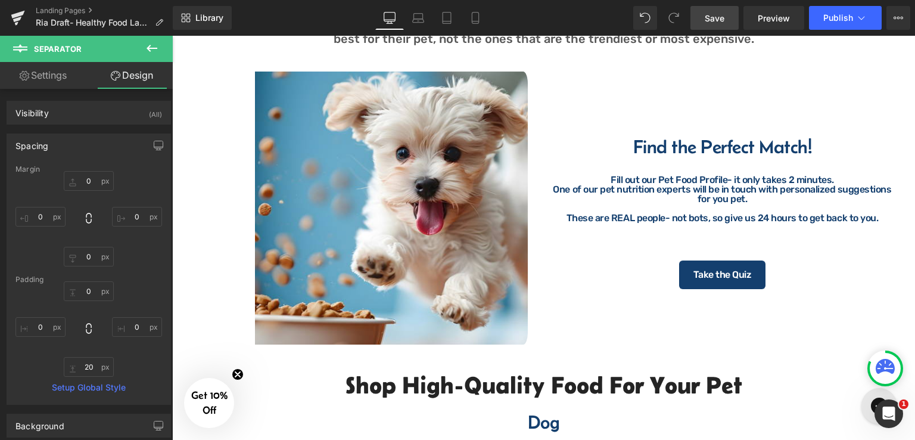
drag, startPoint x: 711, startPoint y: 21, endPoint x: 578, endPoint y: 176, distance: 203.2
click at [711, 21] on span "Save" at bounding box center [715, 18] width 20 height 13
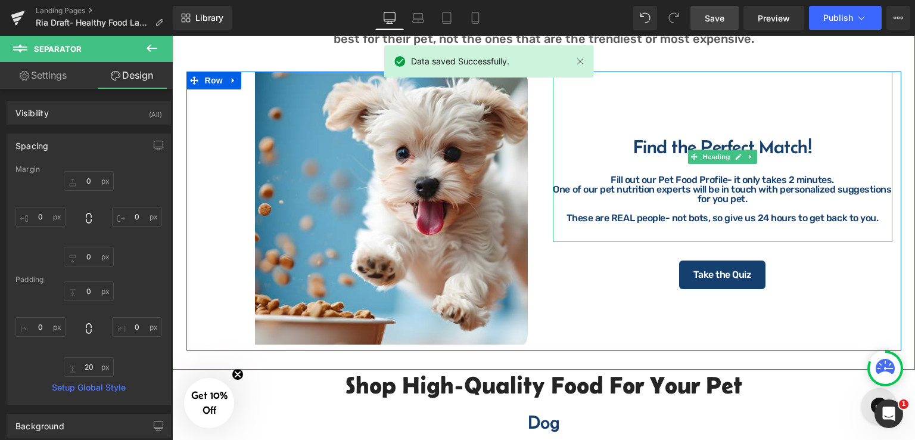
click at [824, 188] on div "One of our pet nutrition experts will be in touch with personalized suggestions…" at bounding box center [723, 194] width 340 height 19
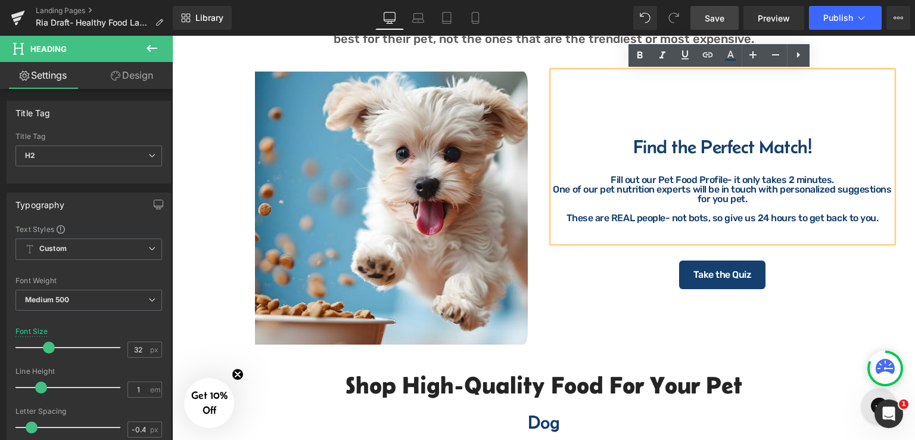
click at [830, 180] on div "Fill out our Pet Food Profile- it only takes 2 minutes." at bounding box center [723, 180] width 340 height 10
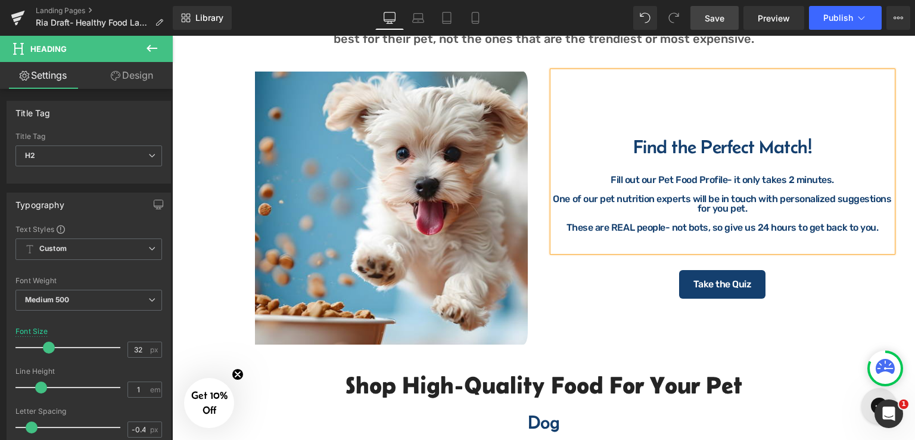
click at [712, 24] on link "Save" at bounding box center [714, 18] width 48 height 24
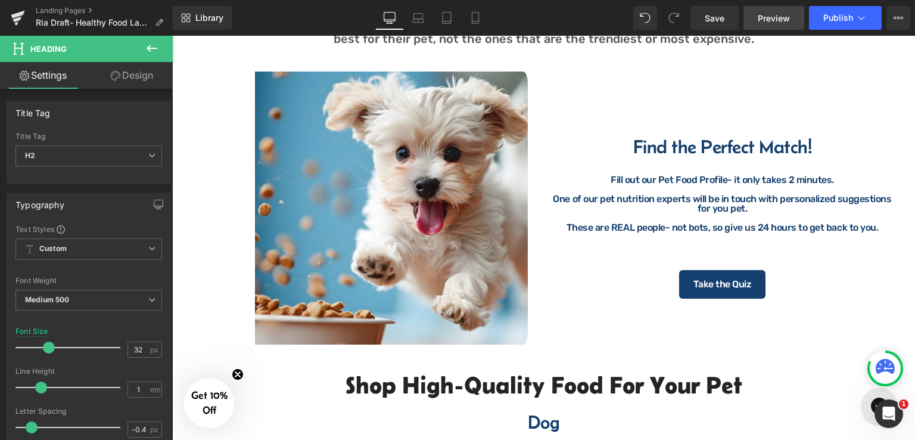
click at [782, 12] on span "Preview" at bounding box center [774, 18] width 32 height 13
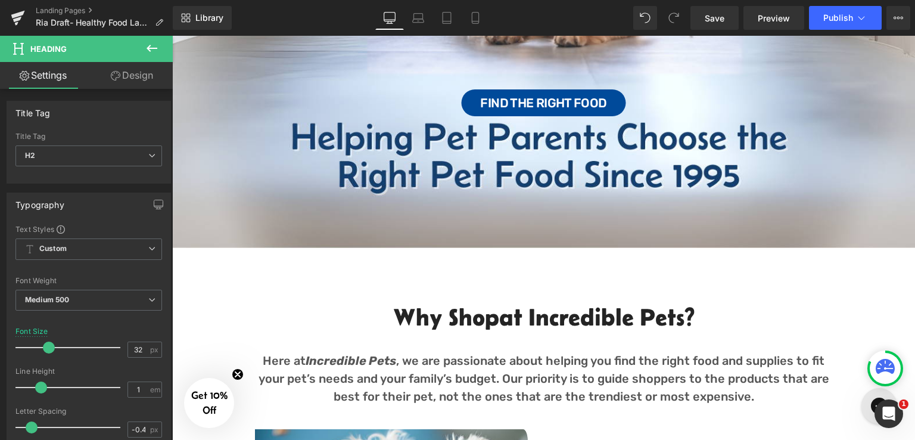
scroll to position [238, 0]
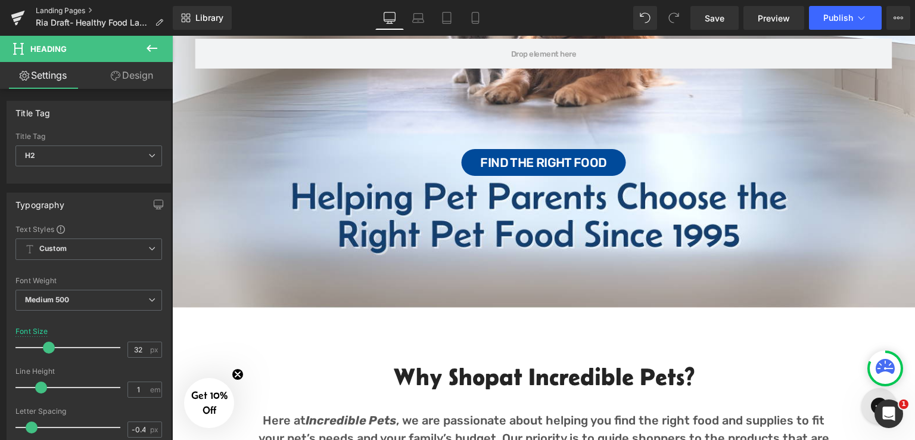
click at [77, 7] on link "Landing Pages" at bounding box center [104, 11] width 137 height 10
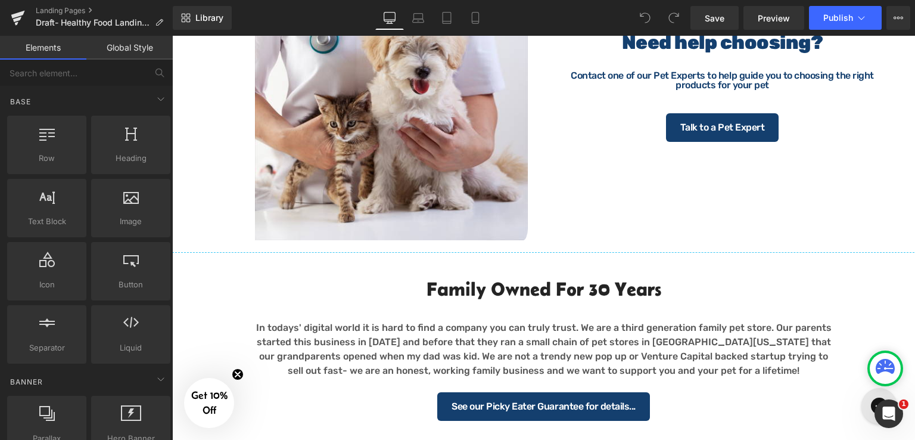
scroll to position [1429, 0]
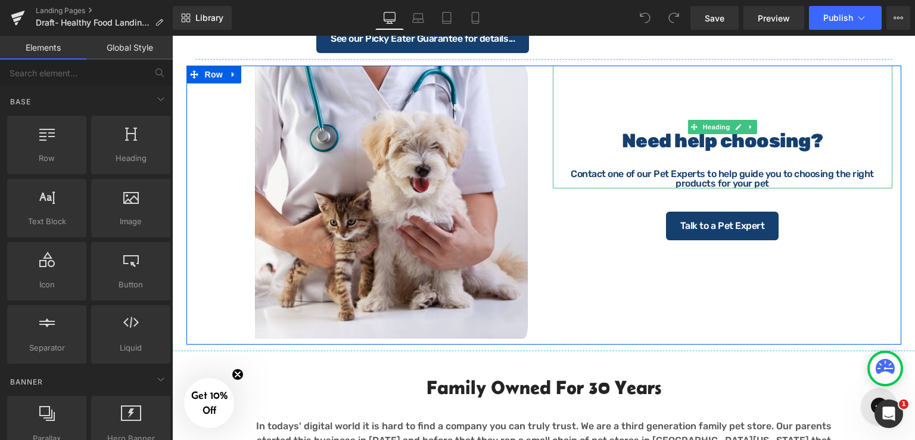
click at [644, 140] on strong "Need help choosing?" at bounding box center [722, 140] width 201 height 23
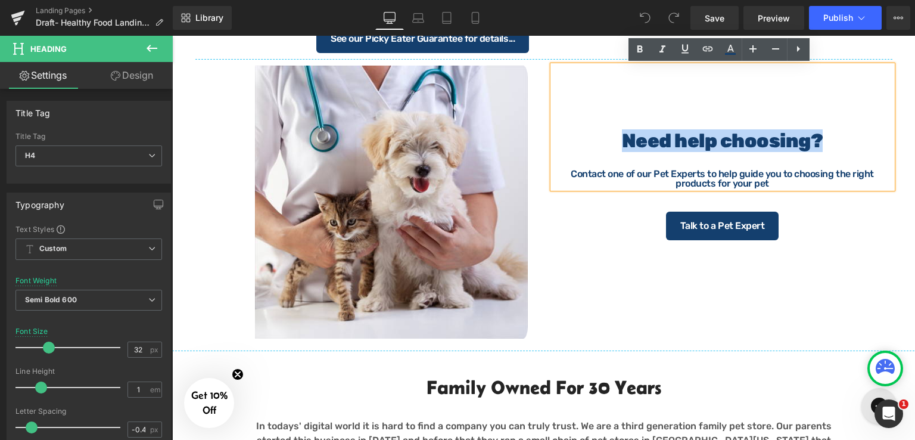
drag, startPoint x: 622, startPoint y: 139, endPoint x: 825, endPoint y: 144, distance: 202.6
click at [825, 144] on h4 "Need help choosing?" at bounding box center [723, 140] width 340 height 19
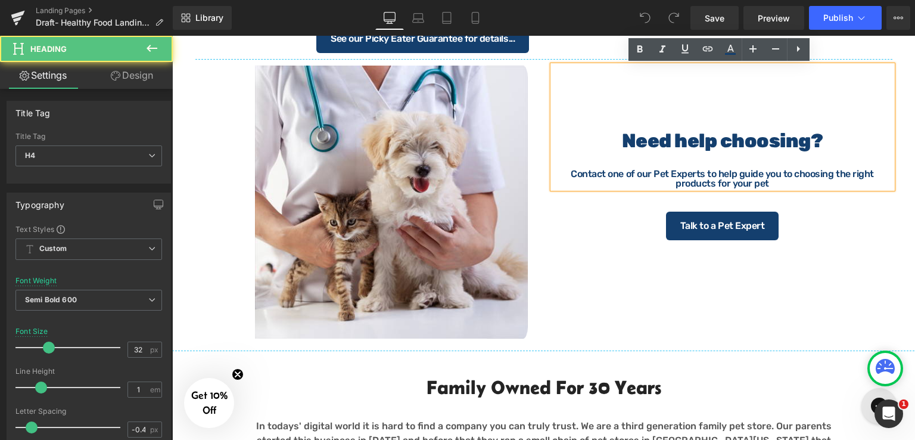
click at [649, 164] on div at bounding box center [723, 165] width 340 height 10
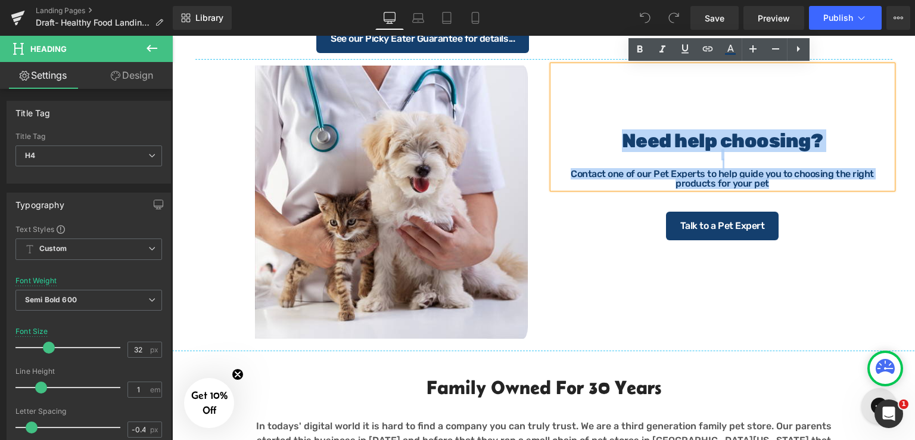
drag, startPoint x: 767, startPoint y: 180, endPoint x: 774, endPoint y: 182, distance: 6.8
click at [774, 182] on div "Need help choosing? Contact one of our Pet Experts to help guide you to choosin…" at bounding box center [723, 127] width 340 height 123
copy div "Need help choosing? Contact one of our Pet Experts to help guide you to choosin…"
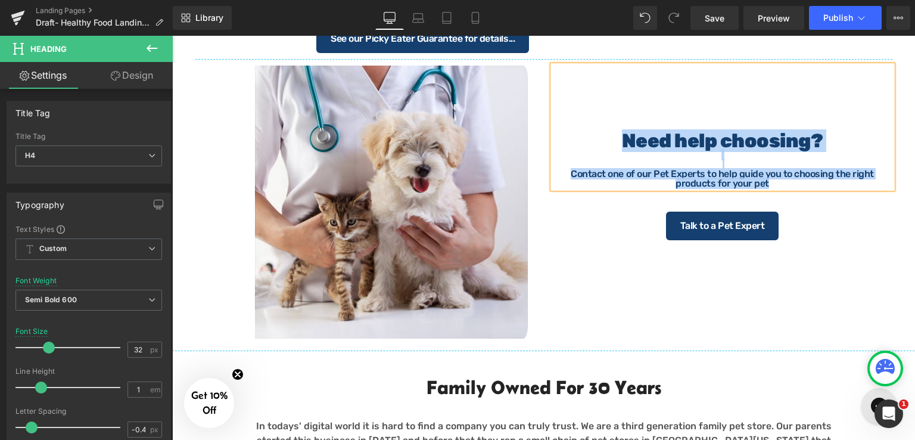
drag, startPoint x: 870, startPoint y: 216, endPoint x: 726, endPoint y: 239, distance: 146.0
click at [870, 216] on div "Talk to a Pet Expert" at bounding box center [723, 225] width 340 height 29
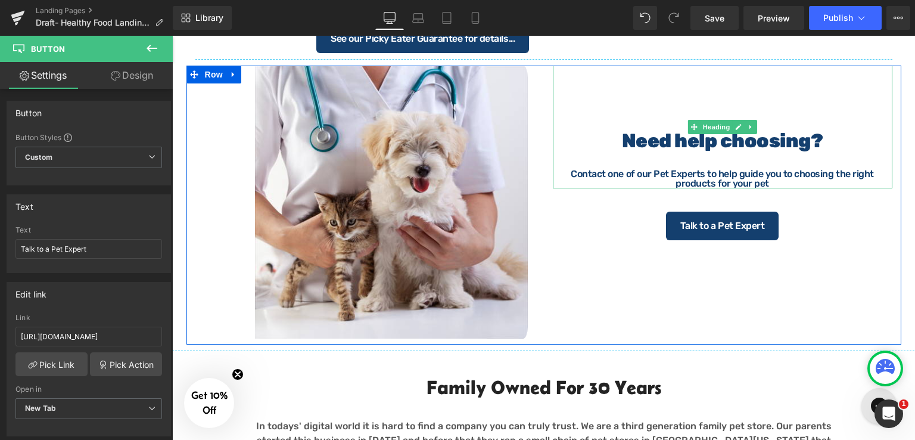
click at [700, 143] on strong "Need help choosing?" at bounding box center [722, 140] width 201 height 23
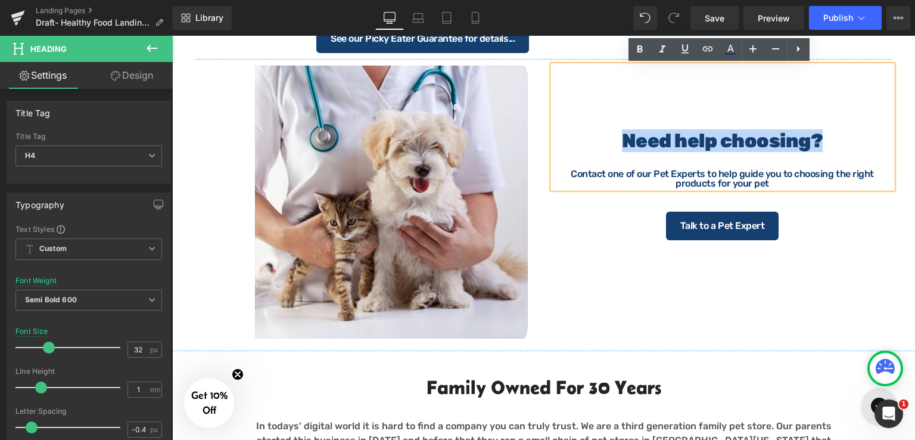
drag, startPoint x: 622, startPoint y: 137, endPoint x: 822, endPoint y: 134, distance: 200.2
click at [822, 134] on h4 "Need help choosing?" at bounding box center [723, 140] width 340 height 19
paste div
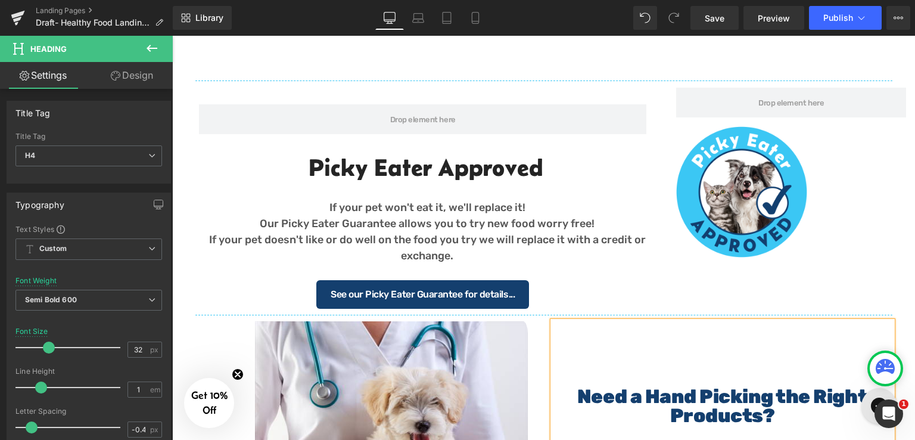
scroll to position [1191, 0]
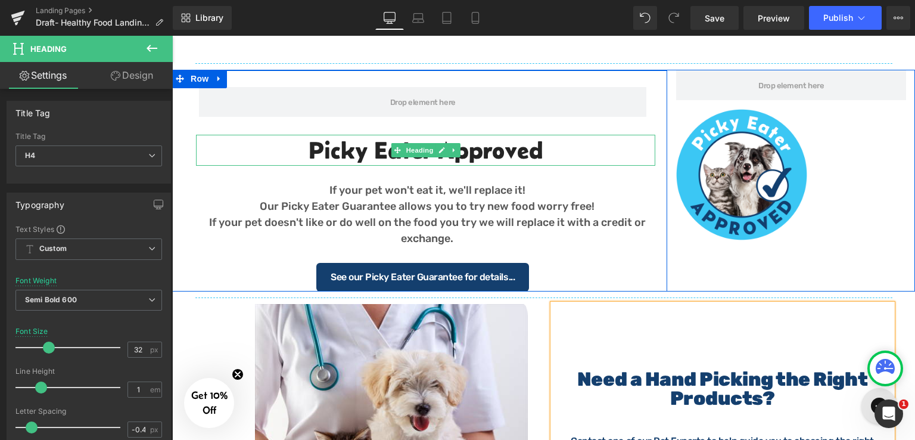
click at [527, 150] on h2 "Picky Eater Approved" at bounding box center [425, 150] width 459 height 31
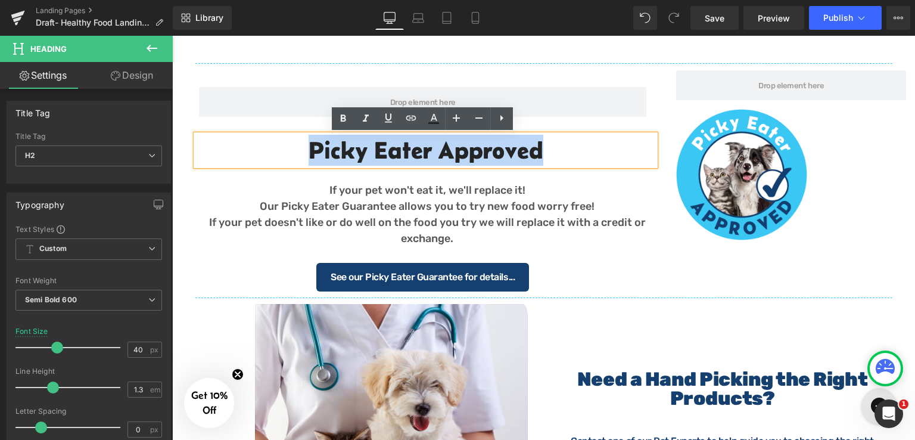
drag, startPoint x: 538, startPoint y: 151, endPoint x: 300, endPoint y: 147, distance: 238.3
click at [300, 147] on h2 "Picky Eater Approved" at bounding box center [425, 150] width 459 height 31
copy h2 "Picky Eater Approved"
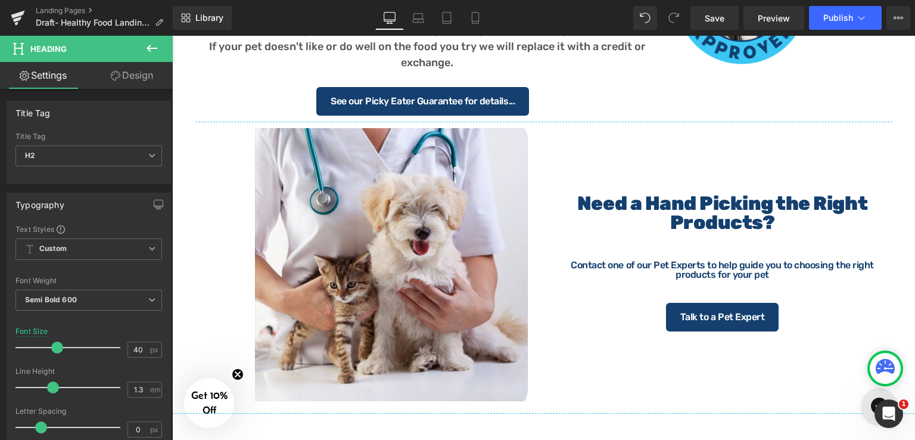
scroll to position [1370, 0]
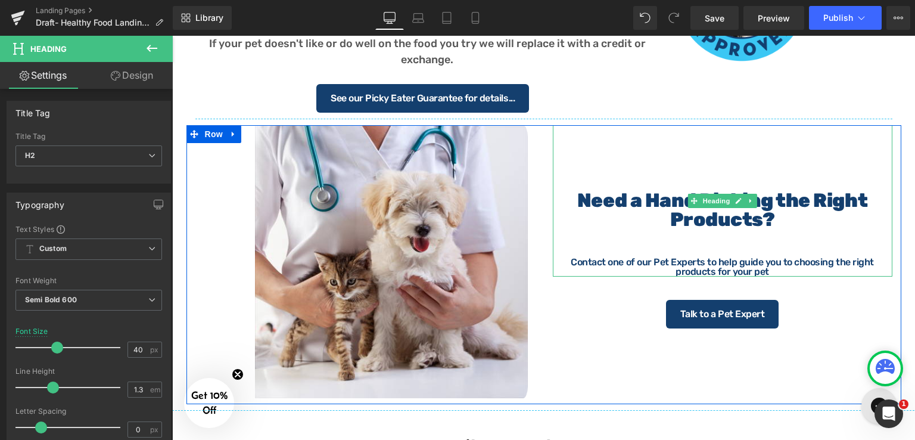
click at [782, 226] on h4 "Need a Hand Picking the Right Products?" at bounding box center [723, 210] width 340 height 38
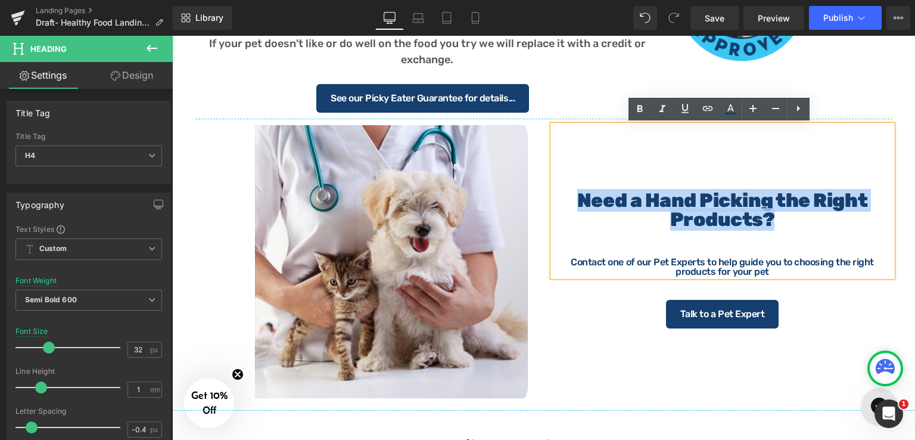
drag, startPoint x: 781, startPoint y: 222, endPoint x: 559, endPoint y: 207, distance: 222.7
click at [559, 207] on h4 "Need a Hand Picking the Right Products?" at bounding box center [723, 210] width 340 height 38
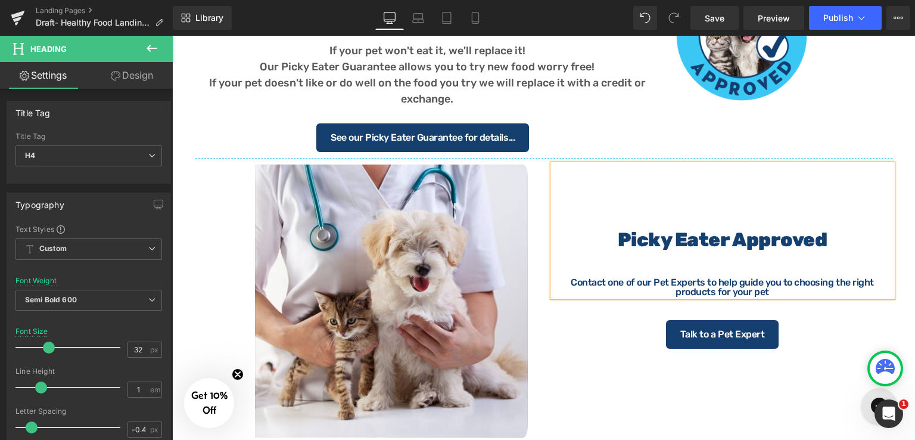
scroll to position [1251, 0]
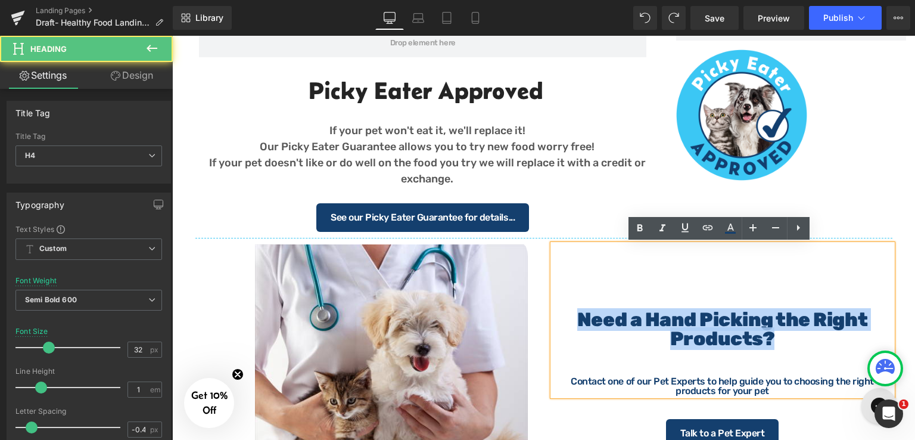
drag, startPoint x: 780, startPoint y: 339, endPoint x: 558, endPoint y: 292, distance: 227.1
click at [558, 292] on div "Need a Hand Picking the Right Products? Contact one of our Pet Experts to help …" at bounding box center [723, 319] width 340 height 151
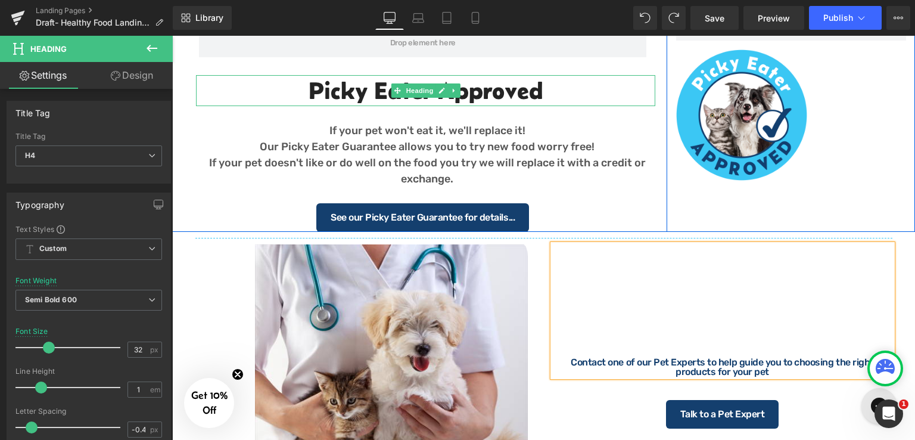
click at [303, 88] on h2 "Picky Eater Approved" at bounding box center [425, 90] width 459 height 31
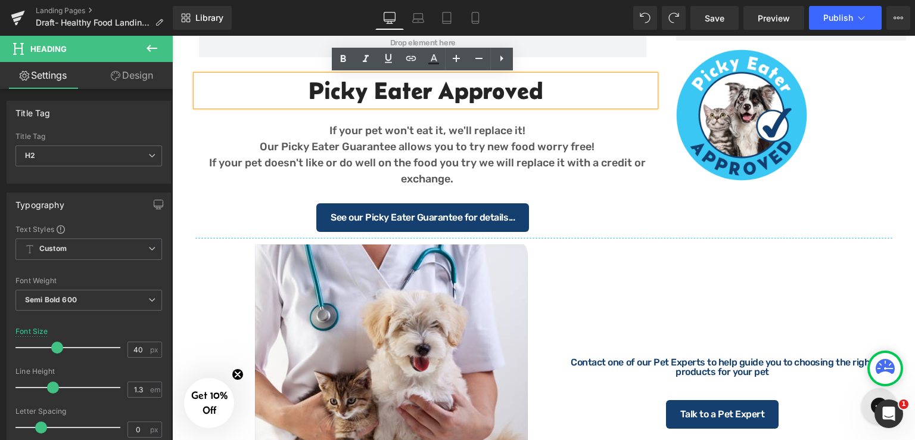
click at [551, 93] on h2 "Picky Eater Approved" at bounding box center [425, 90] width 459 height 31
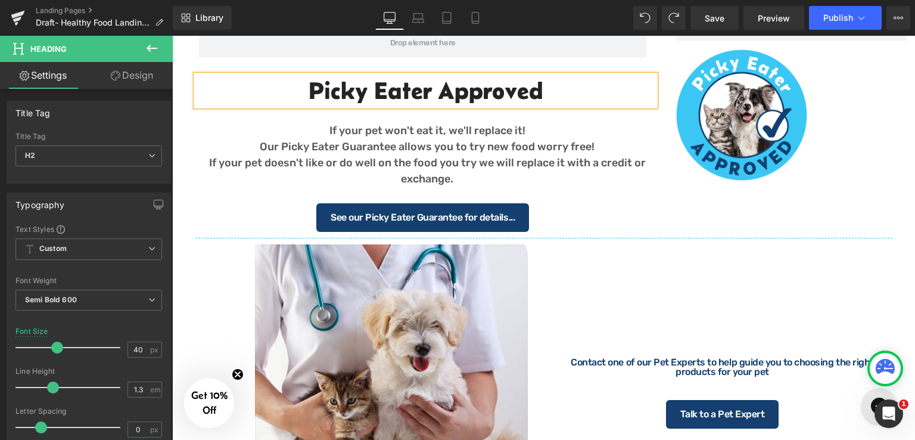
copy h2 "Picky Eater Approved"
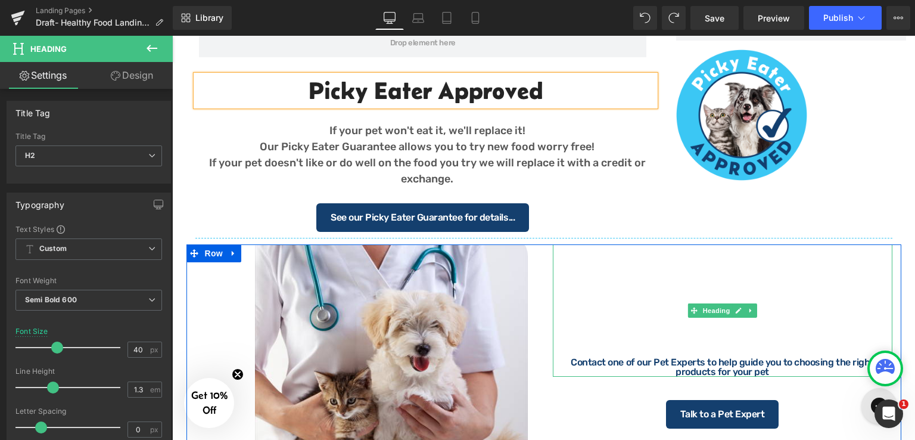
click at [704, 332] on div at bounding box center [723, 334] width 340 height 10
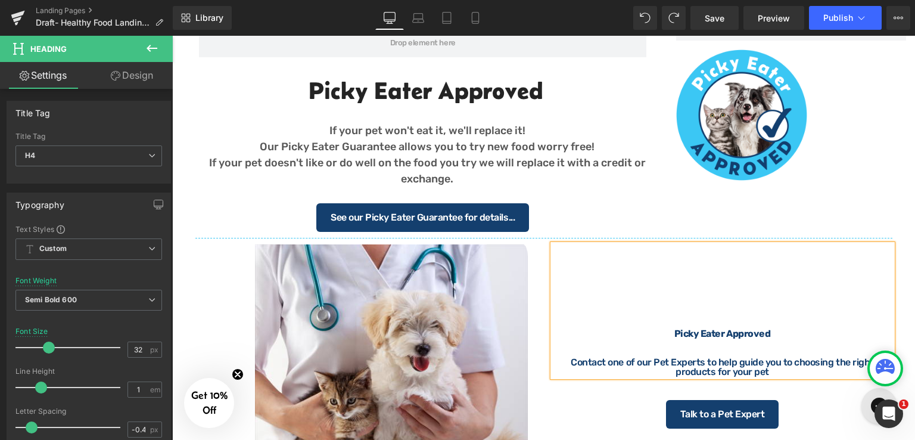
drag, startPoint x: 669, startPoint y: 332, endPoint x: 807, endPoint y: 334, distance: 138.2
click at [807, 334] on div "Picky Eater Approved" at bounding box center [723, 334] width 340 height 10
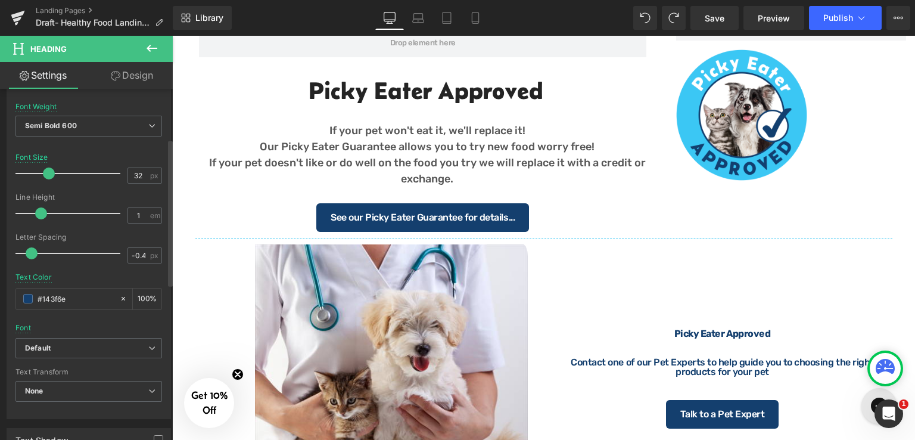
scroll to position [238, 0]
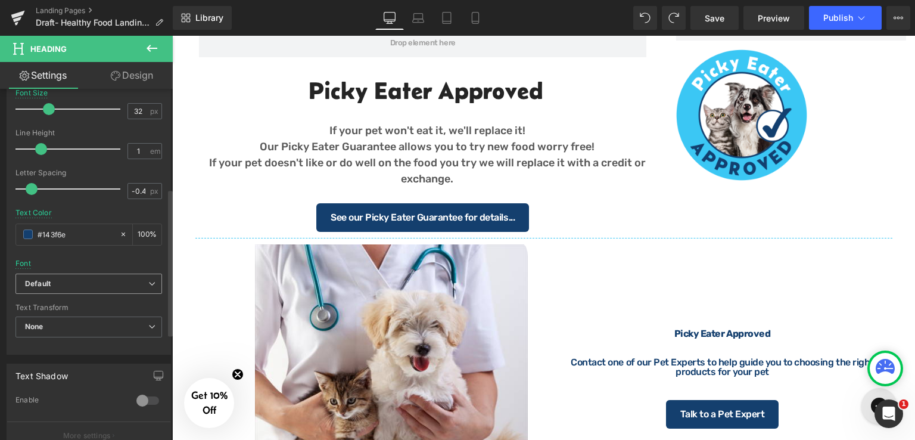
click at [69, 279] on b "Default" at bounding box center [86, 284] width 123 height 10
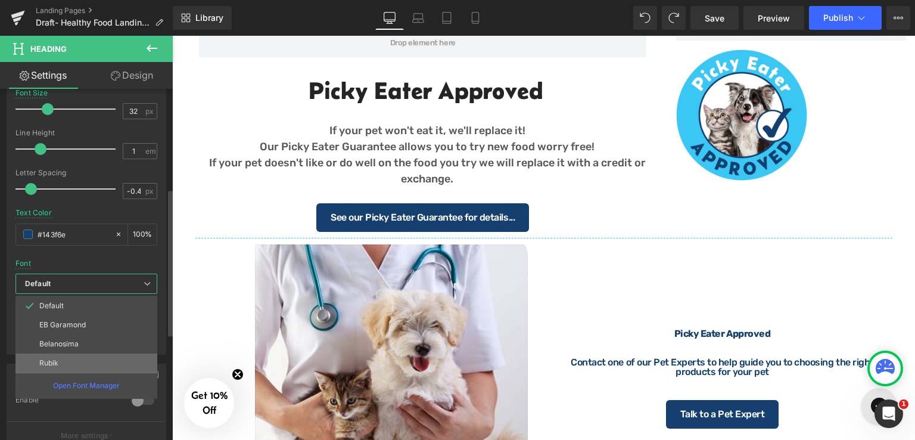
click at [70, 357] on li "Rubik" at bounding box center [86, 362] width 142 height 19
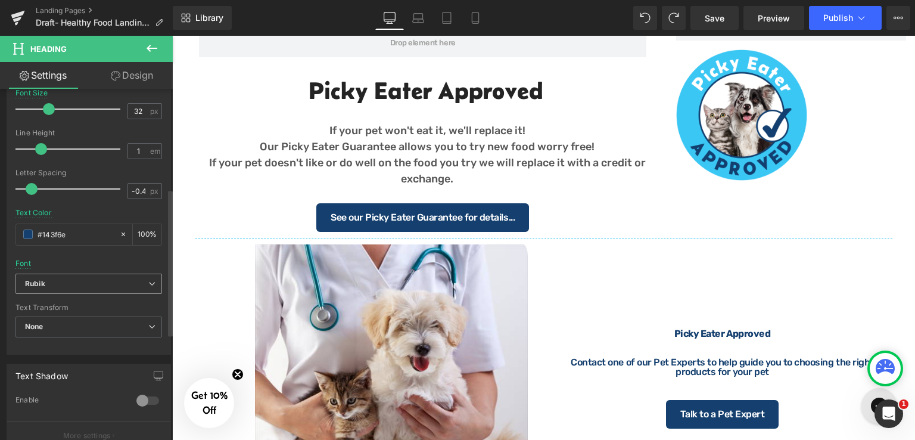
click at [85, 284] on b "Rubik" at bounding box center [86, 284] width 123 height 10
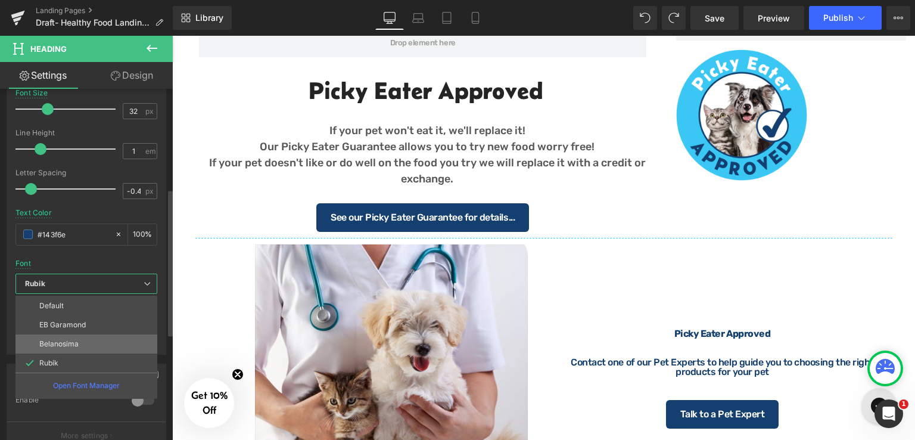
click at [83, 348] on li "Belanosima" at bounding box center [86, 343] width 142 height 19
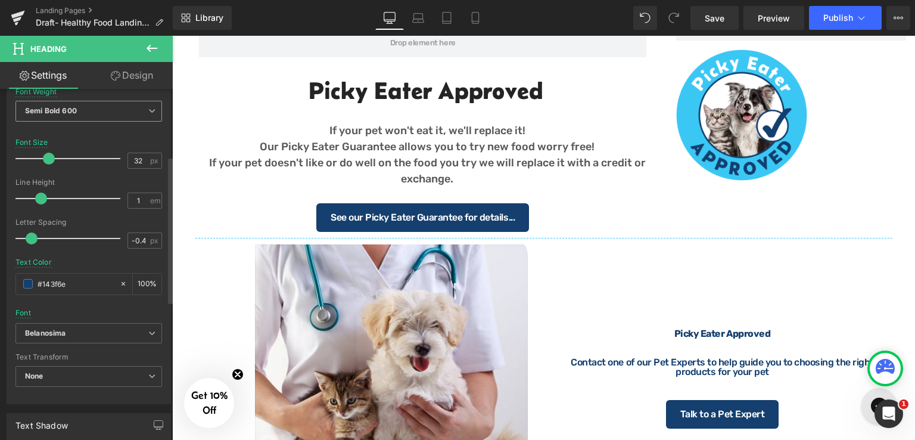
scroll to position [119, 0]
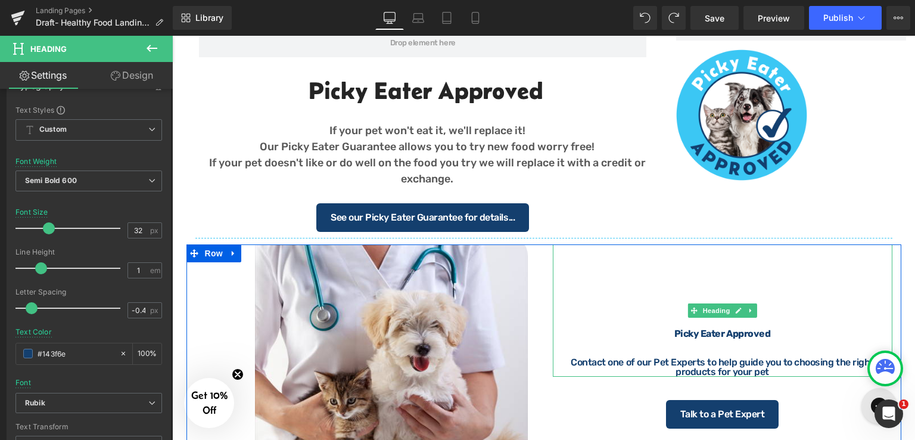
click at [789, 339] on div at bounding box center [723, 343] width 340 height 10
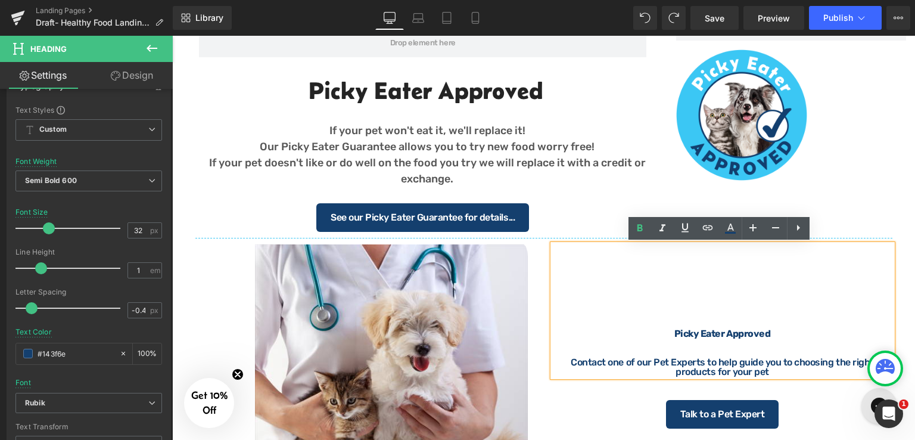
drag, startPoint x: 773, startPoint y: 335, endPoint x: 661, endPoint y: 337, distance: 112.0
click at [661, 337] on div "Picky Eater Approved" at bounding box center [723, 334] width 340 height 10
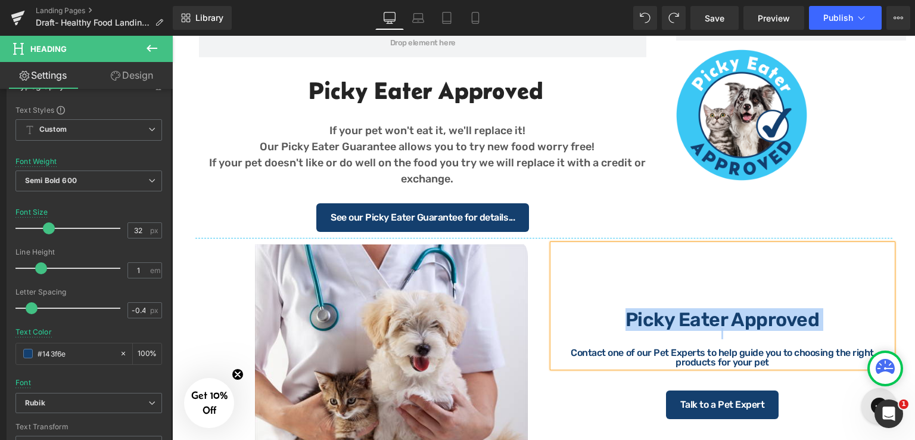
drag, startPoint x: 617, startPoint y: 321, endPoint x: 834, endPoint y: 331, distance: 217.0
click at [834, 331] on div "Picky Eater Approved Contact one of our Pet Experts to help guide you to choosi…" at bounding box center [723, 305] width 340 height 123
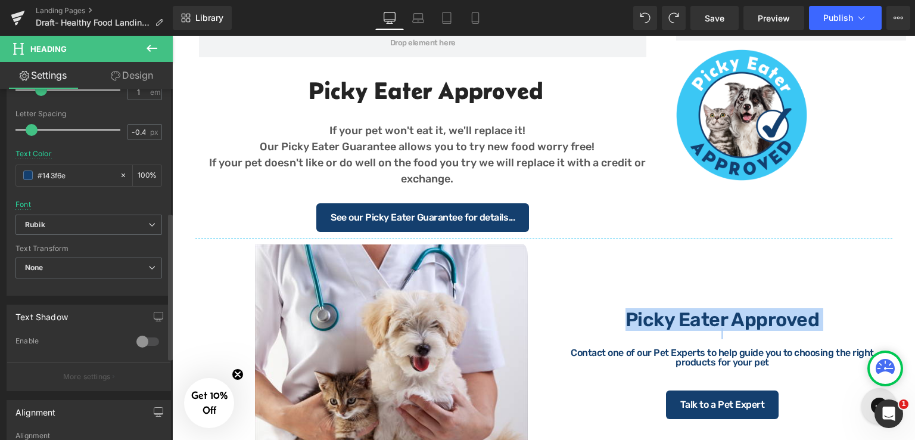
scroll to position [298, 0]
click at [98, 222] on b "Rubik" at bounding box center [86, 224] width 123 height 10
click at [148, 223] on icon at bounding box center [151, 223] width 7 height 7
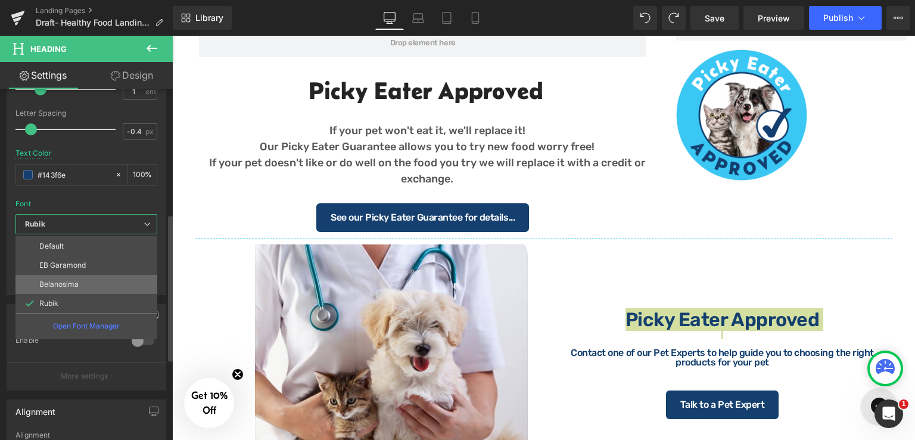
click at [85, 284] on li "Belanosima" at bounding box center [86, 284] width 142 height 19
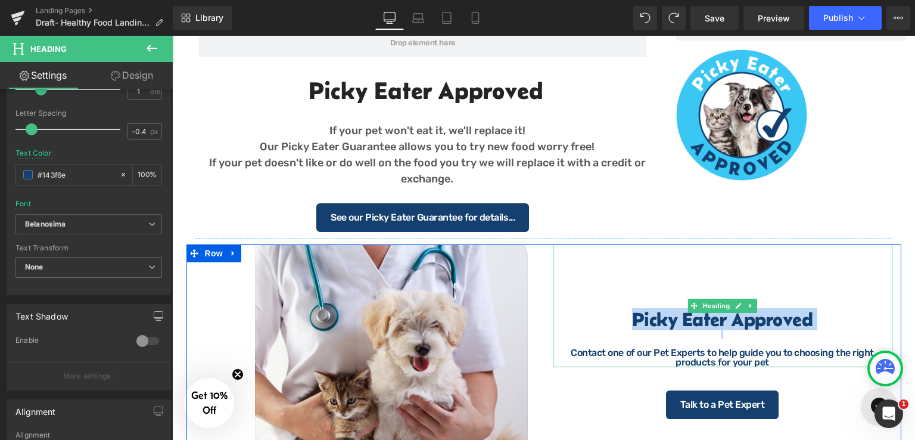
click at [758, 329] on div at bounding box center [723, 334] width 340 height 10
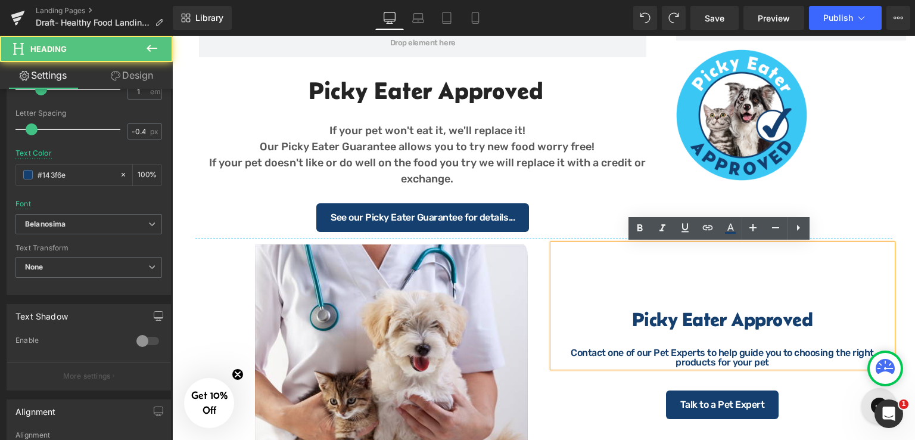
click at [814, 314] on h4 "Picky Eater Approved" at bounding box center [723, 319] width 340 height 19
click at [831, 294] on div "Picky Eater Approved Contact one of our Pet Experts to help guide you to choosi…" at bounding box center [723, 305] width 340 height 123
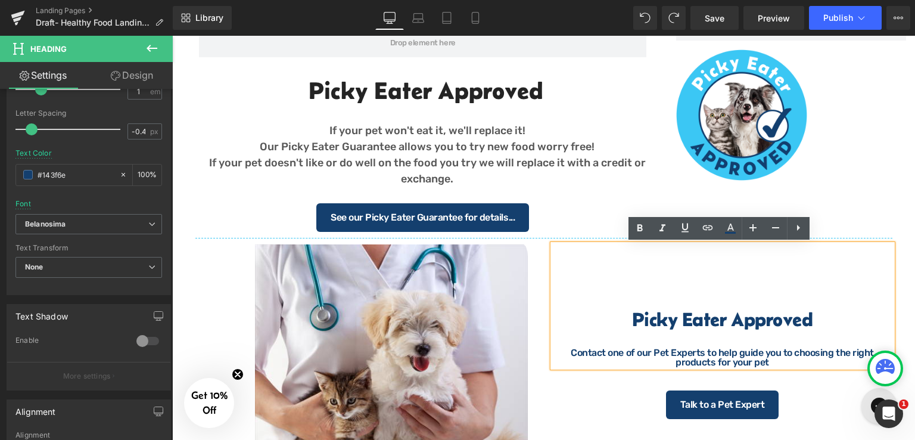
drag, startPoint x: 812, startPoint y: 320, endPoint x: 630, endPoint y: 322, distance: 182.3
click at [630, 322] on h4 "Picky Eater Approved" at bounding box center [723, 319] width 340 height 19
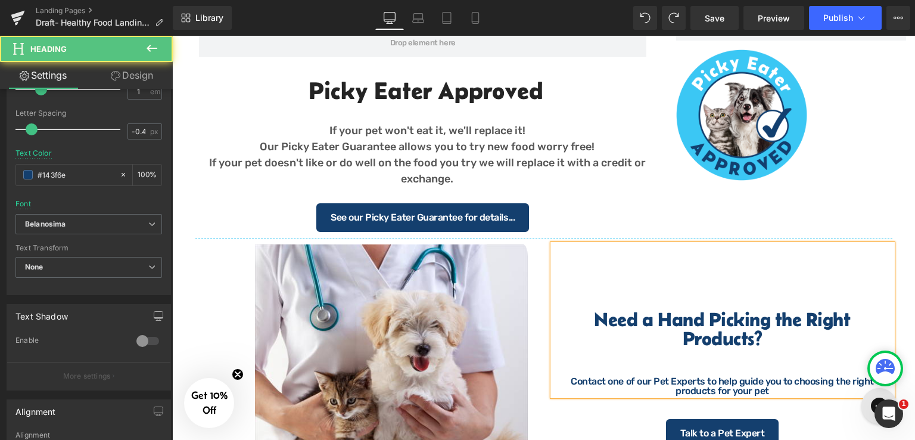
click at [802, 318] on h4 "Need a Hand Picking the Right Products?" at bounding box center [723, 329] width 340 height 38
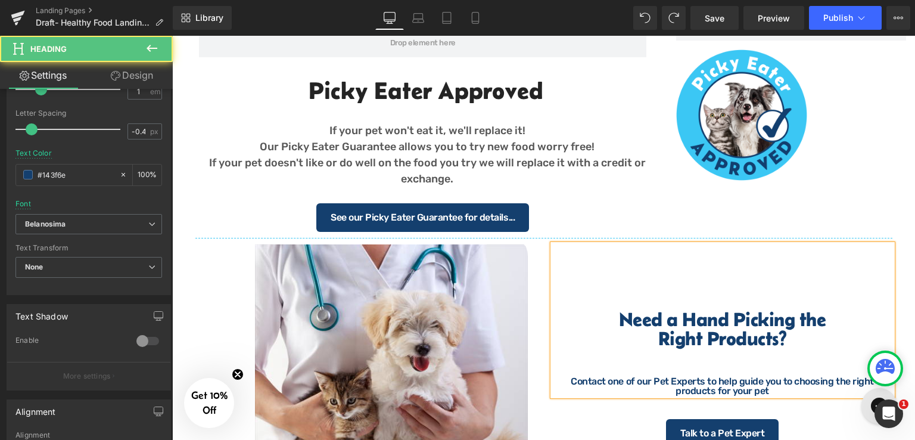
click at [795, 344] on h4 "Right Products?" at bounding box center [723, 338] width 340 height 19
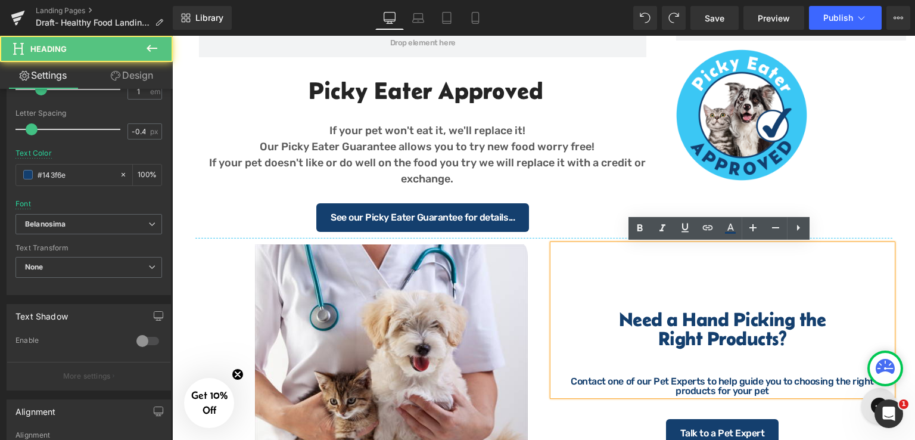
scroll to position [1310, 0]
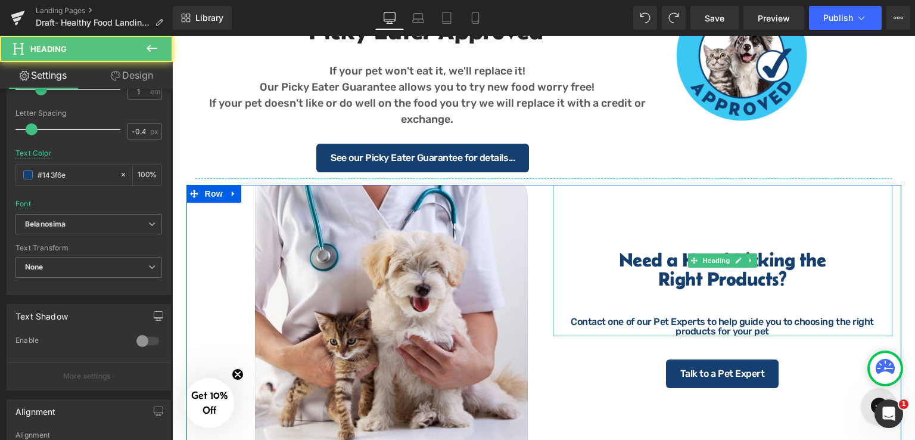
click at [860, 266] on h4 "Need a Hand Picking the" at bounding box center [723, 259] width 340 height 19
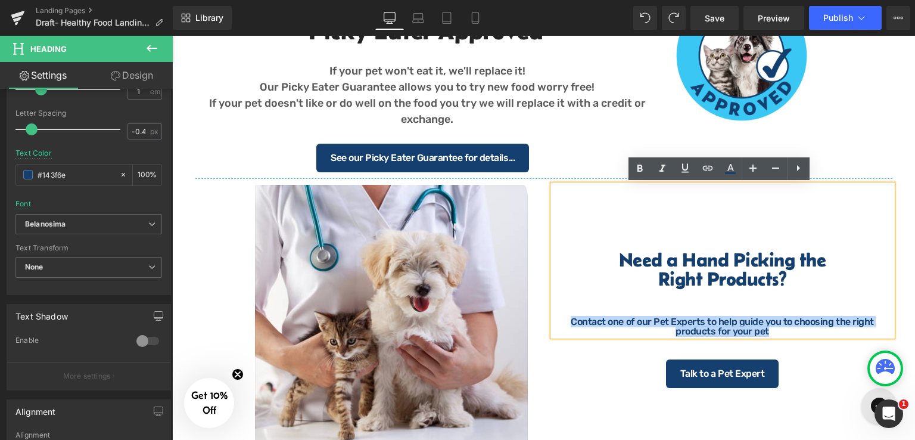
drag, startPoint x: 550, startPoint y: 319, endPoint x: 761, endPoint y: 330, distance: 211.2
click at [761, 330] on div "Contact one of our Pet Experts to help guide you to choosing the right products…" at bounding box center [723, 326] width 340 height 19
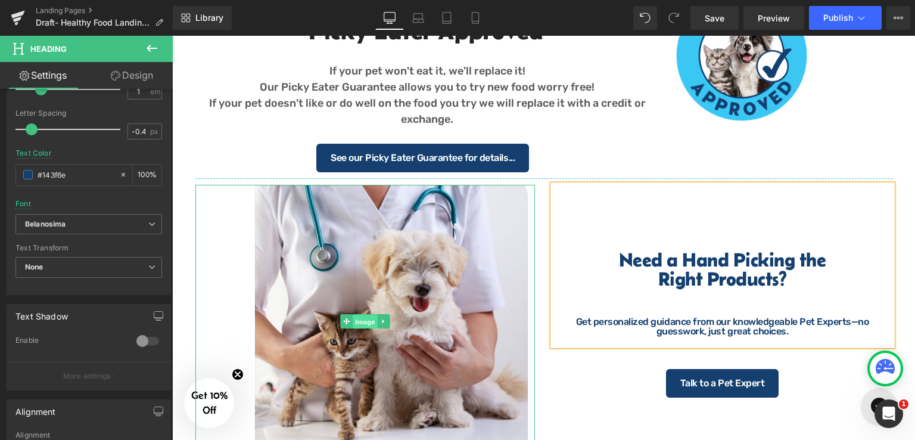
click at [357, 320] on span "Image" at bounding box center [365, 321] width 25 height 14
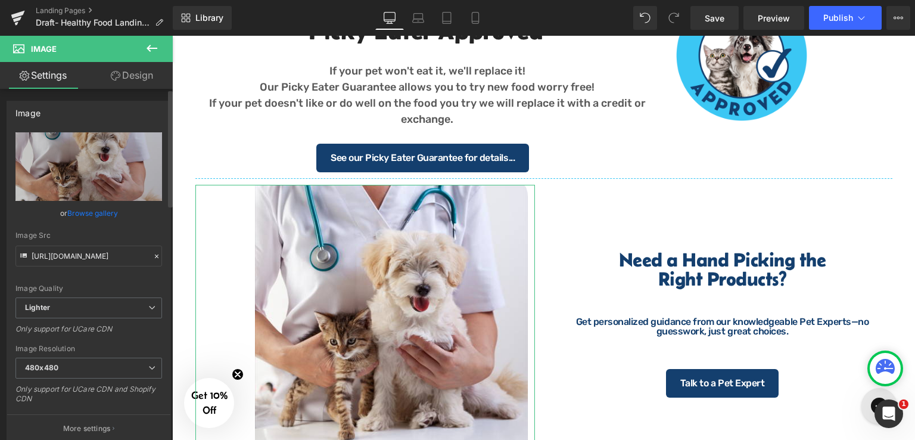
click at [93, 211] on link "Browse gallery" at bounding box center [92, 213] width 51 height 21
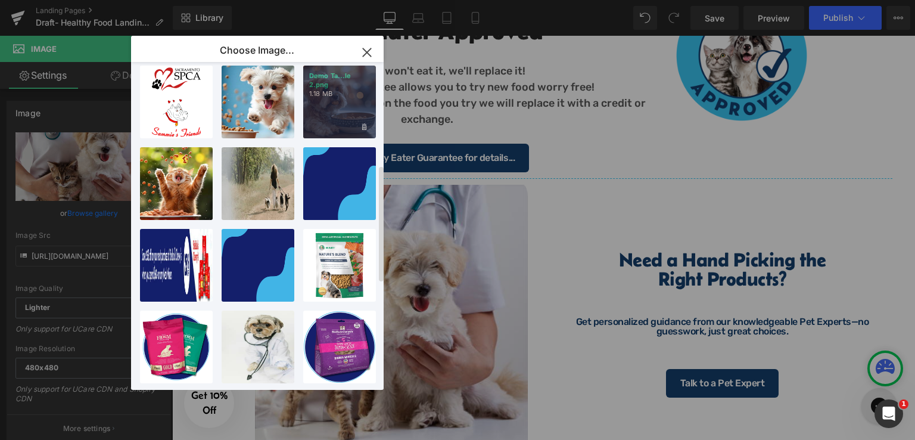
scroll to position [171, 0]
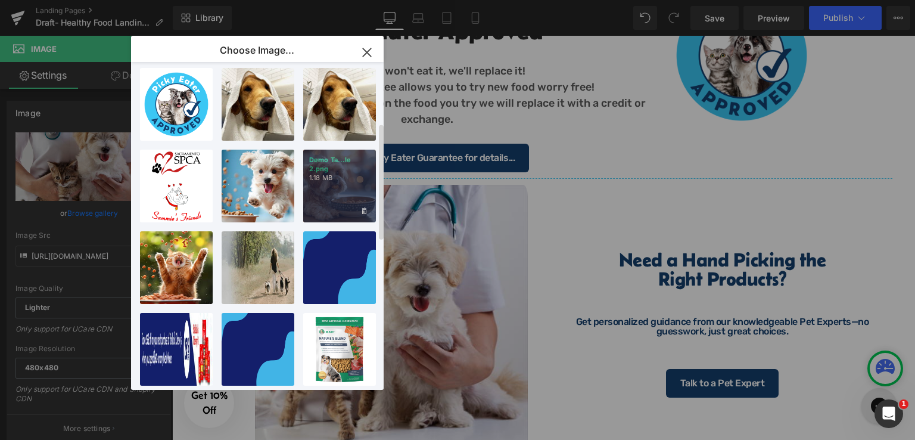
click at [338, 184] on div "Demo Ta...le 2.png 1.18 MB" at bounding box center [339, 186] width 73 height 73
type input "[URL][DOMAIN_NAME]"
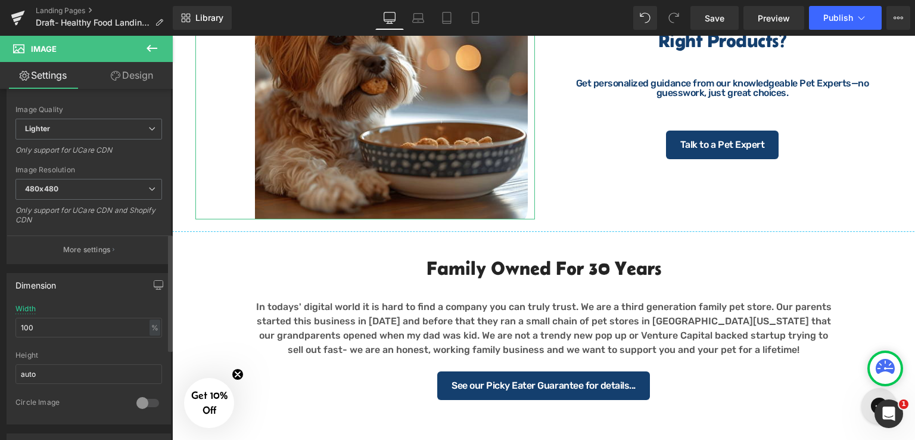
scroll to position [476, 0]
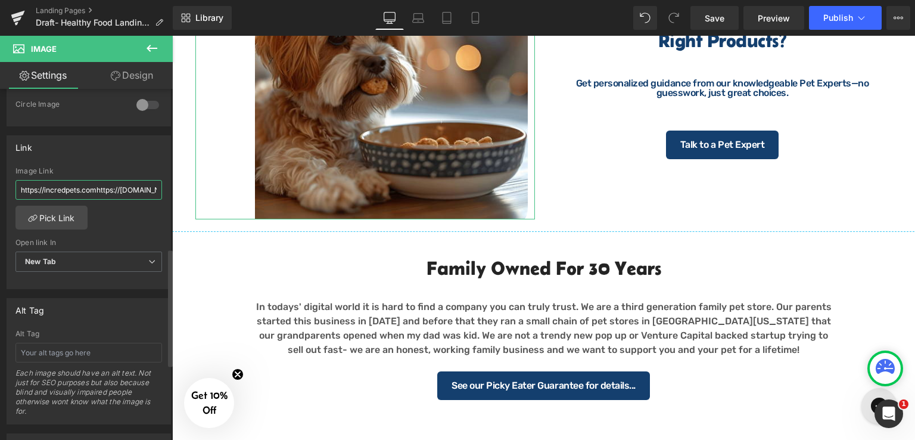
click at [120, 189] on input "https://incredpets.comhttps://[DOMAIN_NAME][URL]" at bounding box center [88, 190] width 147 height 20
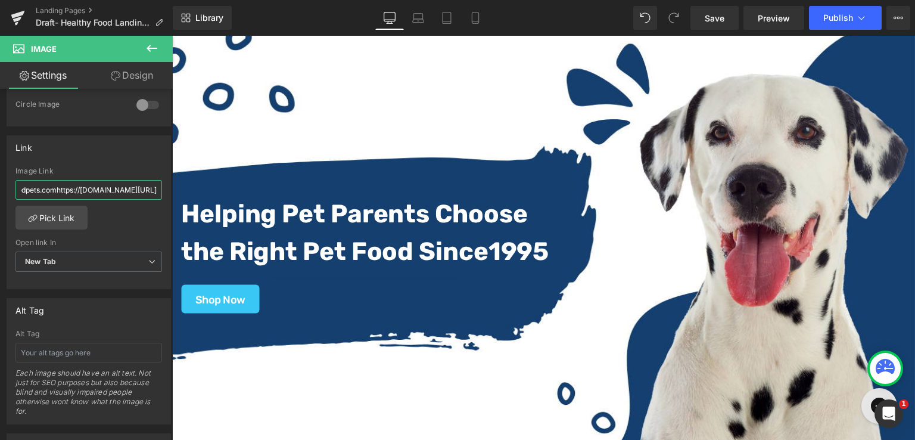
scroll to position [0, 0]
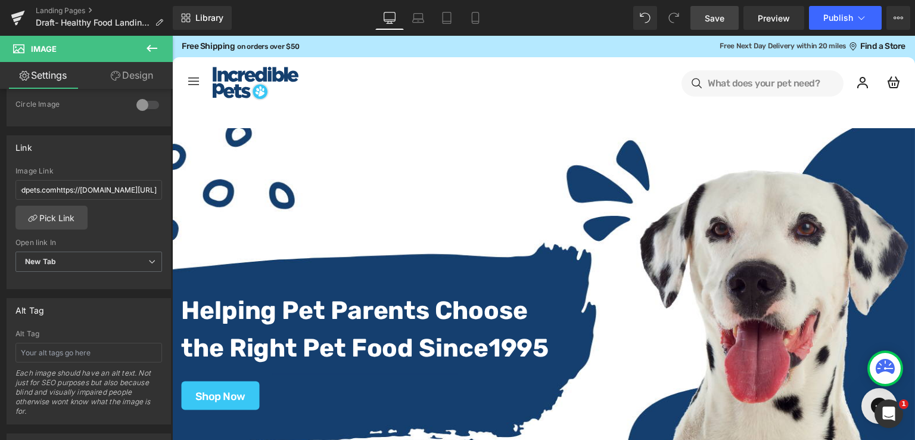
click at [724, 18] on span "Save" at bounding box center [715, 18] width 20 height 13
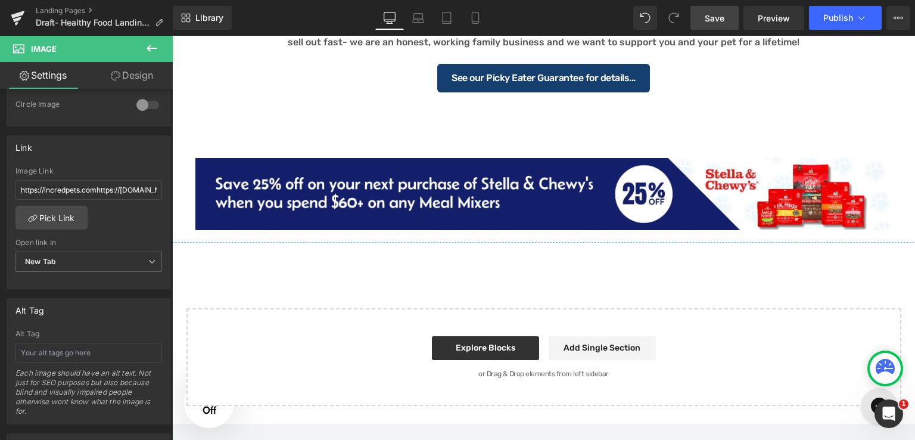
scroll to position [1966, 0]
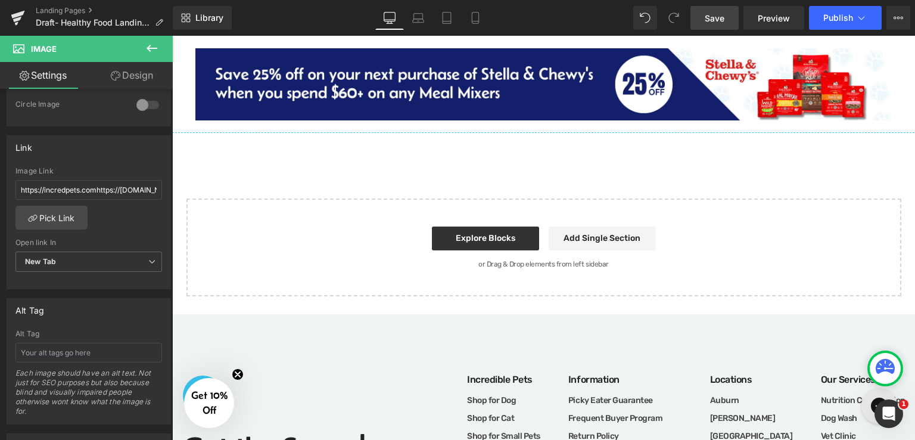
click at [717, 20] on span "Save" at bounding box center [715, 18] width 20 height 13
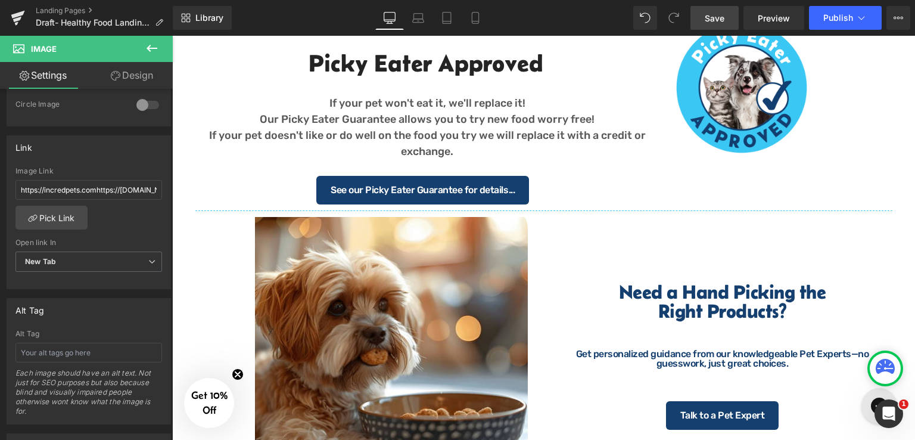
scroll to position [1370, 0]
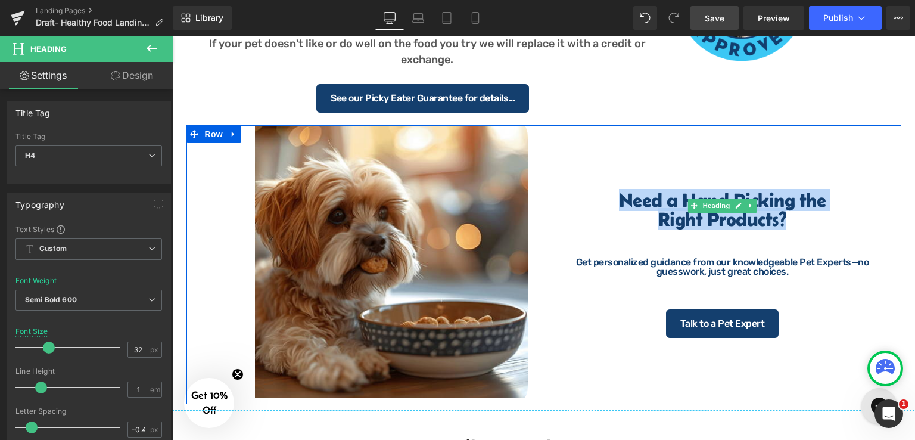
drag, startPoint x: 610, startPoint y: 198, endPoint x: 780, endPoint y: 220, distance: 171.8
click at [783, 219] on div "Need a Hand Picking the Right Products?  Get personalized guidance from our k…" at bounding box center [723, 205] width 340 height 161
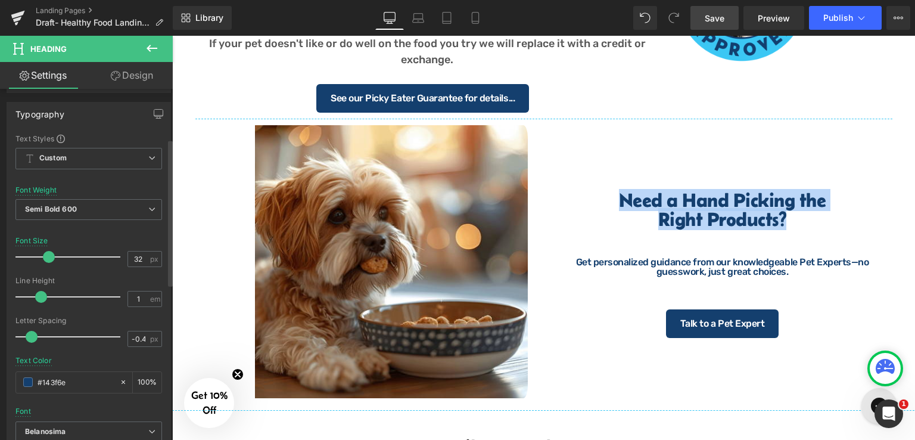
scroll to position [119, 0]
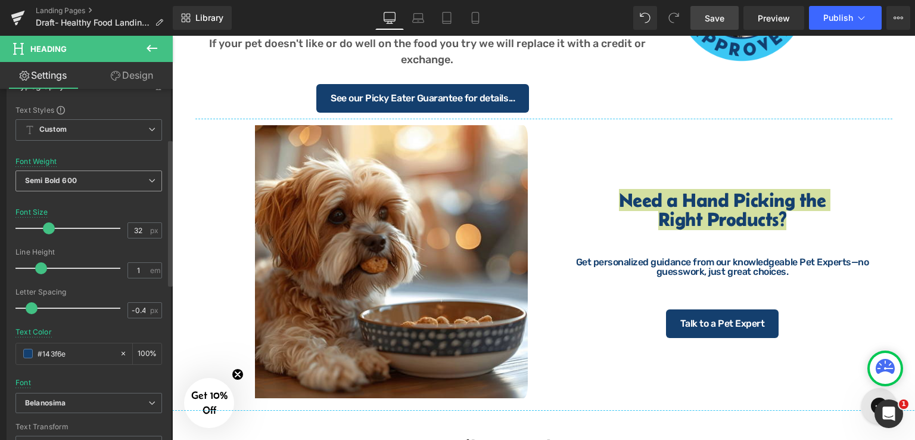
click at [135, 183] on span "Semi Bold 600" at bounding box center [88, 180] width 147 height 21
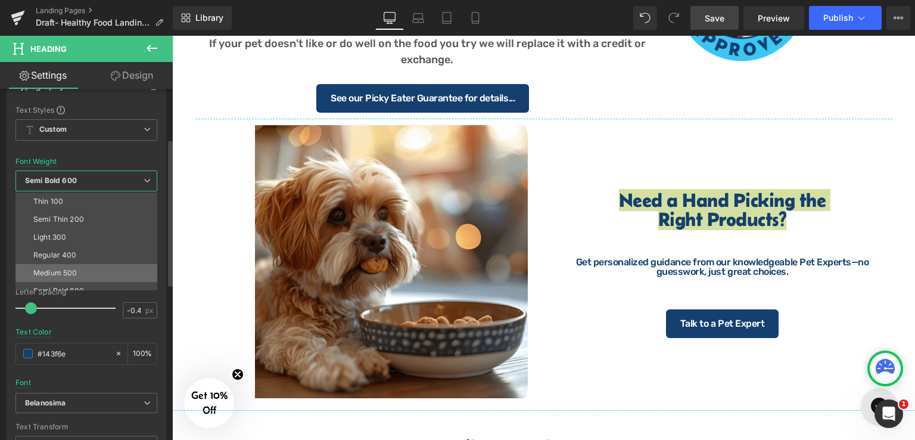
click at [86, 266] on li "Medium 500" at bounding box center [88, 273] width 147 height 18
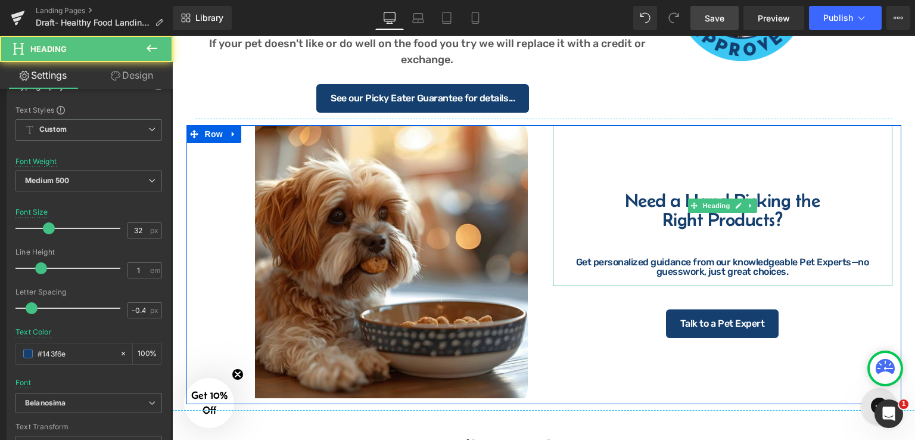
click at [617, 202] on h4 "Need a Hand Picking the" at bounding box center [723, 200] width 340 height 19
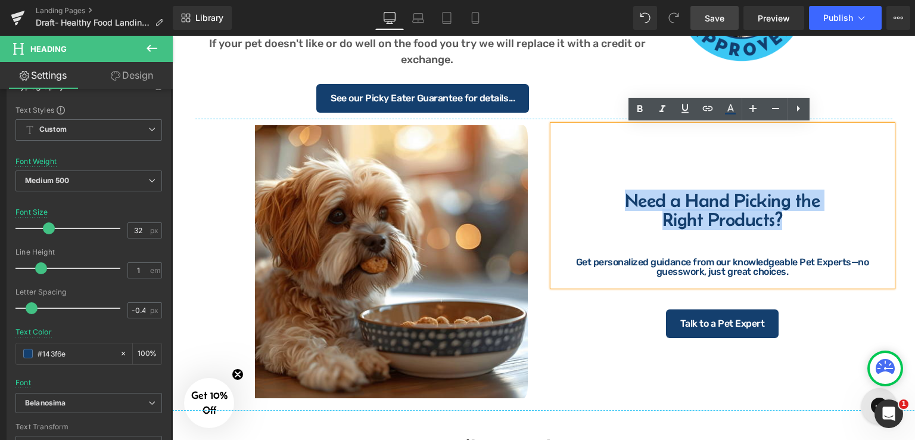
drag, startPoint x: 618, startPoint y: 201, endPoint x: 780, endPoint y: 224, distance: 163.7
click at [784, 223] on div "Need a Hand Picking the Right Products? Get personalized guidance from our know…" at bounding box center [723, 205] width 340 height 161
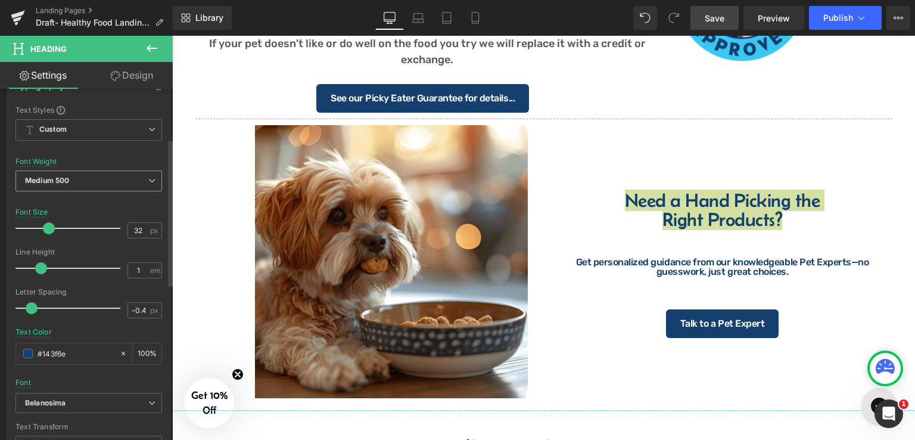
click at [76, 173] on span "Medium 500" at bounding box center [88, 180] width 147 height 21
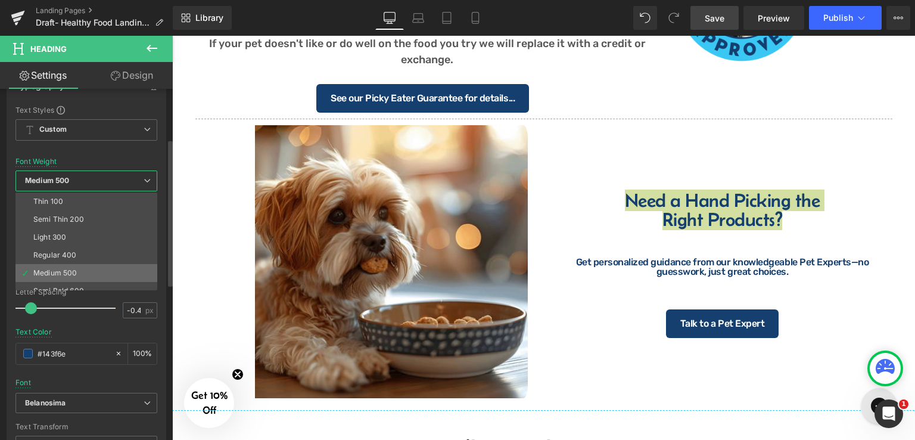
click at [71, 270] on div "Medium 500" at bounding box center [54, 273] width 43 height 8
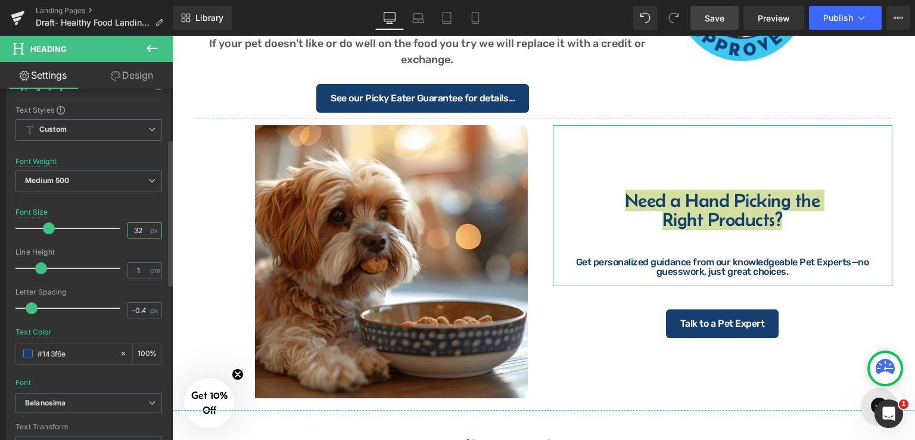
click at [137, 227] on input "32" at bounding box center [138, 230] width 21 height 15
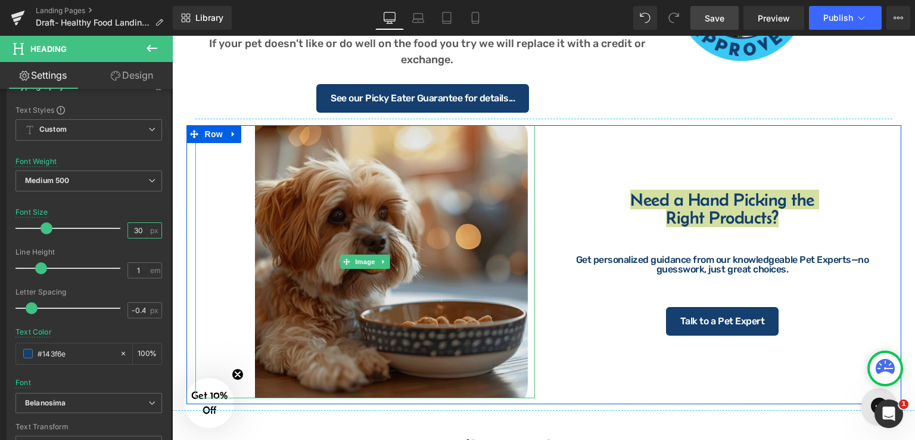
type input "30"
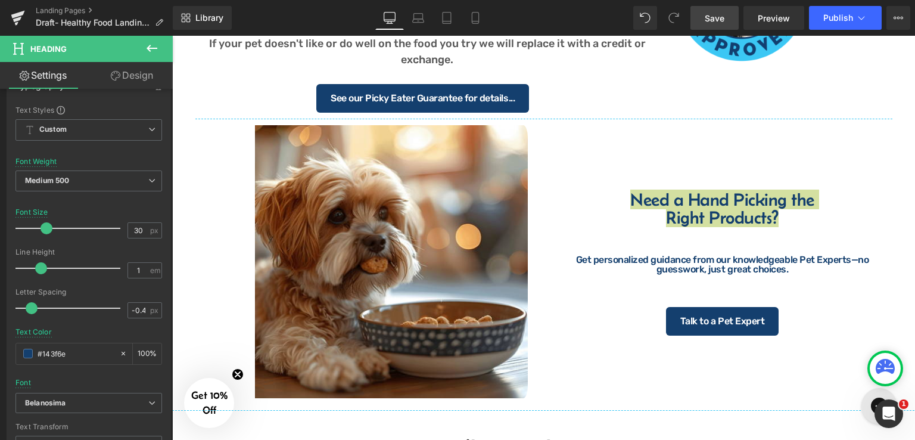
click at [709, 20] on span "Save" at bounding box center [715, 18] width 20 height 13
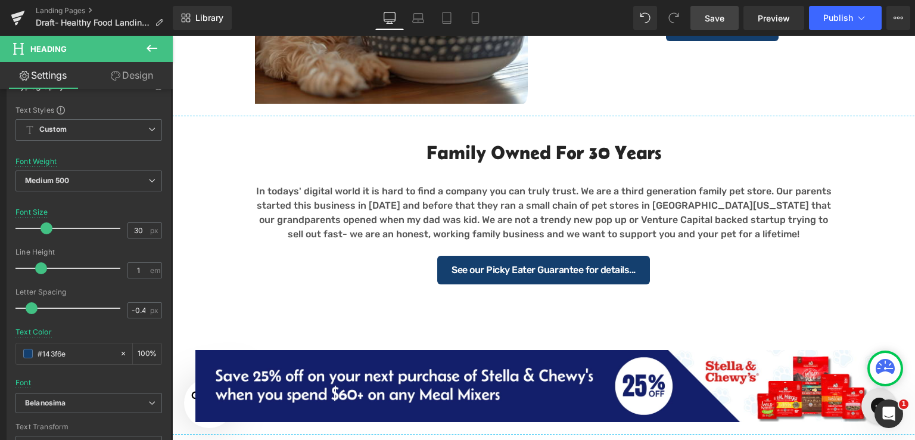
scroll to position [1727, 0]
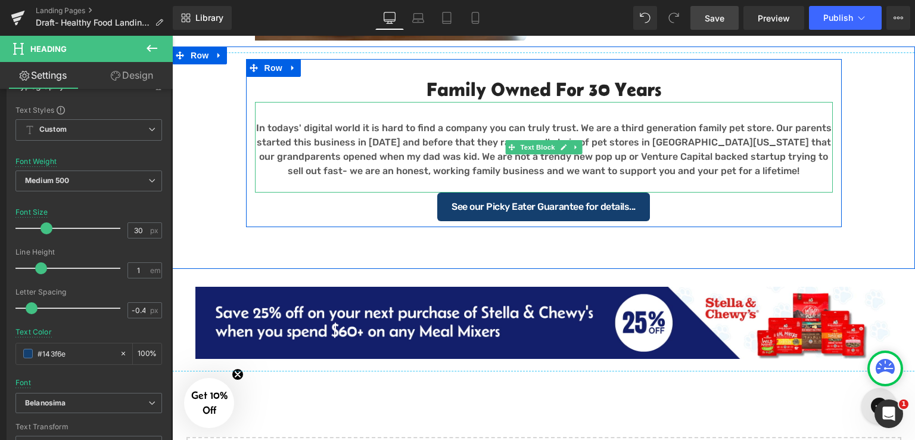
click at [264, 135] on p "In todays' digital world it is hard to find a company you can truly trust. We a…" at bounding box center [544, 149] width 578 height 57
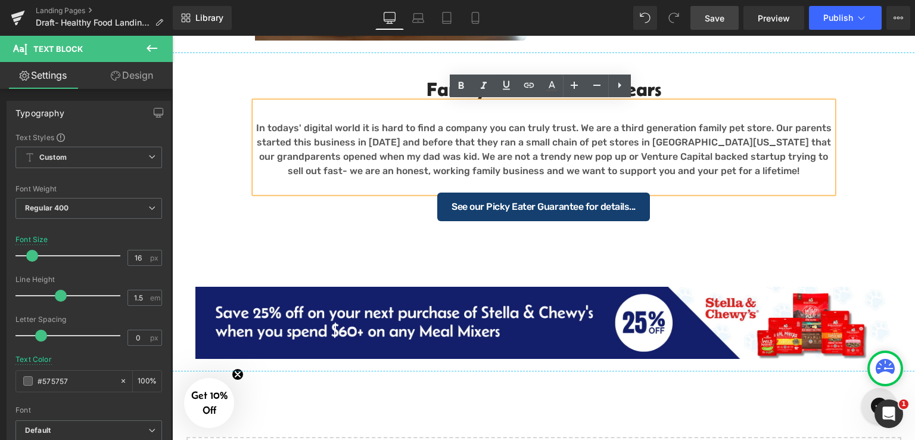
click at [419, 139] on p "In todays' digital world it is hard to find a company you can truly trust. We a…" at bounding box center [544, 149] width 578 height 57
drag, startPoint x: 862, startPoint y: 192, endPoint x: 671, endPoint y: 153, distance: 195.7
click at [862, 192] on div "Separator Family Owned for 30 years Heading In todays' digital world it is hard…" at bounding box center [543, 136] width 743 height 180
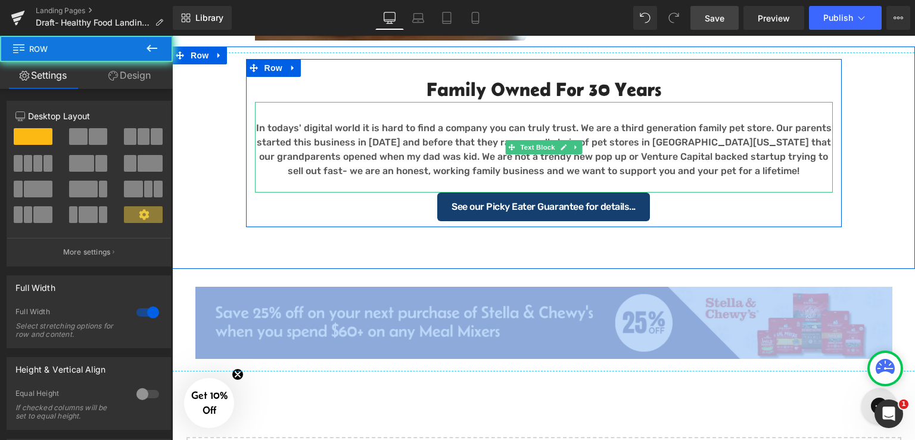
click at [710, 163] on p "In todays' digital world it is hard to find a company you can truly trust. We a…" at bounding box center [544, 149] width 578 height 57
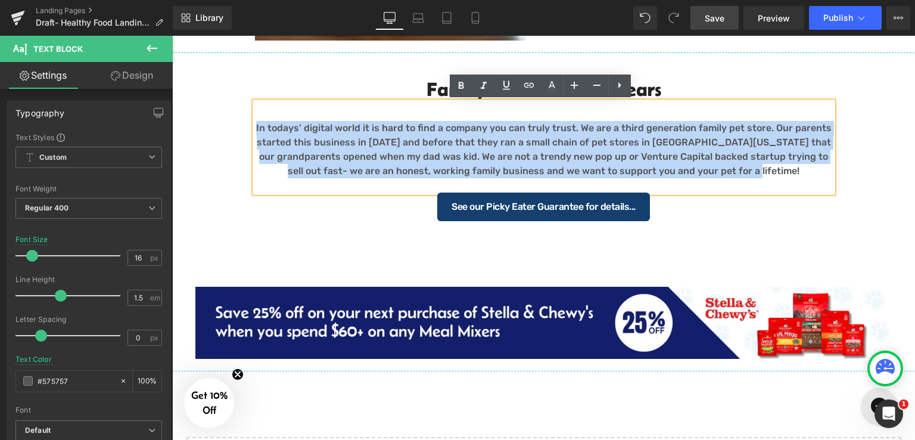
drag, startPoint x: 743, startPoint y: 172, endPoint x: 259, endPoint y: 128, distance: 486.2
click at [259, 128] on p "In todays' digital world it is hard to find a company you can truly trust. We a…" at bounding box center [544, 149] width 578 height 57
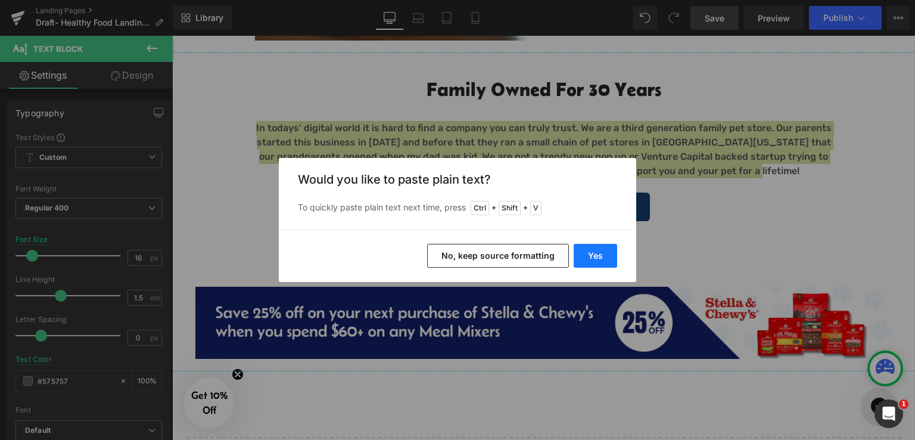
click at [593, 253] on button "Yes" at bounding box center [595, 256] width 43 height 24
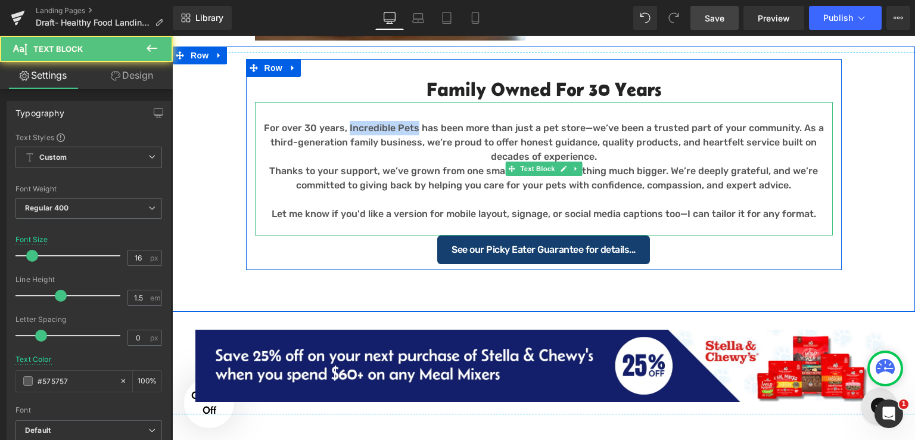
drag, startPoint x: 335, startPoint y: 125, endPoint x: 403, endPoint y: 127, distance: 67.3
click at [403, 127] on p "For over 30 years, Incredible Pets has been more than just a pet store—we’ve be…" at bounding box center [544, 142] width 578 height 43
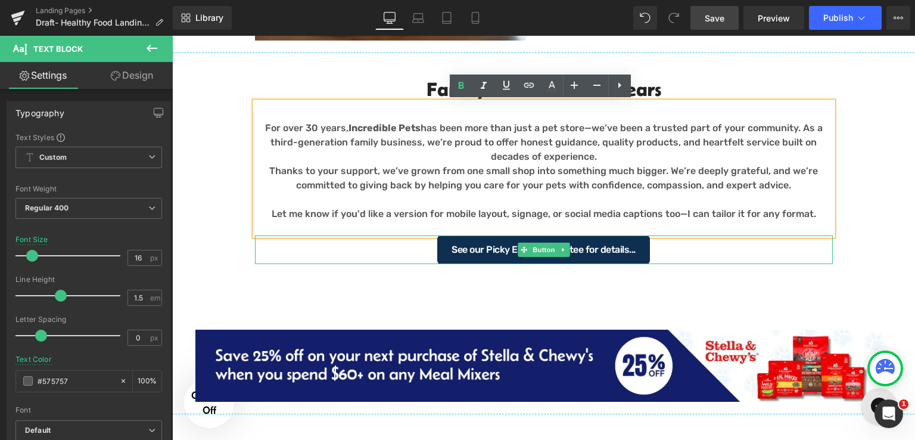
click at [603, 251] on span "See our Picky Eater Guarantee for details..." at bounding box center [543, 250] width 184 height 10
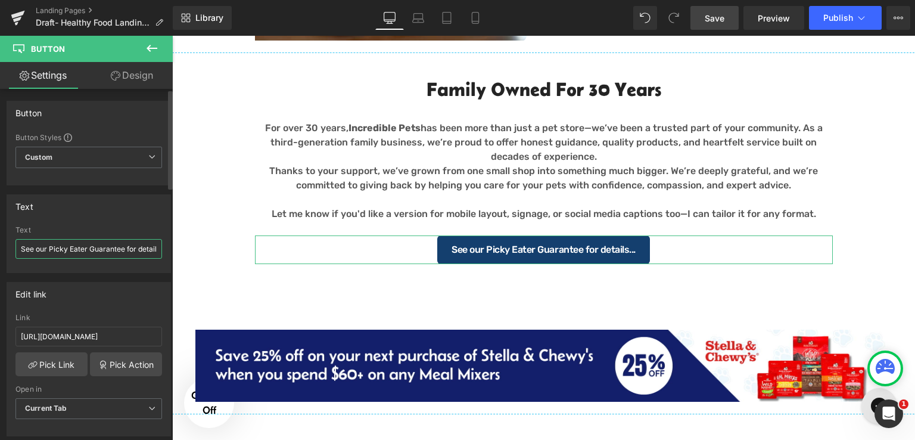
click at [98, 244] on input "See our Picky Eater Guarantee for details..." at bounding box center [88, 249] width 147 height 20
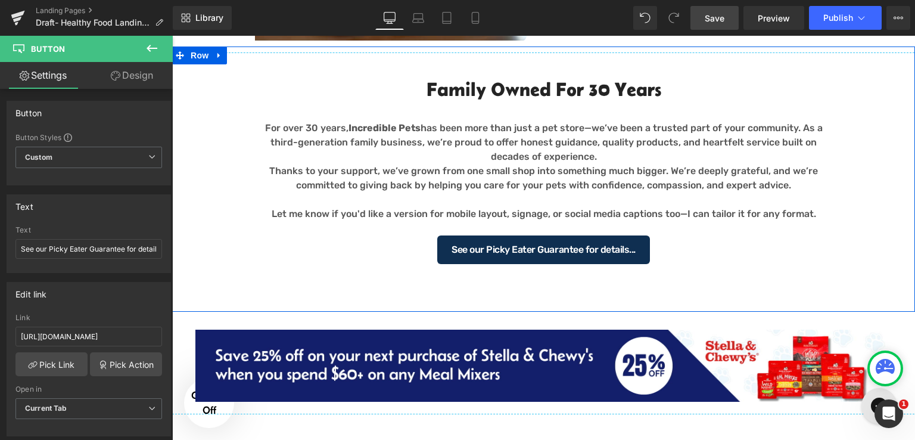
drag, startPoint x: 861, startPoint y: 211, endPoint x: 612, endPoint y: 247, distance: 250.8
click at [861, 211] on div "Separator Family Owned for 30 years Heading For over 30 years, Incredible Pets …" at bounding box center [543, 157] width 743 height 223
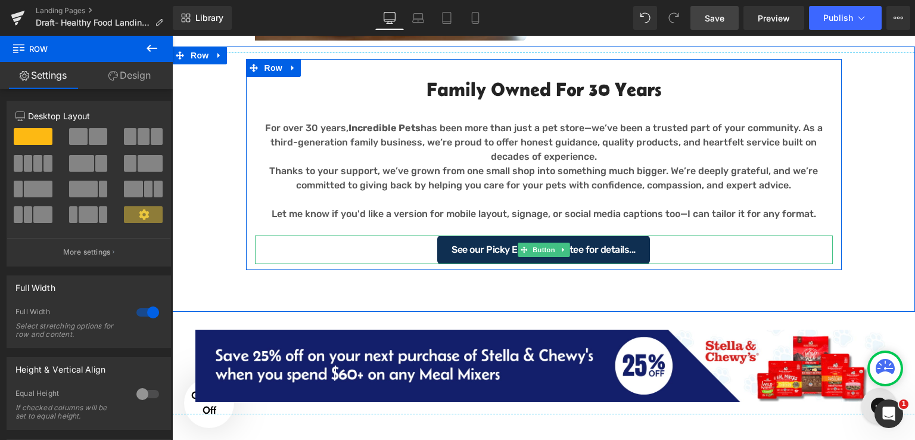
click at [464, 242] on link "See our Picky Eater Guarantee for details..." at bounding box center [543, 249] width 213 height 29
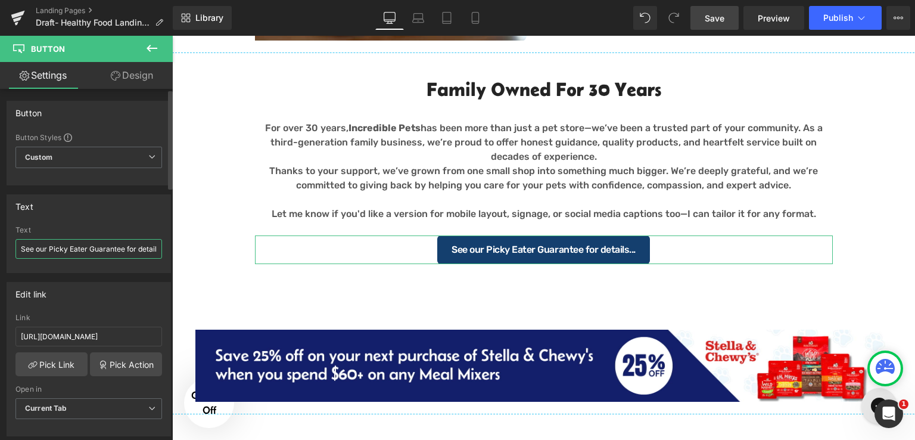
click at [99, 245] on input "See our Picky Eater Guarantee for details..." at bounding box center [88, 249] width 147 height 20
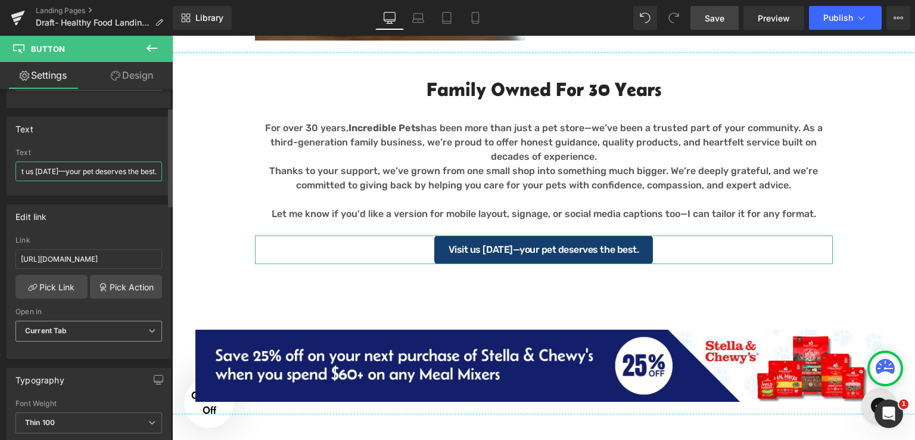
scroll to position [119, 0]
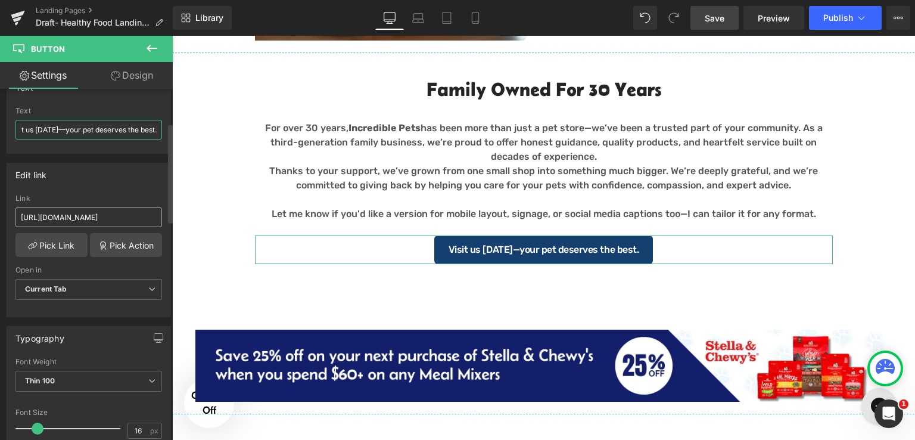
type input "Visit us [DATE]—your pet deserves the best."
click at [131, 215] on input "[URL][DOMAIN_NAME]" at bounding box center [88, 217] width 147 height 20
click at [72, 245] on link "Pick Link" at bounding box center [51, 245] width 72 height 24
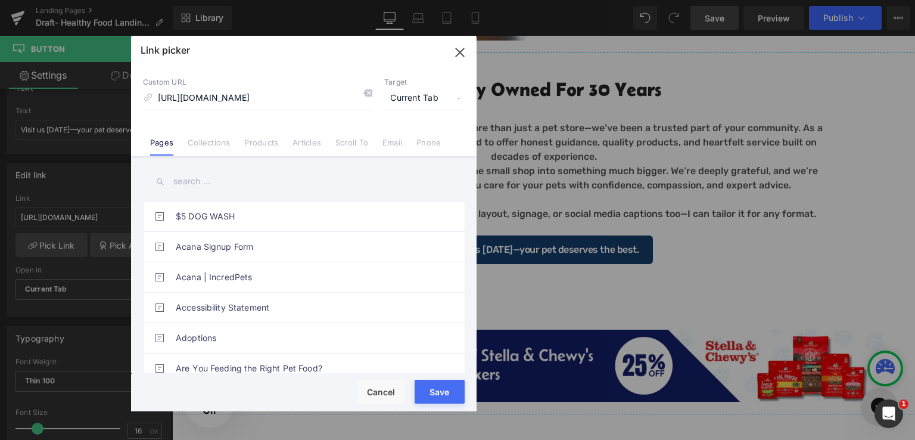
click at [204, 182] on input "text" at bounding box center [304, 181] width 322 height 27
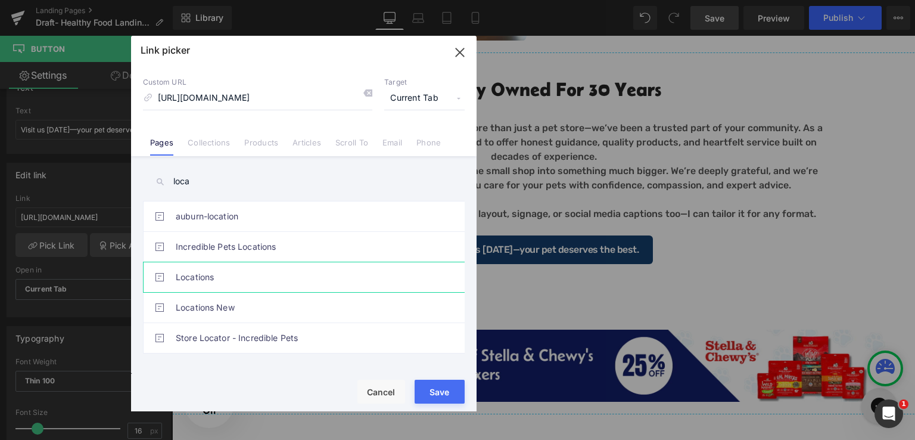
type input "loca"
click at [198, 279] on link "Locations" at bounding box center [307, 277] width 262 height 30
type input "/pages/locations"
click at [442, 388] on div "Rendering Content" at bounding box center [457, 392] width 73 height 13
click at [433, 383] on button "Save" at bounding box center [440, 391] width 50 height 24
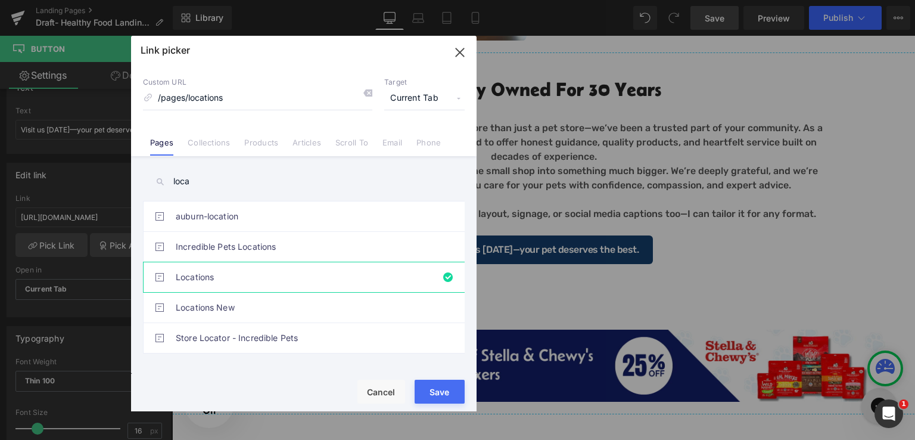
type input "/pages/locations"
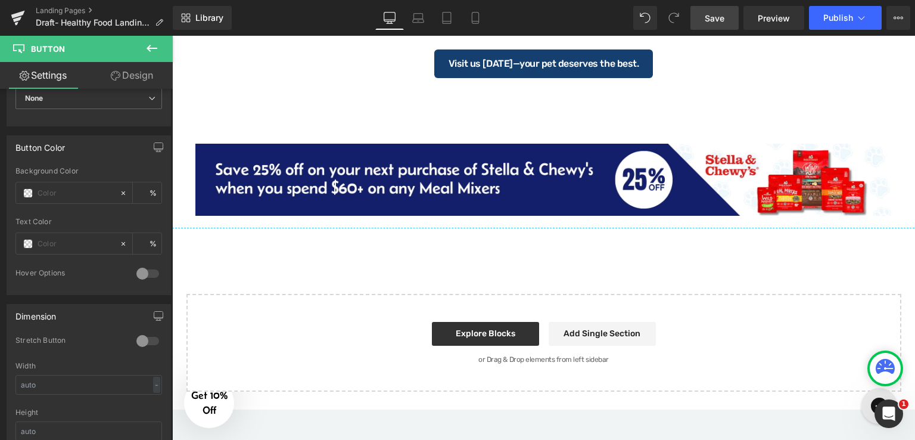
scroll to position [1846, 0]
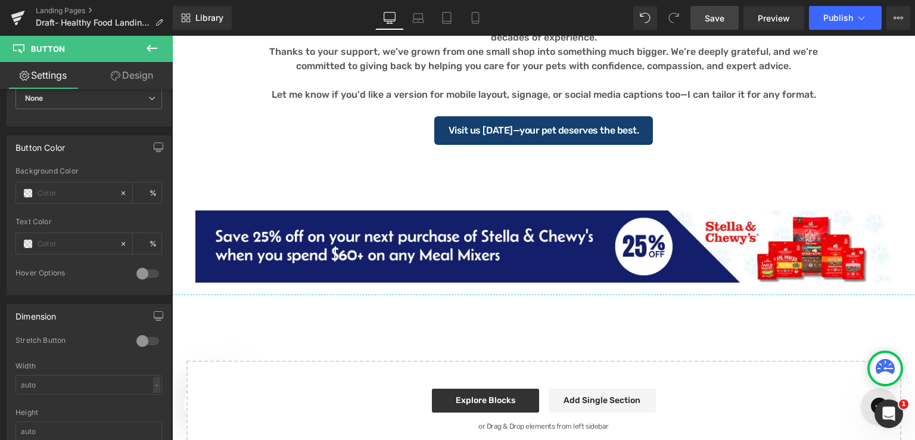
click at [722, 15] on span "Save" at bounding box center [715, 18] width 20 height 13
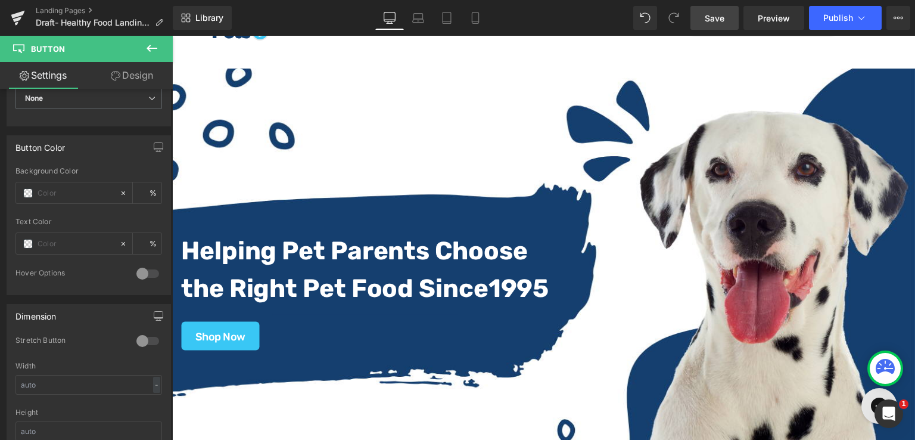
scroll to position [0, 0]
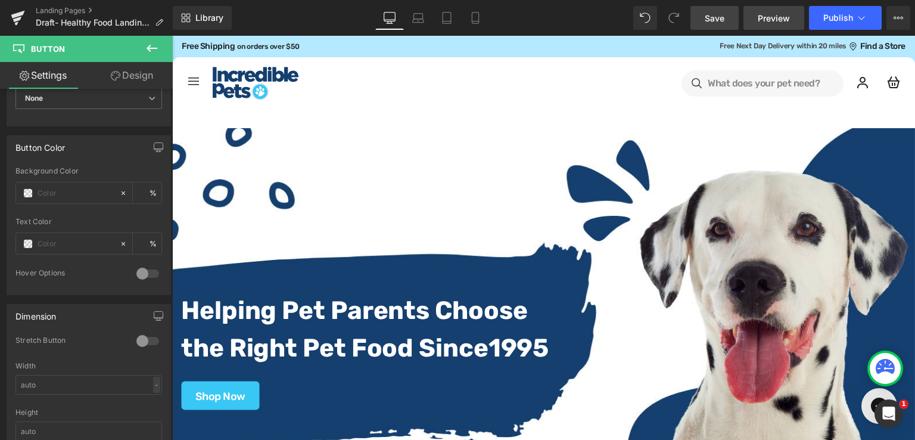
click at [774, 13] on span "Preview" at bounding box center [774, 18] width 32 height 13
click at [71, 10] on link "Landing Pages" at bounding box center [104, 11] width 137 height 10
